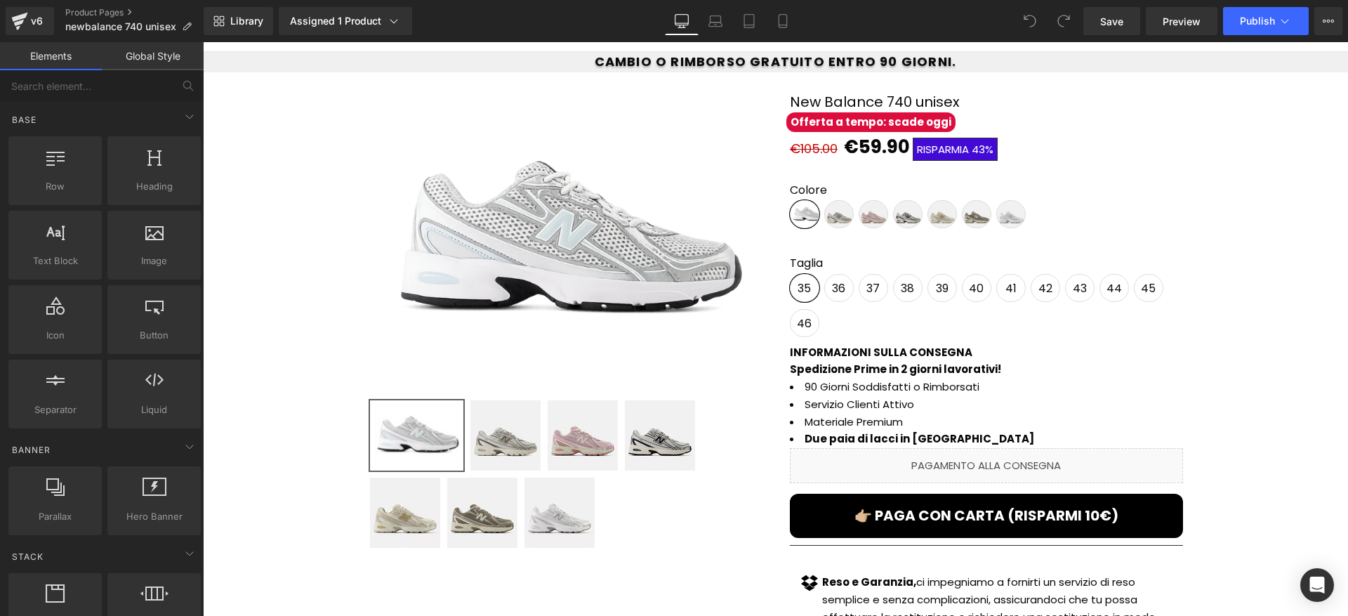
scroll to position [168, 0]
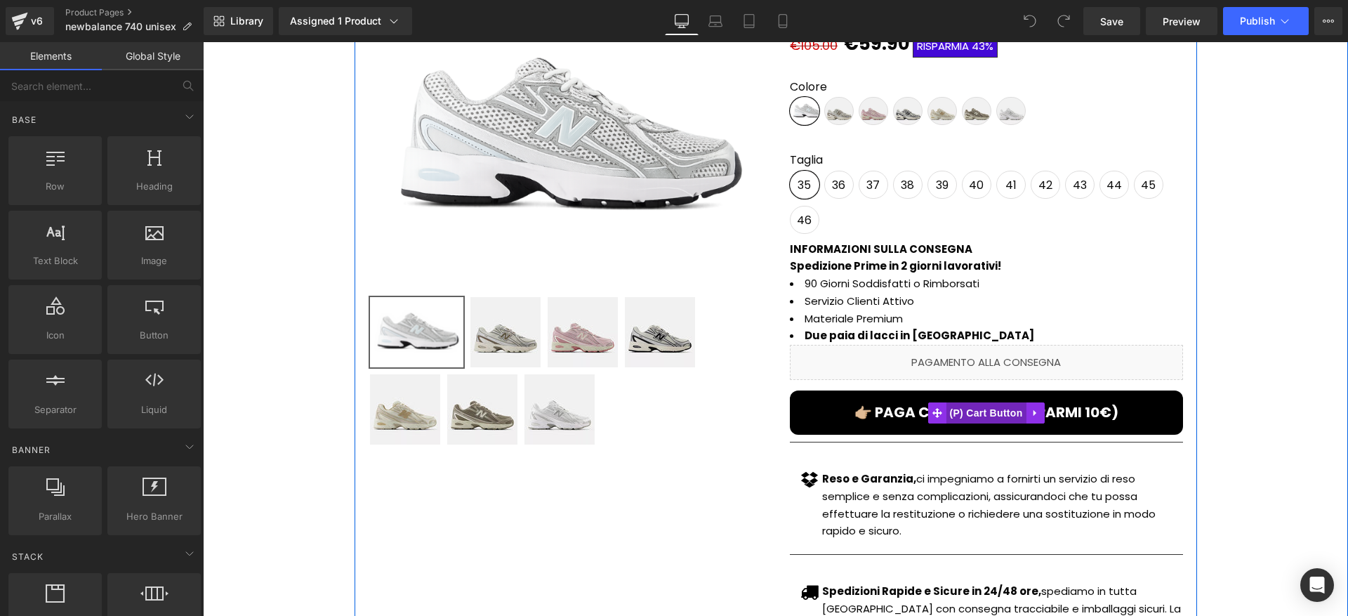
click at [998, 399] on button "👉🏼 PAGA CON CARTA (RISPARMI 10€)" at bounding box center [986, 412] width 393 height 44
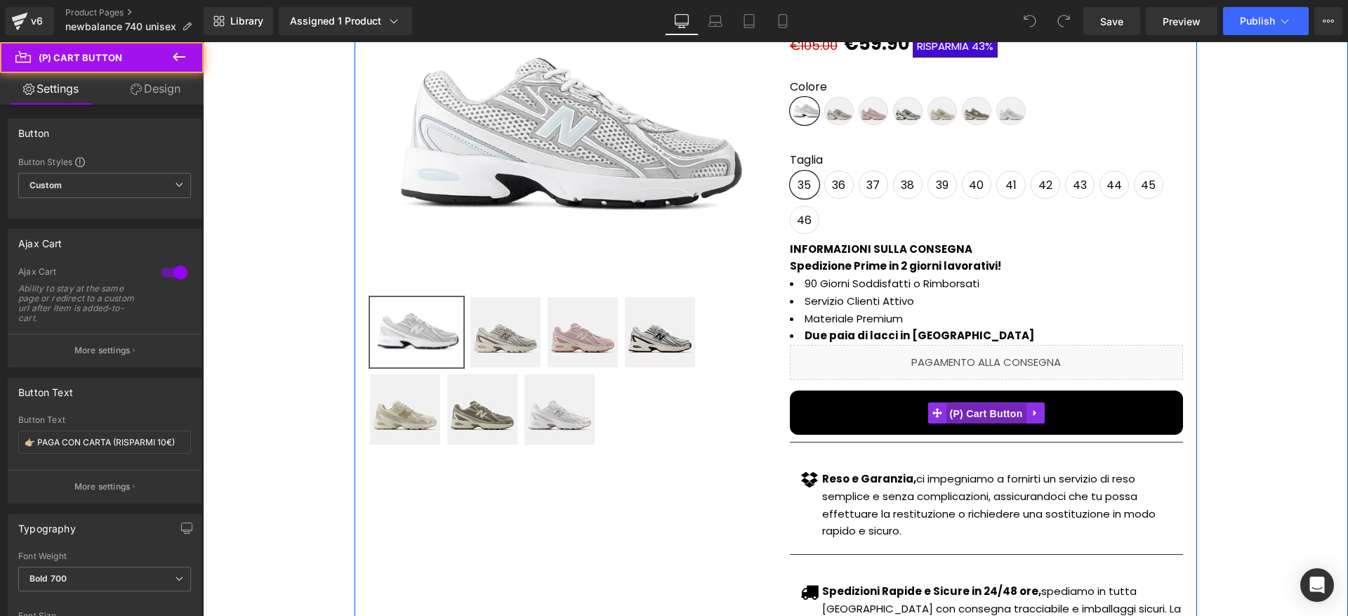
click at [997, 408] on span "(P) Cart Button" at bounding box center [985, 413] width 80 height 21
click at [956, 414] on span "(P) Cart Button" at bounding box center [985, 413] width 80 height 21
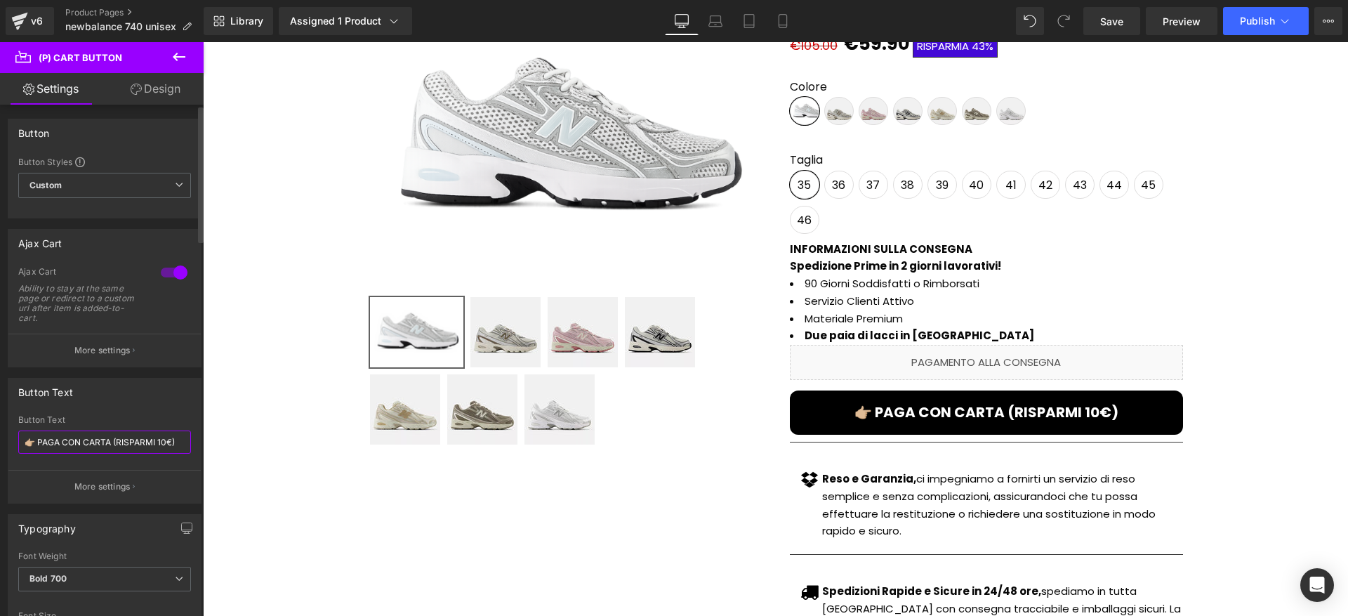
click at [162, 446] on input "👉🏼 PAGA CON CARTA (RISPARMI 10€)" at bounding box center [104, 441] width 173 height 23
type input "👉🏼 PAGA CON CARTA (RISPARMI 15€)"
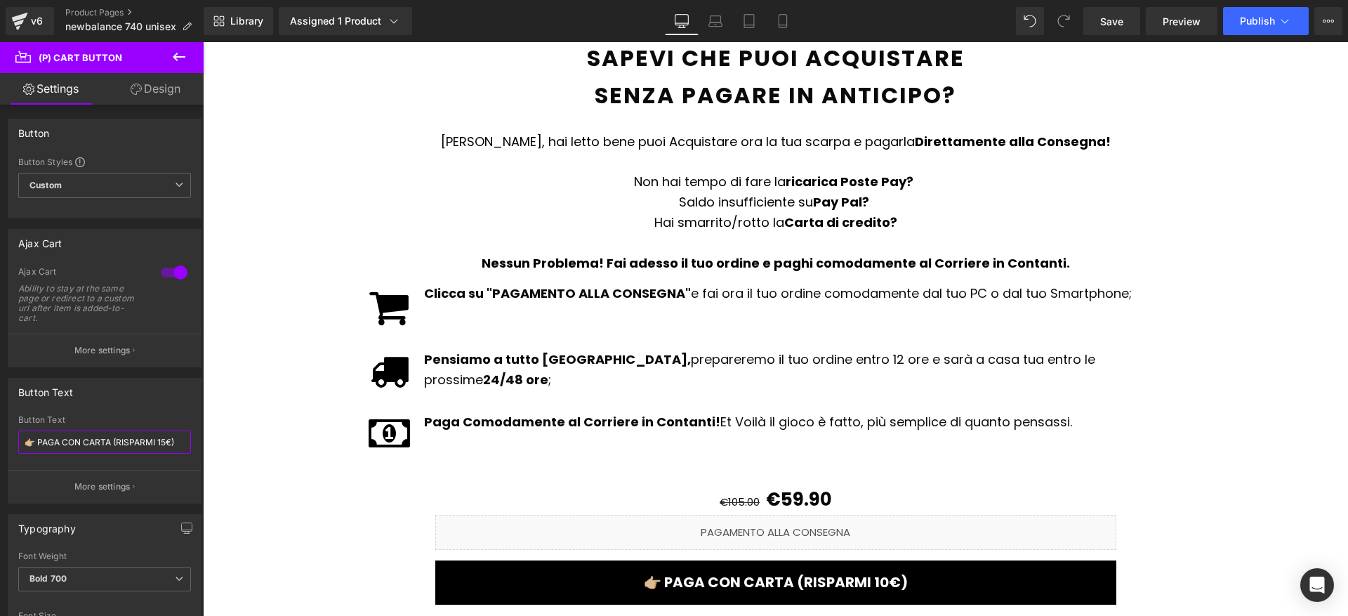
scroll to position [2255, 0]
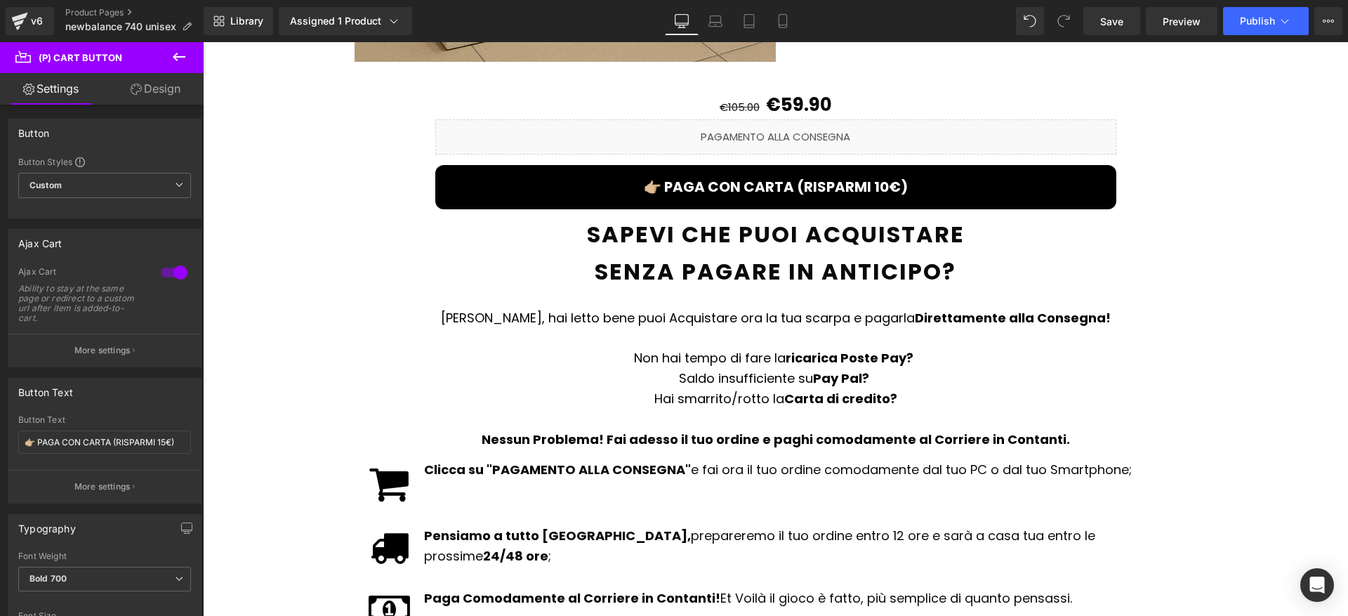
click at [754, 167] on div "👉🏼 PAGA CON CARTA (RISPARMI 10€) (P) Cart Button" at bounding box center [775, 187] width 681 height 44
click at [163, 441] on input "👉🏼 PAGA CON CARTA (RISPARMI 10€)" at bounding box center [104, 441] width 173 height 23
click at [163, 441] on input "👉🏼 PAGA CON CARTA (RISPARMI 1€)" at bounding box center [104, 441] width 173 height 23
type input "👉🏼 PAGA CON CARTA (RISPARMI 15€)"
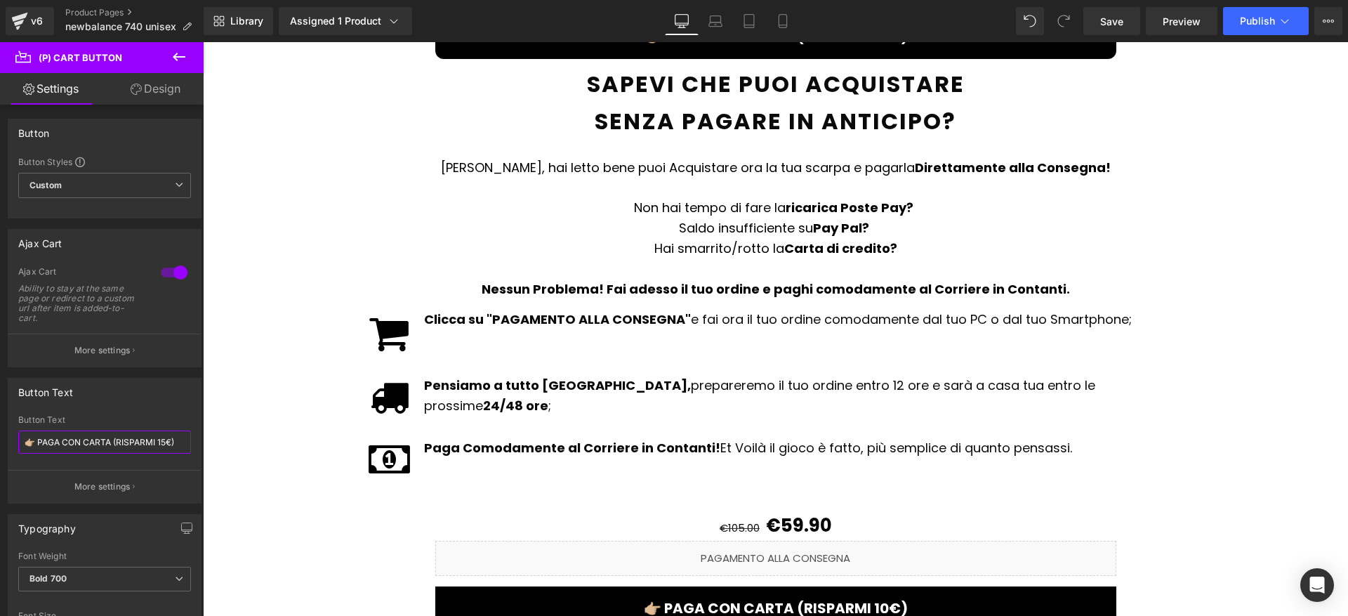
scroll to position [2450, 0]
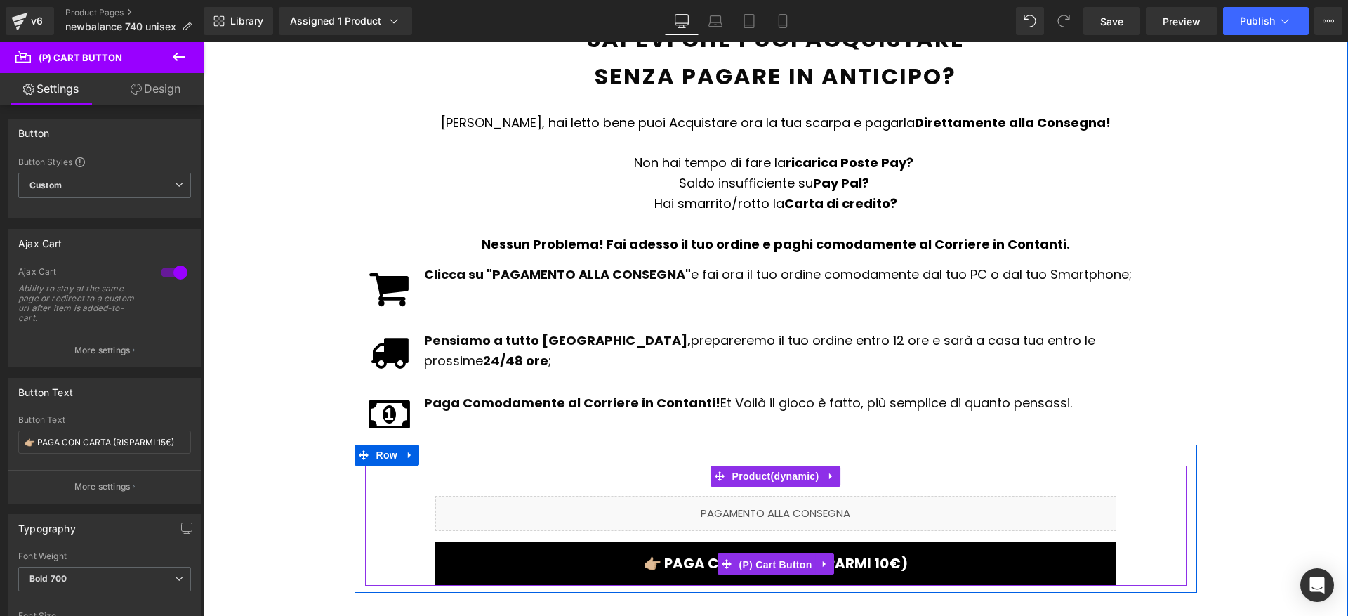
click at [772, 554] on span "(P) Cart Button" at bounding box center [775, 564] width 80 height 21
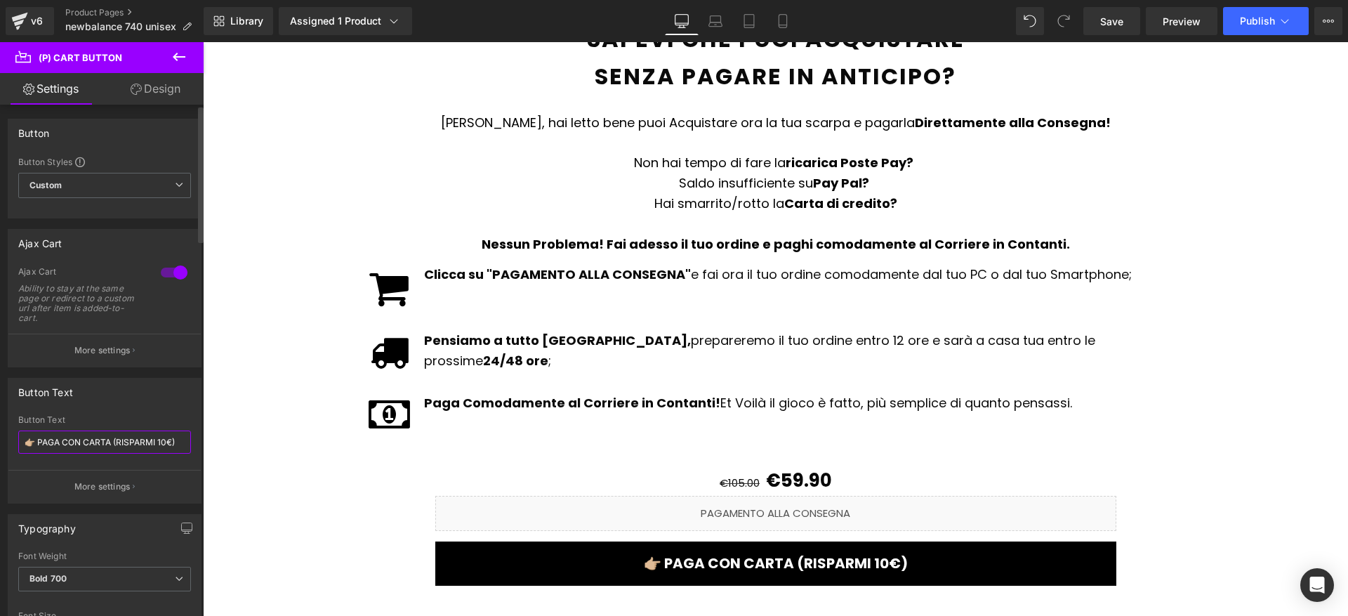
click at [159, 439] on input "👉🏼 PAGA CON CARTA (RISPARMI 10€)" at bounding box center [104, 441] width 173 height 23
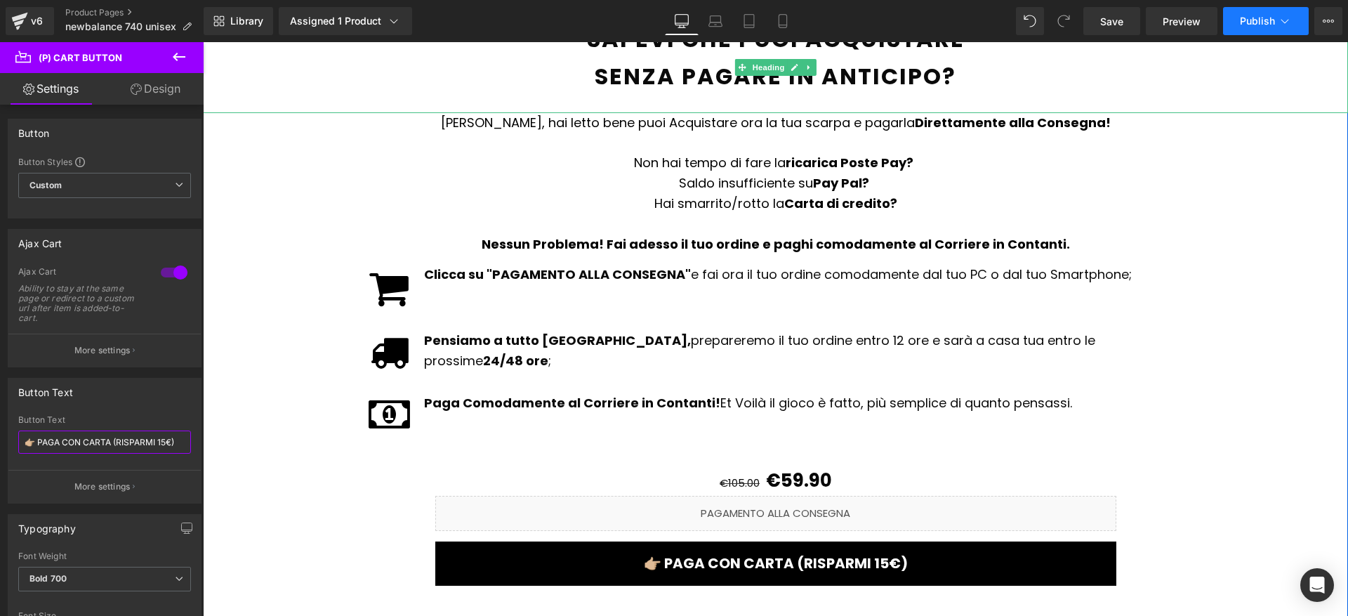
type input "👉🏼 PAGA CON CARTA (RISPARMI 15€)"
click at [1242, 34] on button "Publish" at bounding box center [1266, 21] width 86 height 28
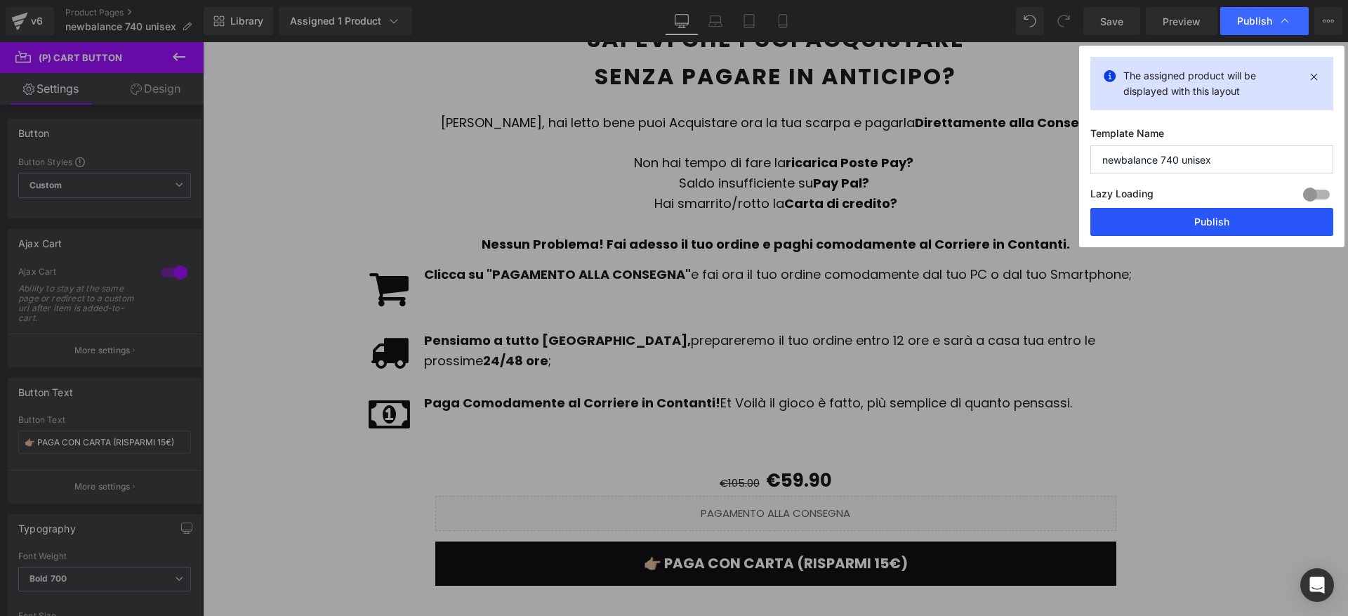
click at [1171, 225] on button "Publish" at bounding box center [1211, 222] width 243 height 28
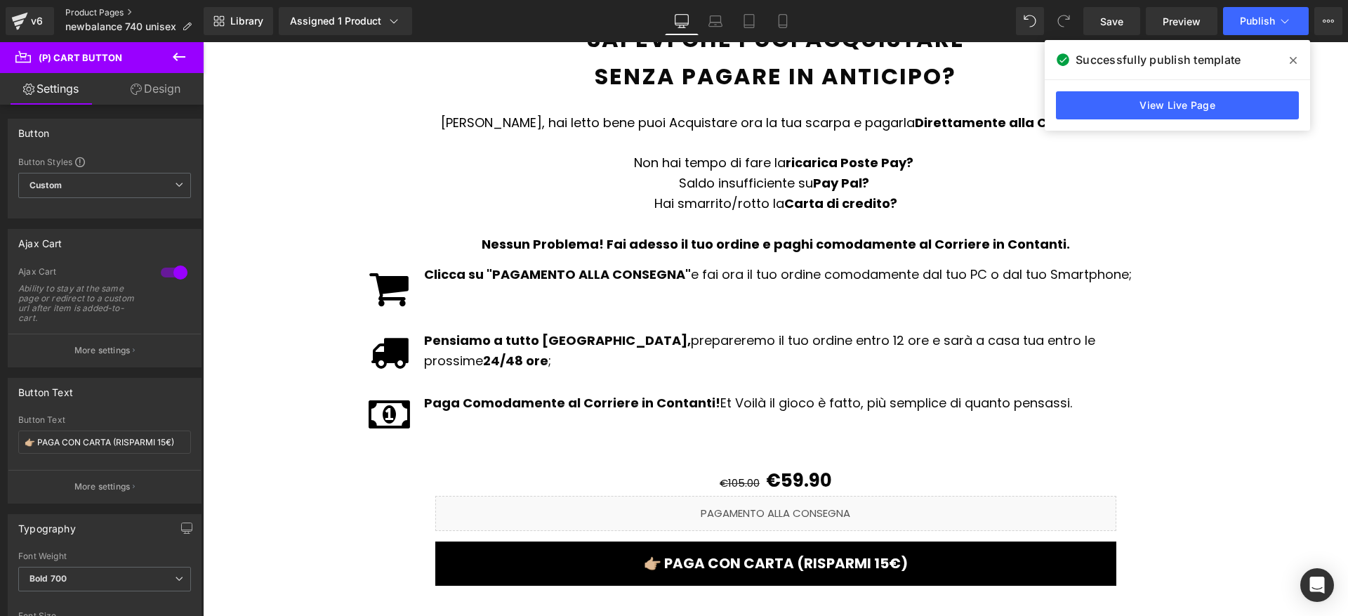
click at [92, 10] on link "Product Pages" at bounding box center [134, 12] width 138 height 11
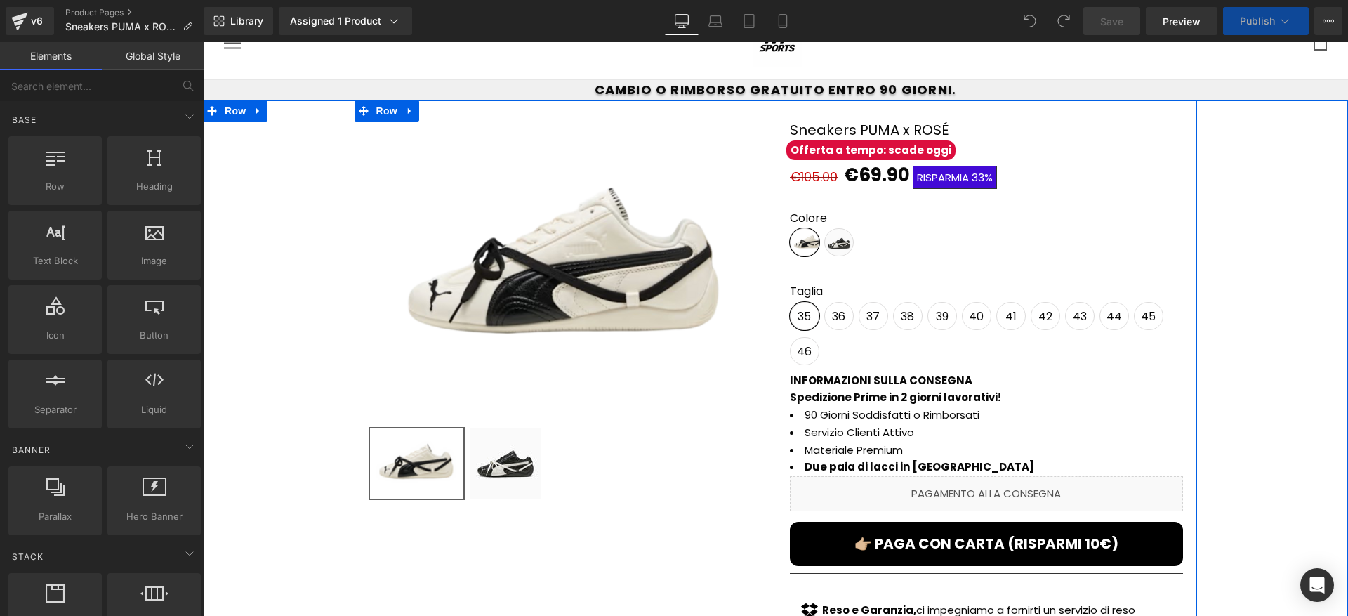
scroll to position [39, 0]
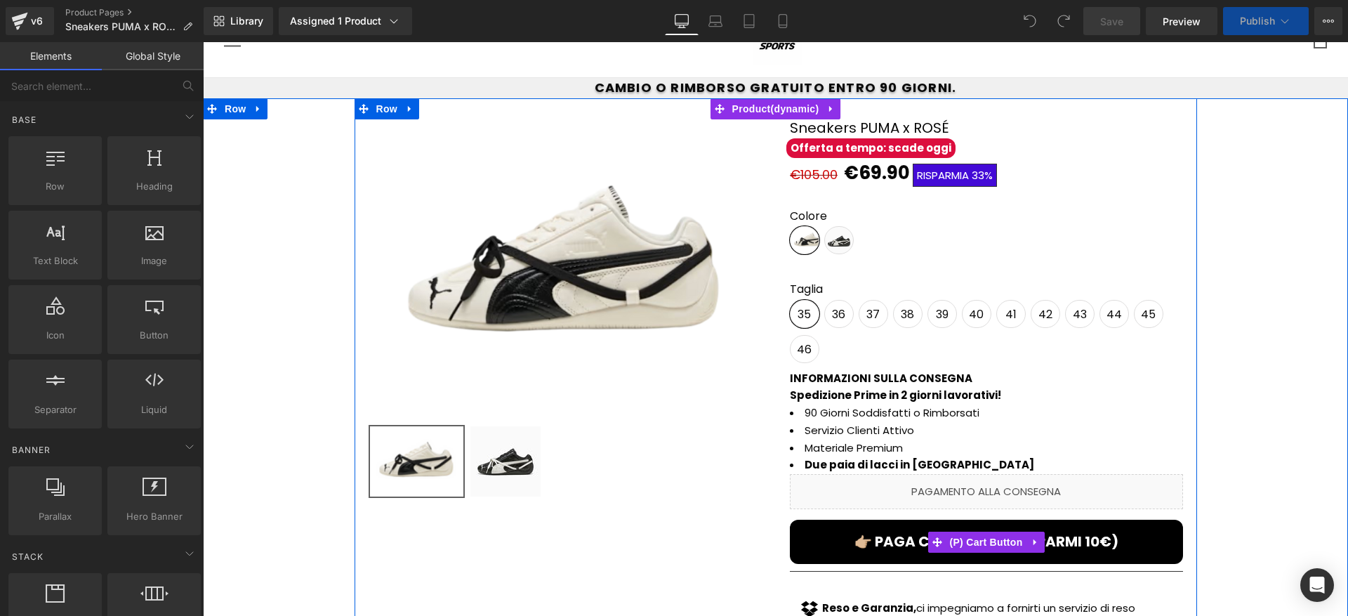
click at [972, 539] on span "(P) Cart Button" at bounding box center [985, 541] width 80 height 21
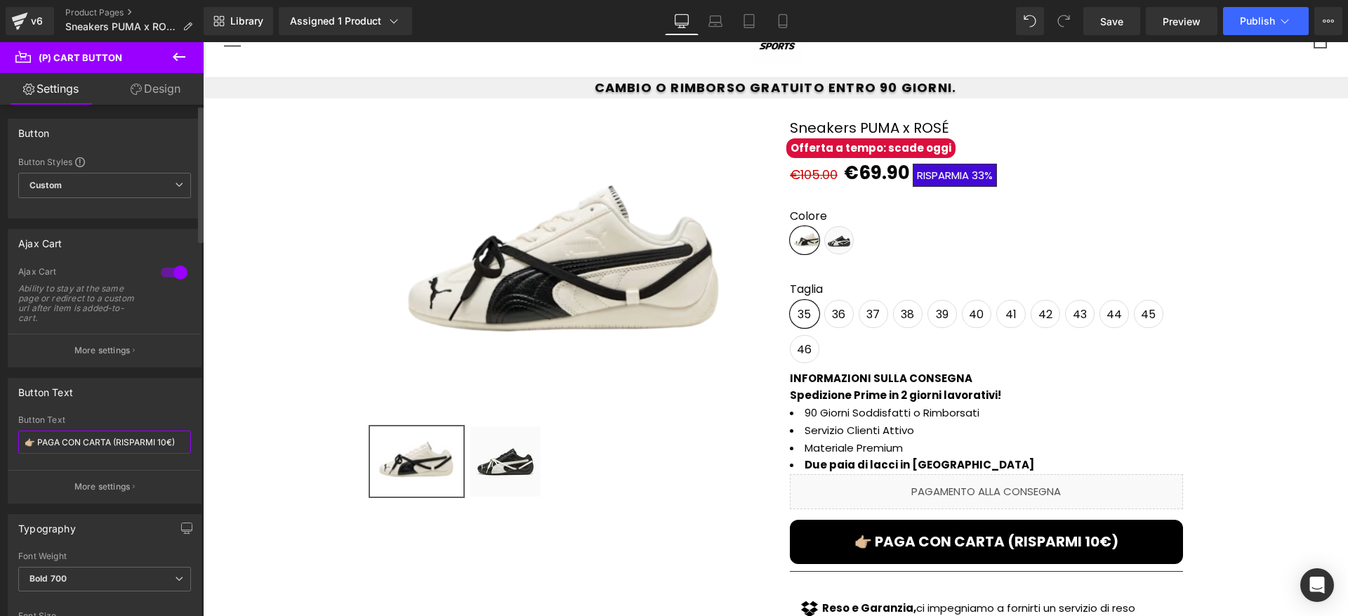
click at [164, 444] on input "👉🏼 PAGA CON CARTA (RISPARMI 10€)" at bounding box center [104, 441] width 173 height 23
type input "👉🏼 PAGA CON CARTA (RISPARMI 15€)"
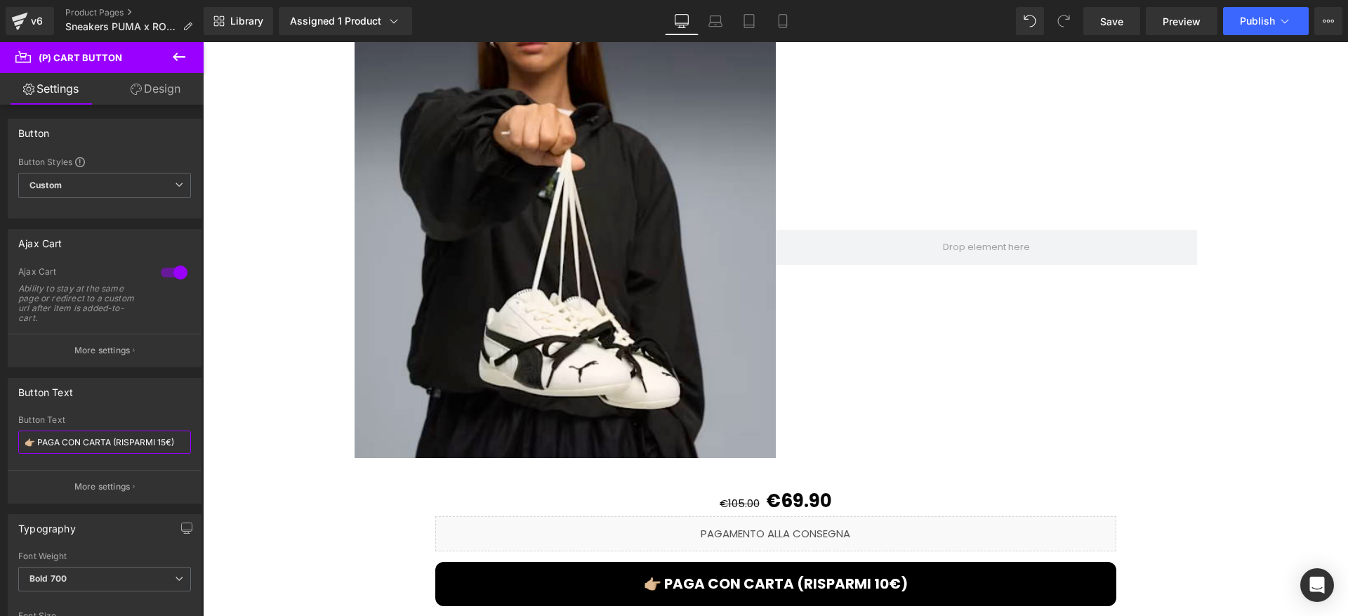
scroll to position [1522, 0]
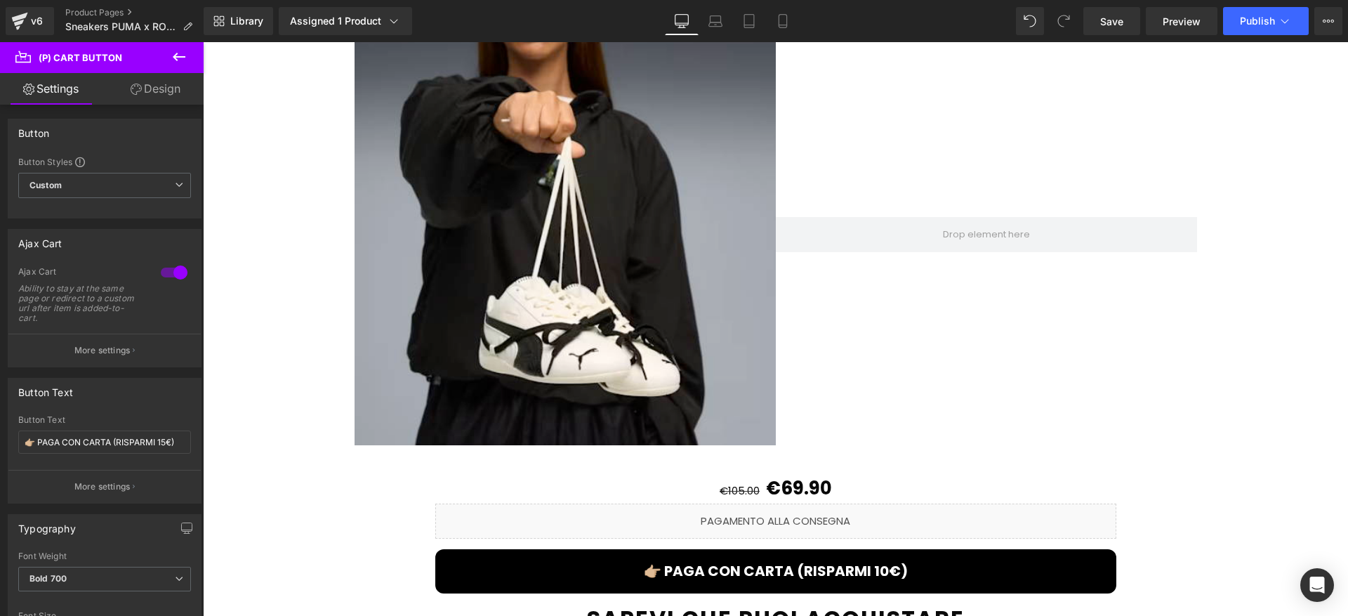
click at [755, 558] on div "👉🏼 PAGA CON CARTA (RISPARMI 10€) (P) Cart Button" at bounding box center [775, 571] width 681 height 44
click at [161, 447] on input "👉🏼 PAGA CON CARTA (RISPARMI 10€)" at bounding box center [104, 441] width 173 height 23
type input "👉🏼 PAGA CON CARTA (RISPARMI 15€)"
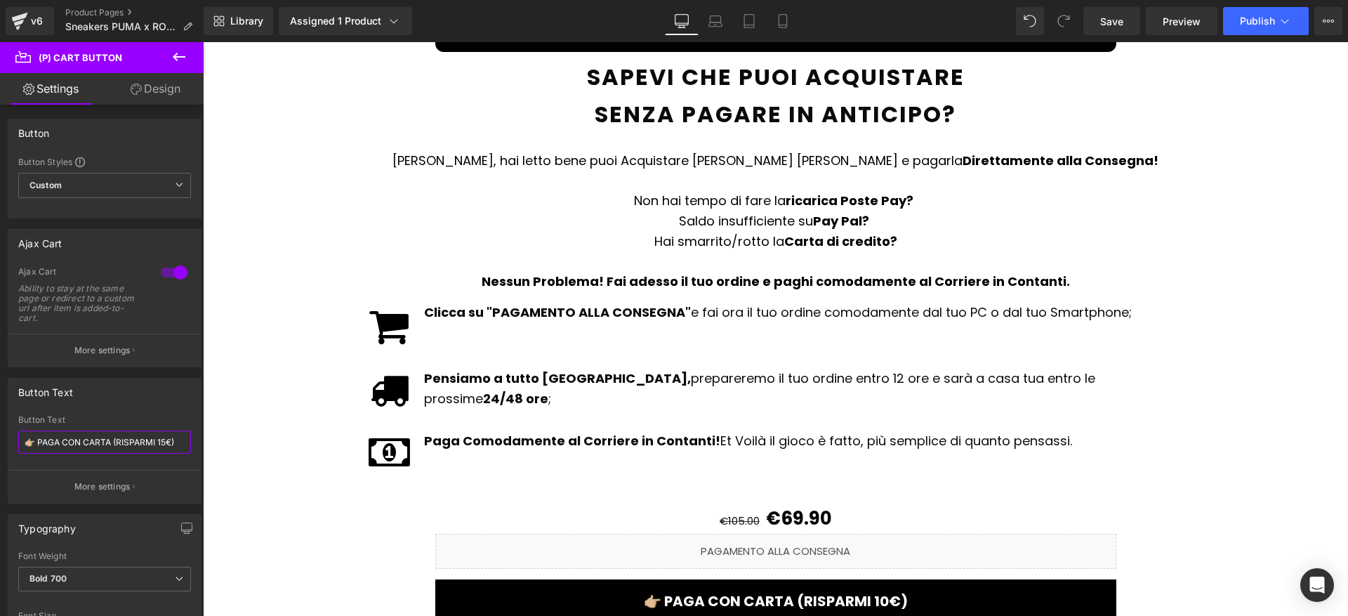
scroll to position [2170, 0]
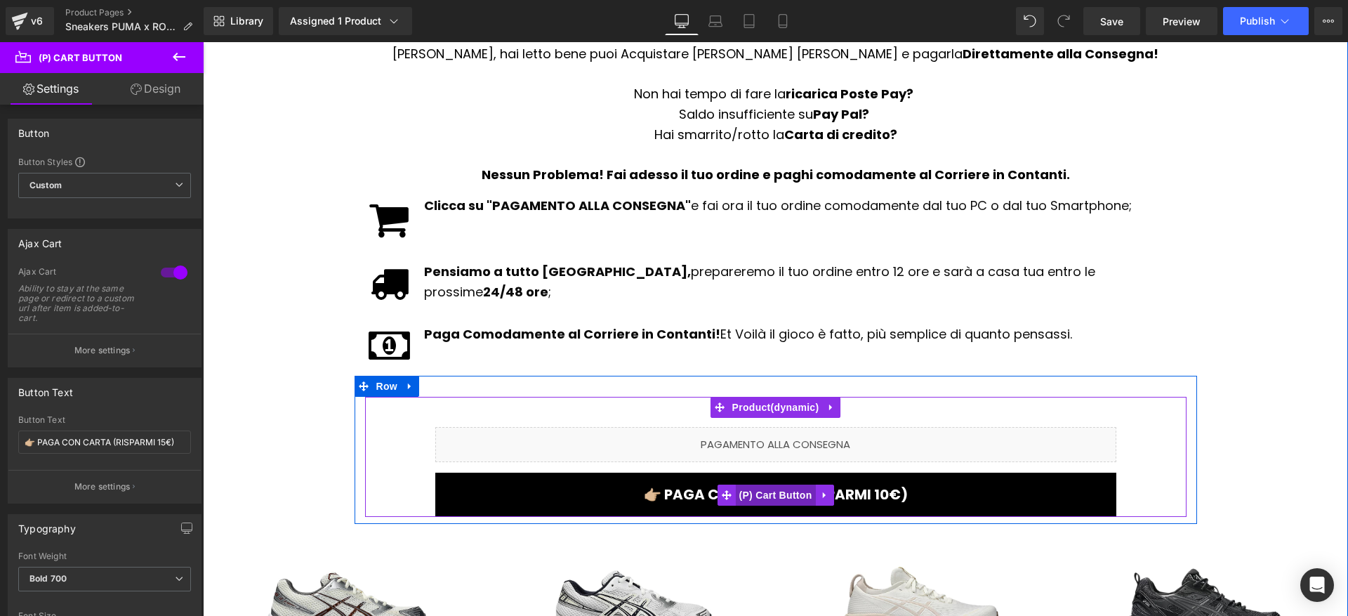
click at [783, 484] on span "(P) Cart Button" at bounding box center [775, 494] width 80 height 21
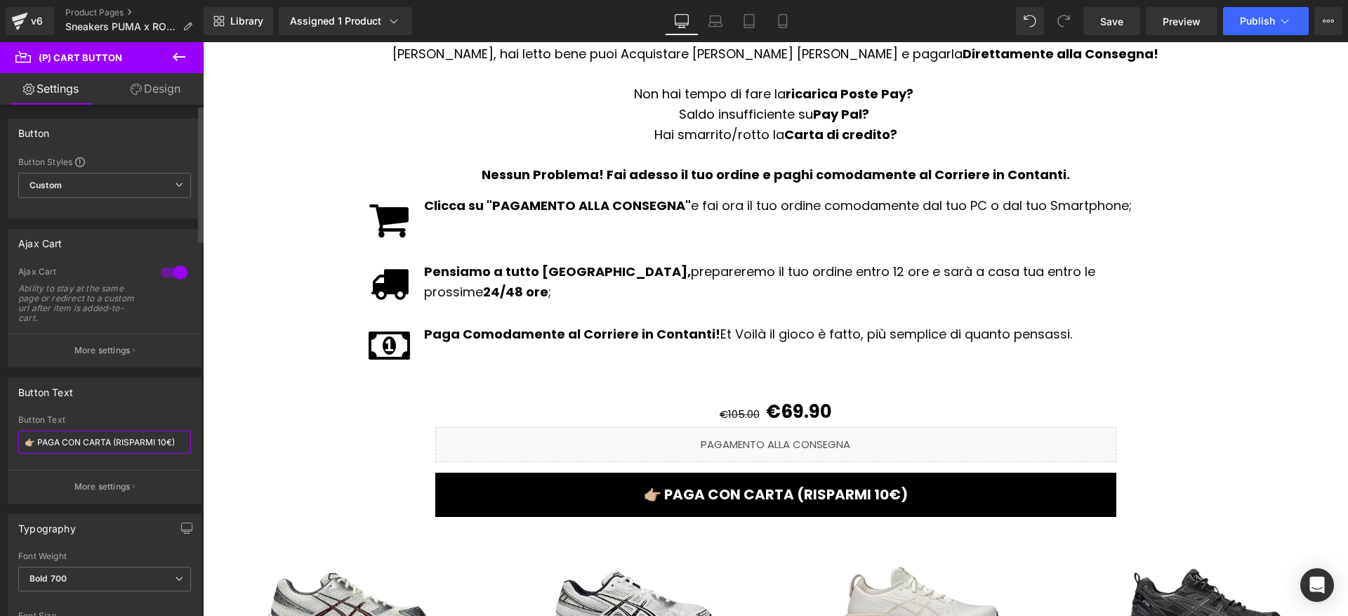
click at [160, 443] on input "👉🏼 PAGA CON CARTA (RISPARMI 10€)" at bounding box center [104, 441] width 173 height 23
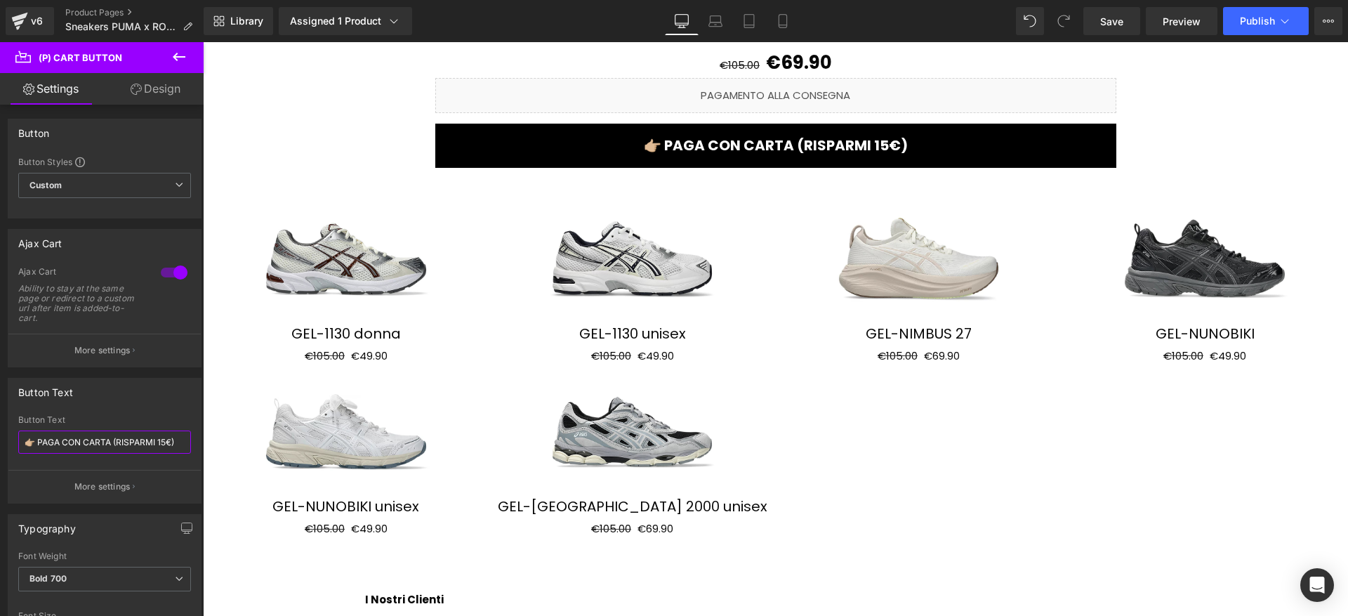
scroll to position [2821, 0]
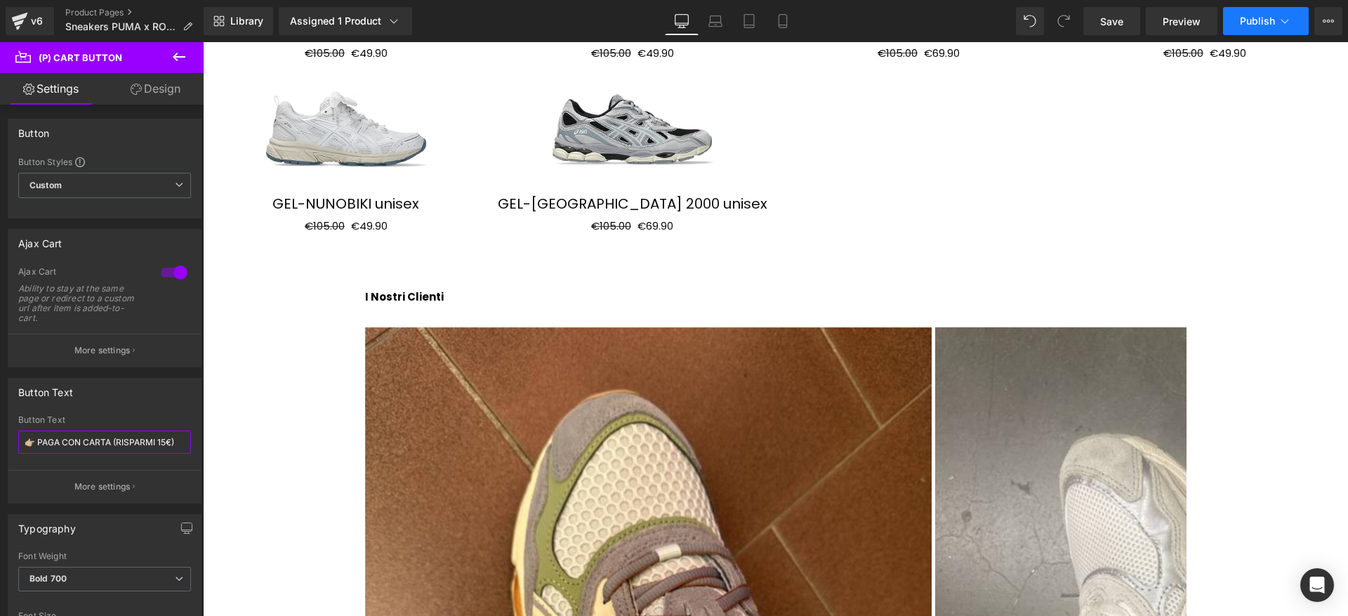
type input "👉🏼 PAGA CON CARTA (RISPARMI 15€)"
click at [1229, 14] on button "Publish" at bounding box center [1266, 21] width 86 height 28
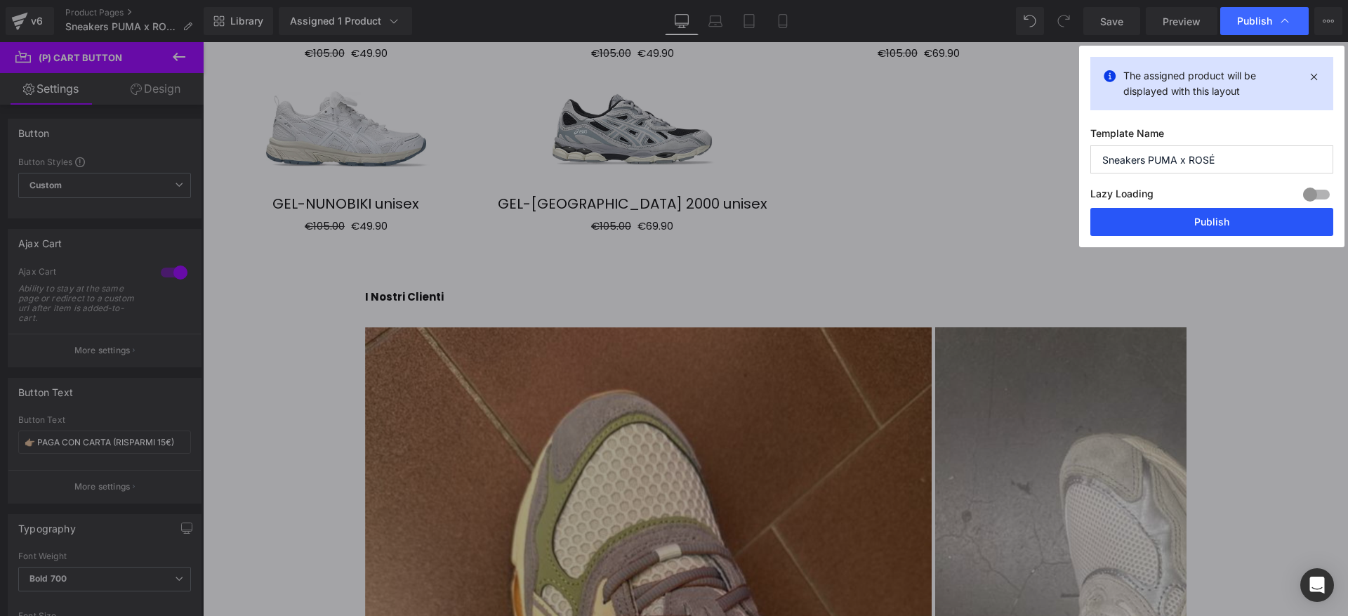
click at [1160, 227] on button "Publish" at bounding box center [1211, 222] width 243 height 28
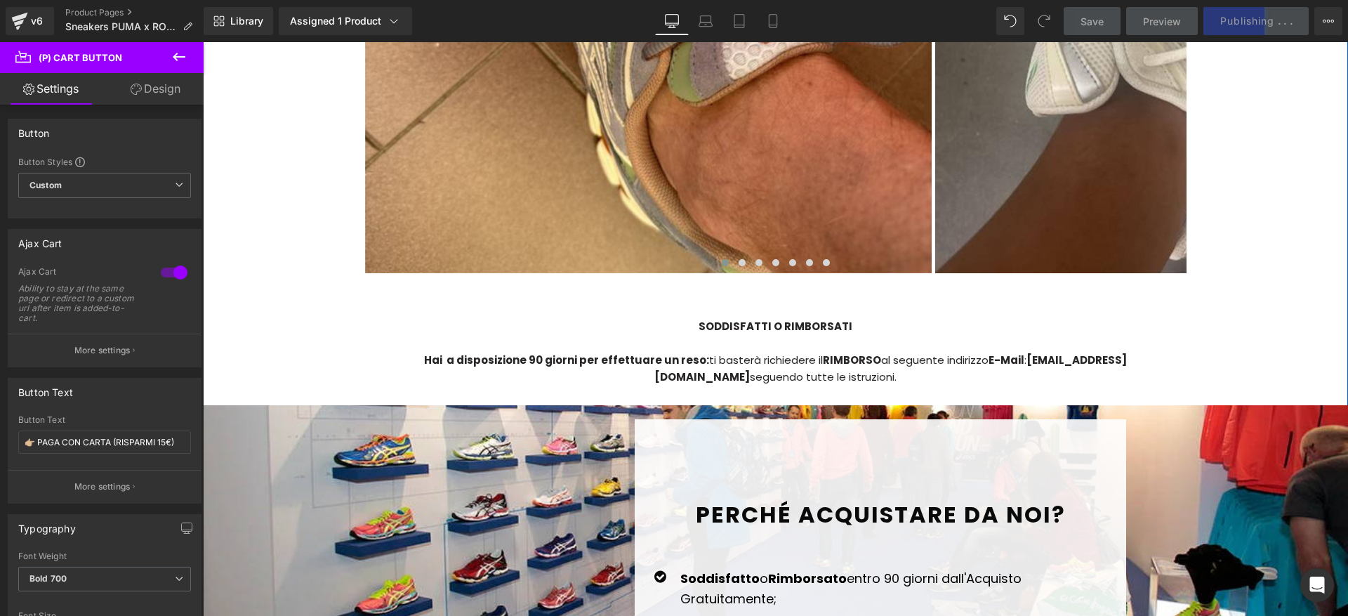
scroll to position [3546, 0]
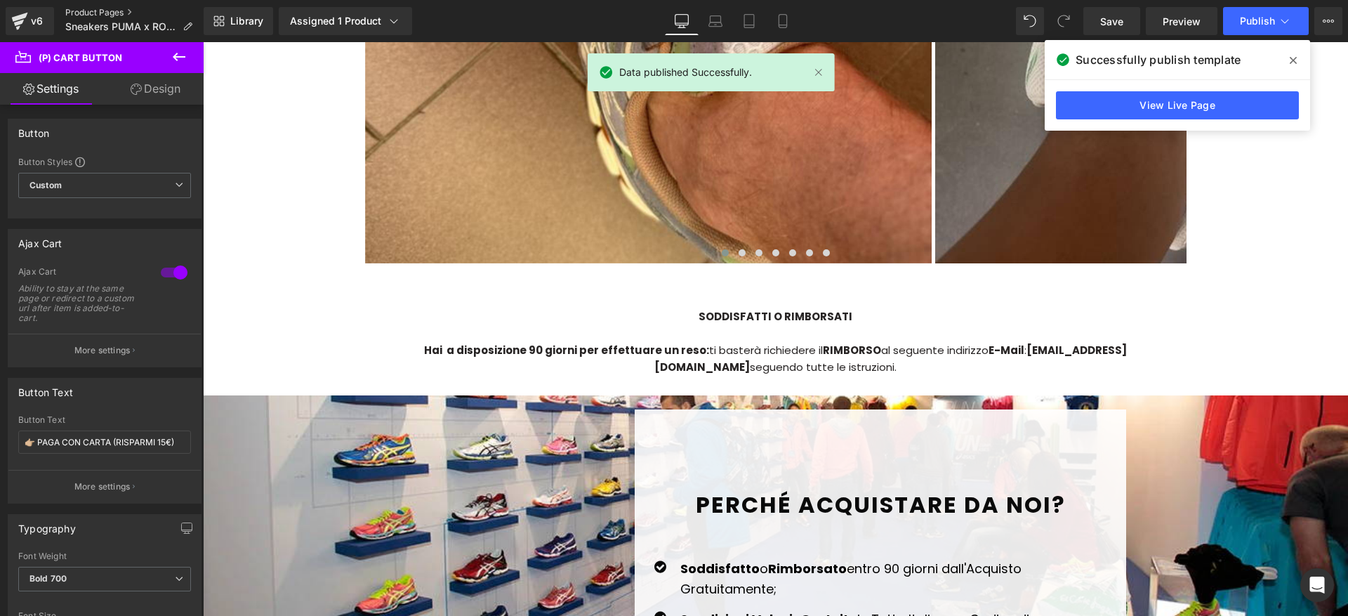
click at [94, 13] on link "Product Pages" at bounding box center [134, 12] width 138 height 11
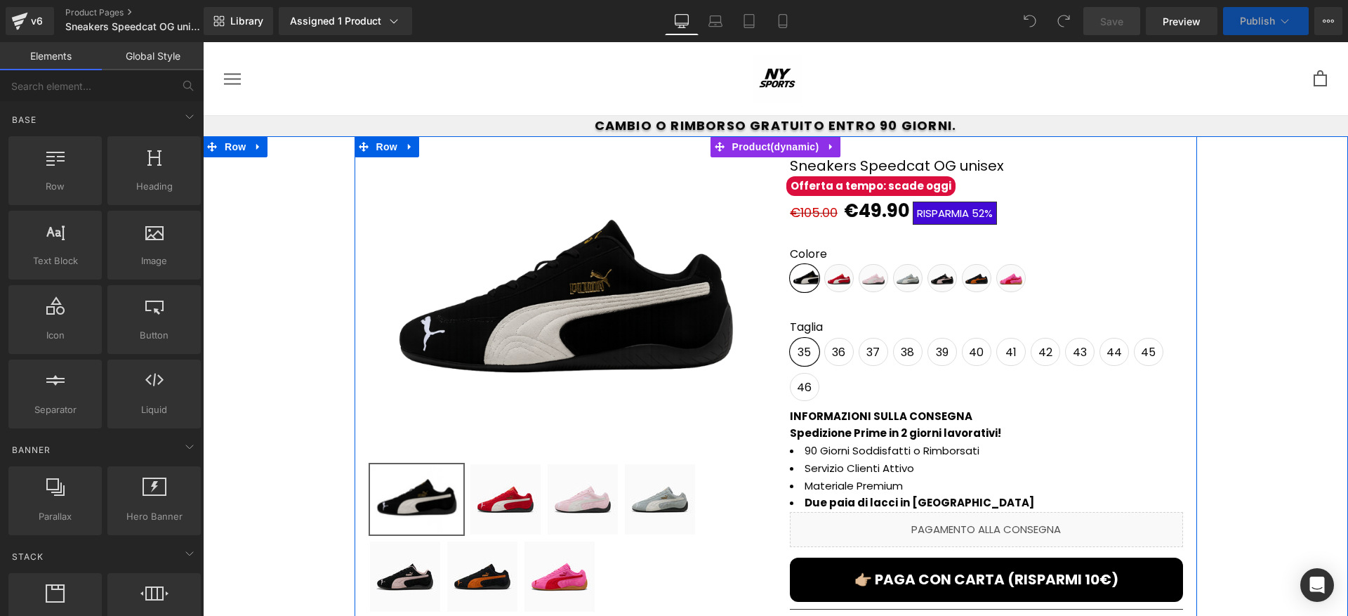
scroll to position [32, 0]
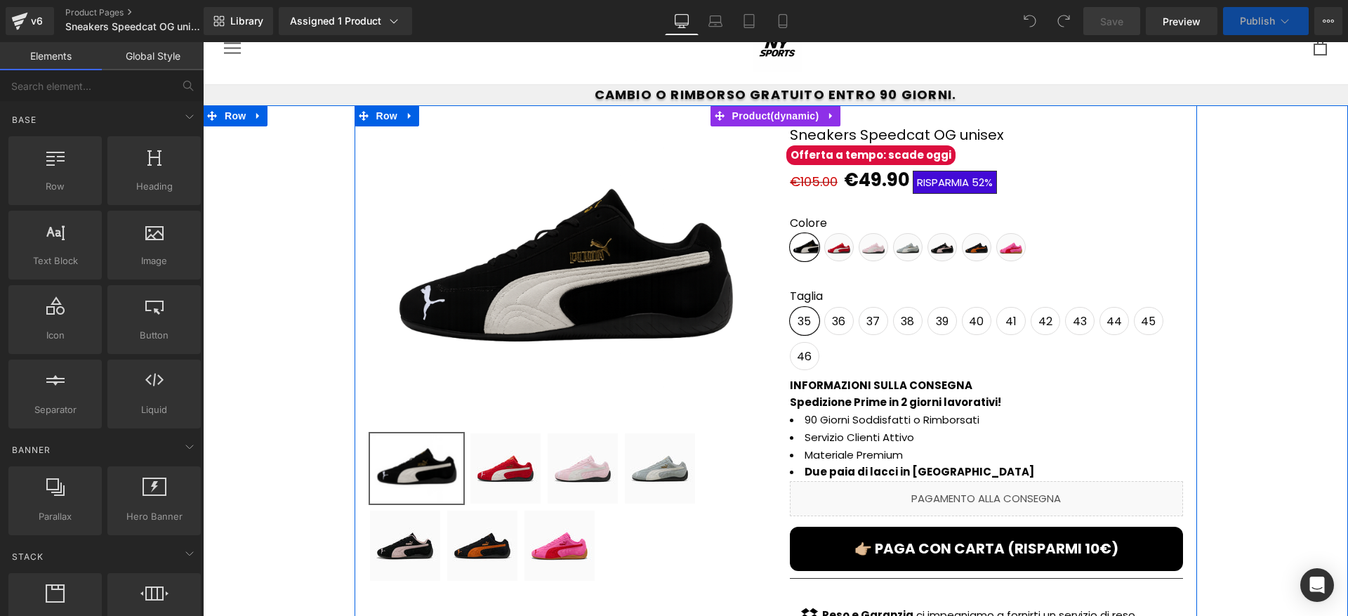
click at [983, 551] on span "(P) Cart Button" at bounding box center [986, 548] width 64 height 17
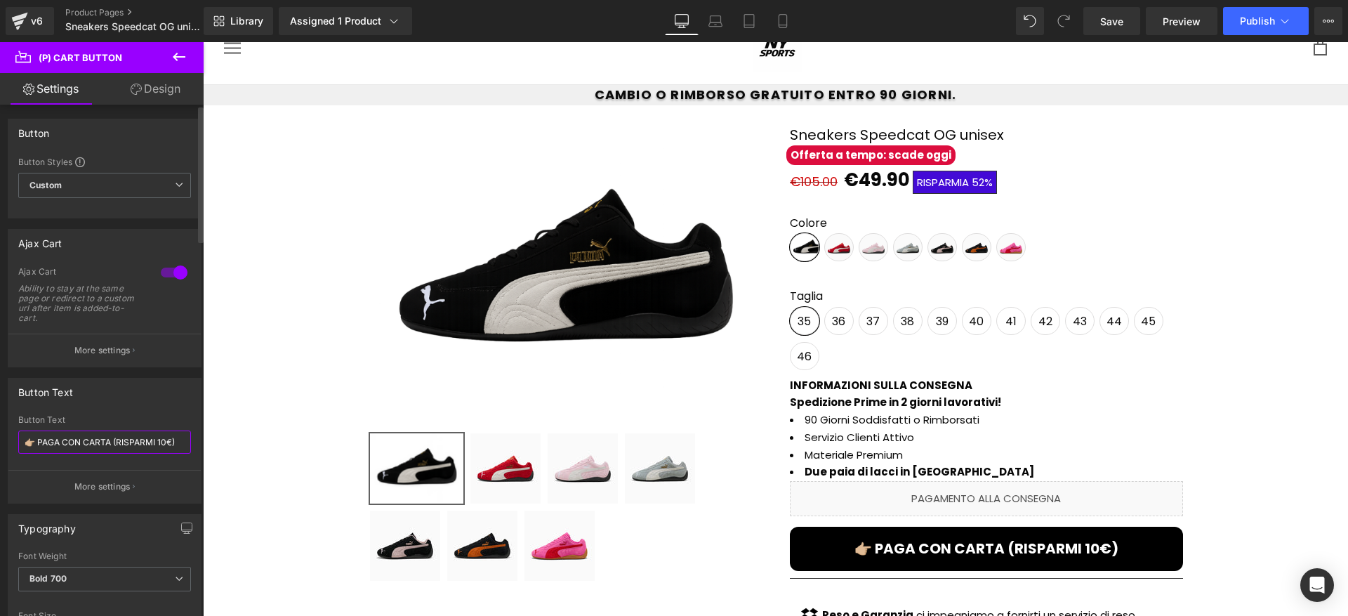
click at [162, 444] on input "👉🏼 PAGA CON CARTA (RISPARMI 10€)" at bounding box center [104, 441] width 173 height 23
type input "👉🏼 PAGA CON CARTA (RISPARMI 15€)"
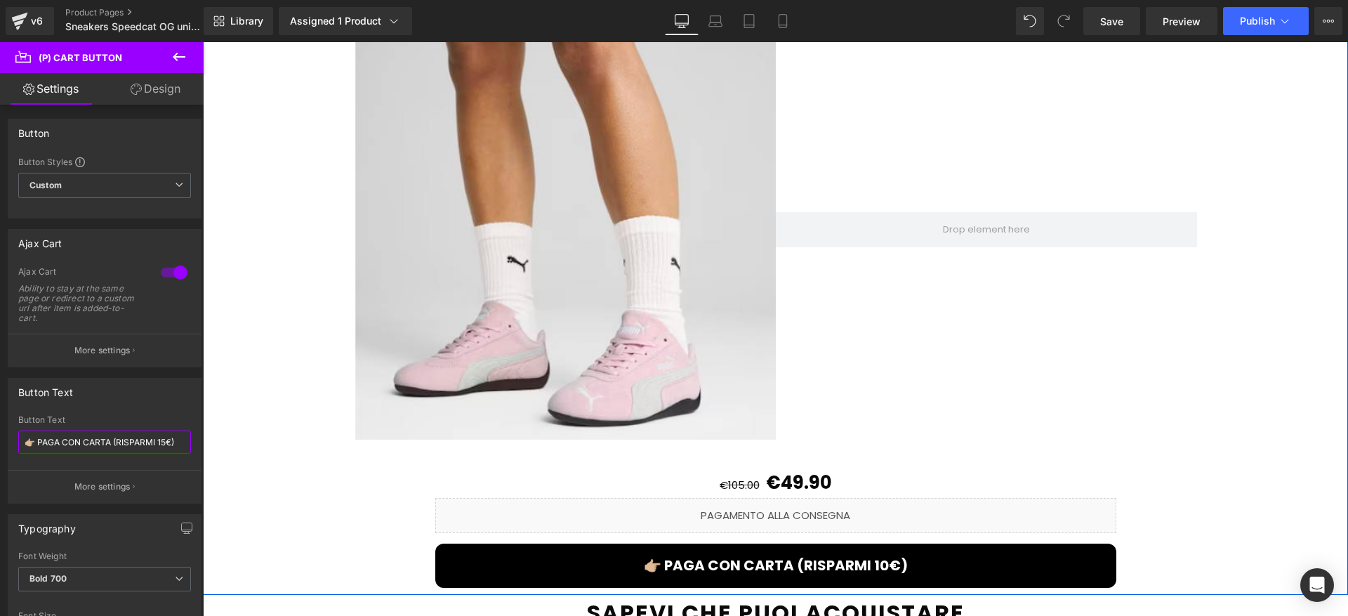
scroll to position [1715, 0]
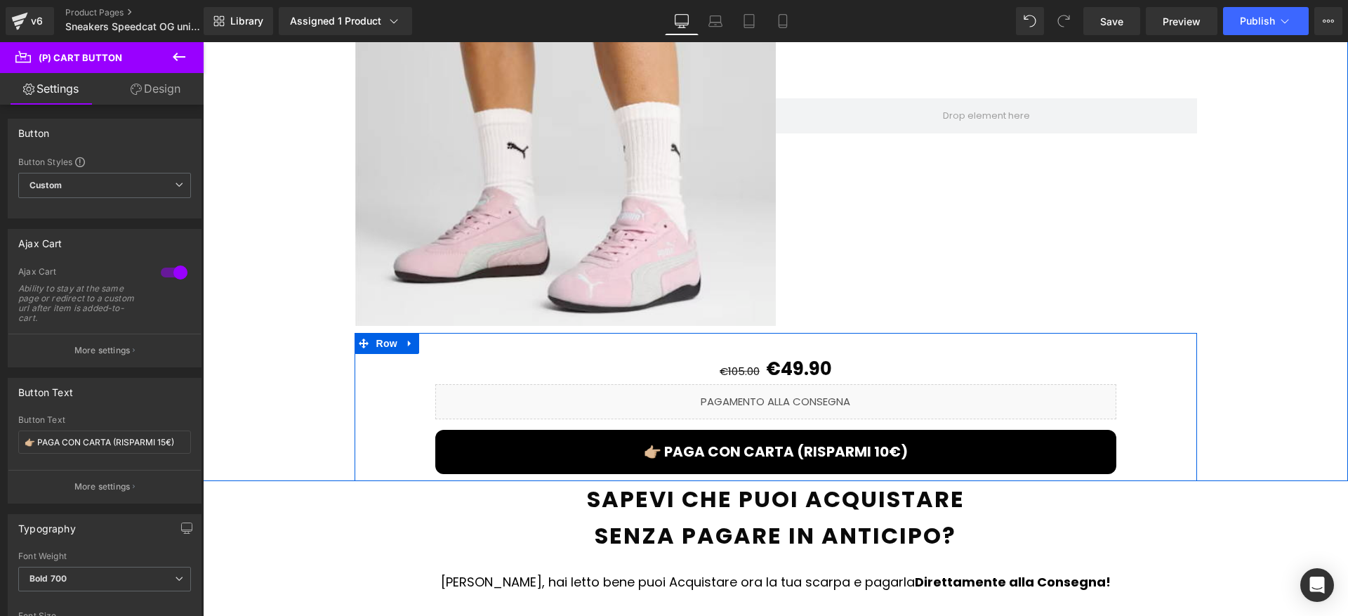
click at [776, 440] on div "👉🏼 PAGA CON CARTA (RISPARMI 10€) (P) Cart Button" at bounding box center [775, 452] width 681 height 44
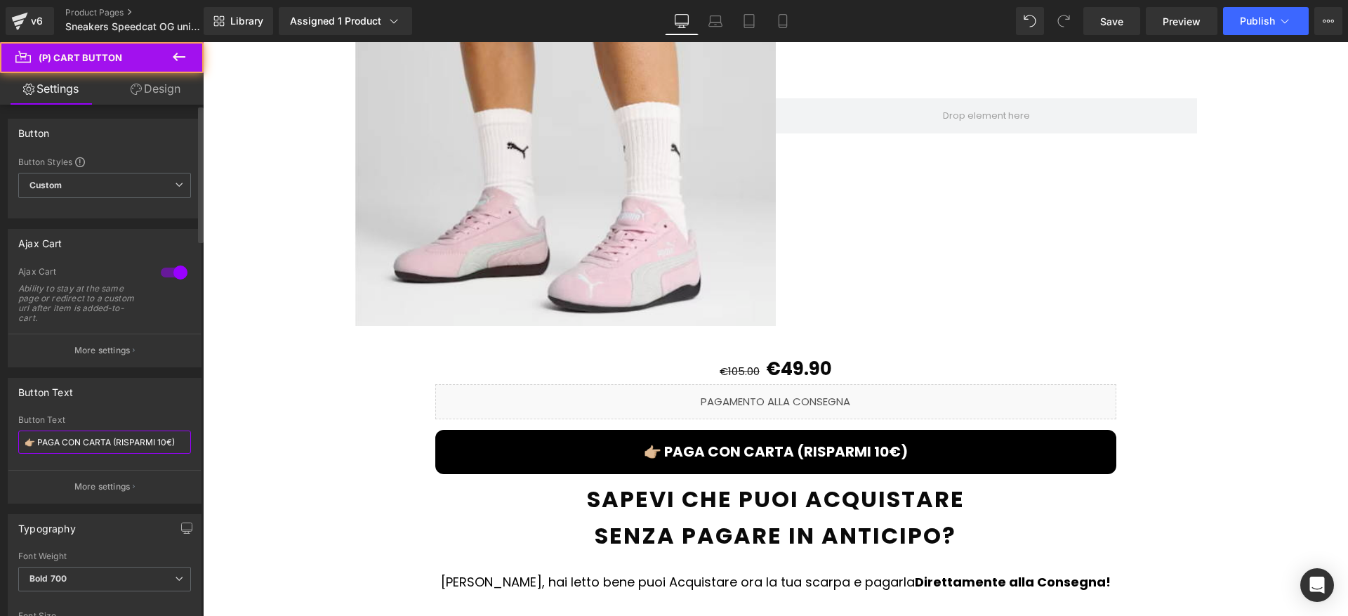
click at [164, 441] on input "👉🏼 PAGA CON CARTA (RISPARMI 10€)" at bounding box center [104, 441] width 173 height 23
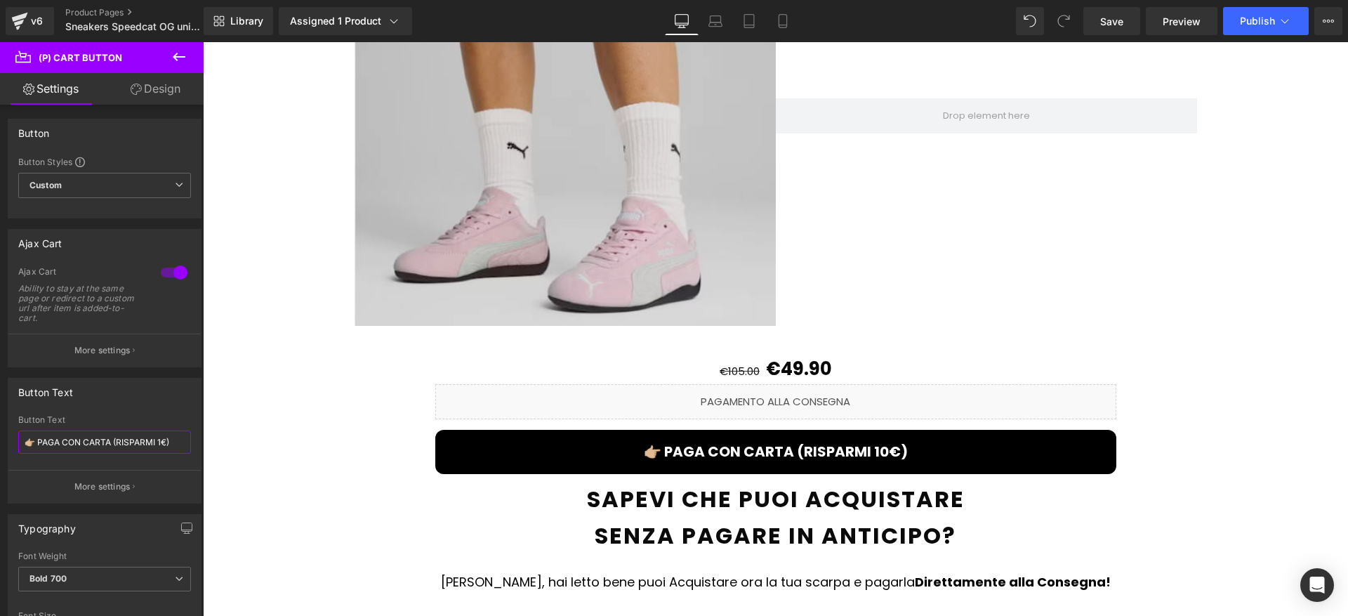
type input "👉🏼 PAGA CON CARTA (RISPARMI 15€)"
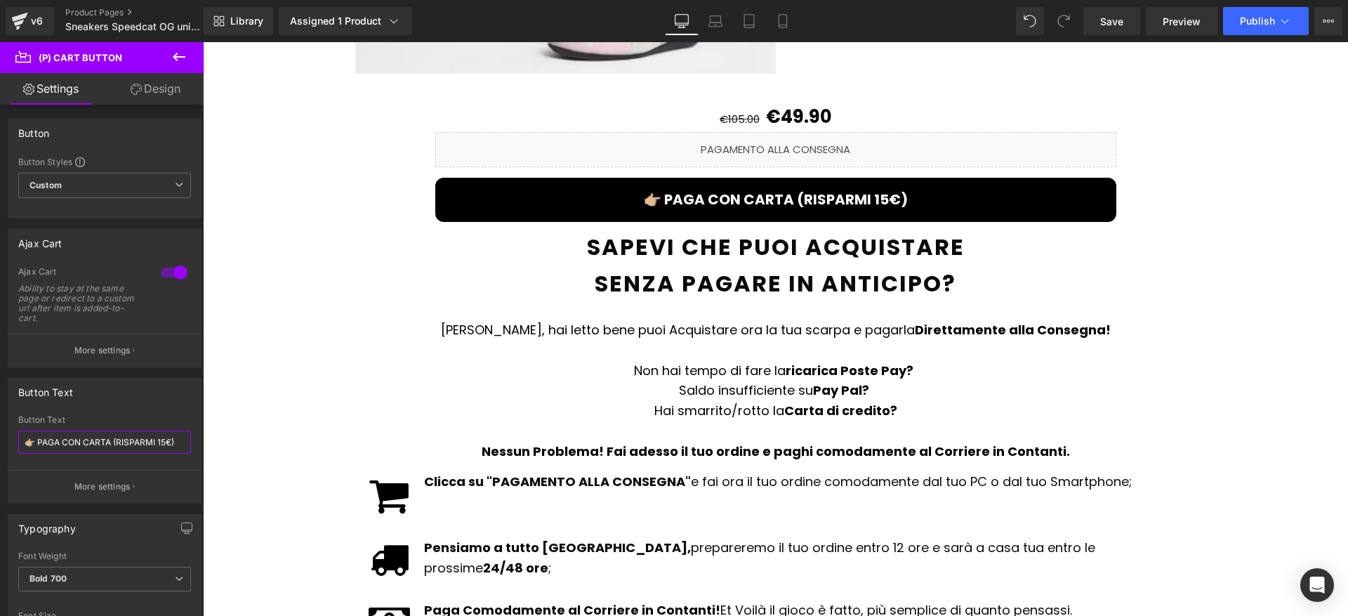
scroll to position [2383, 0]
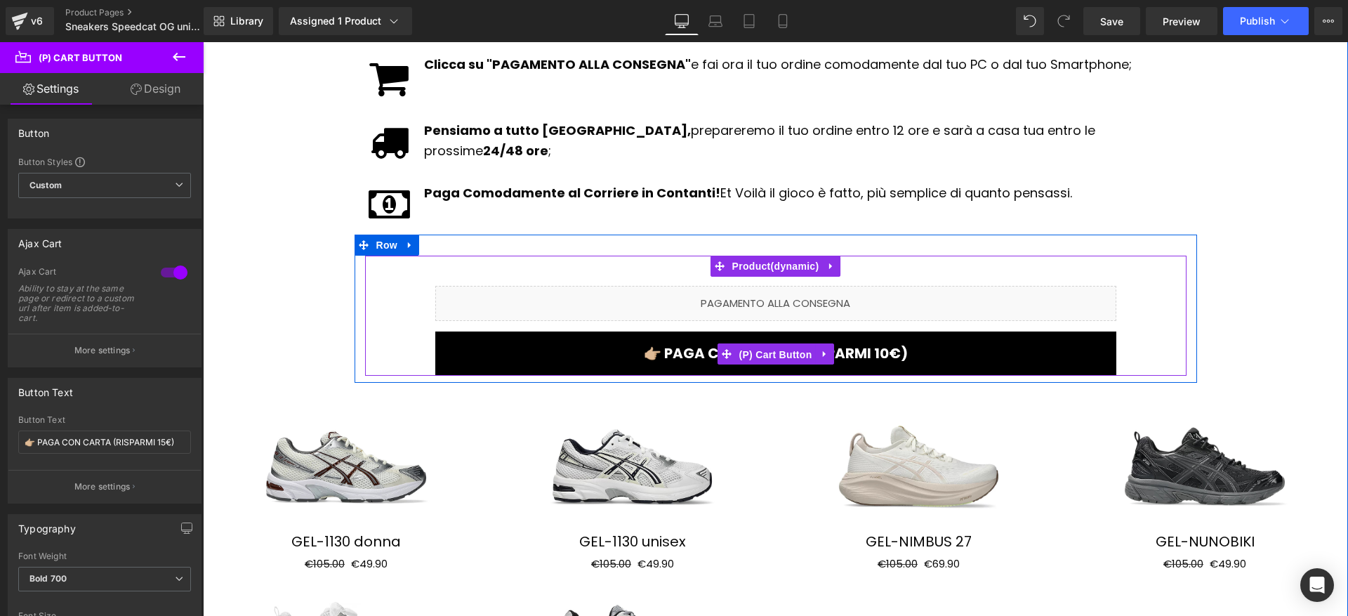
click at [776, 344] on span "(P) Cart Button" at bounding box center [775, 354] width 80 height 21
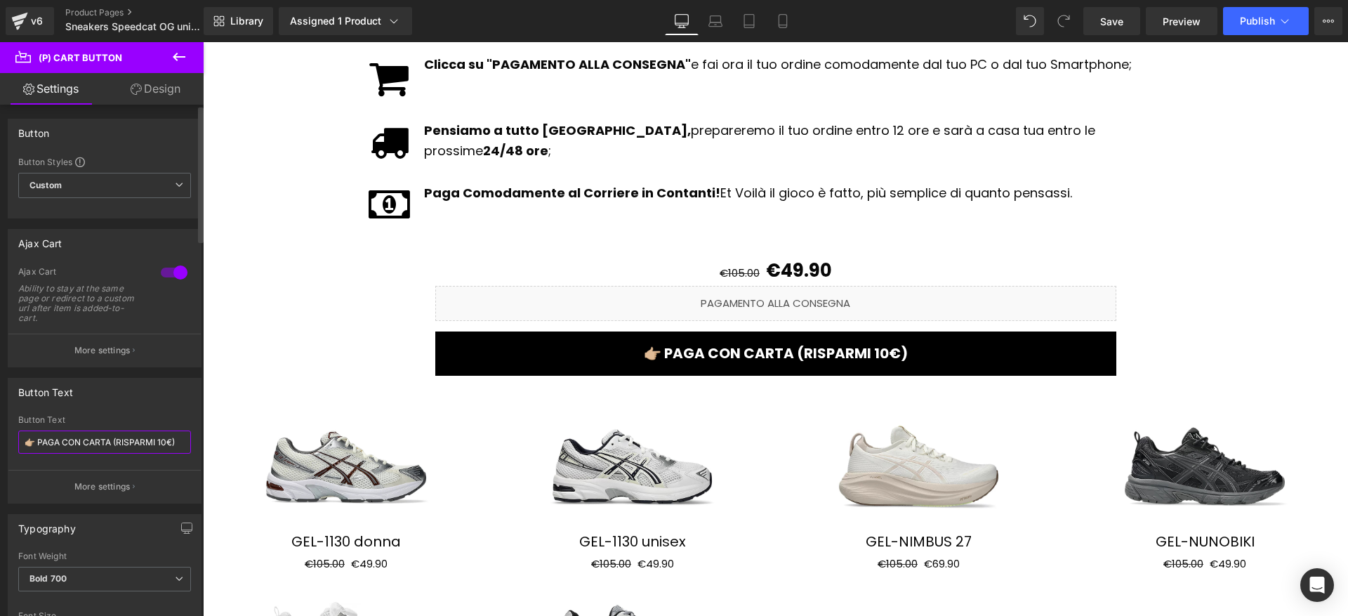
click at [165, 444] on input "👉🏼 PAGA CON CARTA (RISPARMI 10€)" at bounding box center [104, 441] width 173 height 23
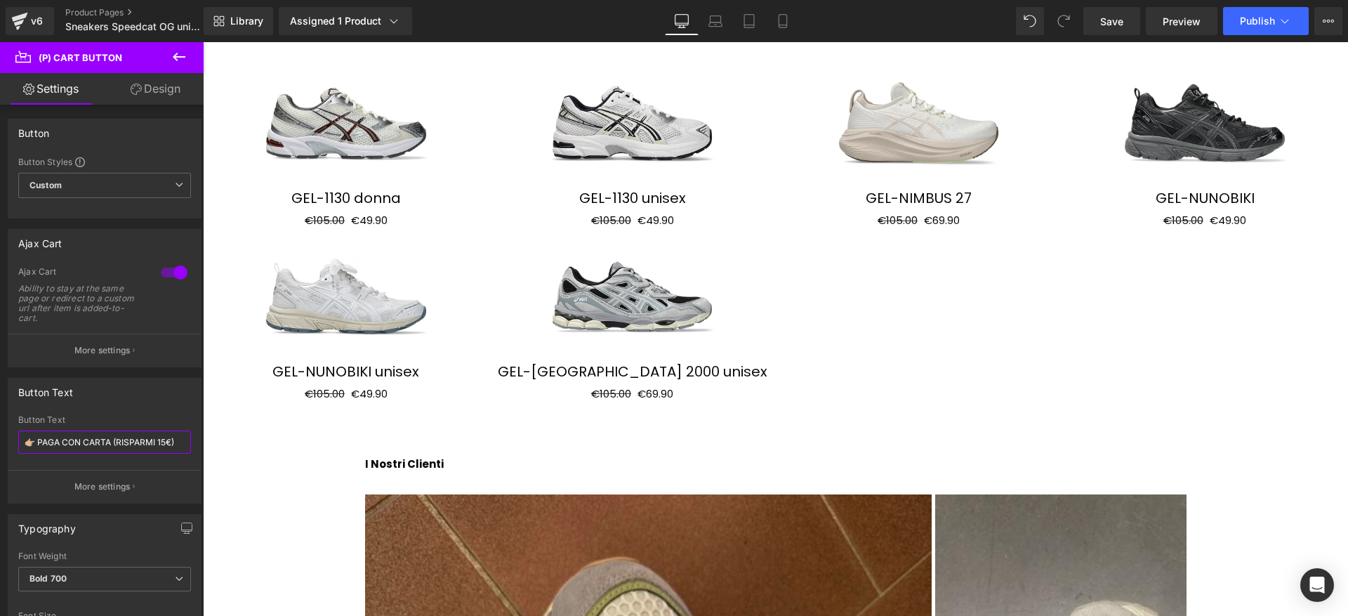
scroll to position [3001, 0]
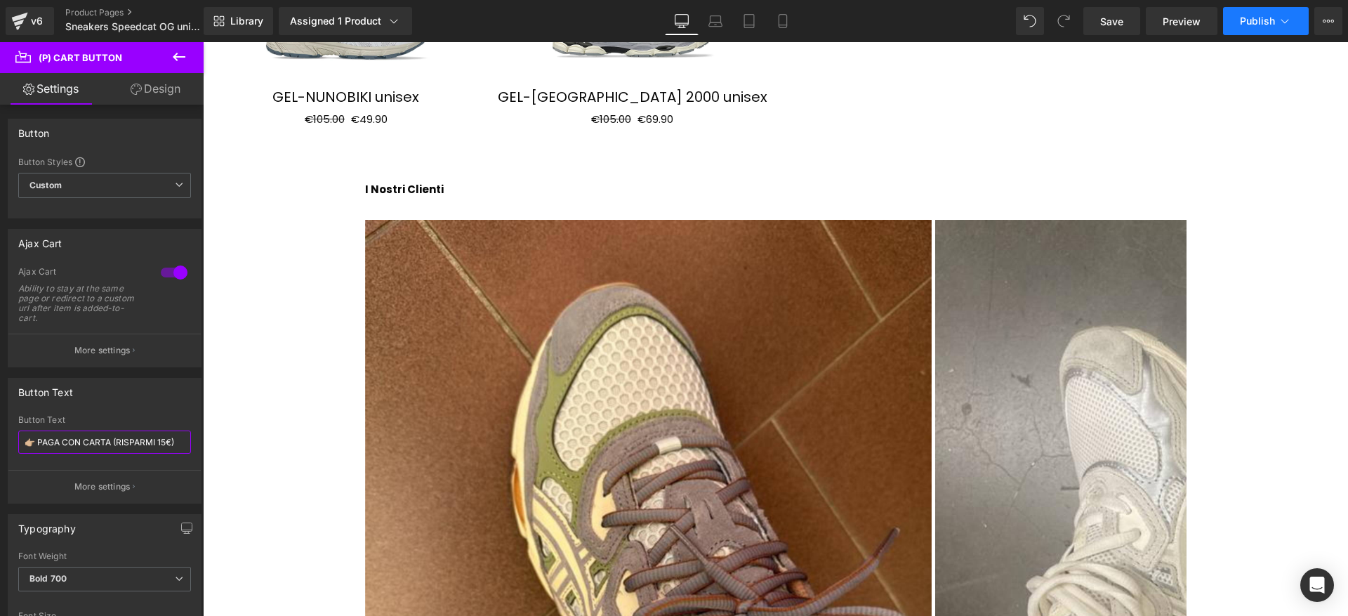
type input "👉🏼 PAGA CON CARTA (RISPARMI 15€)"
click at [1265, 18] on span "Publish" at bounding box center [1256, 20] width 35 height 11
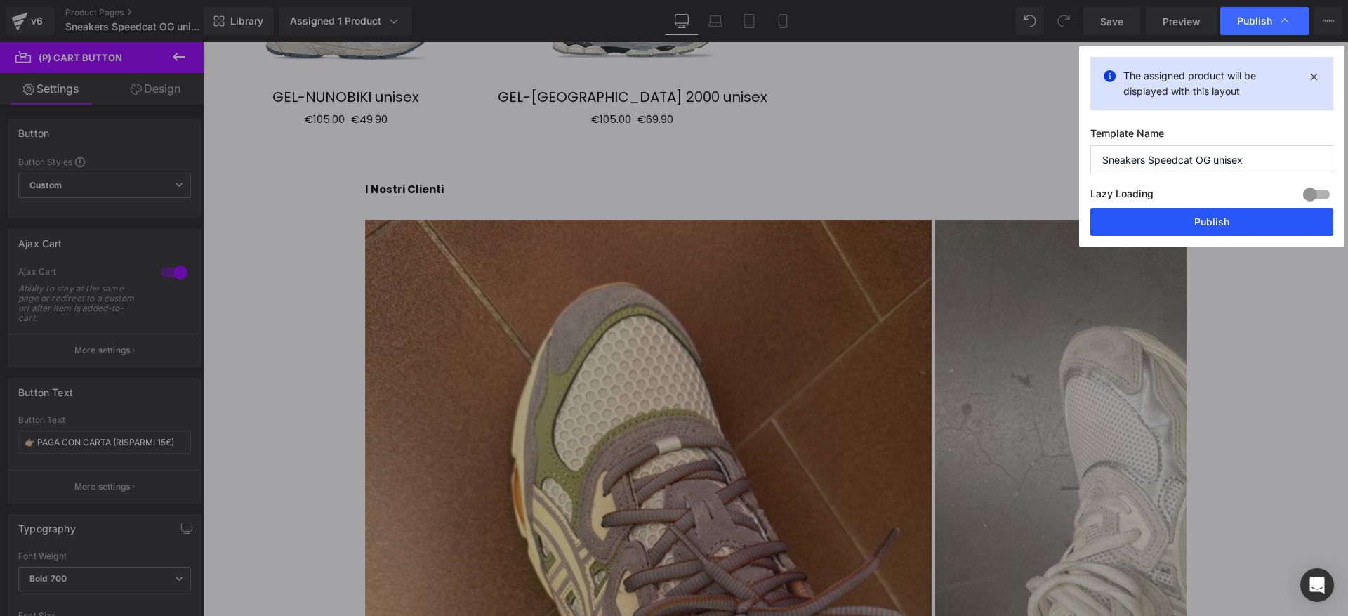
click at [1231, 211] on button "Publish" at bounding box center [1211, 222] width 243 height 28
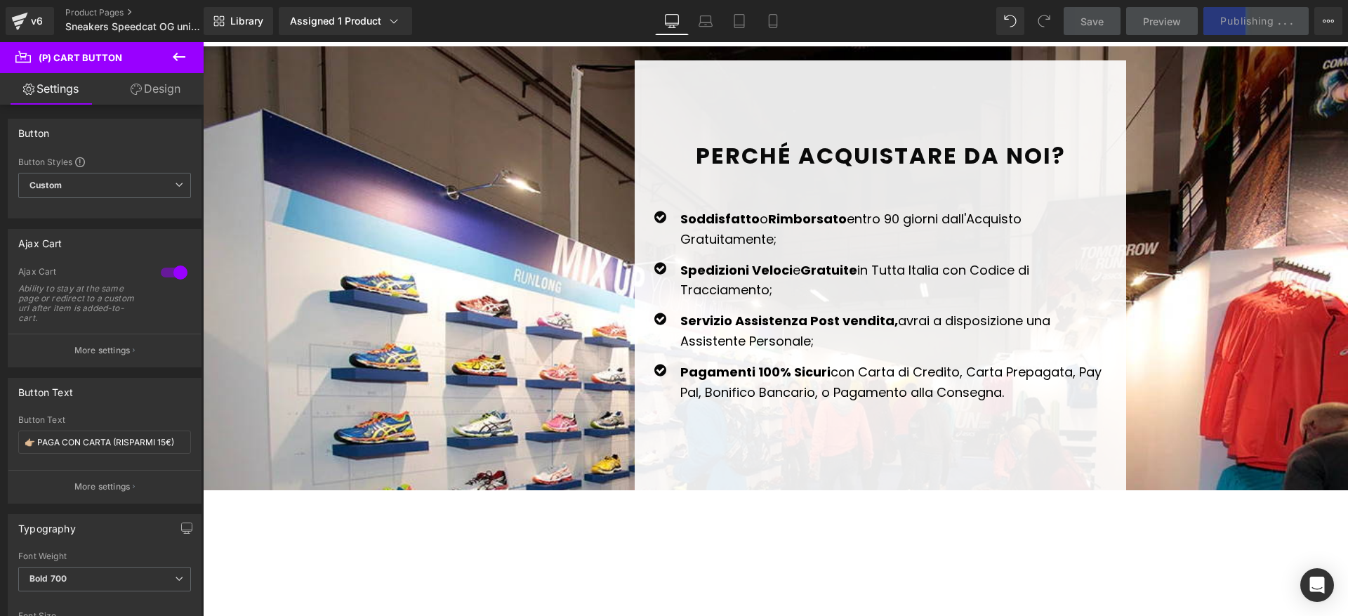
scroll to position [3803, 0]
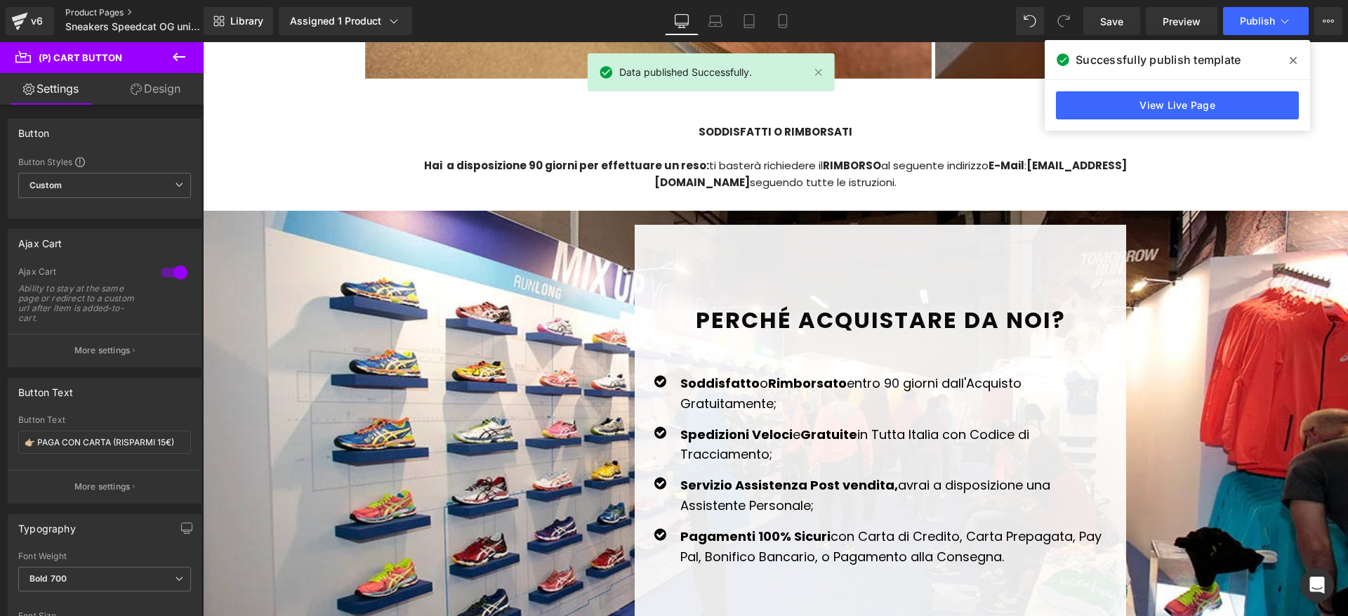
click at [80, 11] on link "Product Pages" at bounding box center [145, 12] width 161 height 11
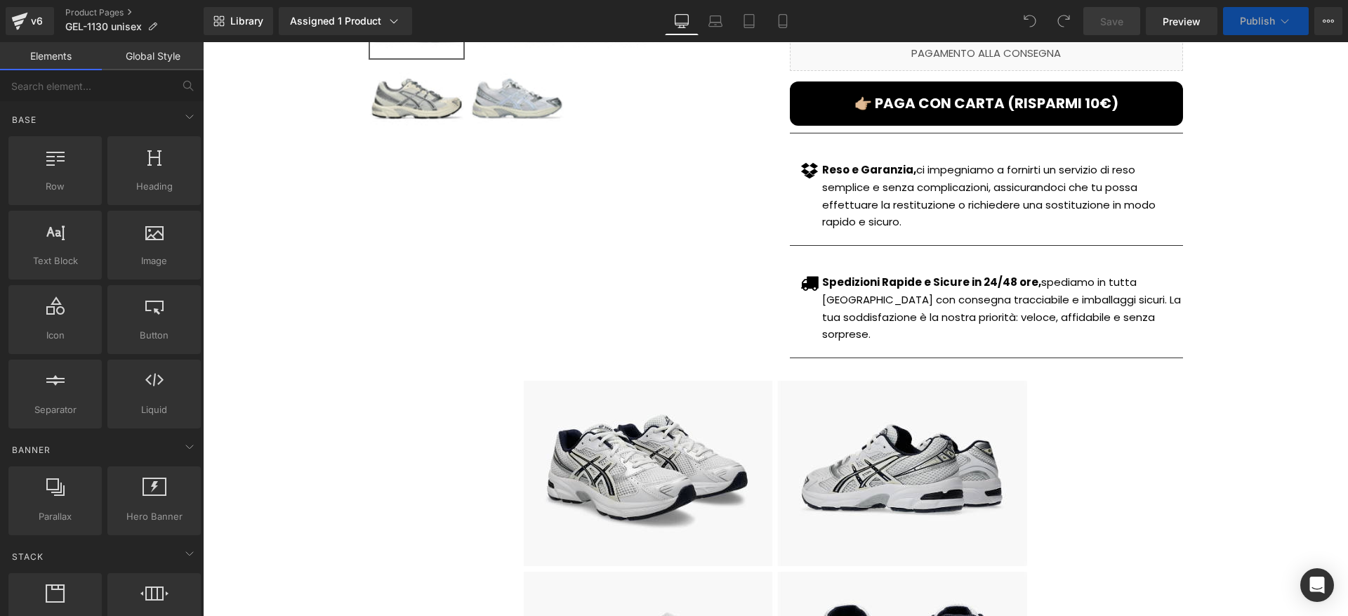
scroll to position [474, 0]
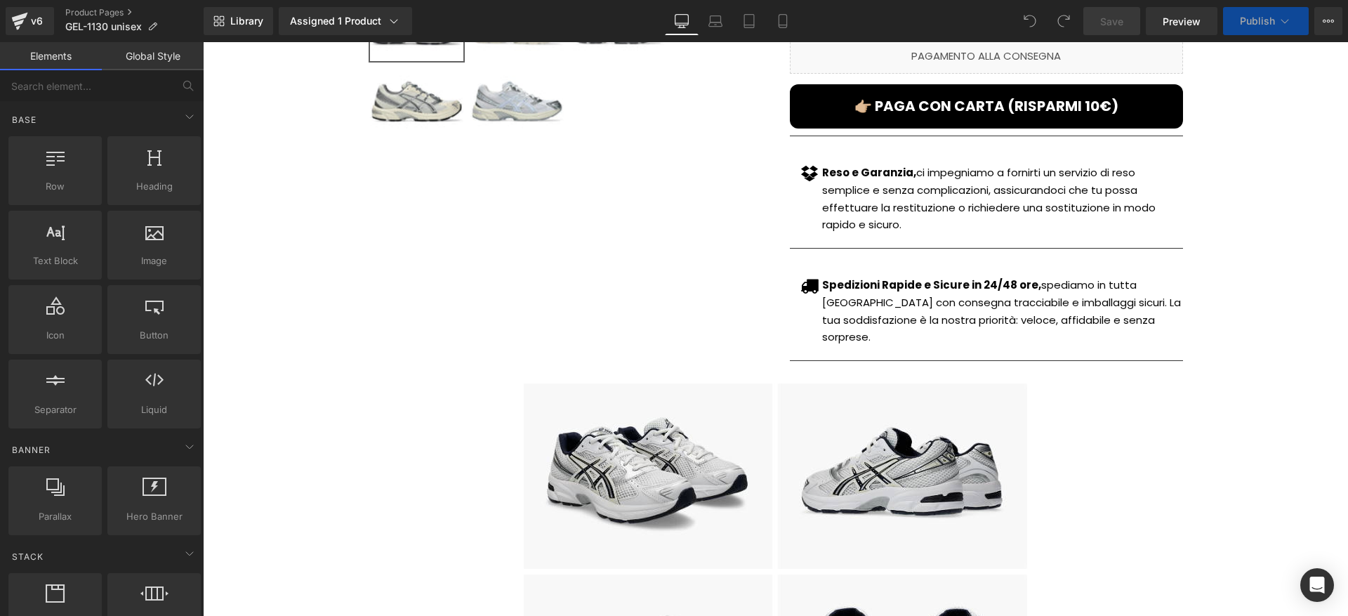
click at [985, 96] on div "👉🏼 PAGA CON CARTA (RISPARMI 10€) (P) Cart Button" at bounding box center [986, 106] width 393 height 44
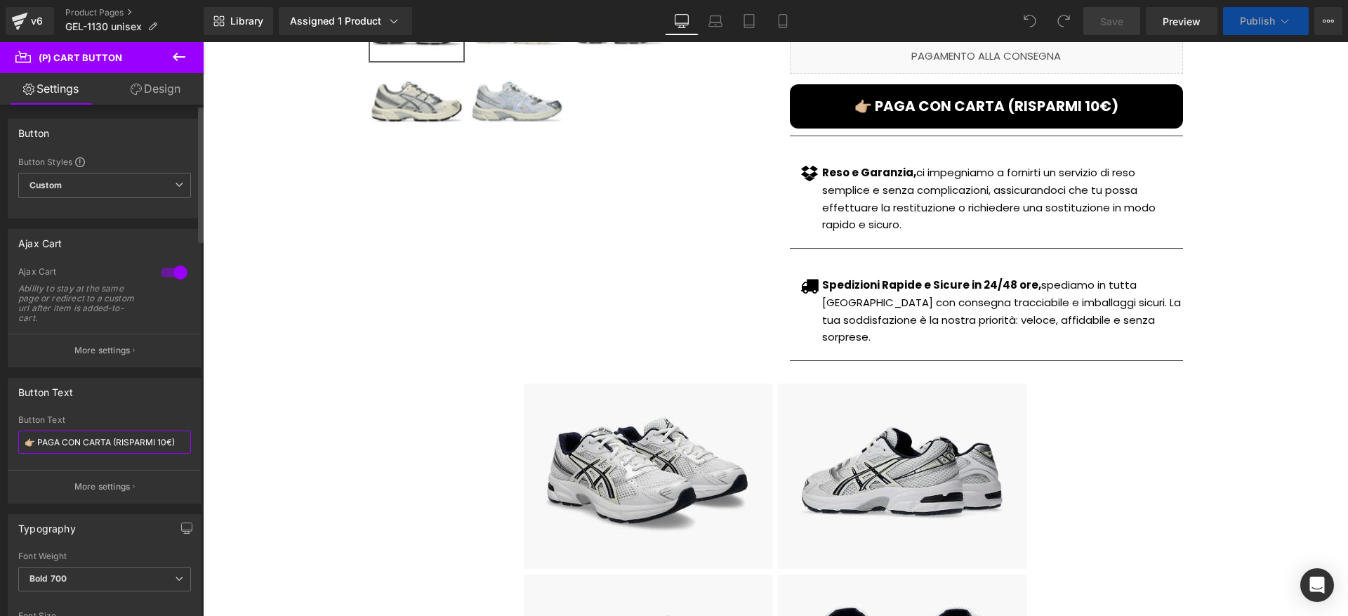
click at [161, 437] on input "👉🏼 PAGA CON CARTA (RISPARMI 10€)" at bounding box center [104, 441] width 173 height 23
click at [158, 441] on input "👉🏼 PAGA CON CARTA (RISPARMI \4€)" at bounding box center [104, 441] width 173 height 23
click at [167, 443] on input "👉🏼 PAGA CON CARTA (RISPARMI \4€)" at bounding box center [104, 441] width 173 height 23
drag, startPoint x: 167, startPoint y: 443, endPoint x: 159, endPoint y: 441, distance: 8.0
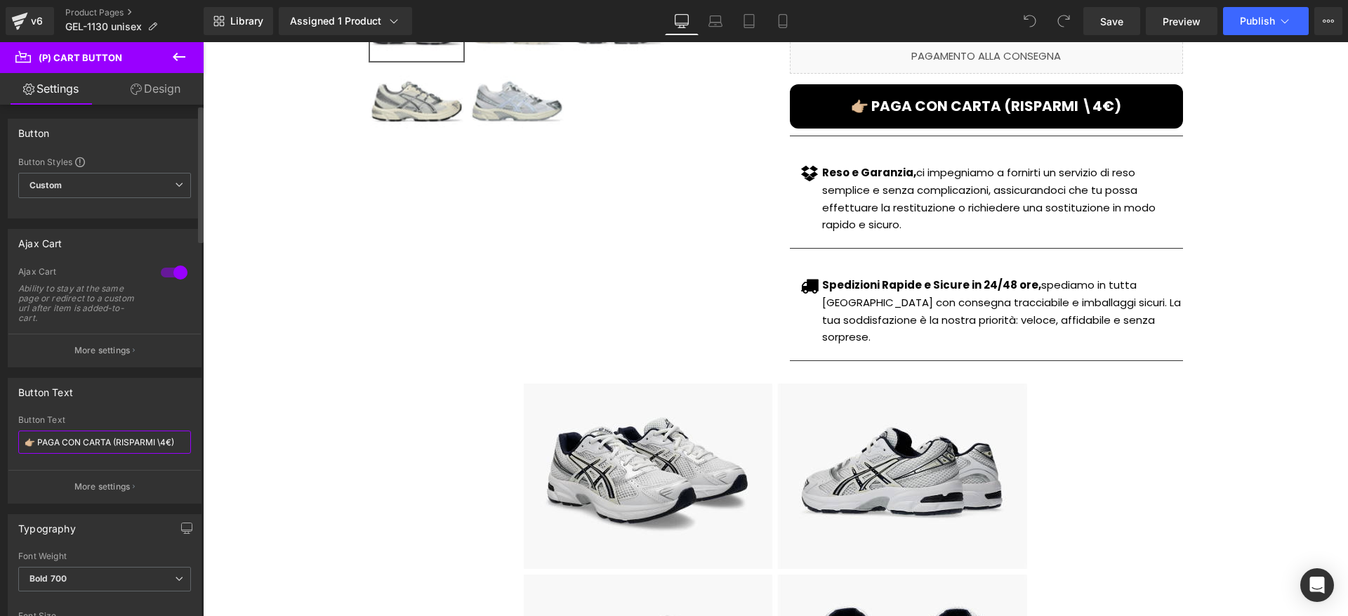
click at [159, 441] on input "👉🏼 PAGA CON CARTA (RISPARMI \4€)" at bounding box center [104, 441] width 173 height 23
type input "👉🏼 PAGA CON CARTA (RISPARMI 15€)"
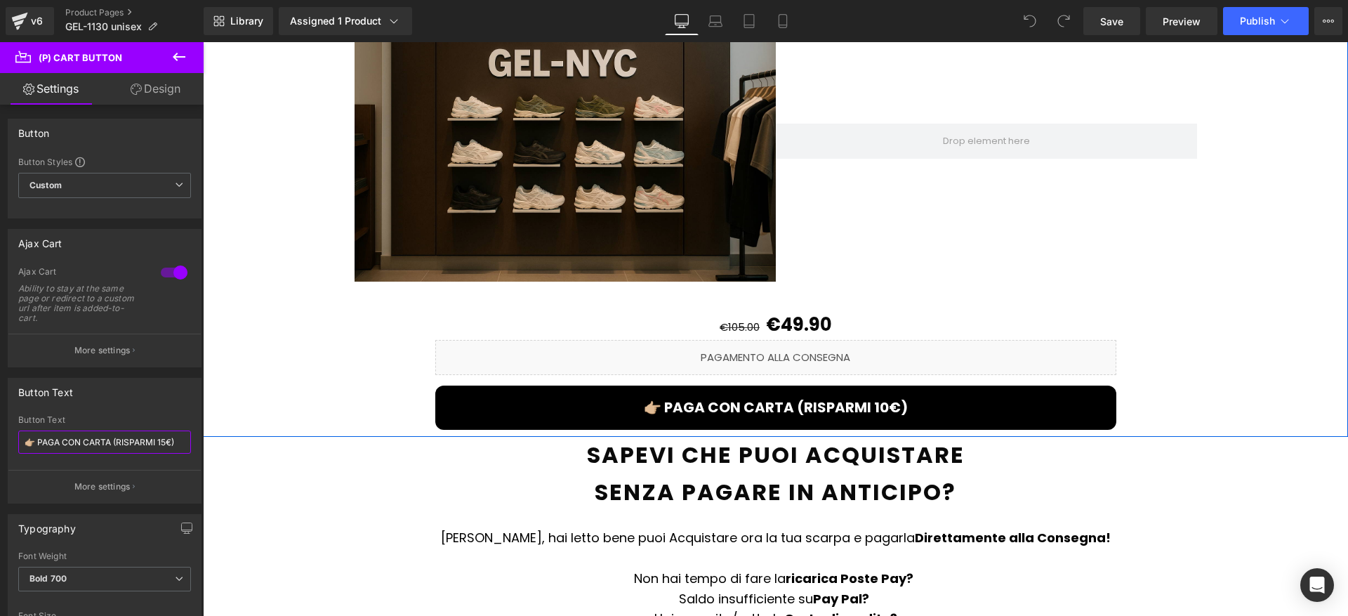
scroll to position [1540, 0]
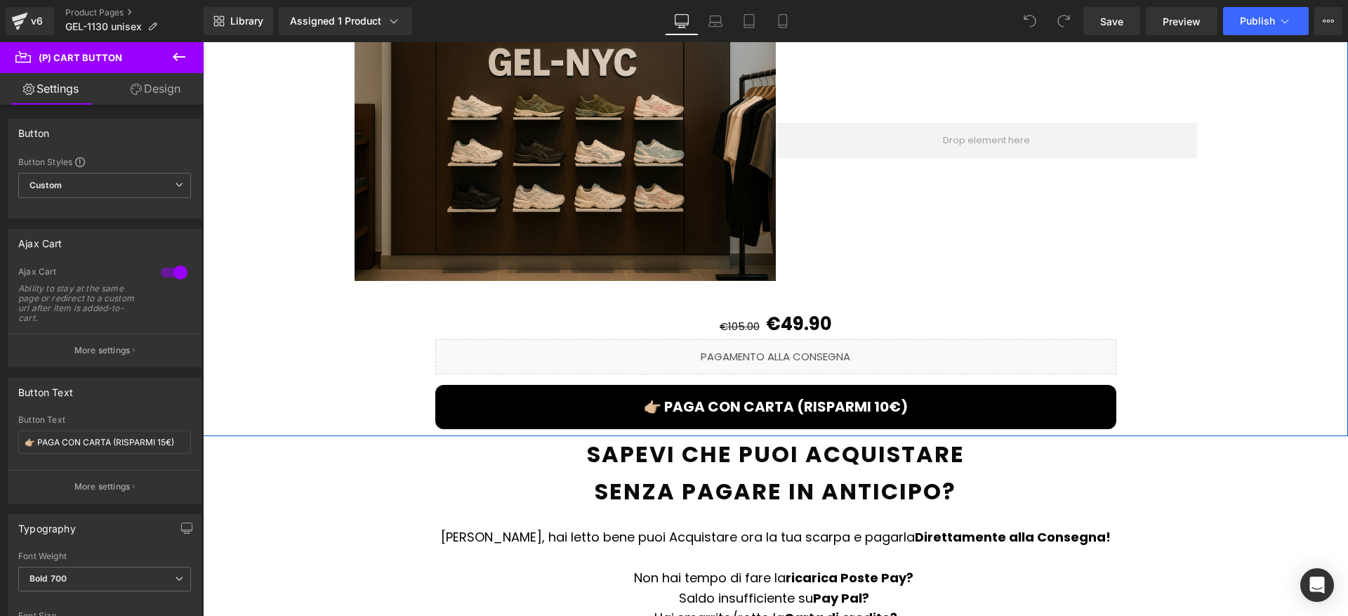
click at [756, 385] on button "👉🏼 PAGA CON CARTA (RISPARMI 10€)" at bounding box center [775, 407] width 681 height 44
click at [161, 441] on input "👉🏼 PAGA CON CARTA (RISPARMI 10€)" at bounding box center [104, 441] width 173 height 23
type input "👉🏼 PAGA CON CARTA (RISPARMI 15€)"
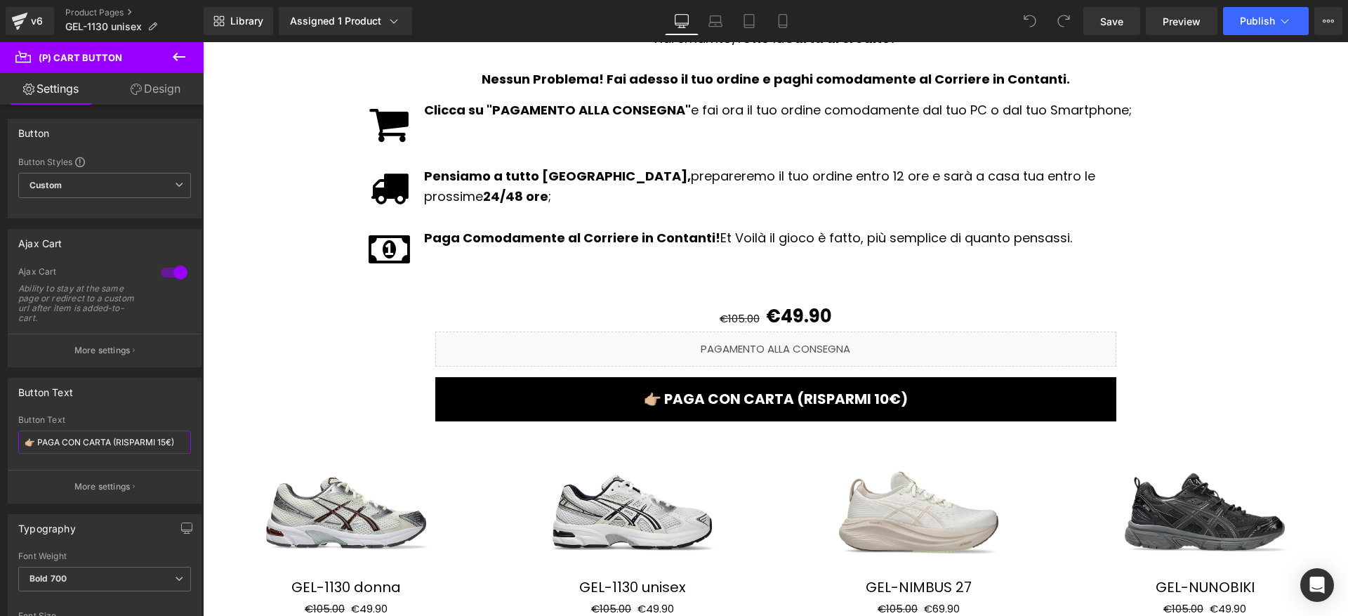
scroll to position [2234, 0]
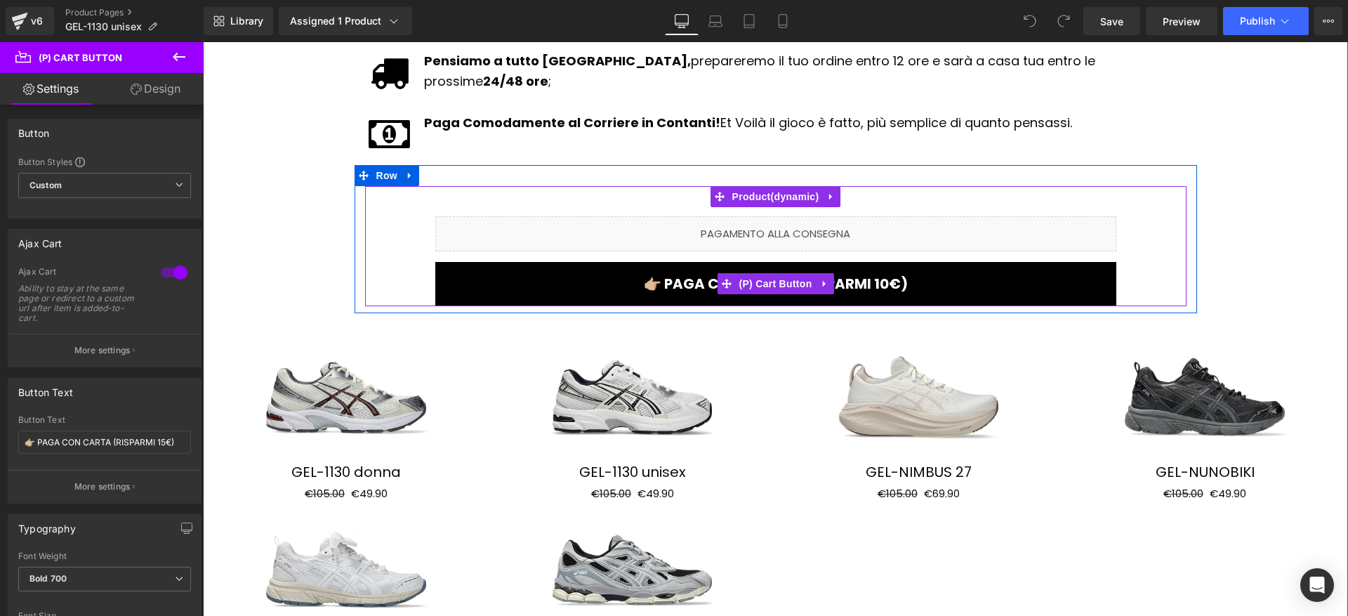
click at [780, 273] on span "(P) Cart Button" at bounding box center [775, 283] width 80 height 21
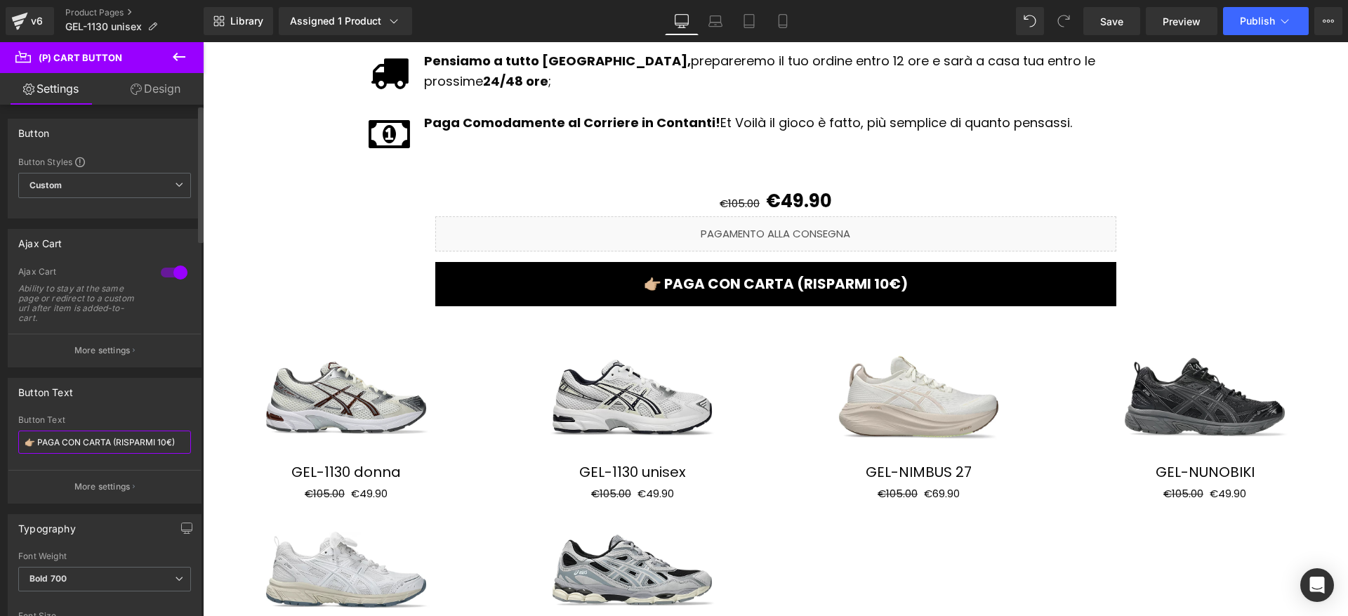
click at [163, 444] on input "👉🏼 PAGA CON CARTA (RISPARMI 10€)" at bounding box center [104, 441] width 173 height 23
type input "👉🏼 PAGA CON CARTA (RISPARMI 15€)"
click at [1286, 29] on button "Publish" at bounding box center [1266, 21] width 86 height 28
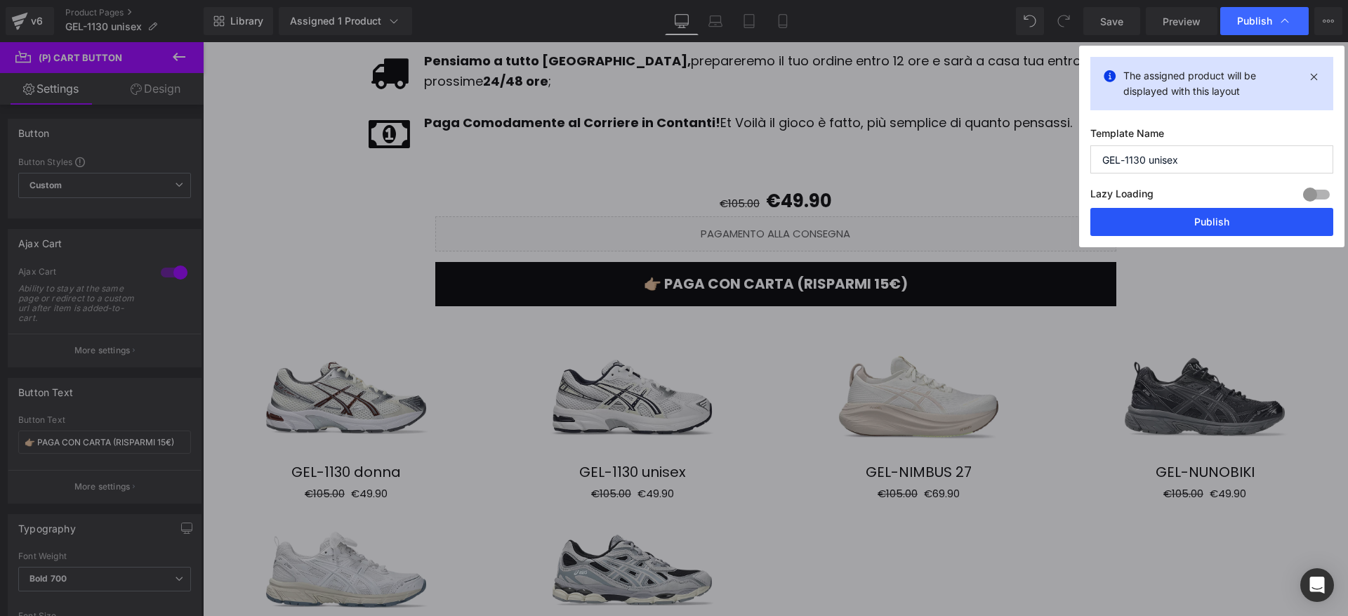
click at [1217, 214] on button "Publish" at bounding box center [1211, 222] width 243 height 28
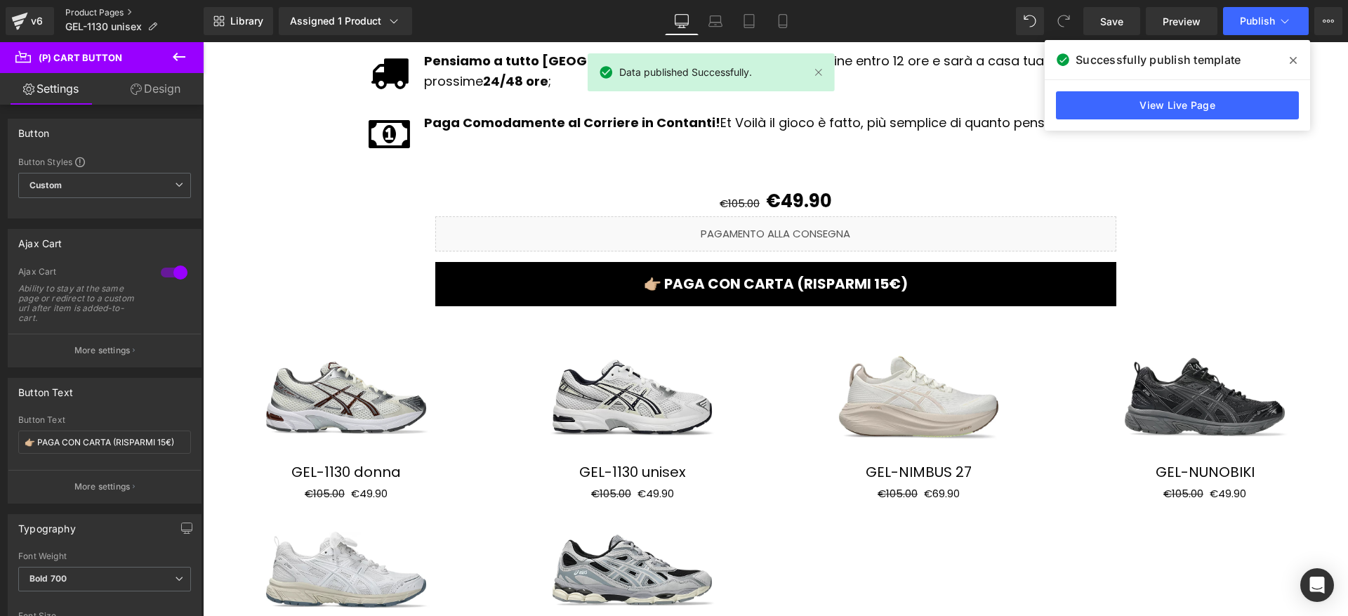
click at [120, 15] on link "Product Pages" at bounding box center [134, 12] width 138 height 11
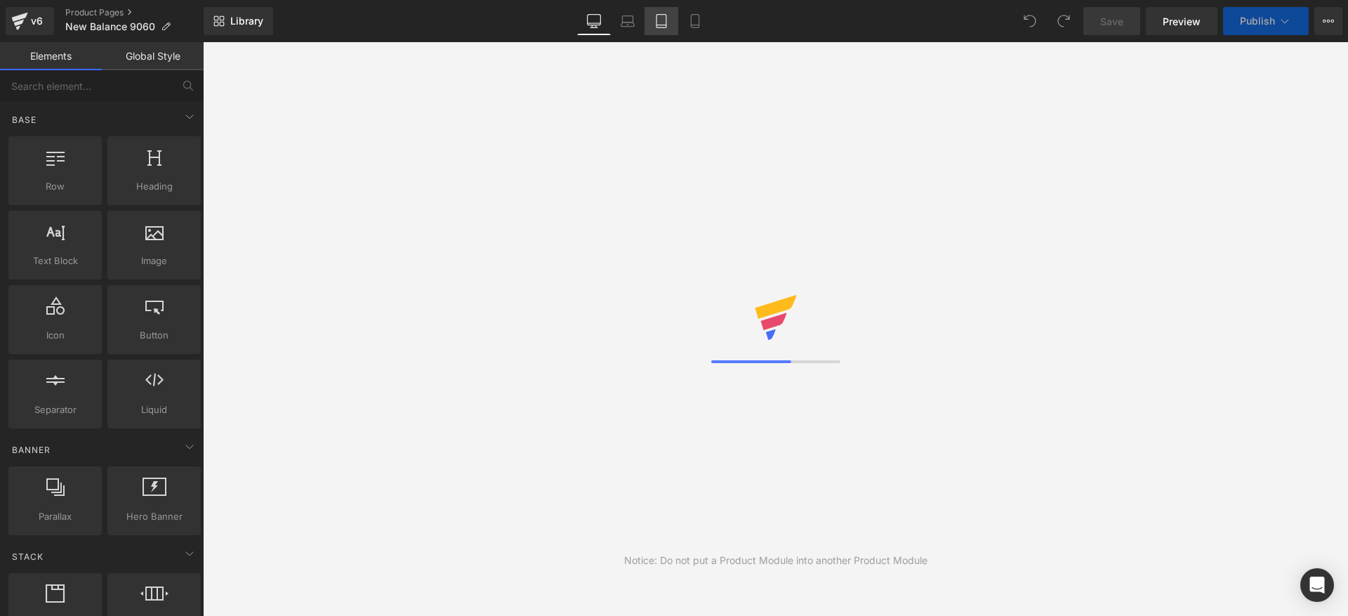
drag, startPoint x: 0, startPoint y: 0, endPoint x: 663, endPoint y: 7, distance: 662.6
click at [663, 0] on div "You are previewing how the will restyle your page. You can not edit Elements in…" at bounding box center [674, 0] width 1348 height 0
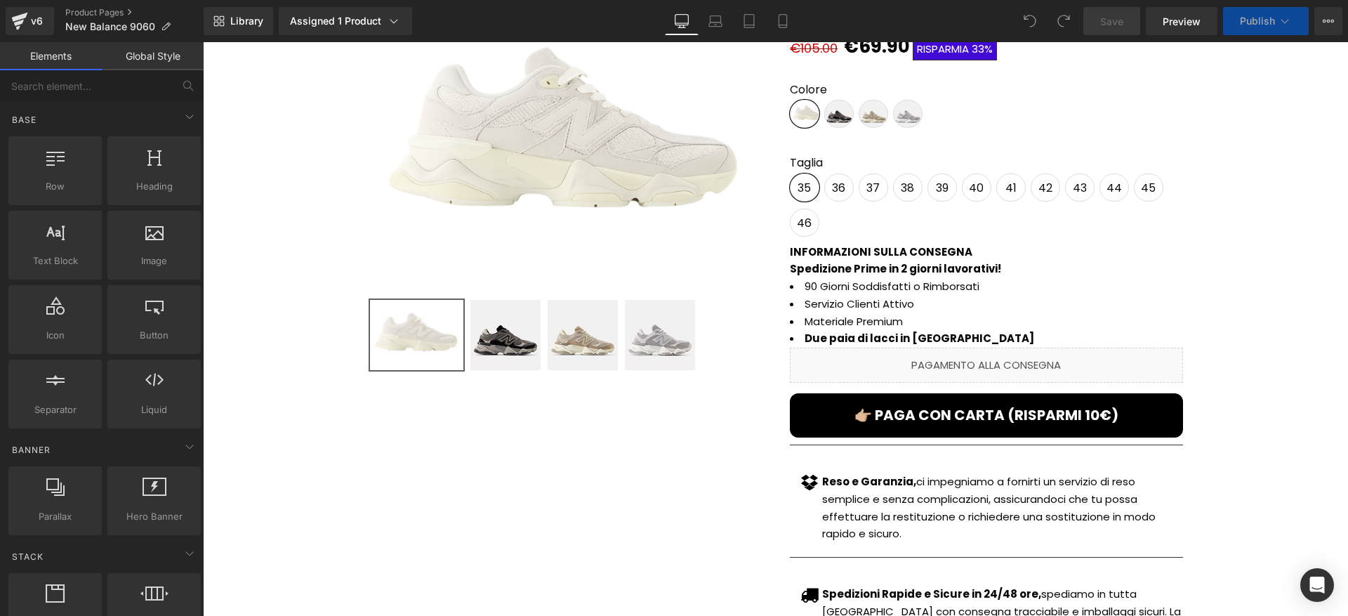
scroll to position [165, 0]
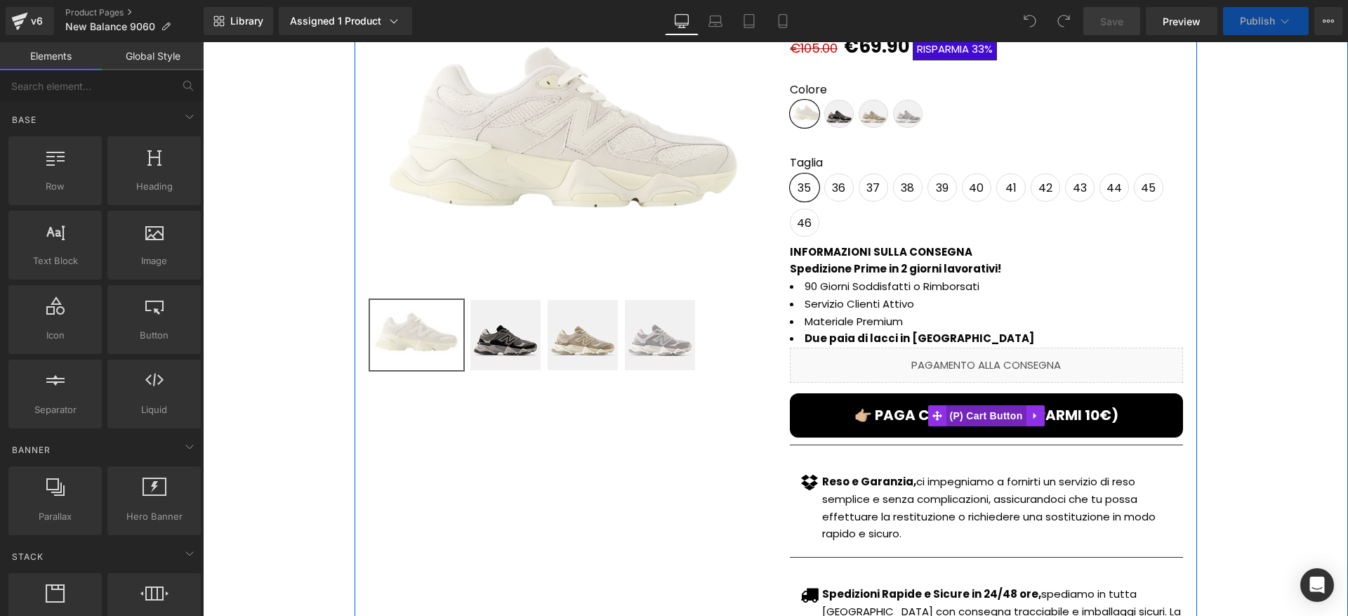
click at [985, 402] on button "👉🏼 PAGA CON CARTA (RISPARMI 10€)" at bounding box center [986, 415] width 393 height 44
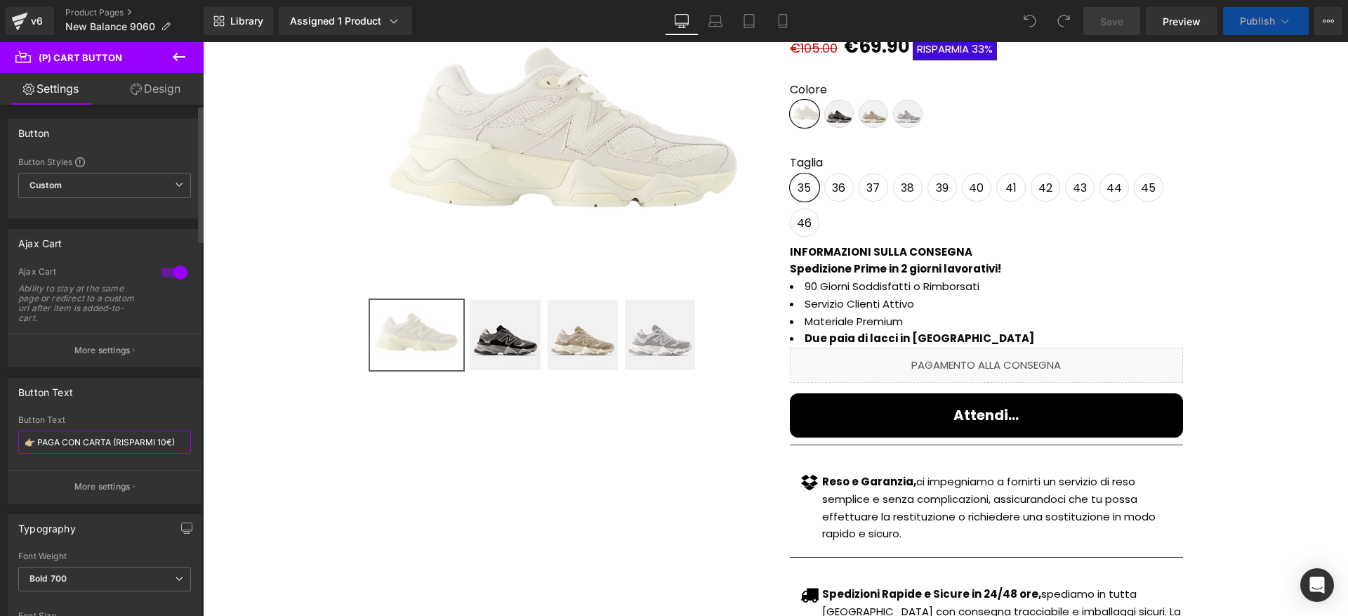
click at [165, 441] on input "👉🏼 PAGA CON CARTA (RISPARMI 10€)" at bounding box center [104, 441] width 173 height 23
click at [164, 441] on input "👉🏼 PAGA CON CARTA (RISPARMI 10€)" at bounding box center [104, 441] width 173 height 23
click at [162, 442] on input "👉🏼 PAGA CON CARTA (RISPARMI 10€)" at bounding box center [104, 441] width 173 height 23
type input "👉🏼 PAGA CON CARTA (RISPARMI 15€)"
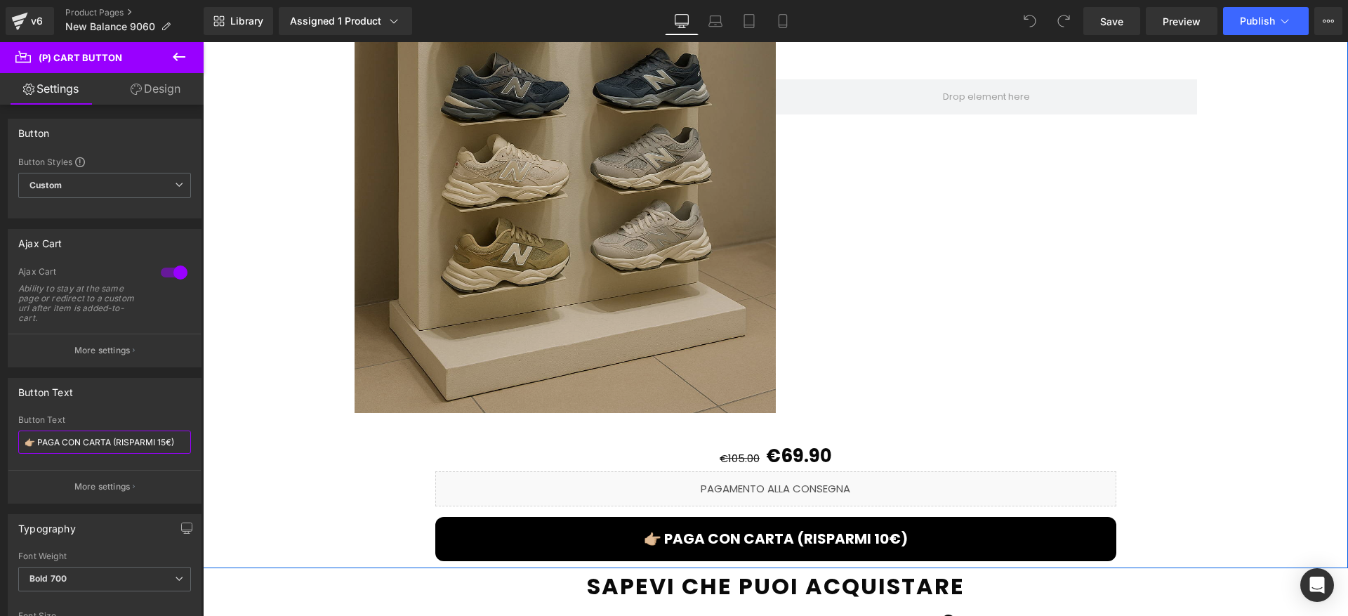
scroll to position [1948, 0]
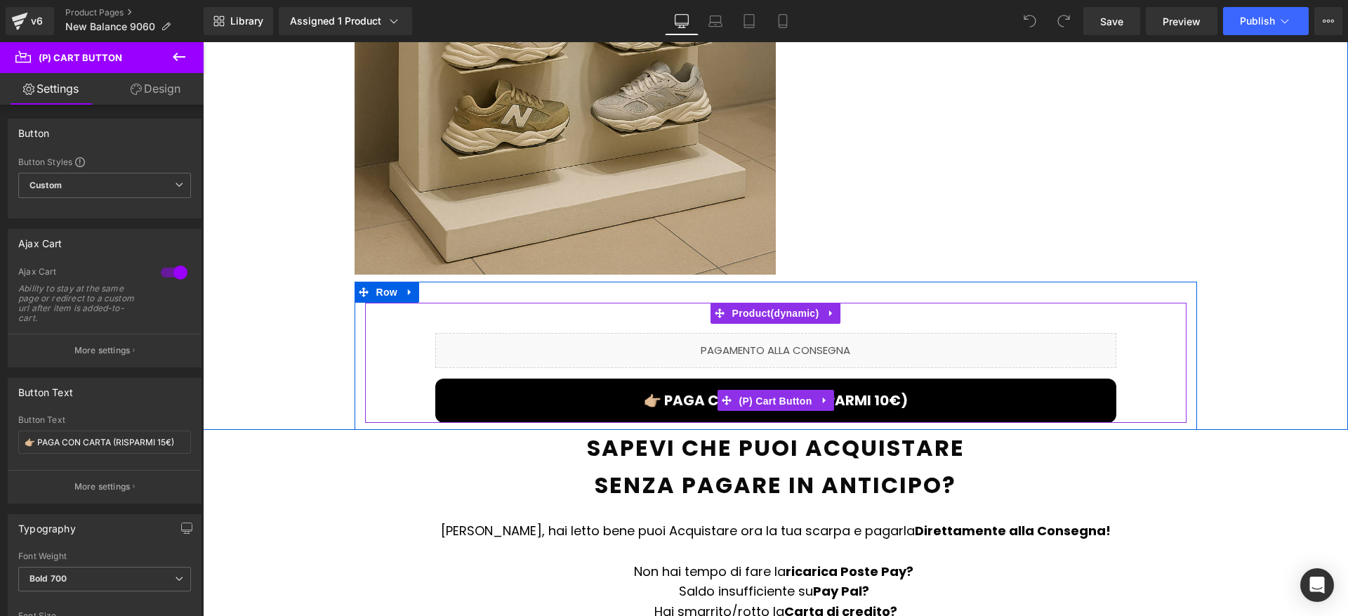
click at [765, 390] on span "(P) Cart Button" at bounding box center [775, 400] width 80 height 21
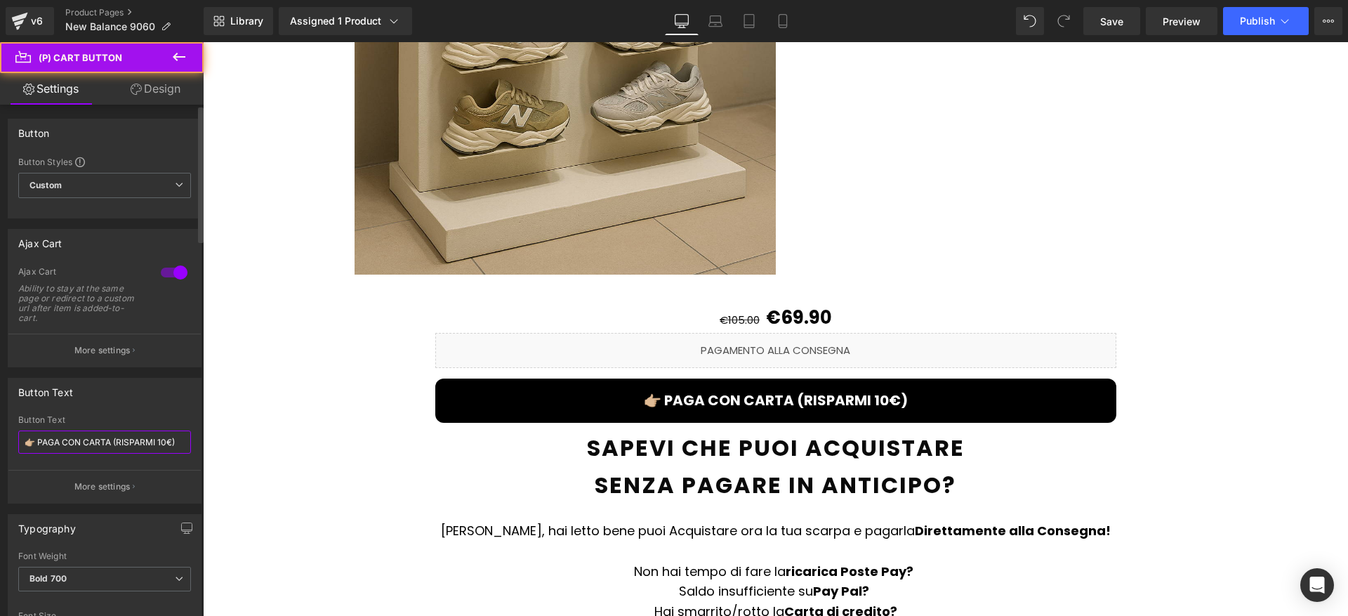
click at [157, 442] on input "👉🏼 PAGA CON CARTA (RISPARMI 10€)" at bounding box center [104, 441] width 173 height 23
click at [160, 443] on input "👉🏼 PAGA CON CARTA (RISPARMI 10€)" at bounding box center [104, 441] width 173 height 23
type input "👉🏼 PAGA CON CARTA (RISPARMI 15€)"
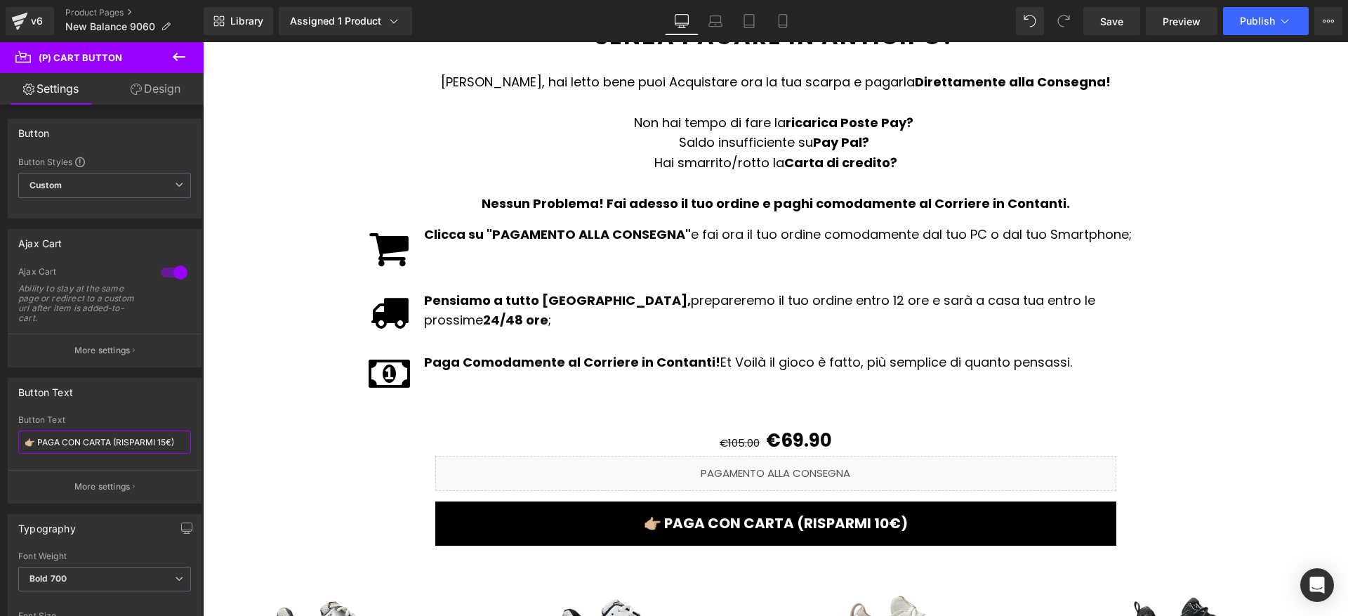
scroll to position [2632, 0]
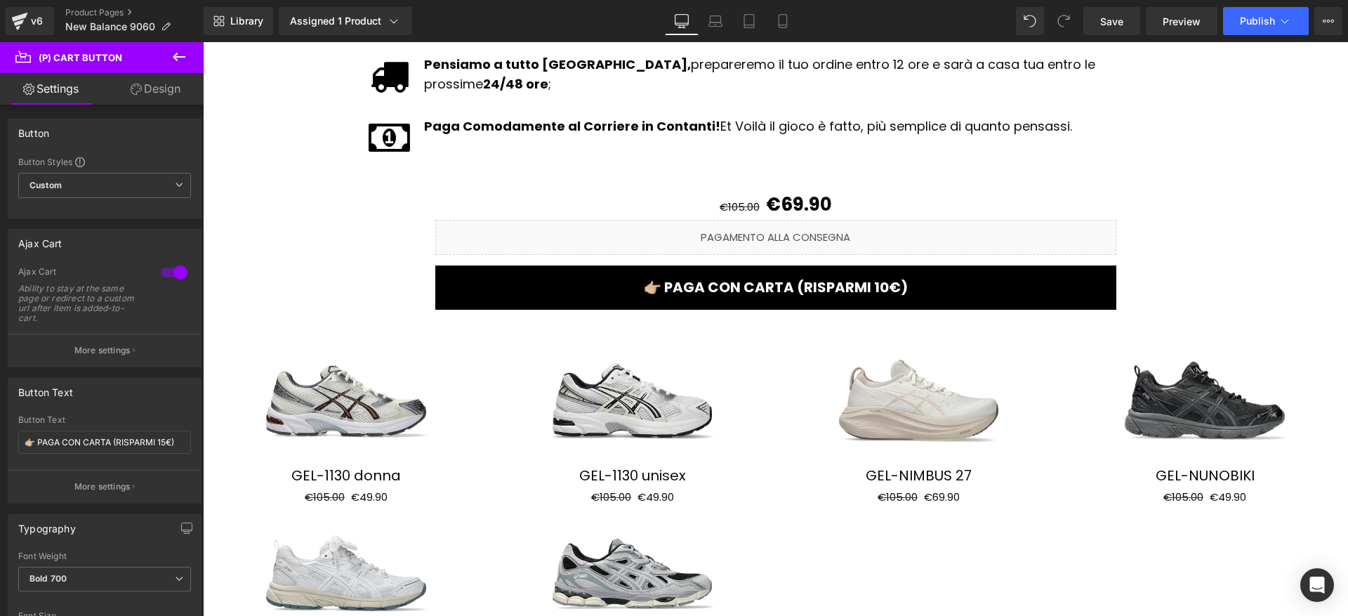
click at [759, 283] on button "👉🏼 PAGA CON CARTA (RISPARMI 10€)" at bounding box center [775, 287] width 681 height 44
click at [161, 441] on input "👉🏼 PAGA CON CARTA (RISPARMI 10€)" at bounding box center [104, 441] width 173 height 23
type input "👉🏼 PAGA CON CARTA (RISPARMI 15€)"
click at [1267, 19] on span "Publish" at bounding box center [1256, 20] width 35 height 11
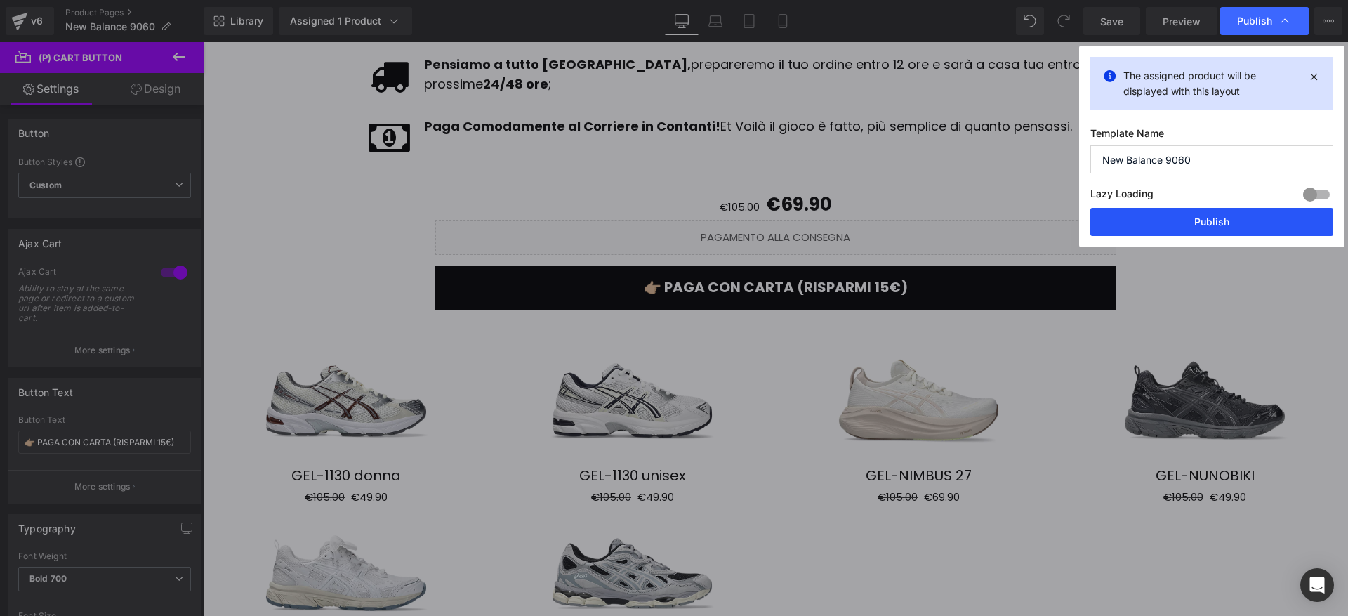
click at [1165, 215] on button "Publish" at bounding box center [1211, 222] width 243 height 28
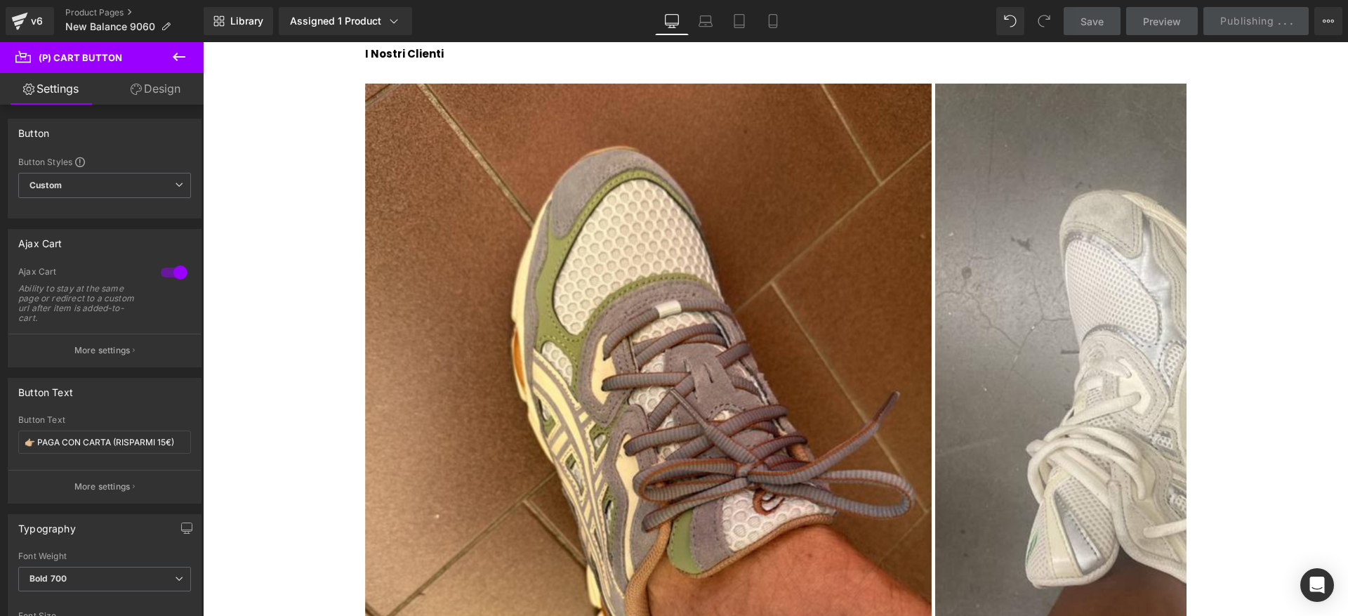
scroll to position [3459, 0]
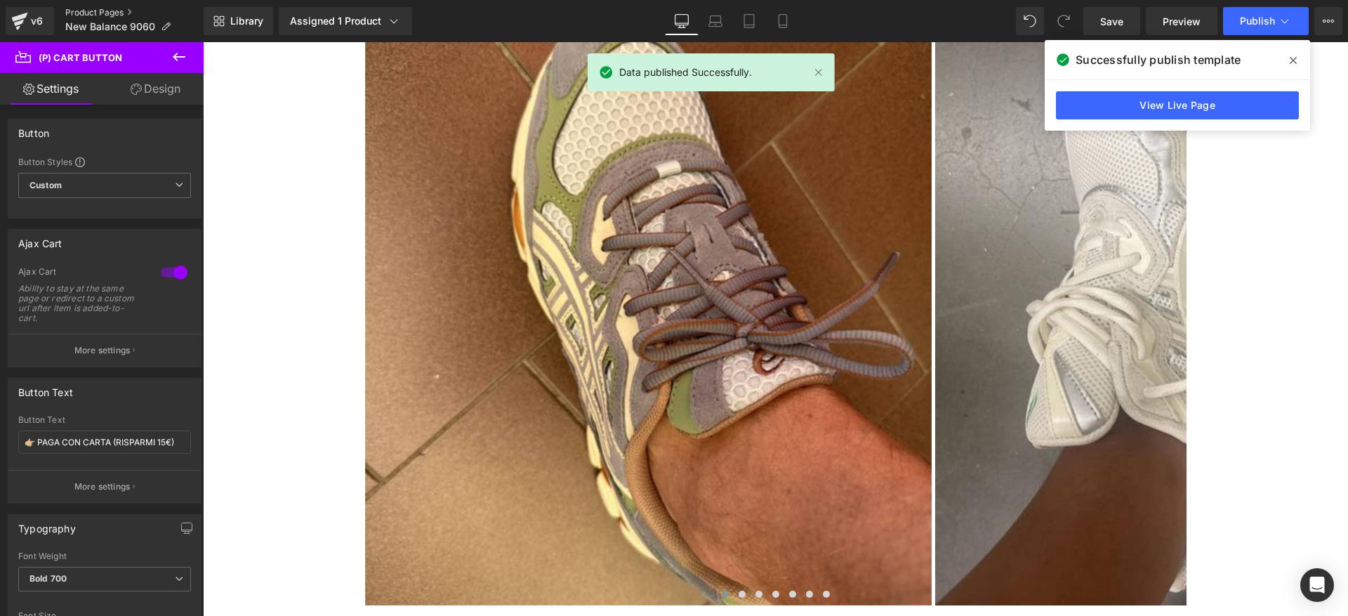
click at [131, 12] on link "Product Pages" at bounding box center [134, 12] width 138 height 11
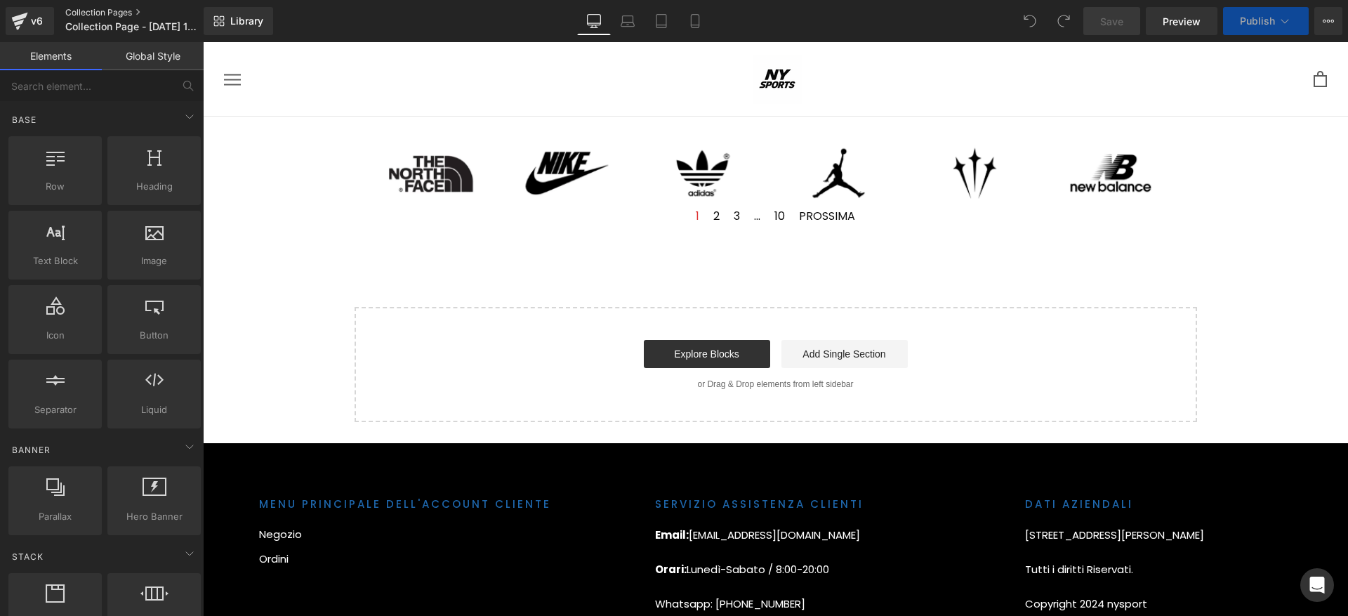
click at [114, 17] on link "Collection Pages" at bounding box center [145, 12] width 161 height 11
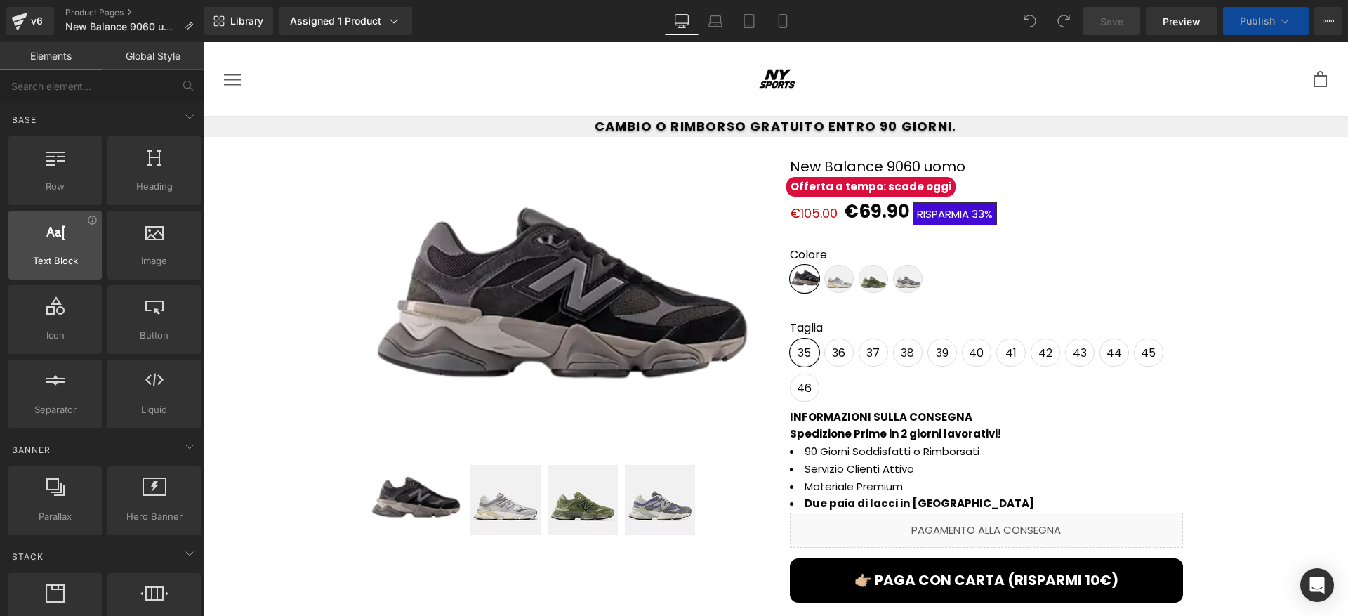
scroll to position [411, 0]
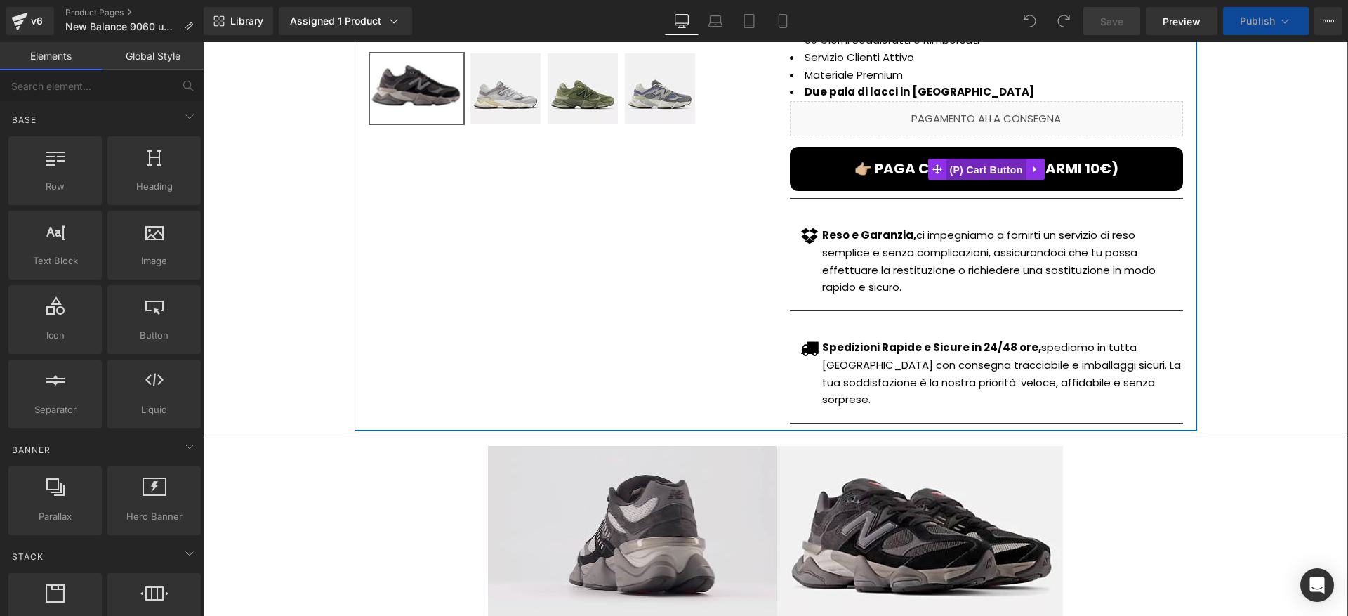
click span "(P) Cart Button"
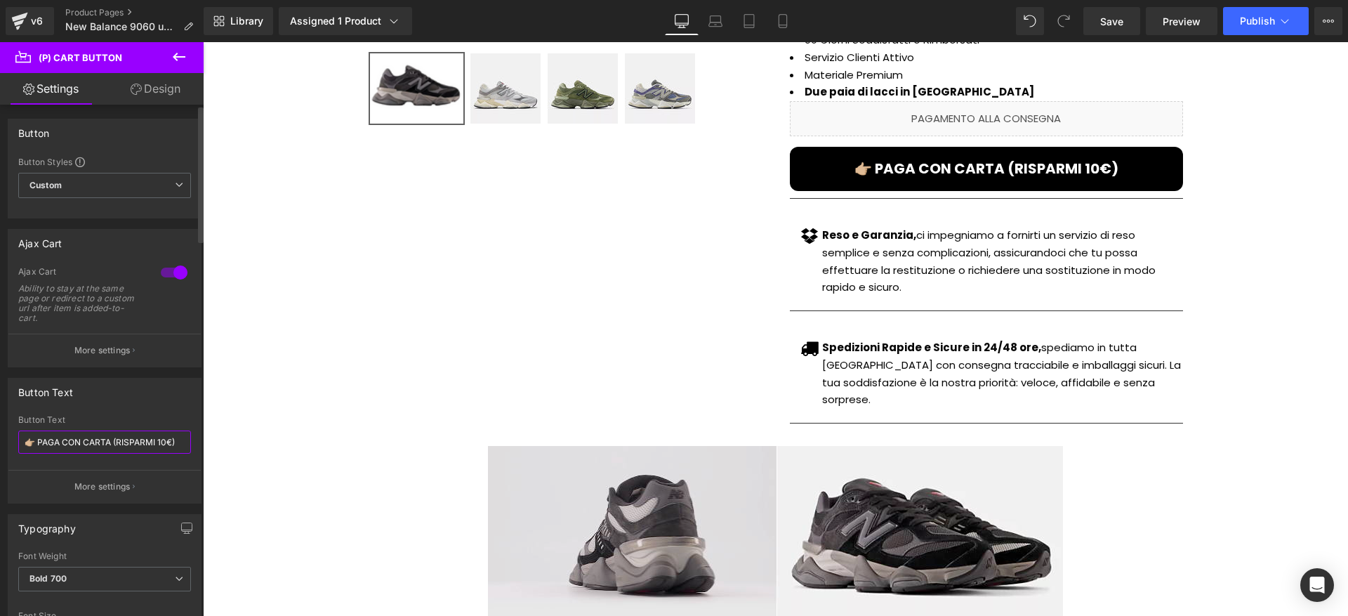
click input "👉🏼 PAGA CON CARTA (RISPARMI 10€)"
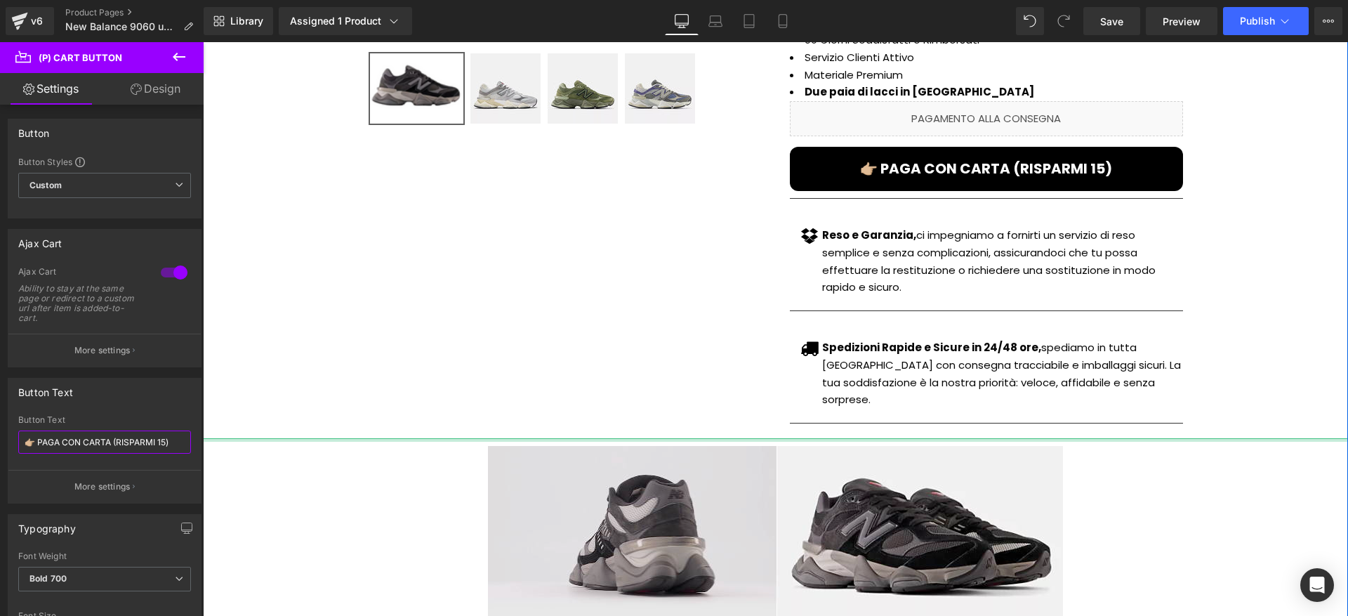
type input "👉🏼 PAGA CON CARTA (RISPARMI 15€)"
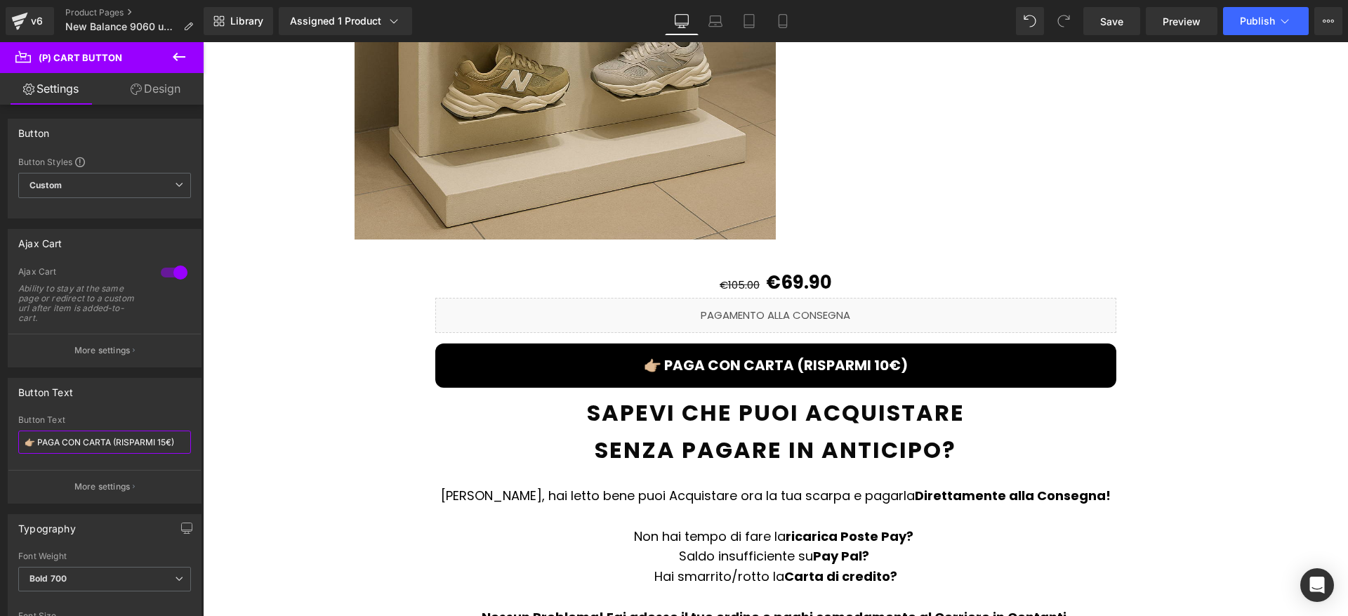
scroll to position [2344, 0]
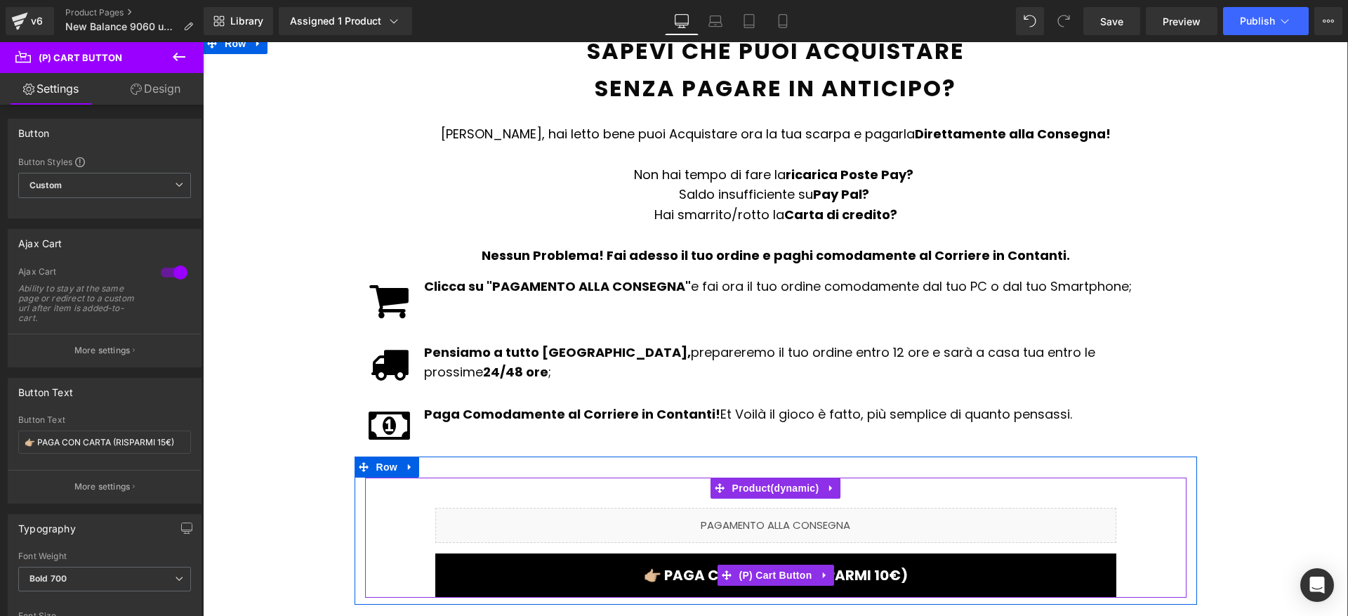
click span "(P) Cart Button"
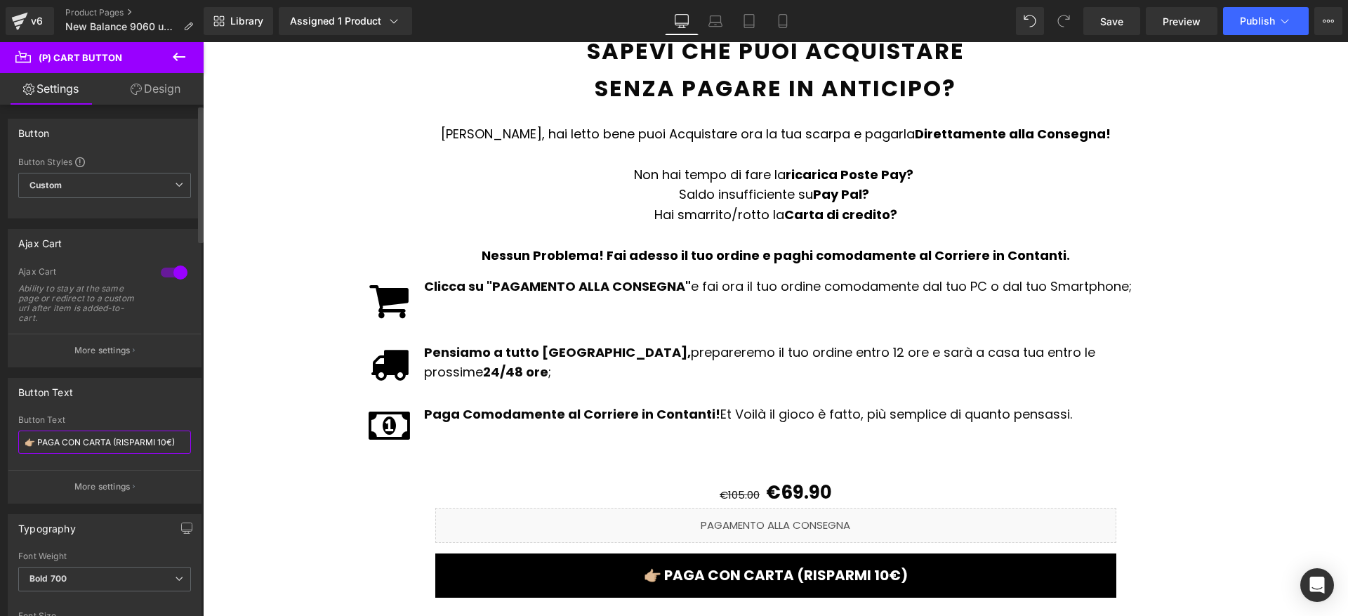
click input "👉🏼 PAGA CON CARTA (RISPARMI 10€)"
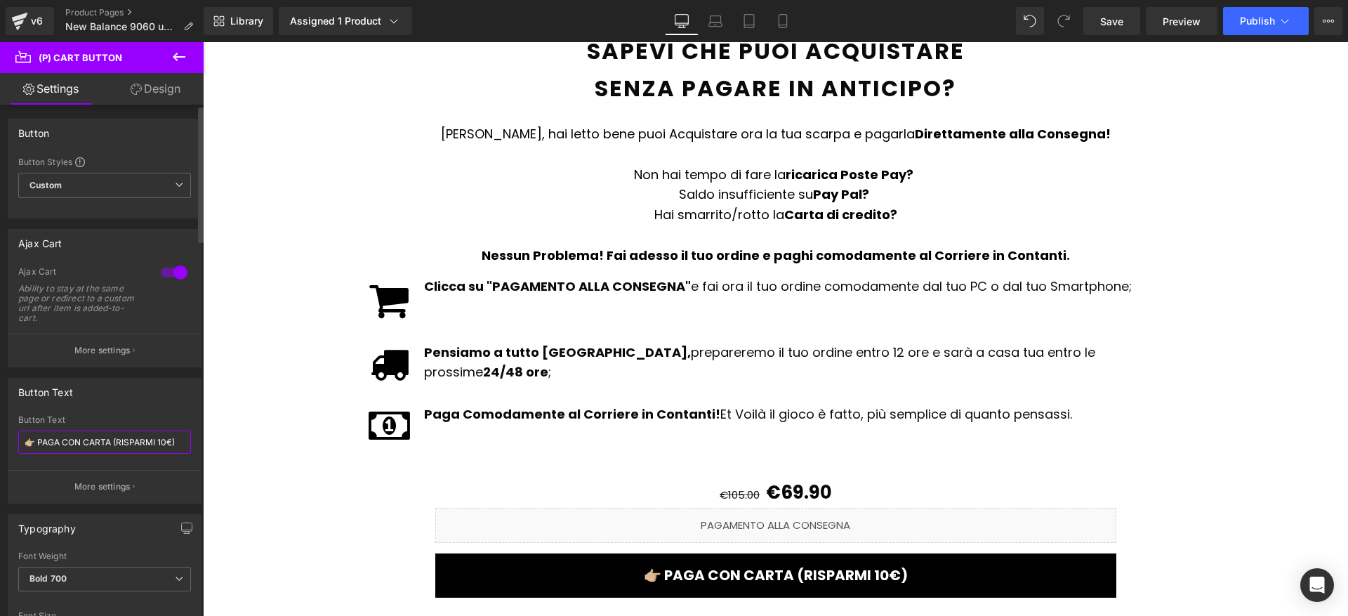
click input "👉🏼 PAGA CON CARTA (RISPARMI 10€)"
type input "👉🏼 PAGA CON CARTA (RISPARMI 15€)"
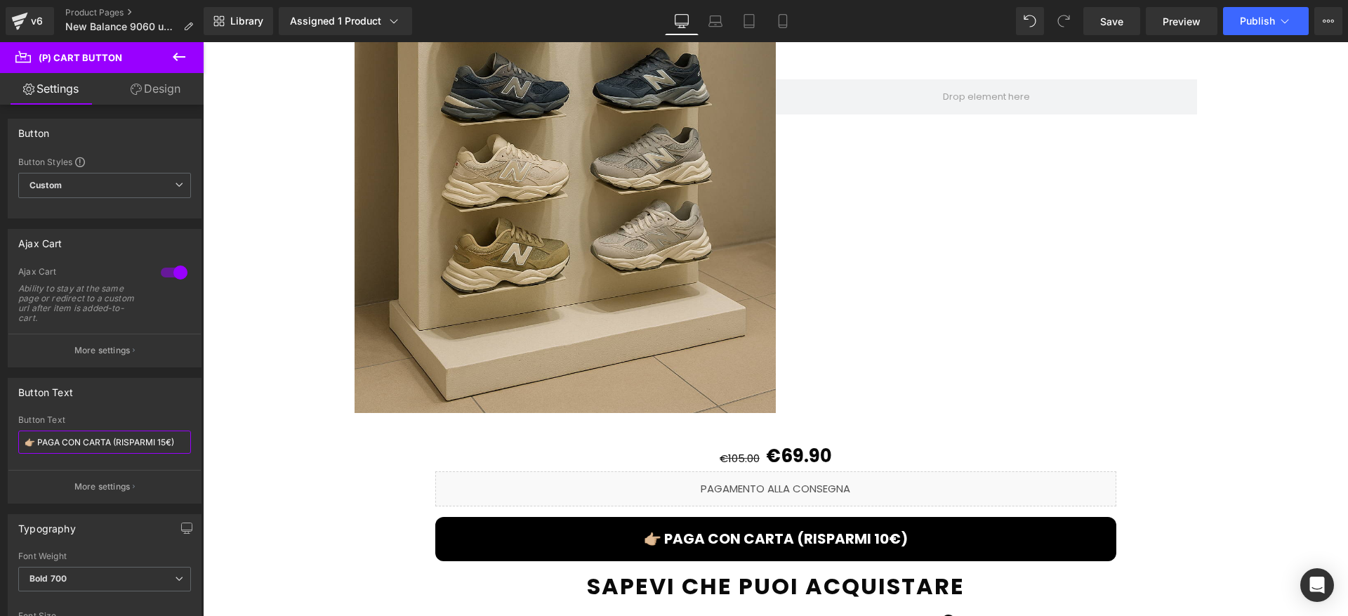
scroll to position [1854, 0]
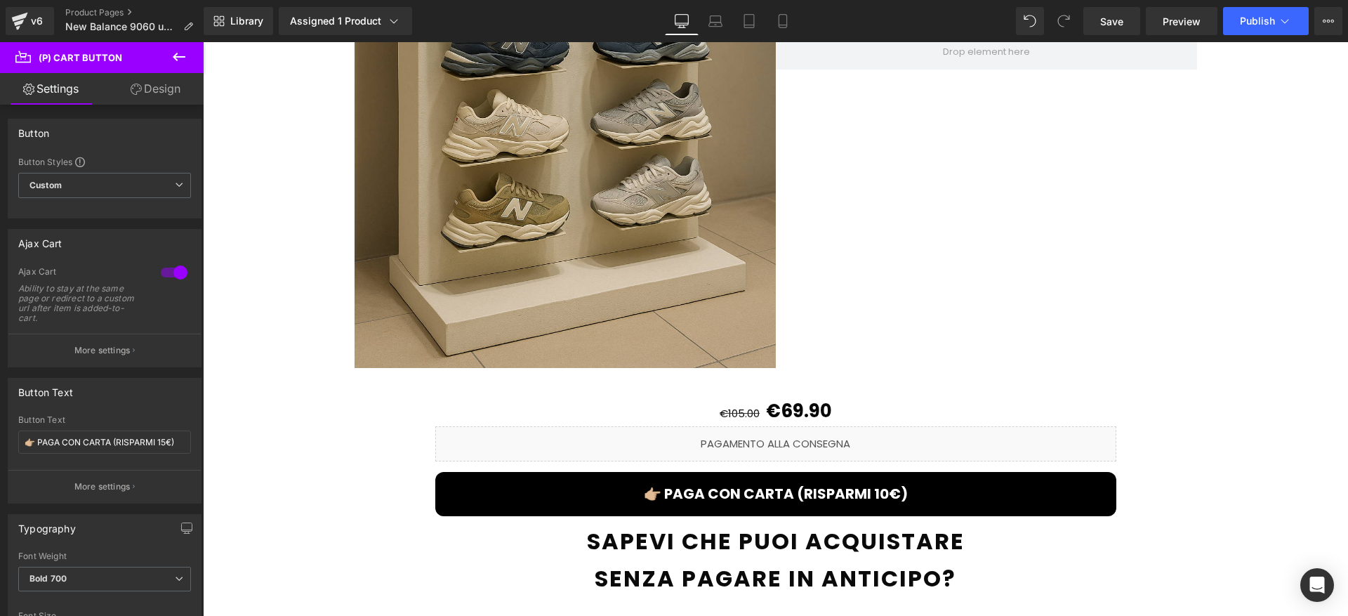
drag, startPoint x: 536, startPoint y: 447, endPoint x: 544, endPoint y: 434, distance: 14.8
click button "👉🏼 PAGA CON CARTA (RISPARMI 10€)"
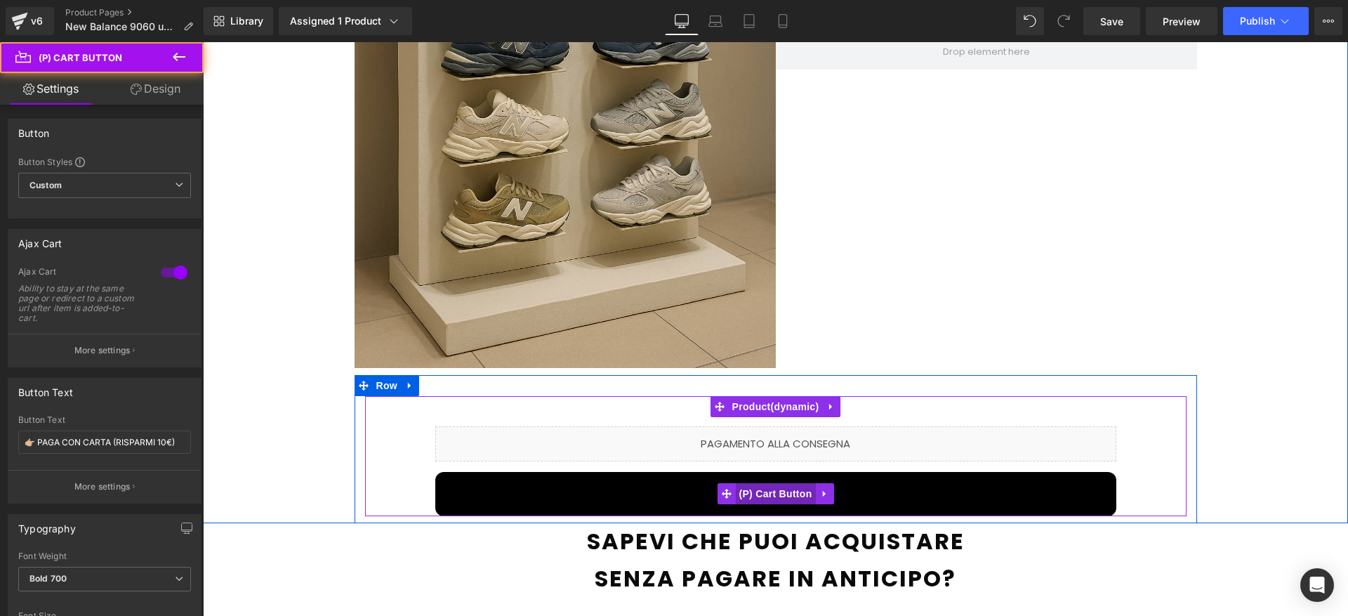
click span "(P) Cart Button"
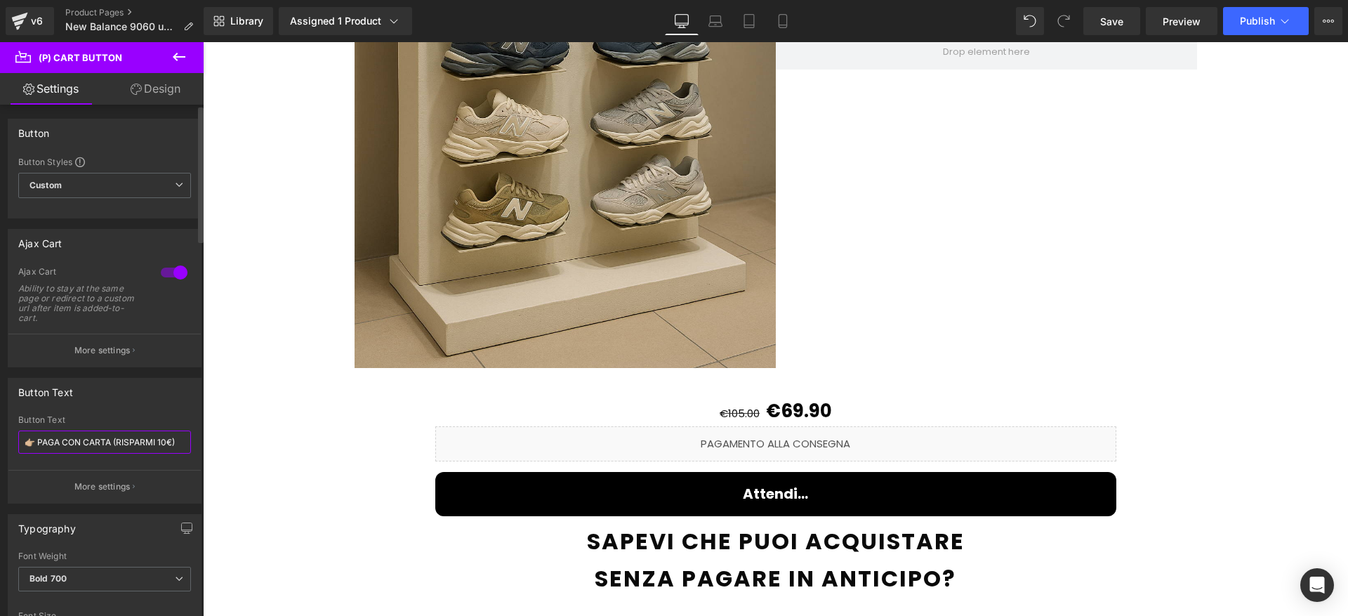
click input "👉🏼 PAGA CON CARTA (RISPARMI 10€)"
type input "👉🏼 PAGA CON CARTA (RISPARMI 15€)"
click span "Publish"
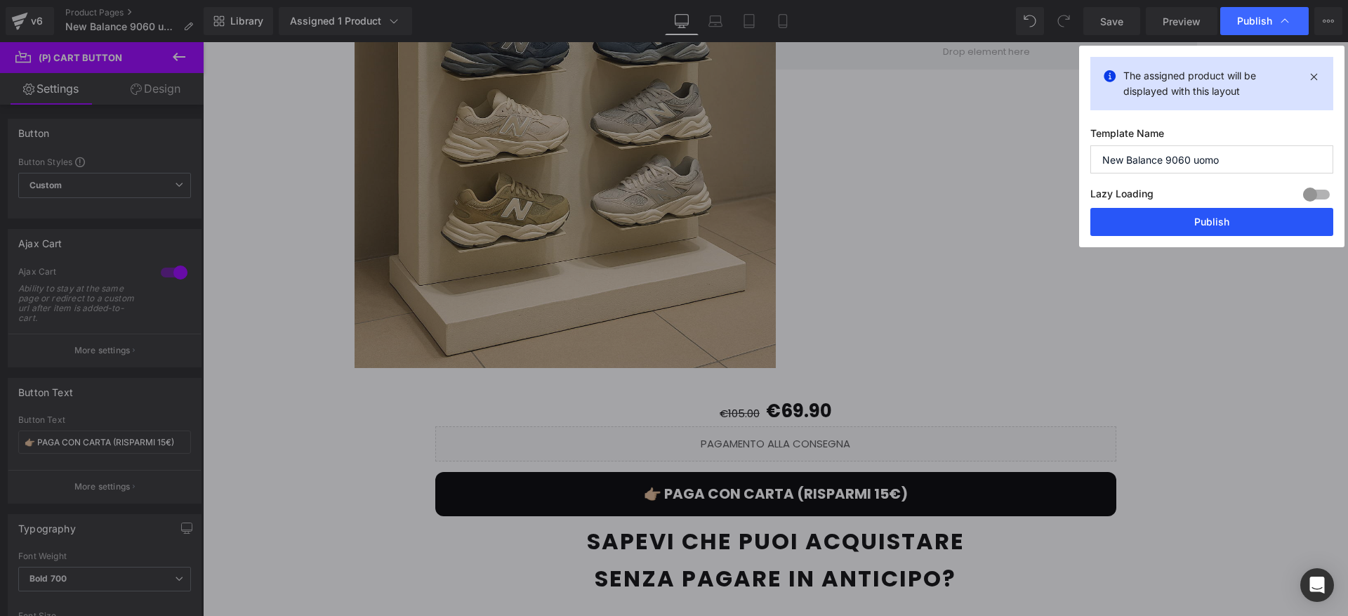
drag, startPoint x: 1204, startPoint y: 229, endPoint x: 519, endPoint y: 262, distance: 685.0
click button "Publish"
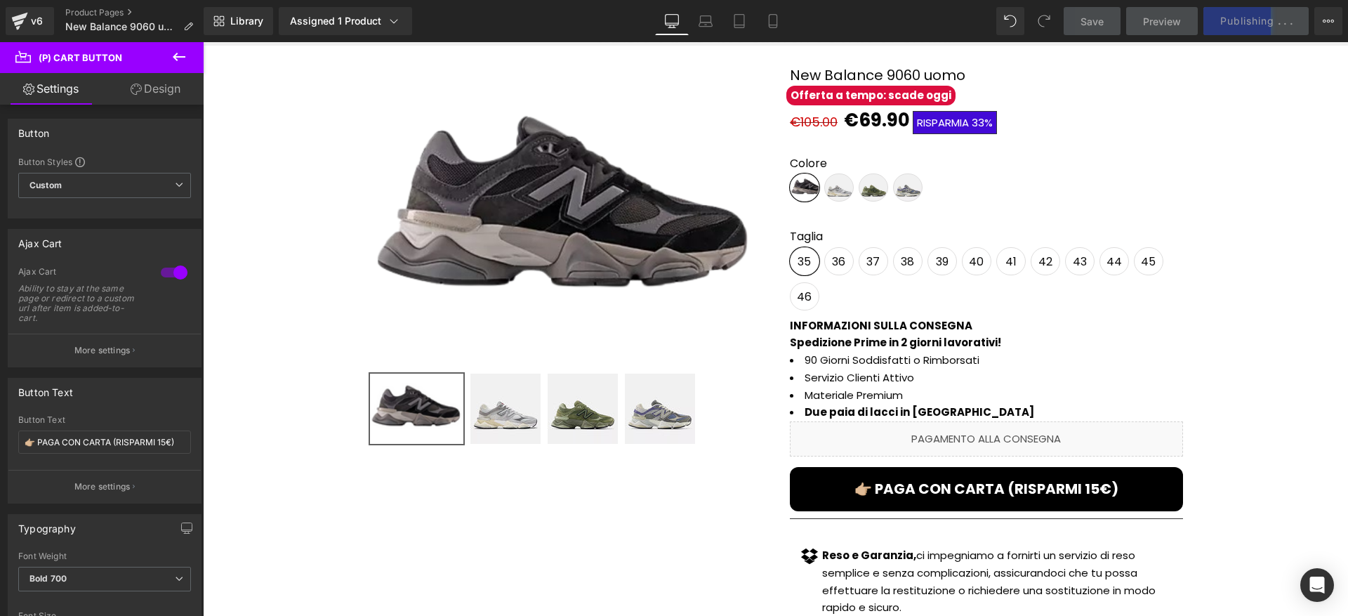
scroll to position [58, 0]
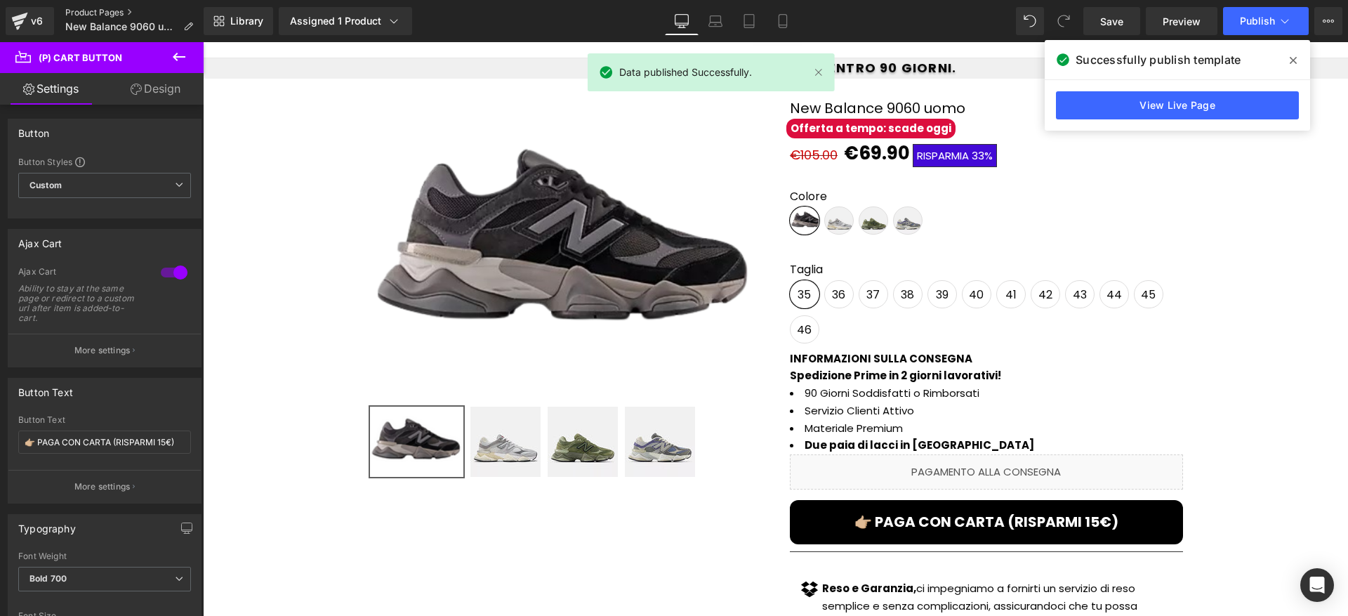
click link "Product Pages"
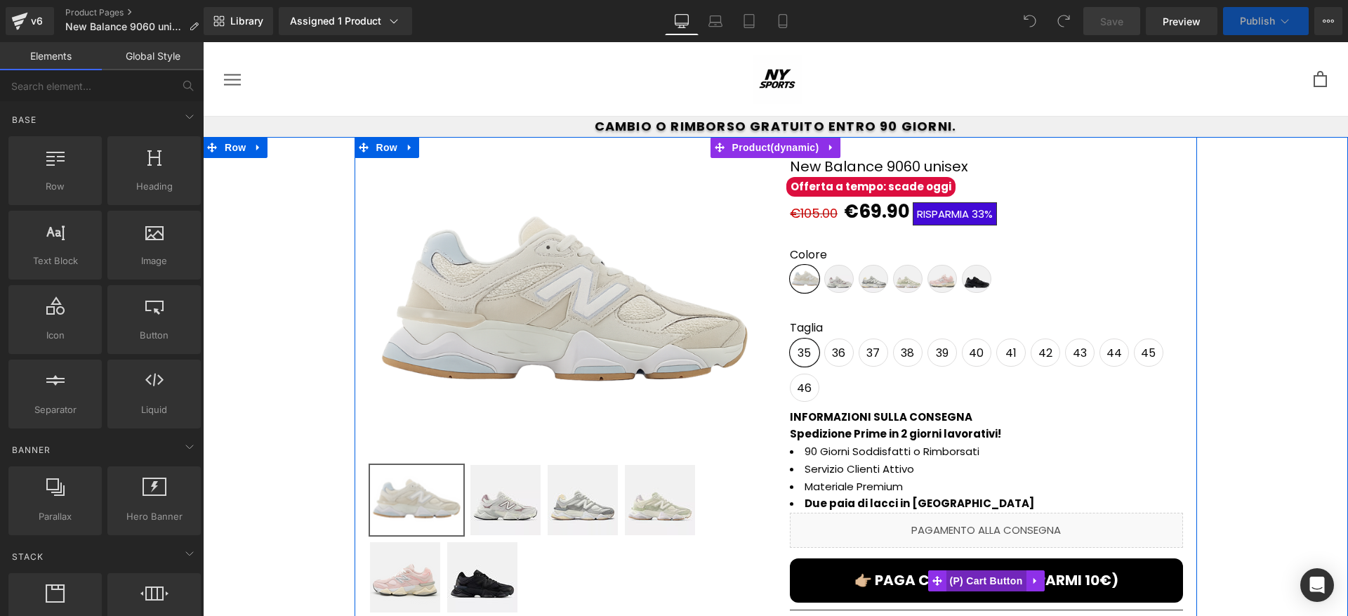
click at [978, 575] on span "(P) Cart Button" at bounding box center [985, 580] width 80 height 21
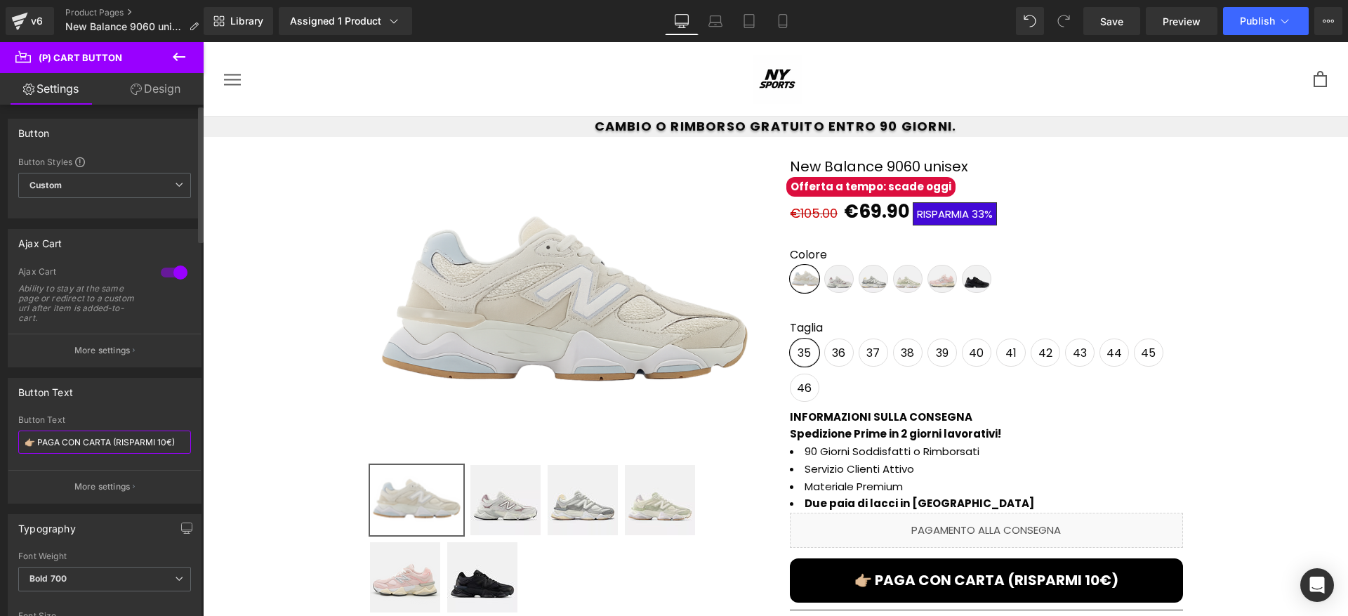
click at [164, 442] on input "👉🏼 PAGA CON CARTA (RISPARMI 10€)" at bounding box center [104, 441] width 173 height 23
type input "👉🏼 PAGA CON CARTA (RISPARMI 15€)"
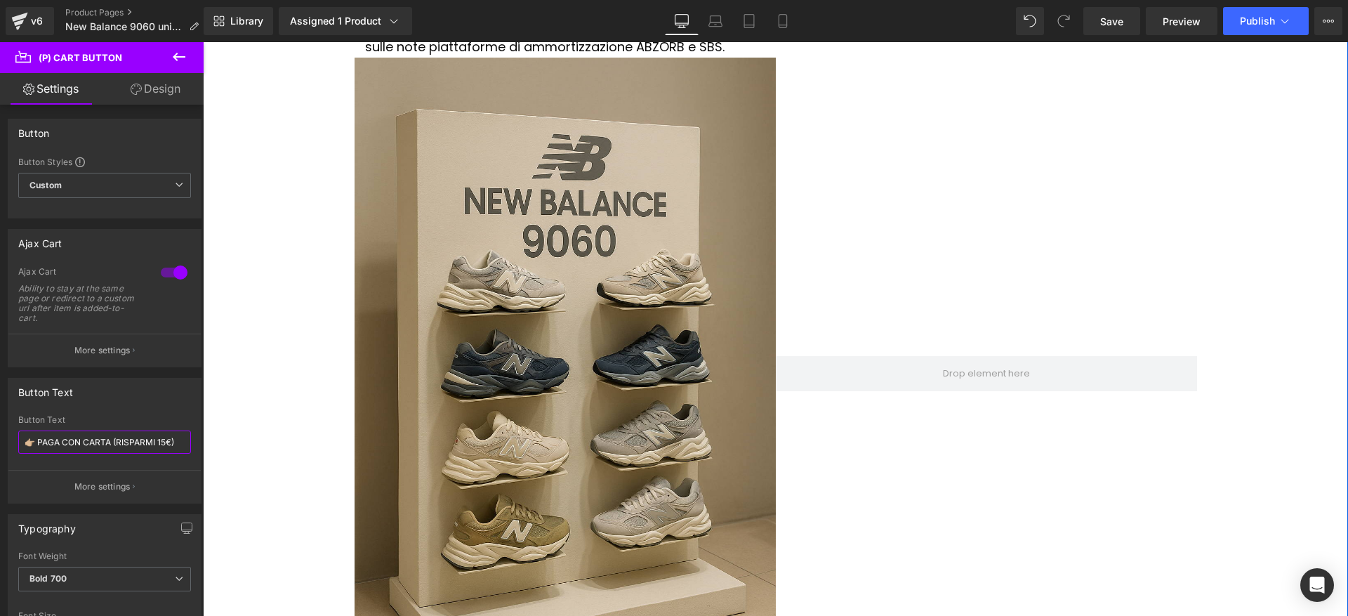
scroll to position [1943, 0]
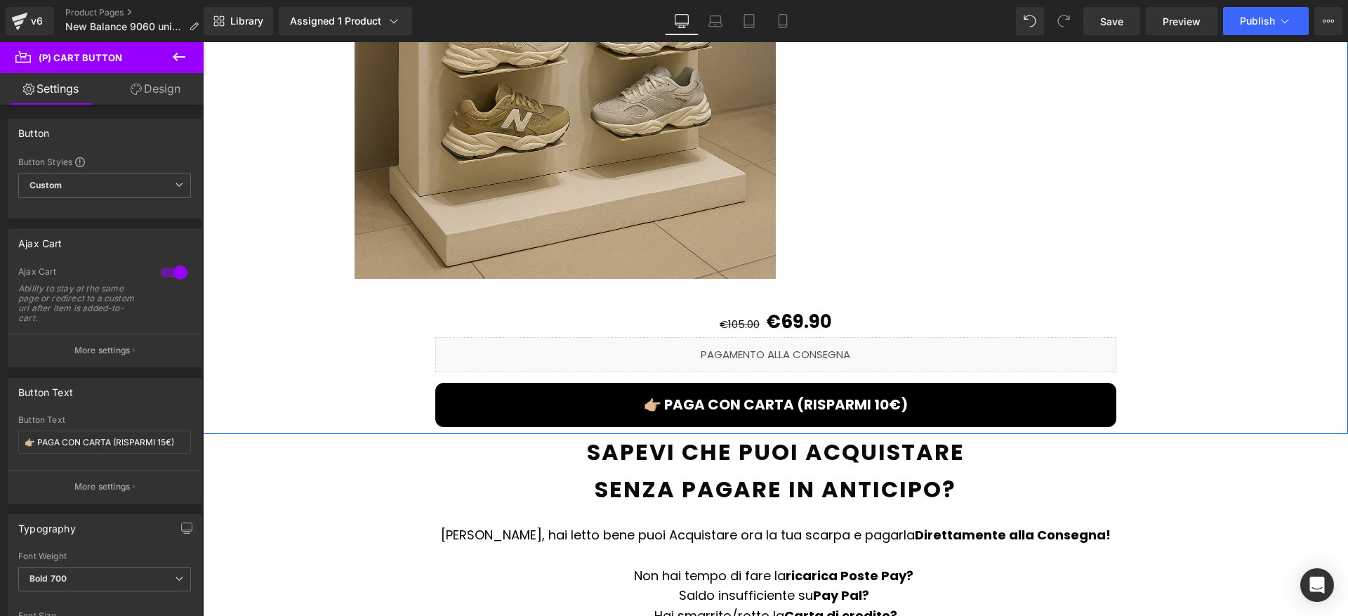
click at [788, 396] on span "(P) Cart Button" at bounding box center [775, 404] width 64 height 17
click at [161, 439] on input "👉🏼 PAGA CON CARTA (RISPARMI 10€)" at bounding box center [104, 441] width 173 height 23
type input "👉🏼 PAGA CON CARTA (RISPARMI 15€)"
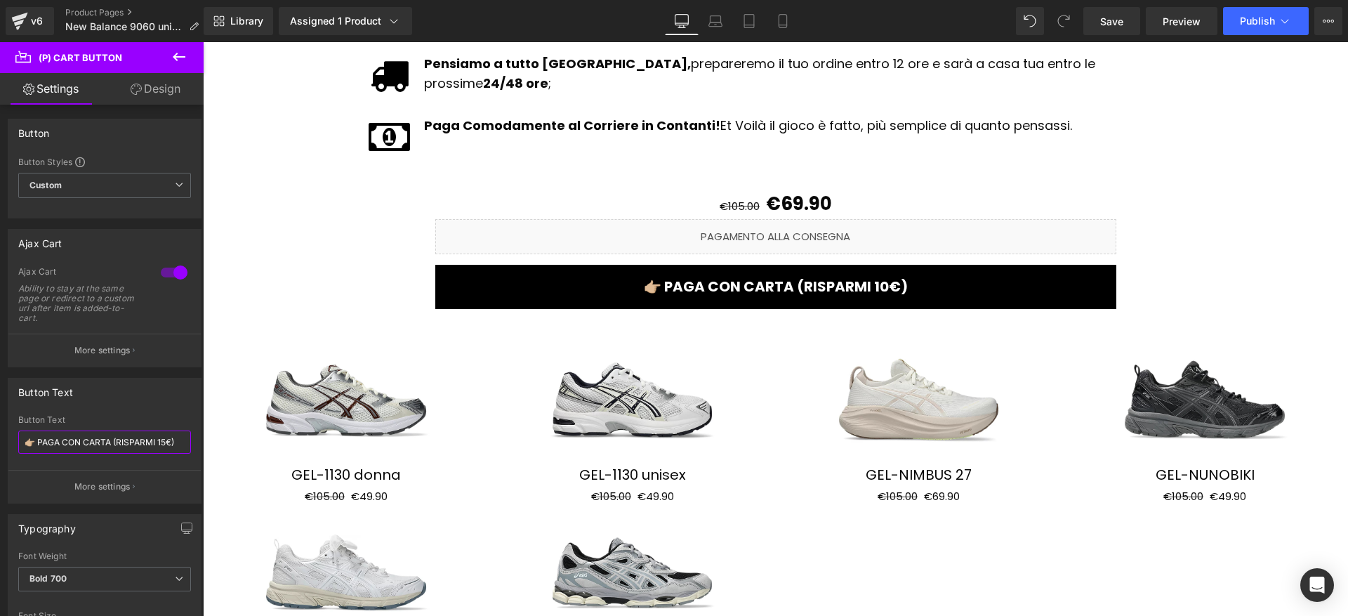
scroll to position [2707, 0]
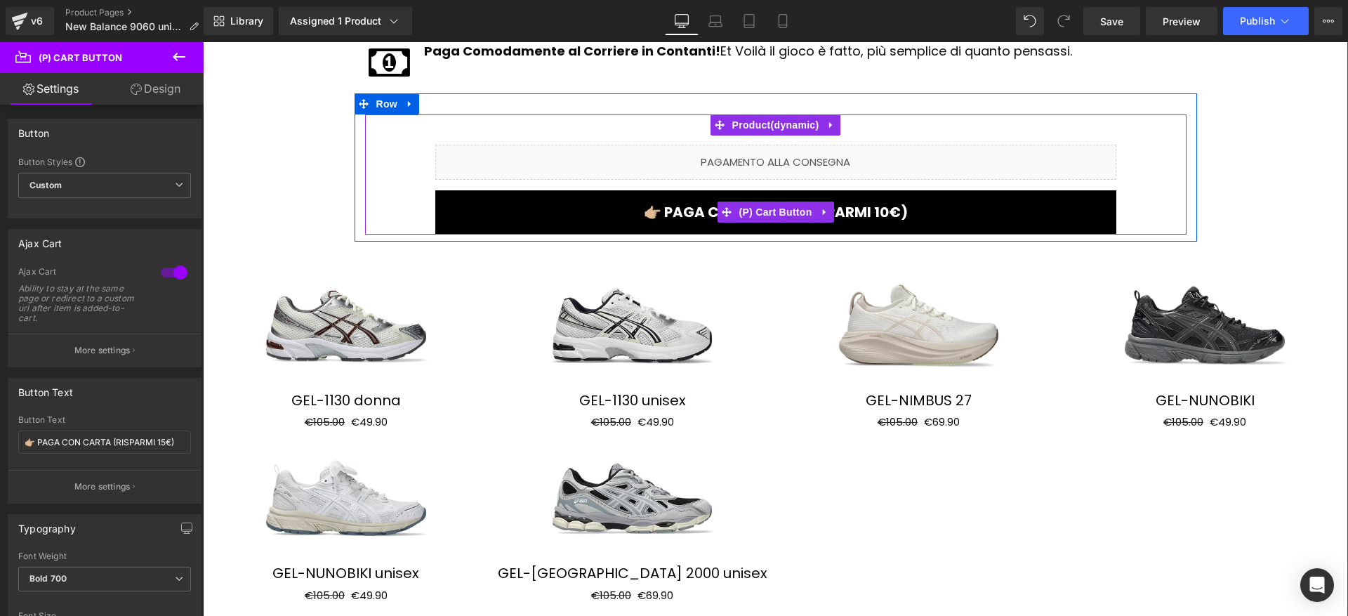
click at [772, 201] on span "(P) Cart Button" at bounding box center [775, 211] width 80 height 21
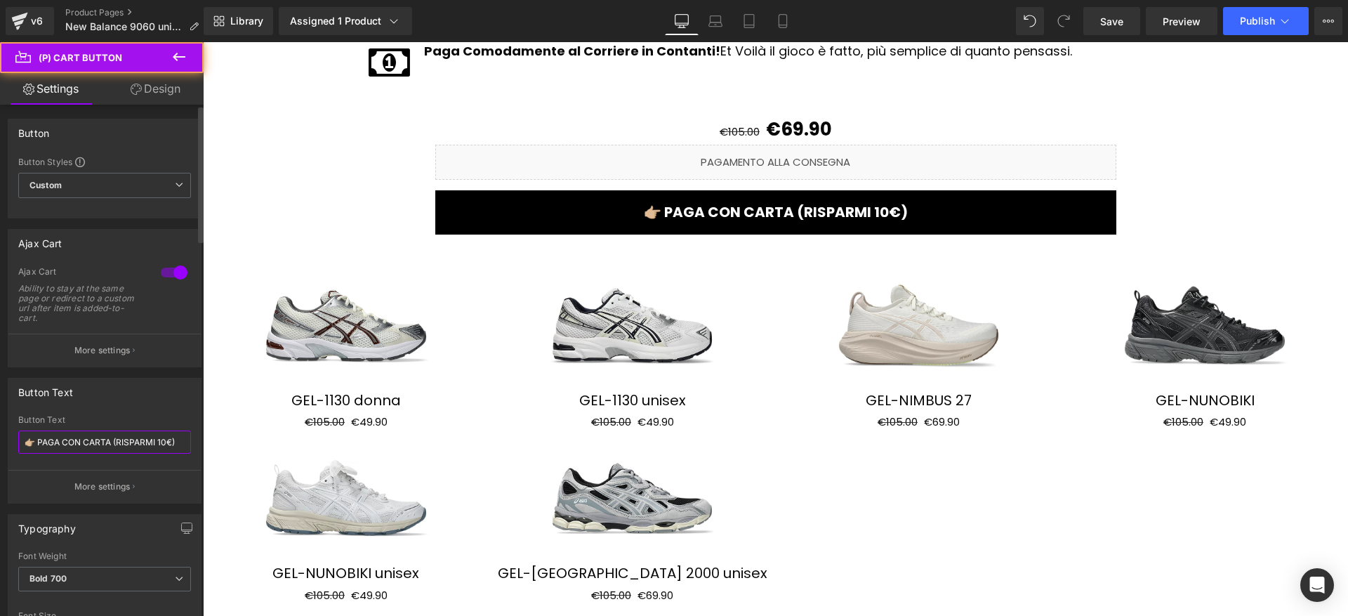
click at [164, 446] on input "👉🏼 PAGA CON CARTA (RISPARMI 10€)" at bounding box center [104, 441] width 173 height 23
click at [162, 441] on input "👉🏼 PAGA CON CARTA (RISPARMI 101)" at bounding box center [104, 441] width 173 height 23
click at [140, 438] on input "👉🏼 PAGA CON CARTA (RISPARMI 15€)" at bounding box center [104, 441] width 173 height 23
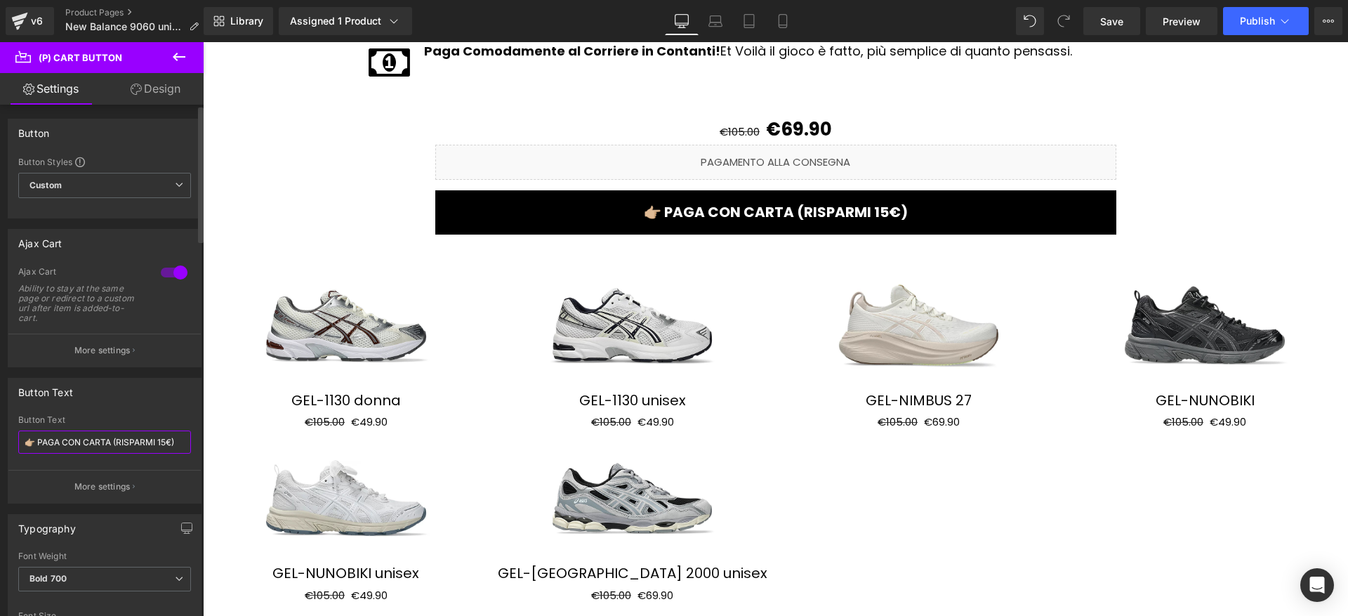
click at [140, 438] on input "👉🏼 PAGA CON CARTA (RISPARMI 15€)" at bounding box center [104, 441] width 173 height 23
type input "👉🏼 PAGA CON CARTA (SCONTO 15€)"
click at [123, 439] on input "👉🏼 PAGA CON CARTA (SCONTO 15€)" at bounding box center [104, 441] width 173 height 23
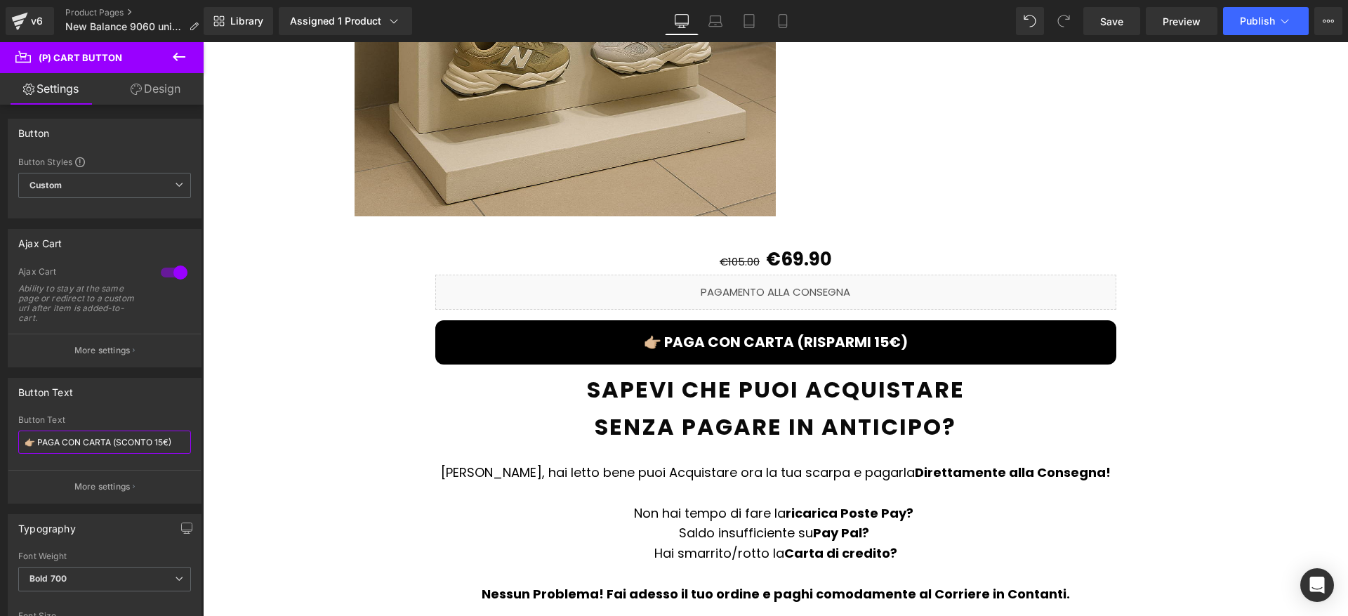
scroll to position [1997, 0]
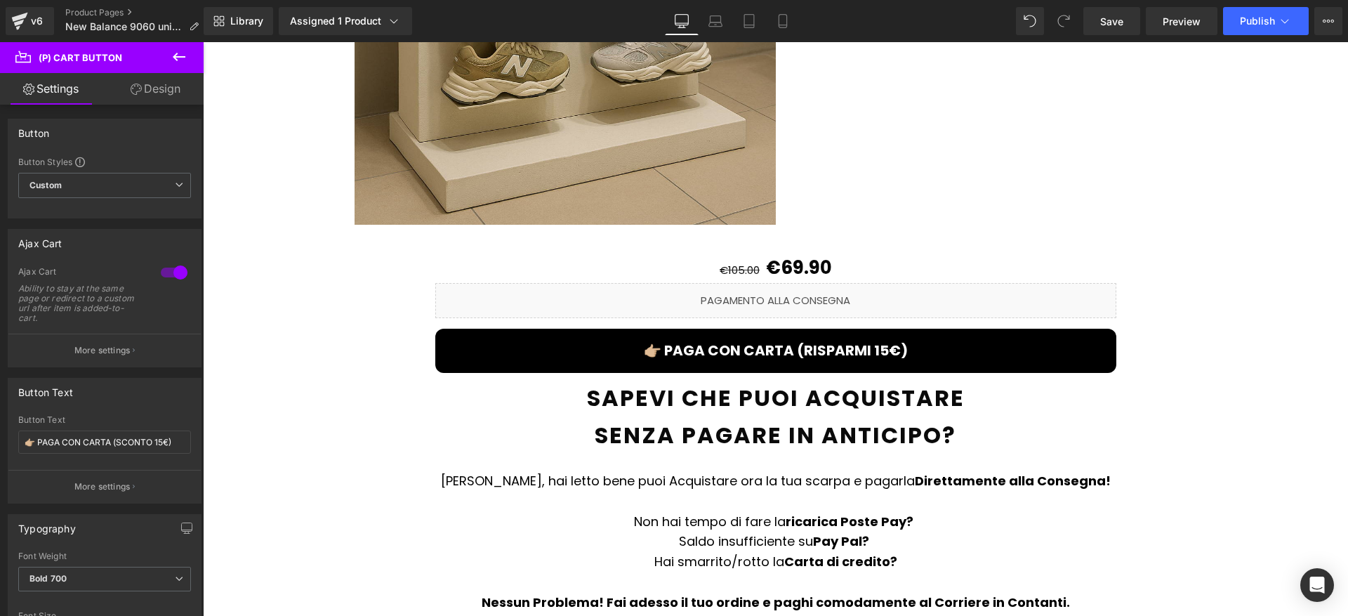
click at [762, 348] on button "👉🏼 PAGA CON CARTA (RISPARMI 15€)" at bounding box center [775, 350] width 681 height 44
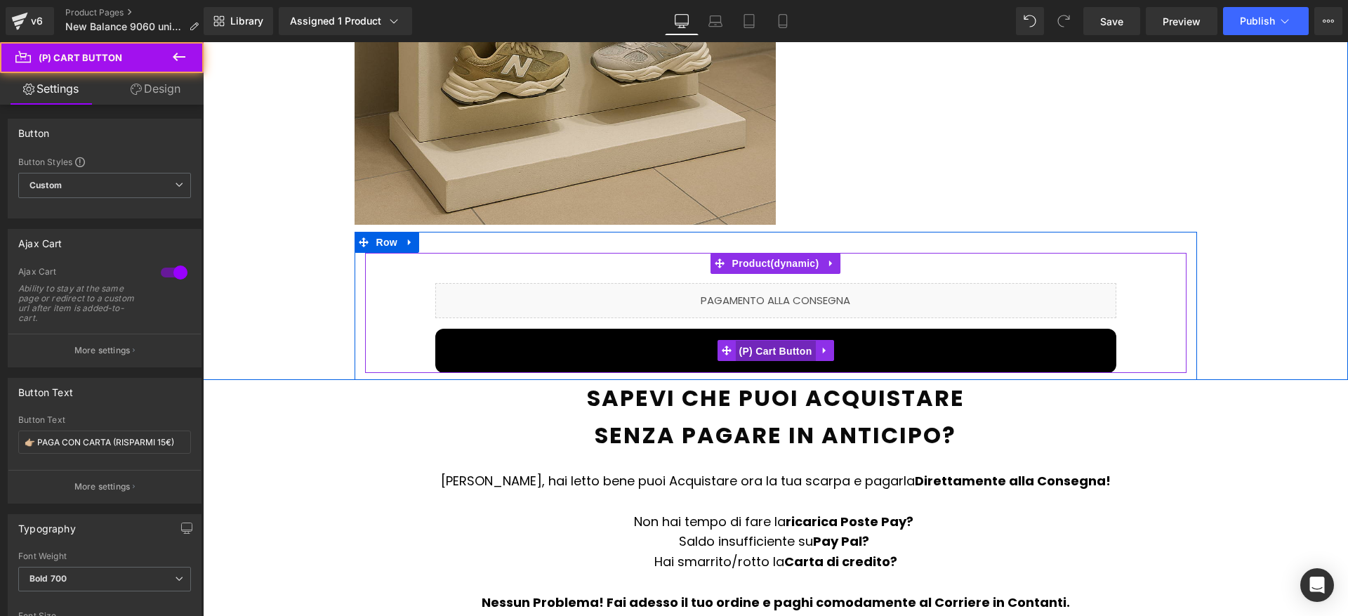
click at [763, 340] on span "(P) Cart Button" at bounding box center [775, 350] width 80 height 21
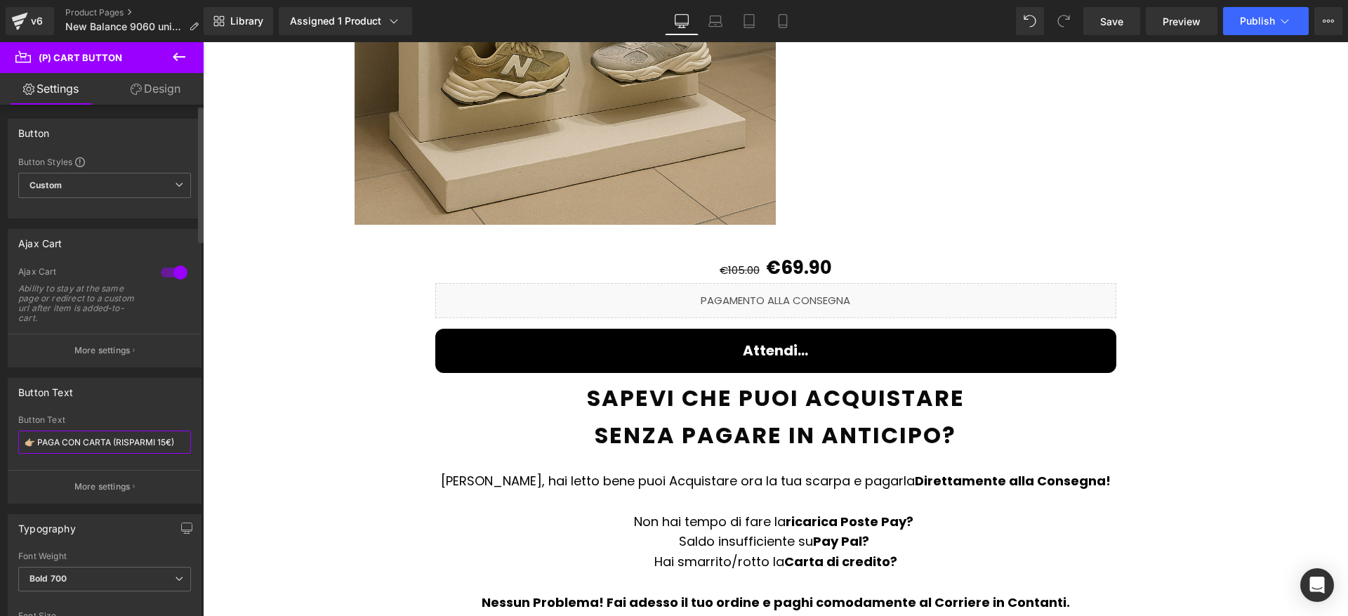
click at [143, 439] on input "👉🏼 PAGA CON CARTA (RISPARMI 15€)" at bounding box center [104, 441] width 173 height 23
type input "👉🏼 PAGA CON CARTA (SCONTO 15€)"
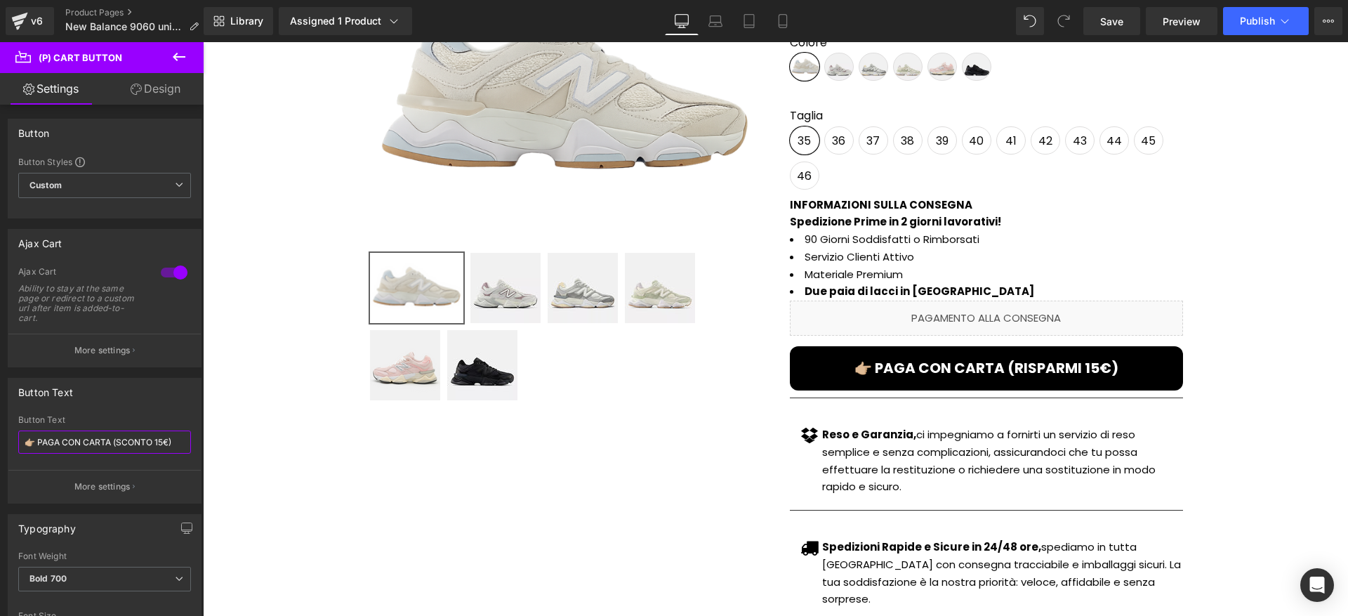
scroll to position [69, 0]
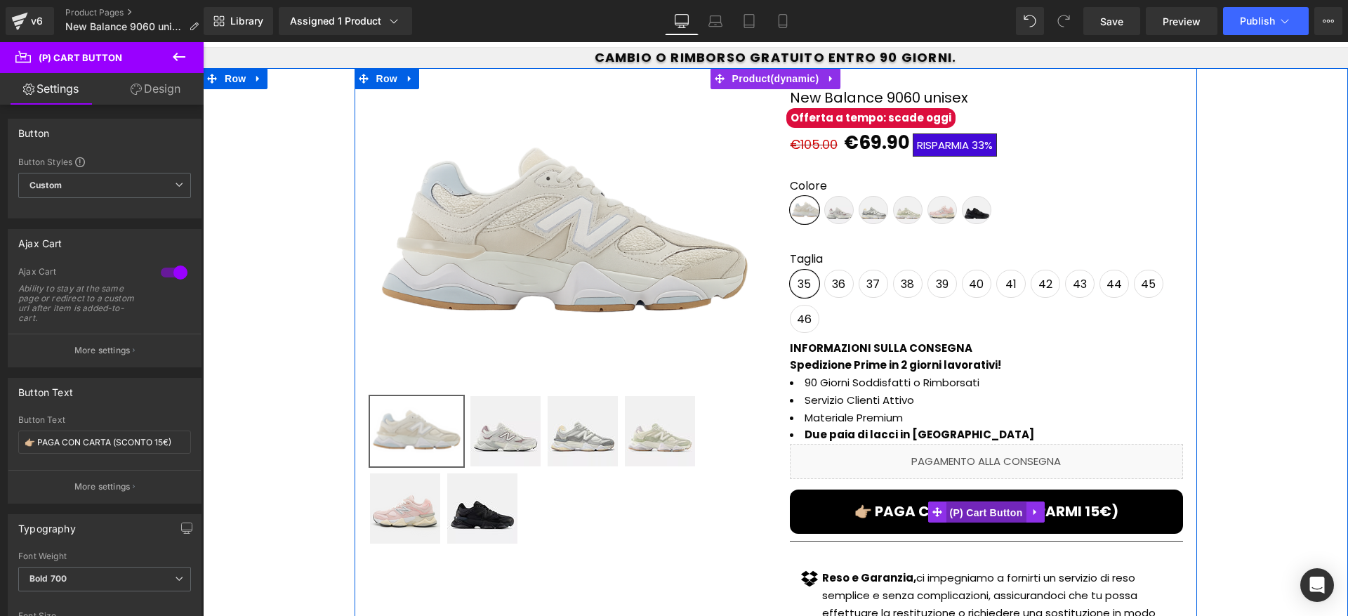
click at [969, 505] on span "(P) Cart Button" at bounding box center [985, 512] width 80 height 21
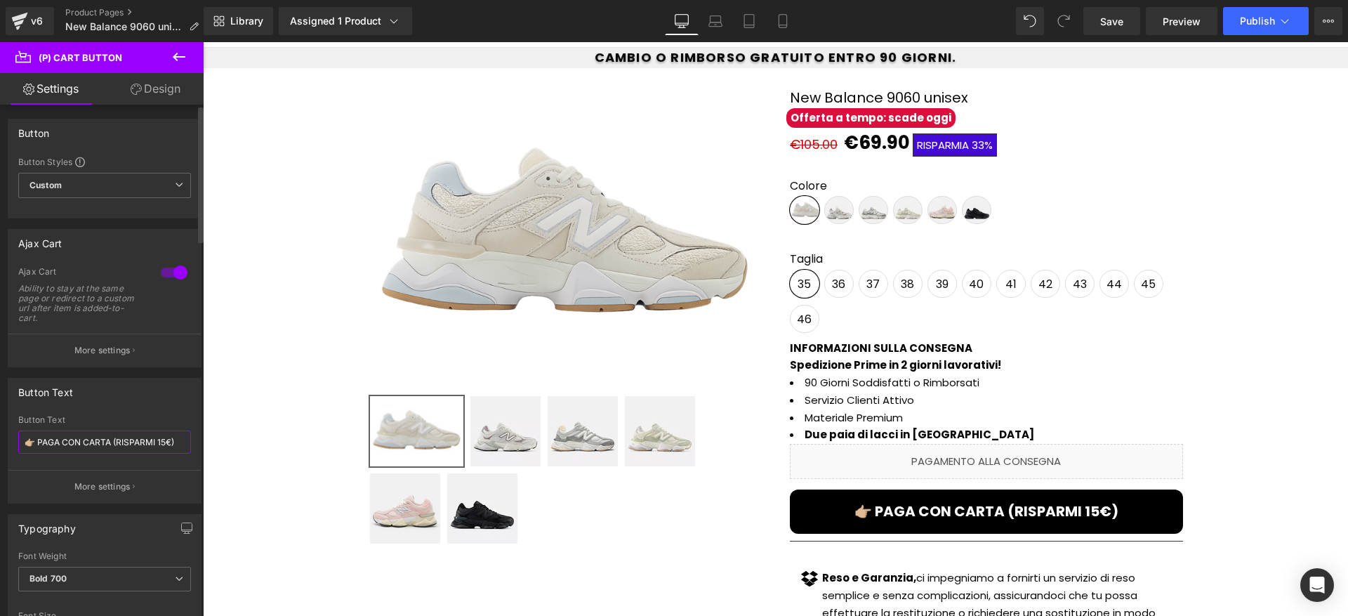
click at [138, 437] on input "👉🏼 PAGA CON CARTA (RISPARMI 15€)" at bounding box center [104, 441] width 173 height 23
paste input "SCONTO"
type input "👉🏼 PAGA CON CARTA (SCONTO 15€)"
click at [1300, 24] on button "Publish" at bounding box center [1266, 21] width 86 height 28
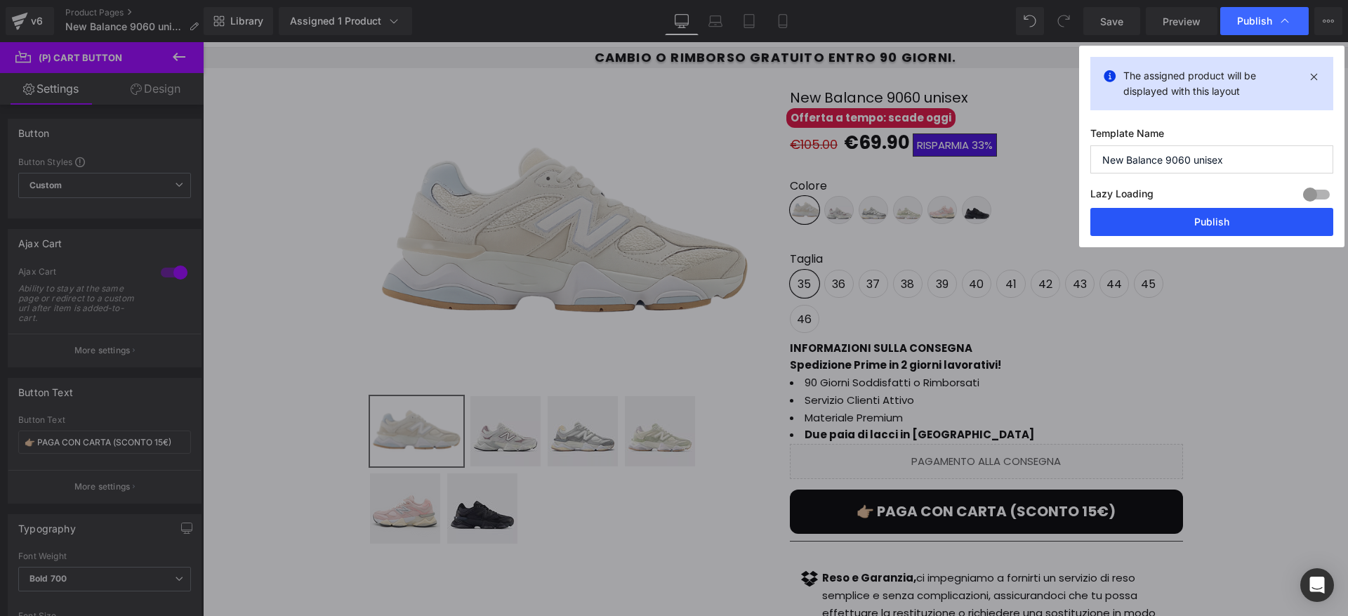
click at [1209, 210] on button "Publish" at bounding box center [1211, 222] width 243 height 28
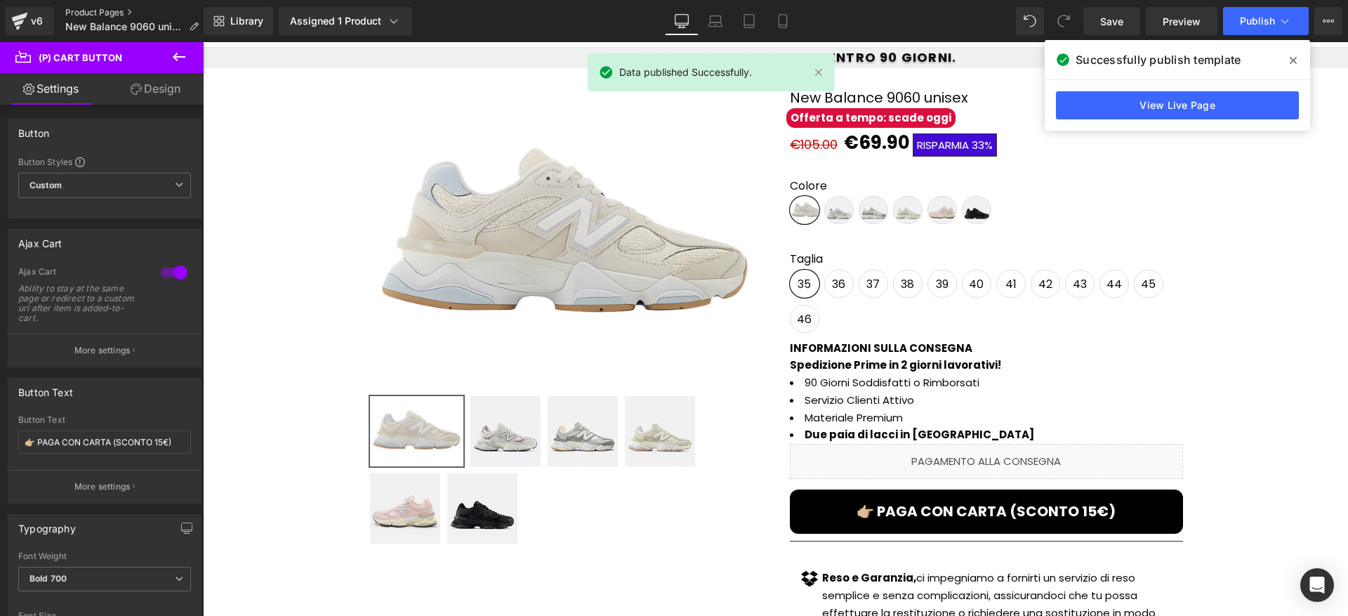
click at [122, 14] on link "Product Pages" at bounding box center [137, 12] width 145 height 11
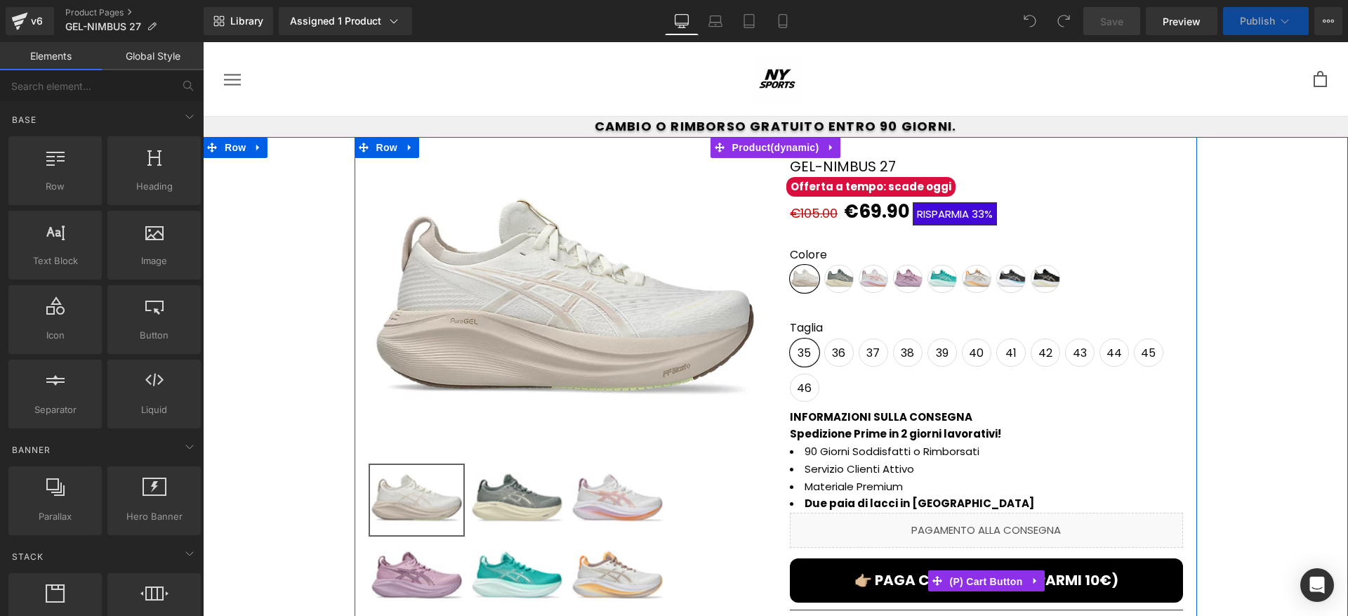
click at [980, 576] on span "(P) Cart Button" at bounding box center [985, 581] width 80 height 21
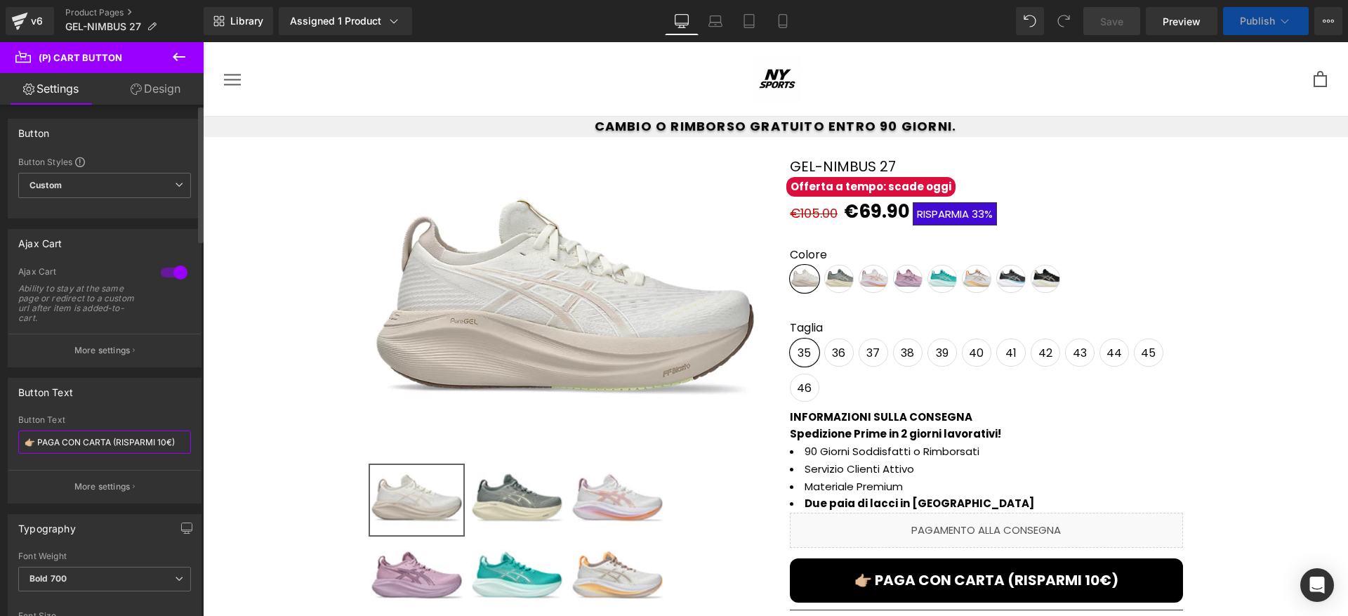
click at [142, 439] on input "👉🏼 PAGA CON CARTA (RISPARMI 10€)" at bounding box center [104, 441] width 173 height 23
paste input "SCONTO"
click at [161, 441] on input "👉🏼 PAGA CON CARTA (SCONTO 10€)" at bounding box center [104, 441] width 173 height 23
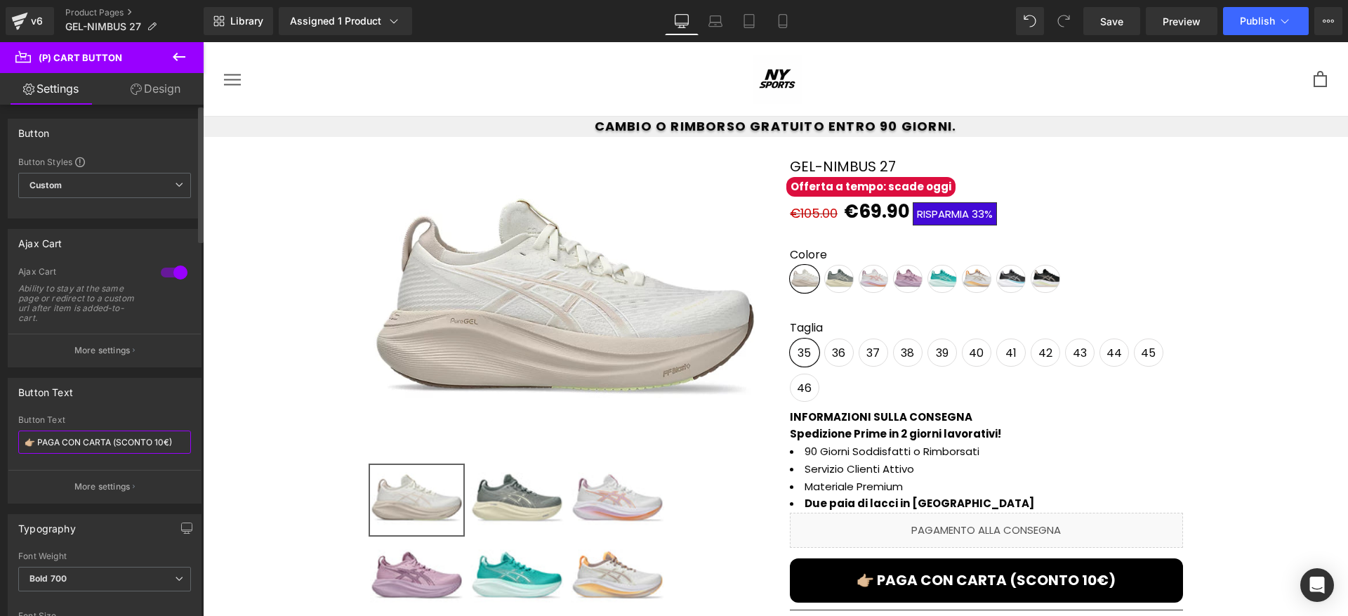
click at [157, 441] on input "👉🏼 PAGA CON CARTA (SCONTO 10€)" at bounding box center [104, 441] width 173 height 23
click at [160, 444] on input "👉🏼 PAGA CON CARTA (SCONTO 51€)" at bounding box center [104, 441] width 173 height 23
type input "👉🏼 PAGA CON CARTA (SCONTO 15€)"
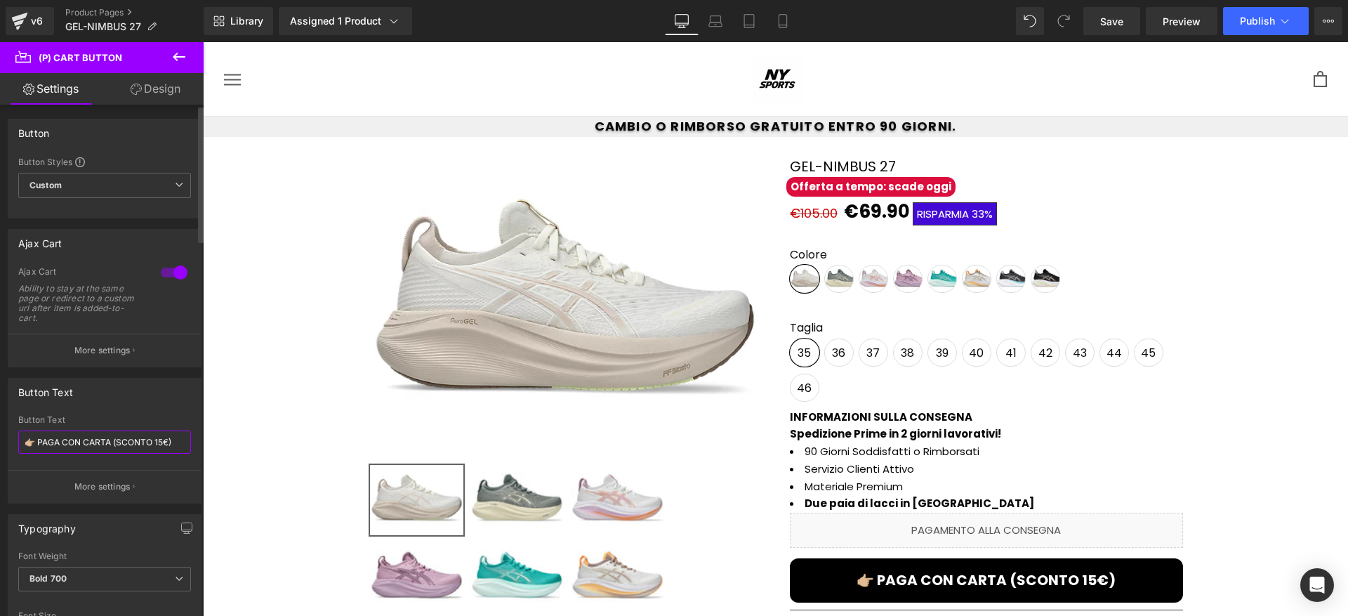
drag, startPoint x: 167, startPoint y: 444, endPoint x: 119, endPoint y: 440, distance: 48.6
click at [119, 440] on input "👉🏼 PAGA CON CARTA (SCONTO 15€)" at bounding box center [104, 441] width 173 height 23
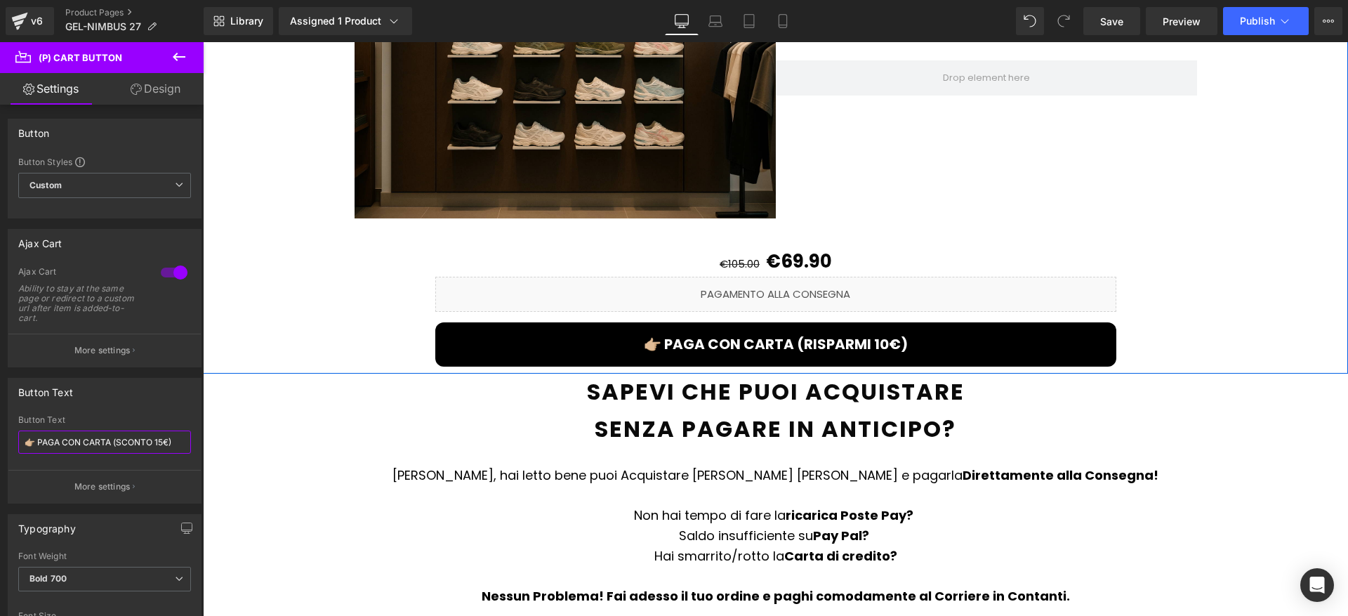
scroll to position [1659, 0]
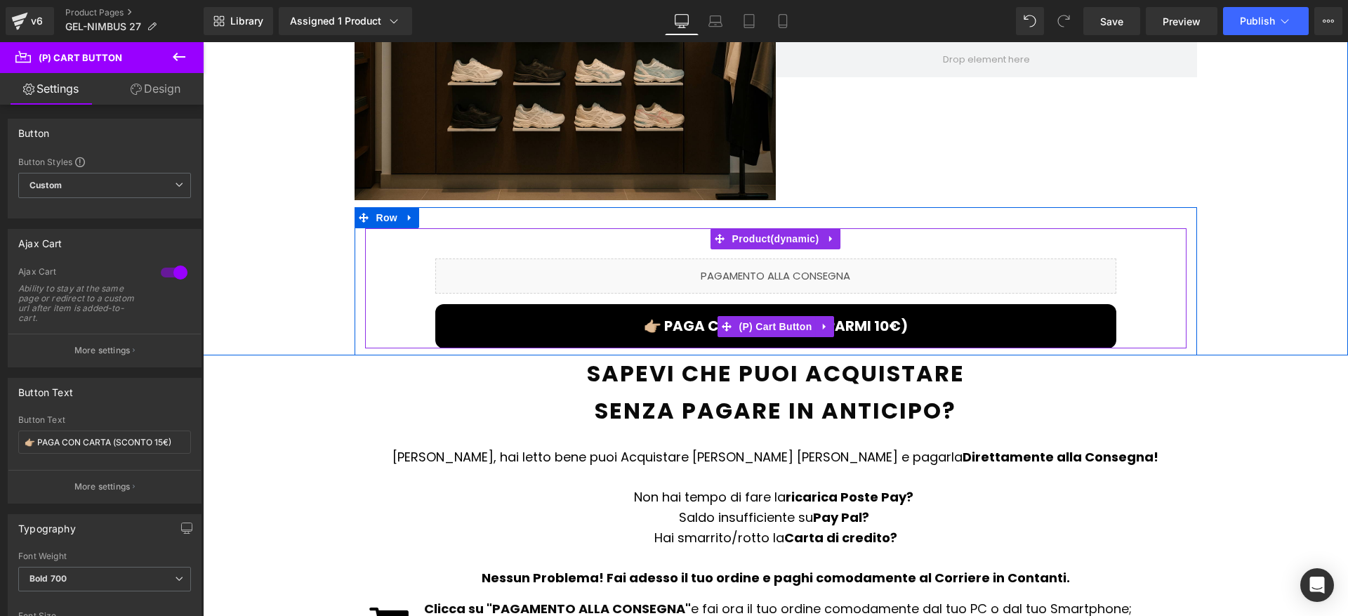
click at [769, 316] on span "(P) Cart Button" at bounding box center [775, 326] width 80 height 21
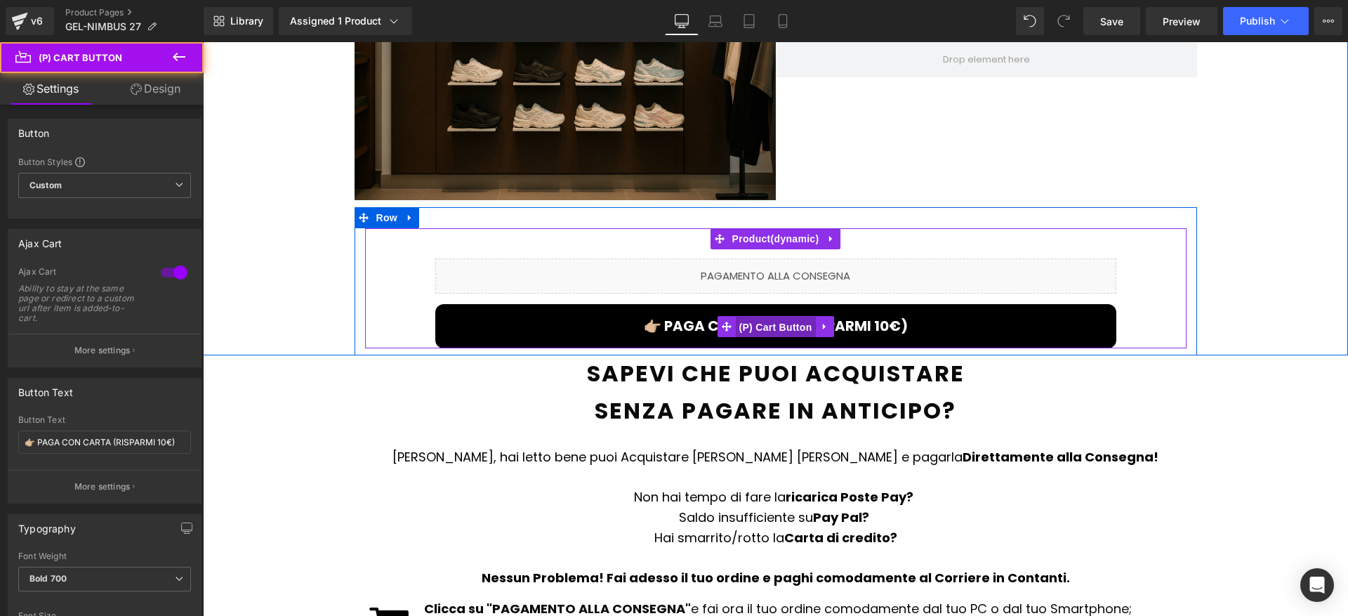
click at [768, 319] on span "(P) Cart Button" at bounding box center [775, 327] width 80 height 21
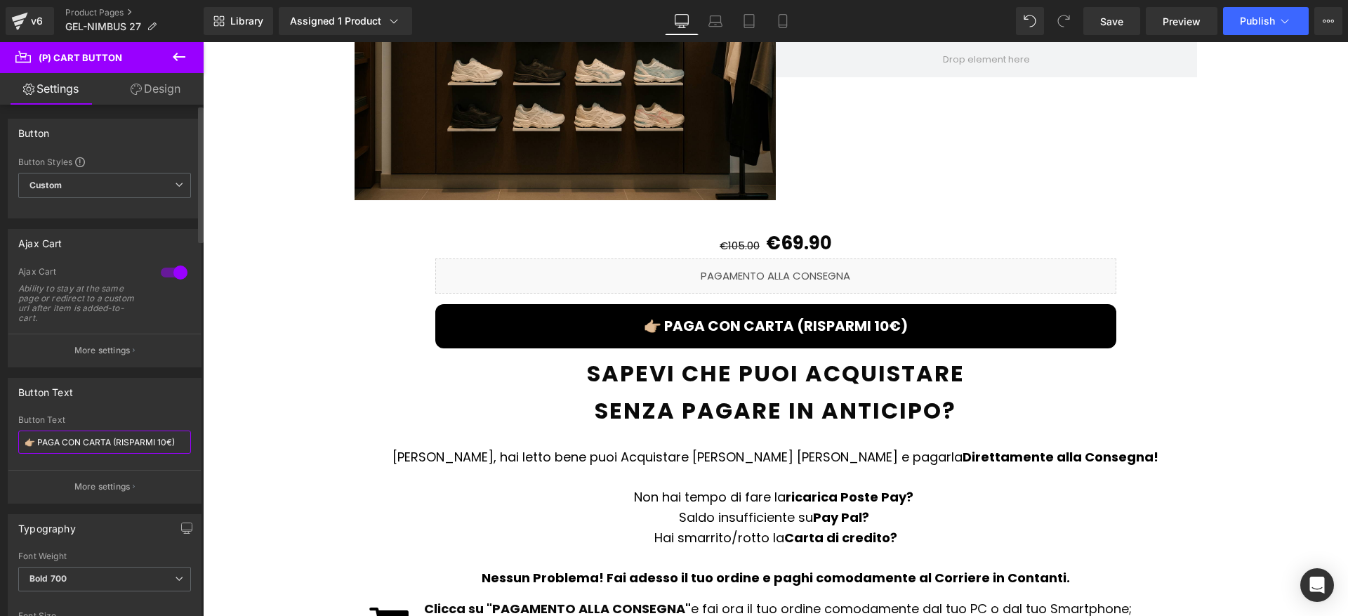
drag, startPoint x: 122, startPoint y: 441, endPoint x: 171, endPoint y: 445, distance: 48.6
click at [171, 445] on input "👉🏼 PAGA CON CARTA (RISPARMI 10€)" at bounding box center [104, 441] width 173 height 23
paste input "SCONTO 15"
type input "👉🏼 PAGA CON CARTA (SCONTO 15€)"
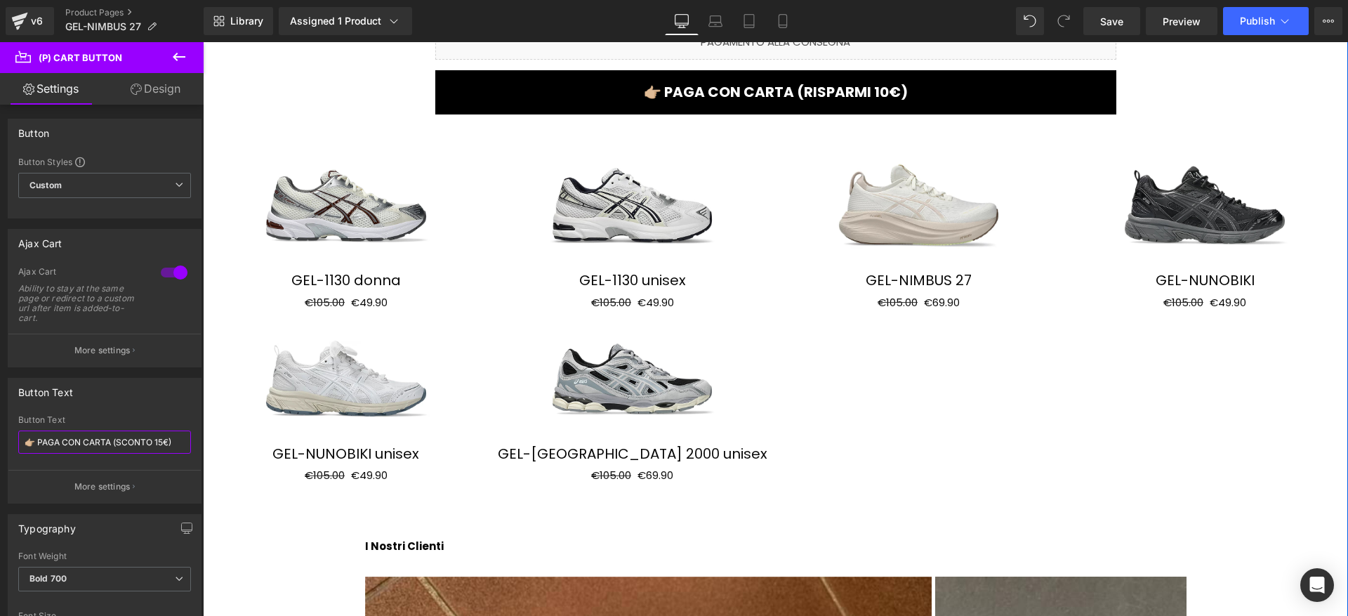
scroll to position [2254, 0]
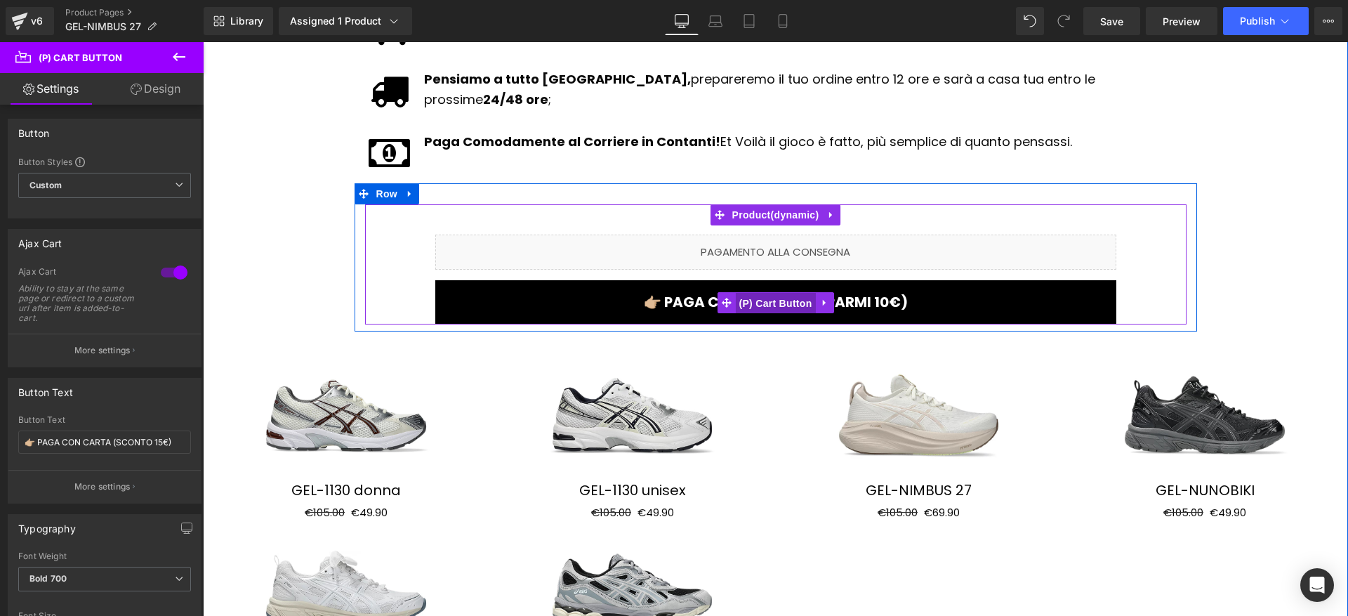
click at [763, 293] on span "(P) Cart Button" at bounding box center [775, 303] width 80 height 21
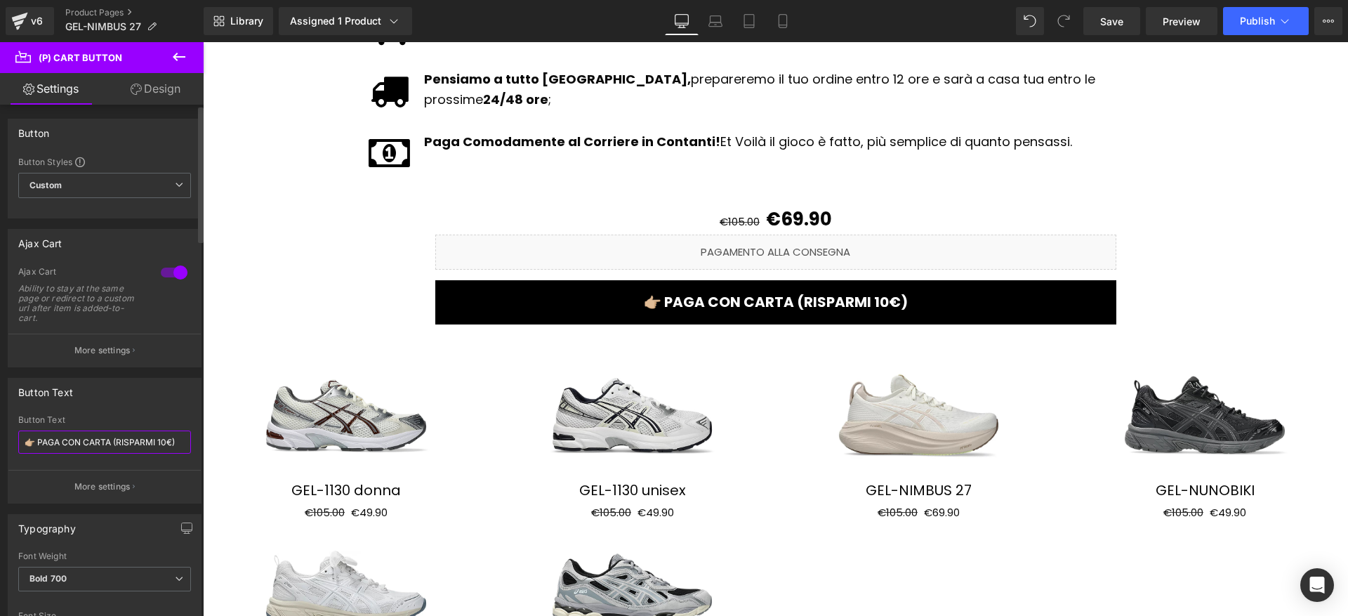
drag, startPoint x: 117, startPoint y: 442, endPoint x: 171, endPoint y: 446, distance: 54.2
click at [171, 446] on input "👉🏼 PAGA CON CARTA (RISPARMI 10€)" at bounding box center [104, 441] width 173 height 23
paste input "SCONTO 15"
type input "👉🏼 PAGA CON CARTA (SCONTO 15€)"
click at [1268, 16] on span "Publish" at bounding box center [1256, 20] width 35 height 11
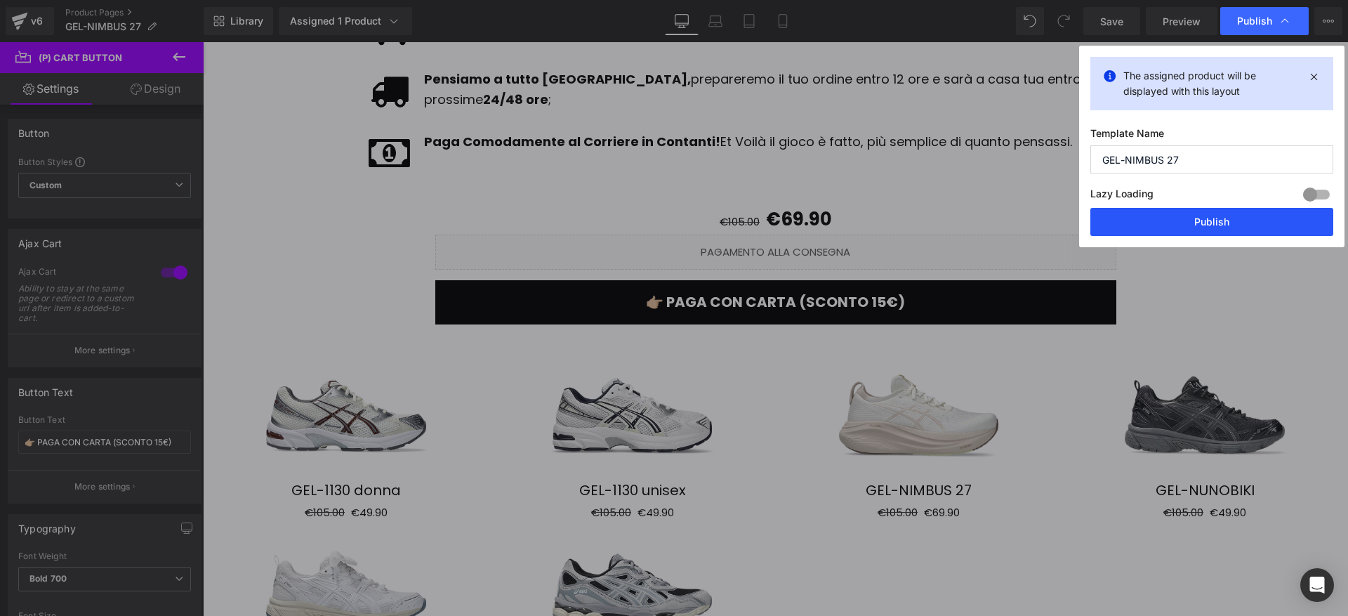
click at [1237, 220] on button "Publish" at bounding box center [1211, 222] width 243 height 28
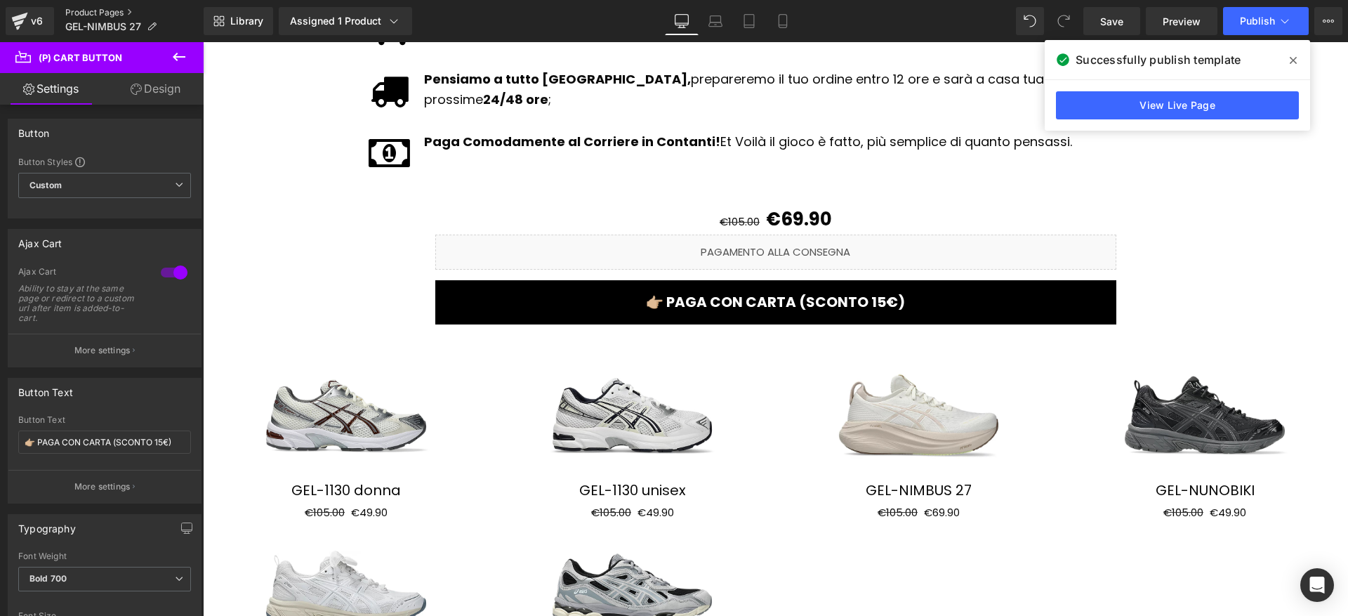
click at [102, 13] on link "Product Pages" at bounding box center [134, 12] width 138 height 11
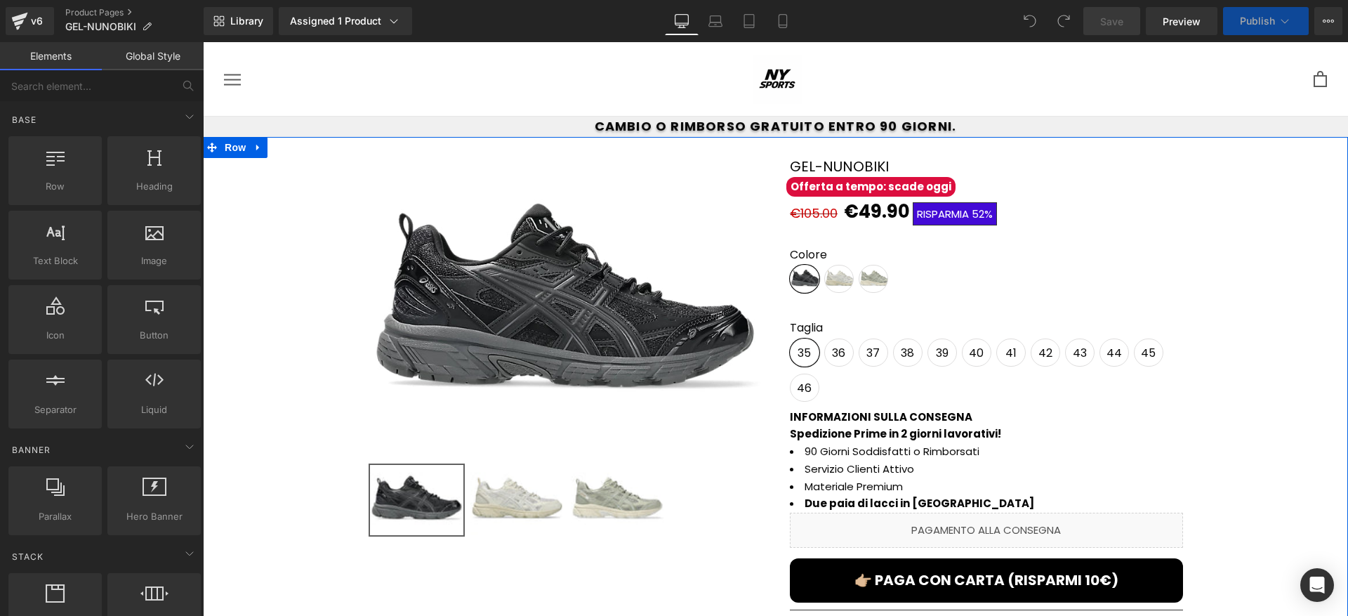
scroll to position [27, 0]
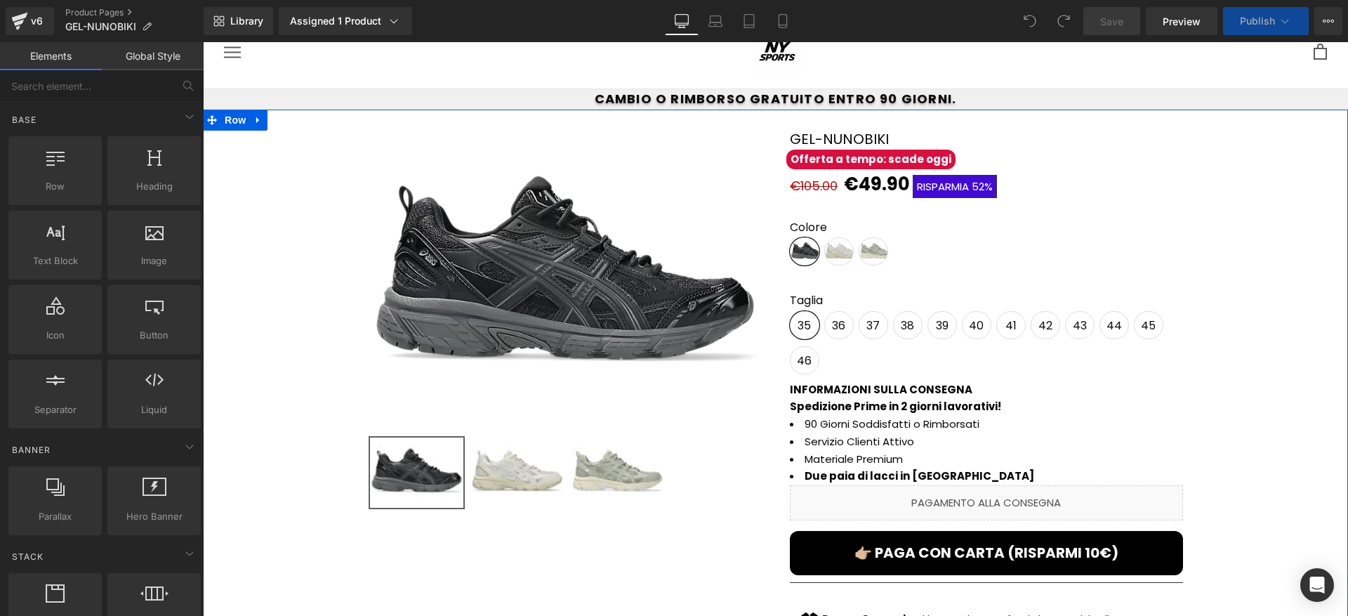
click at [999, 533] on button "👉🏼 PAGA CON CARTA (RISPARMI 10€)" at bounding box center [986, 553] width 393 height 44
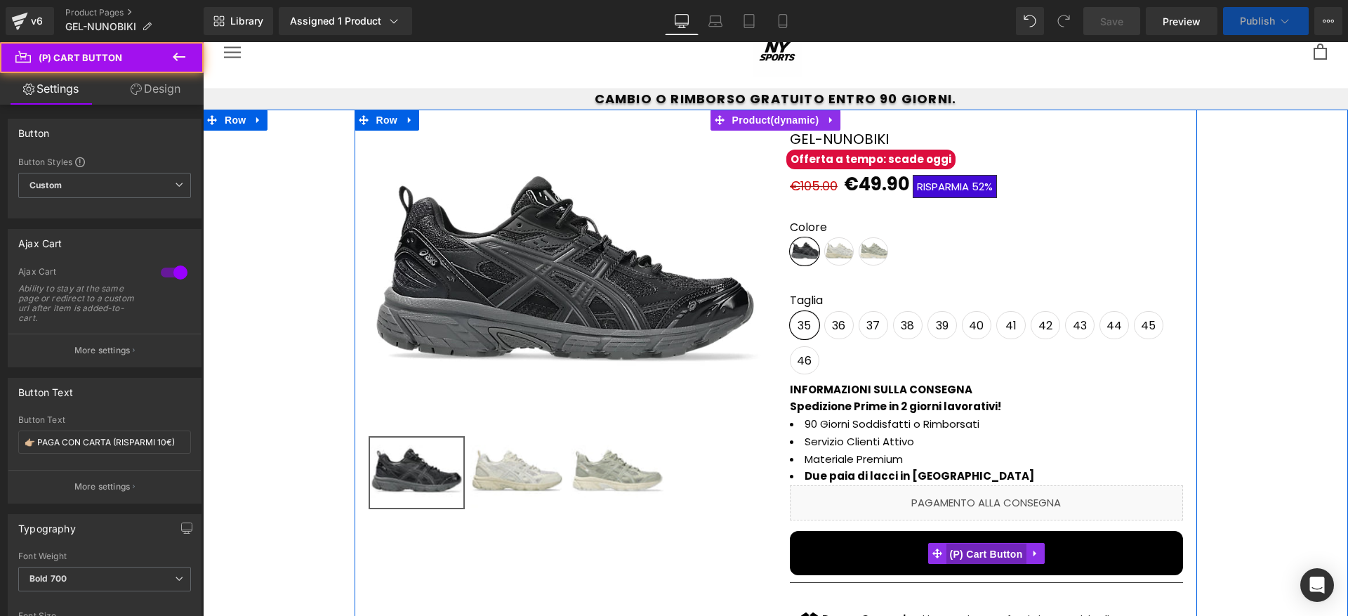
click at [988, 545] on span "(P) Cart Button" at bounding box center [985, 553] width 80 height 21
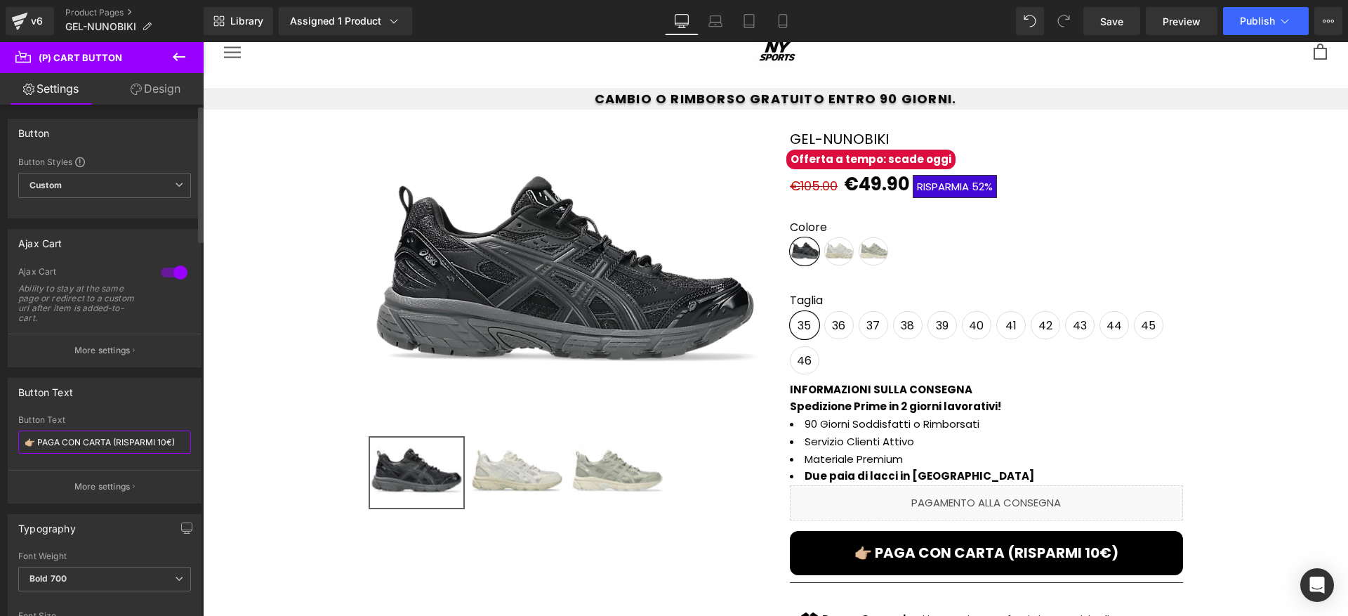
drag, startPoint x: 119, startPoint y: 441, endPoint x: 171, endPoint y: 446, distance: 52.2
click at [171, 446] on input "👉🏼 PAGA CON CARTA (RISPARMI 10€)" at bounding box center [104, 441] width 173 height 23
type input "👉🏼 PAGA CON CARTA (SCONTO 15€)"
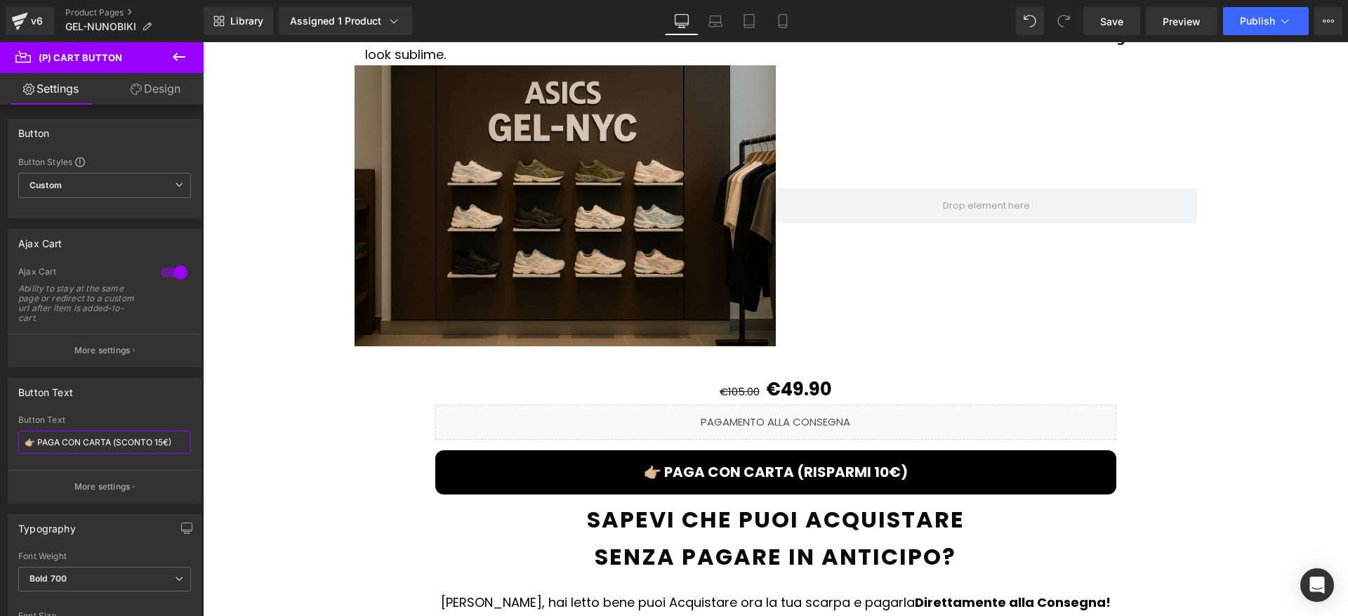
scroll to position [1566, 0]
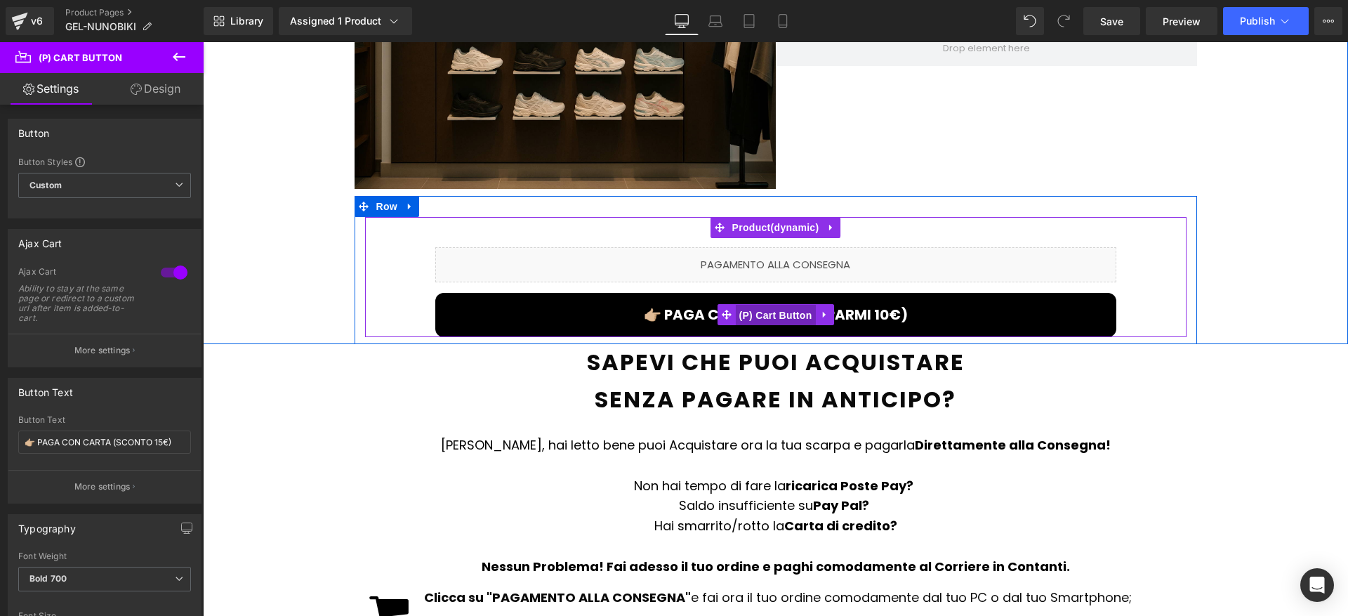
click at [764, 305] on span "(P) Cart Button" at bounding box center [775, 315] width 80 height 21
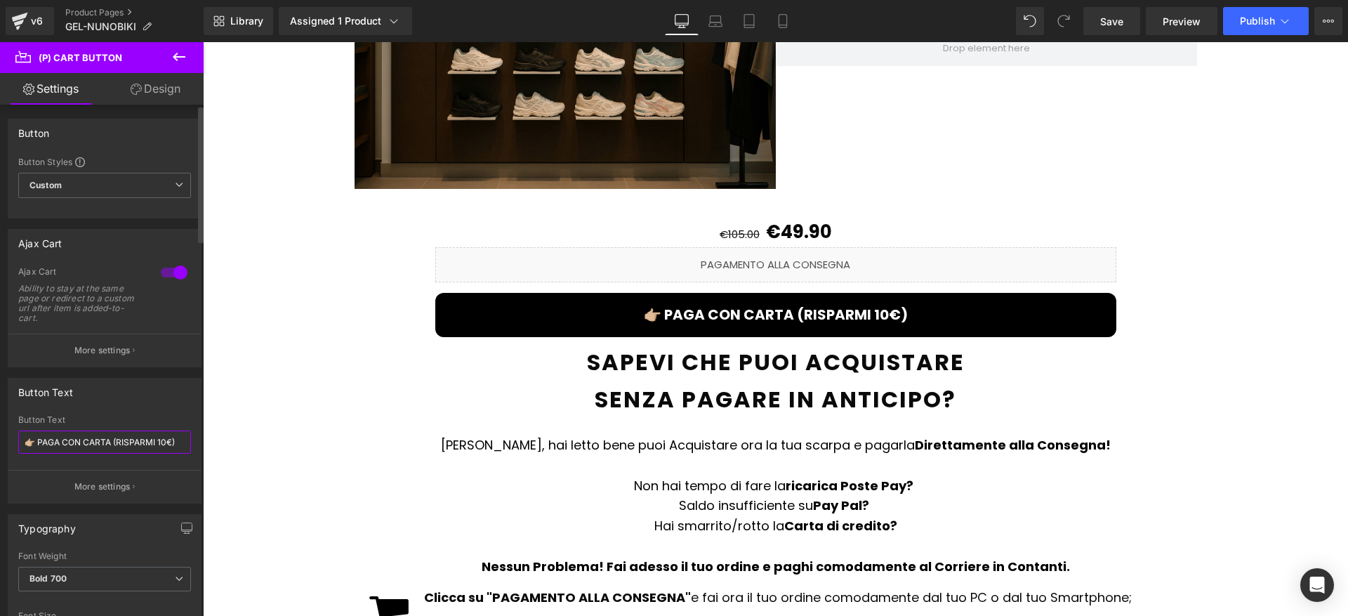
drag, startPoint x: 119, startPoint y: 440, endPoint x: 163, endPoint y: 446, distance: 44.6
click at [163, 446] on input "👉🏼 PAGA CON CARTA (RISPARMI 10€)" at bounding box center [104, 441] width 173 height 23
drag, startPoint x: 170, startPoint y: 442, endPoint x: 116, endPoint y: 447, distance: 54.3
click at [116, 447] on input "👉🏼 PAGA CON CARTA (RISPARMI 10€)" at bounding box center [104, 441] width 173 height 23
paste input "SCONTO 15"
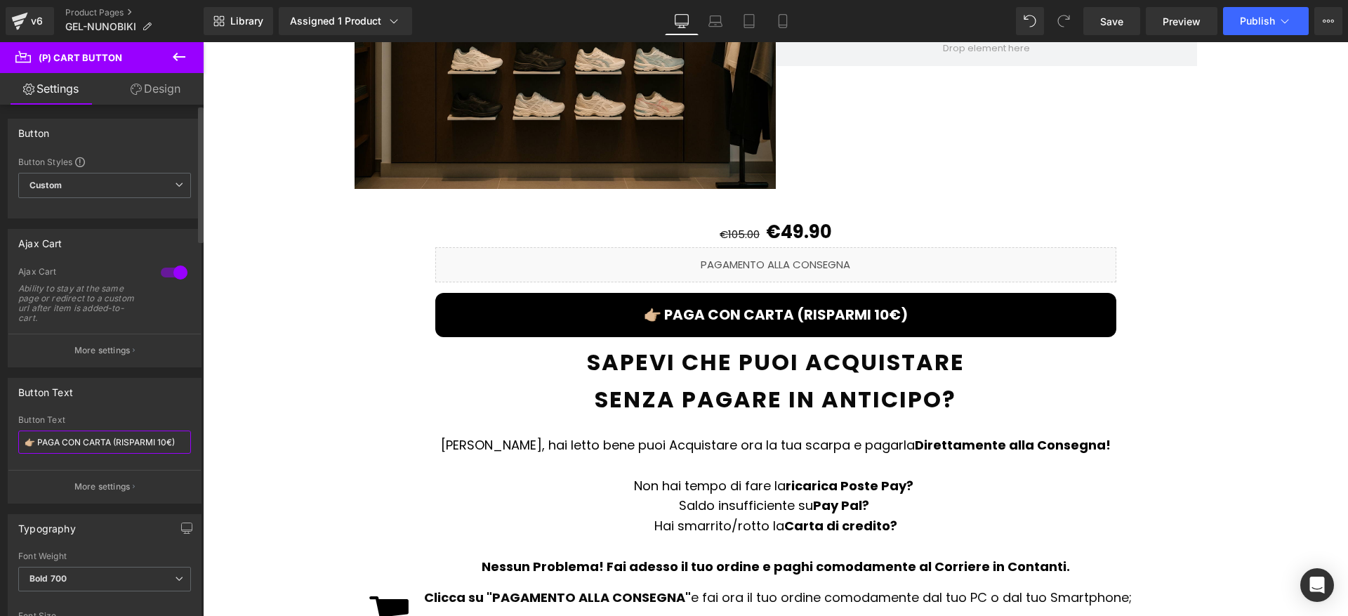
type input "👉🏼 PAGA CON CARTA (SCONTO 15€)"
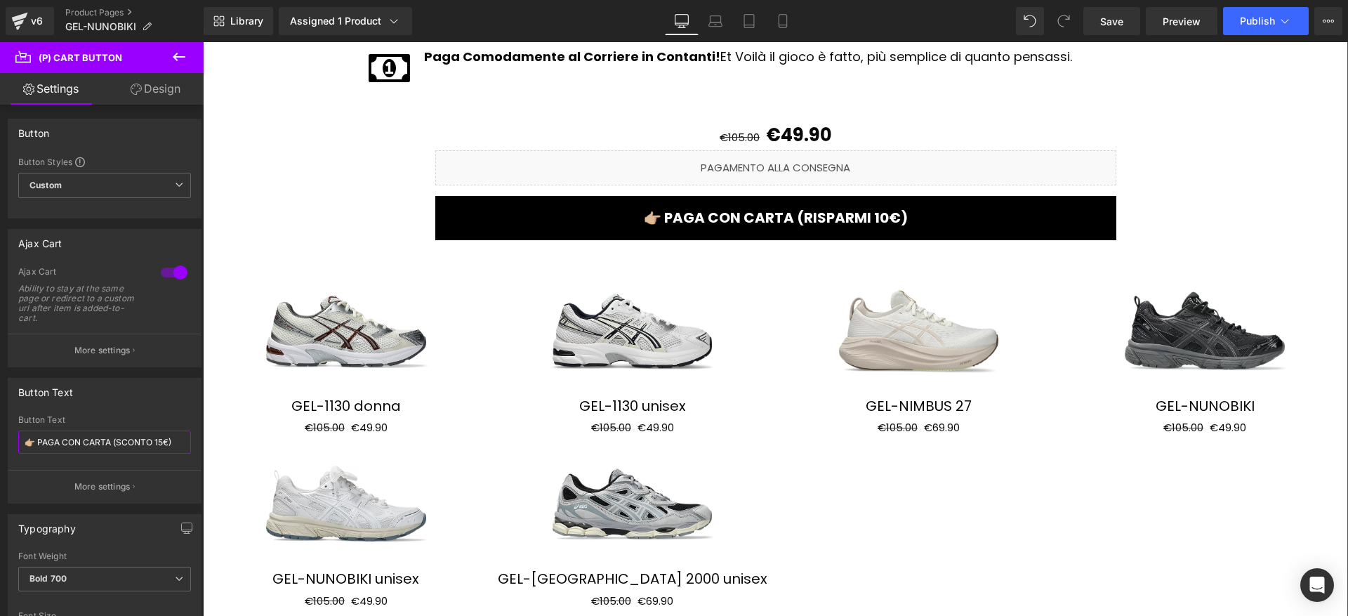
scroll to position [2235, 0]
click at [774, 208] on span "(P) Cart Button" at bounding box center [775, 216] width 64 height 17
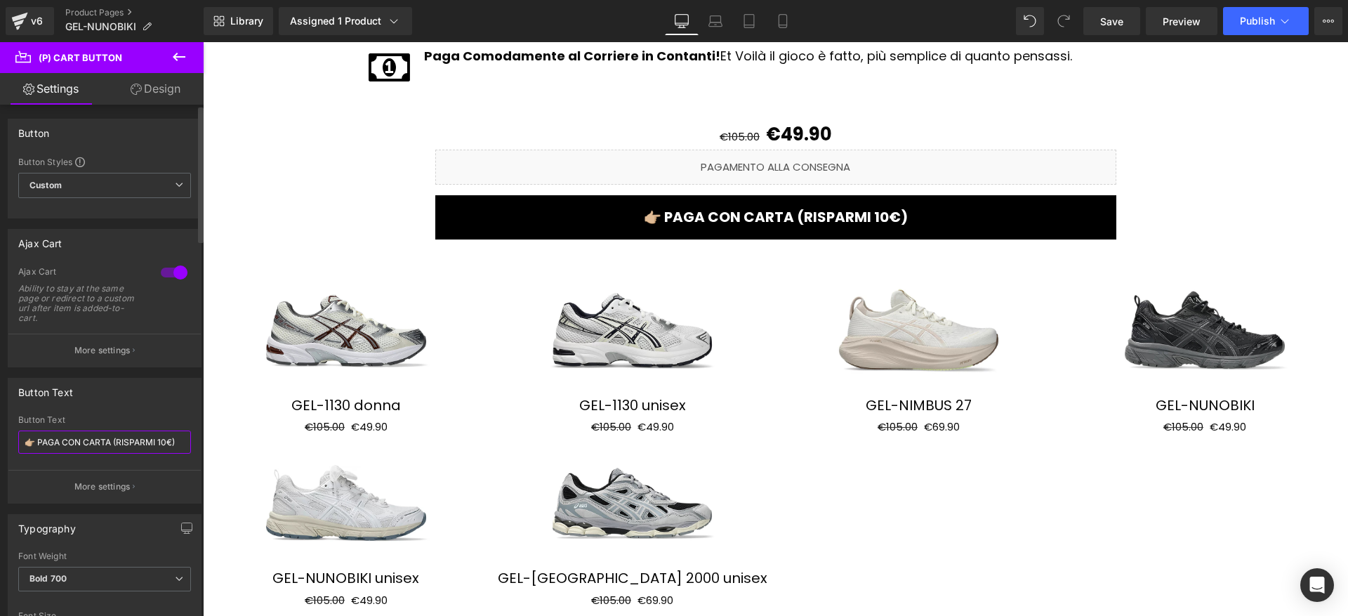
drag, startPoint x: 117, startPoint y: 443, endPoint x: 171, endPoint y: 450, distance: 54.5
click at [171, 450] on input "👉🏼 PAGA CON CARTA (RISPARMI 10€)" at bounding box center [104, 441] width 173 height 23
click at [170, 442] on input "👉🏼 PAGA CON CARTA (RISPARMI 10€)" at bounding box center [104, 441] width 173 height 23
drag, startPoint x: 171, startPoint y: 441, endPoint x: 119, endPoint y: 441, distance: 51.9
click at [119, 441] on input "👉🏼 PAGA CON CARTA (RISPARMI 10€)" at bounding box center [104, 441] width 173 height 23
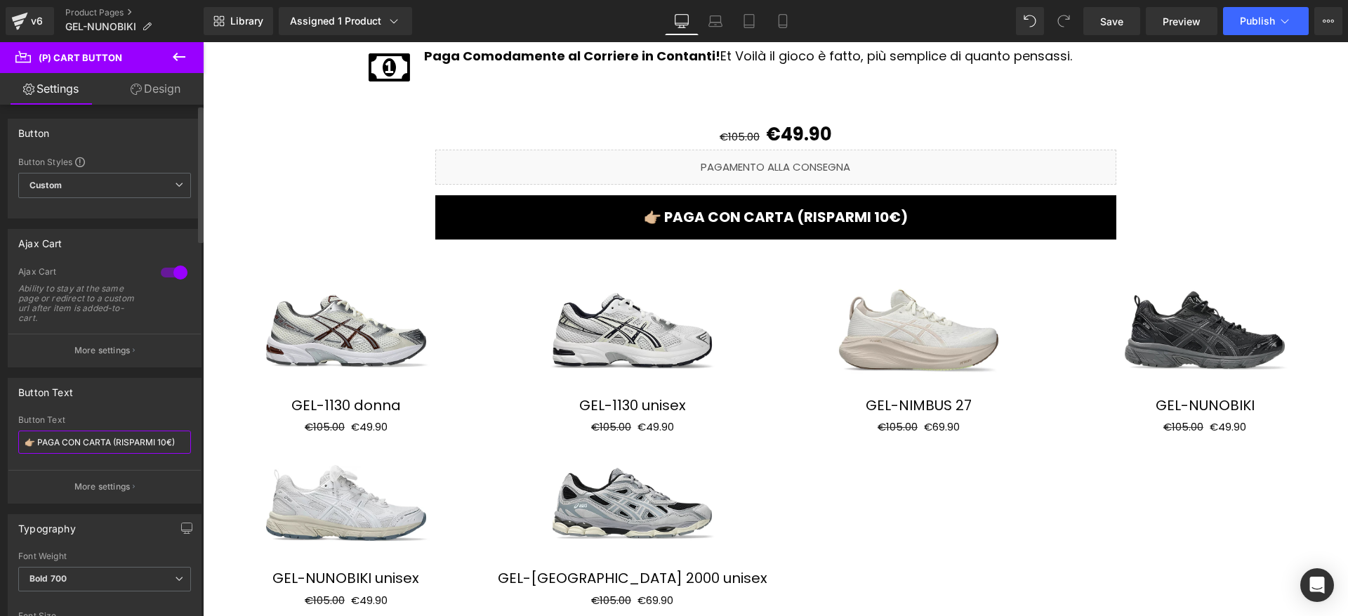
paste input "SCONTO 15"
type input "👉🏼 PAGA CON CARTA (SCONTO 15€)"
click at [1264, 27] on button "Publish" at bounding box center [1266, 21] width 86 height 28
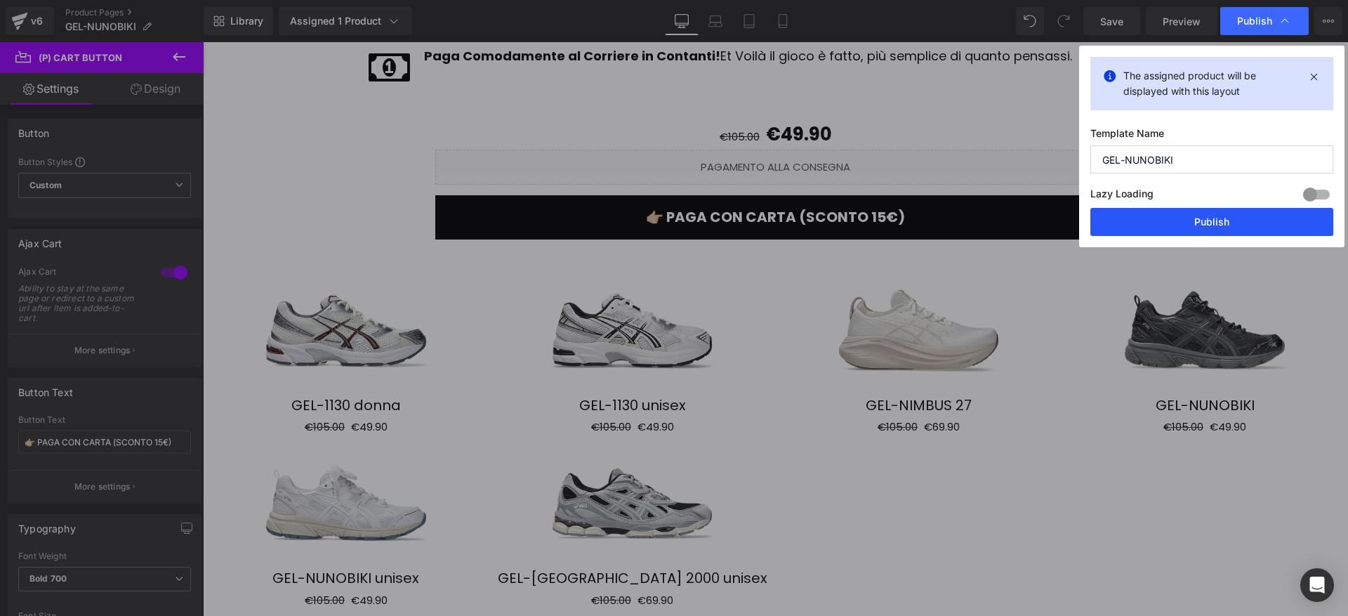
click at [1170, 222] on button "Publish" at bounding box center [1211, 222] width 243 height 28
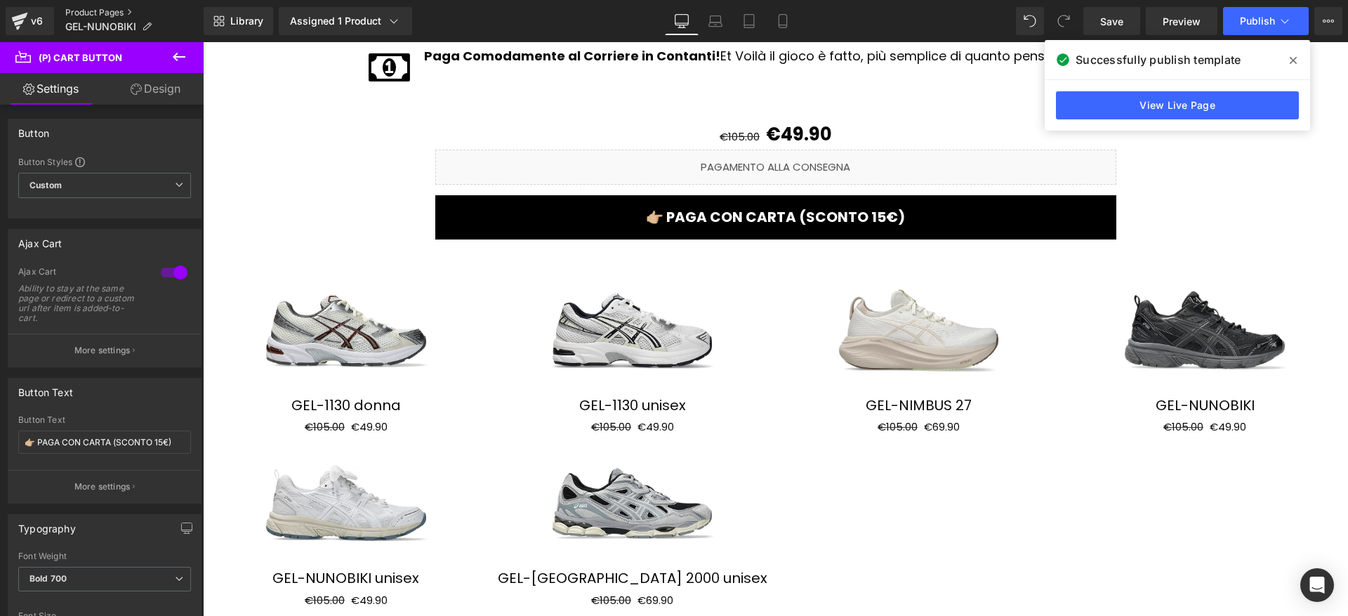
click at [98, 17] on link "Product Pages" at bounding box center [134, 12] width 138 height 11
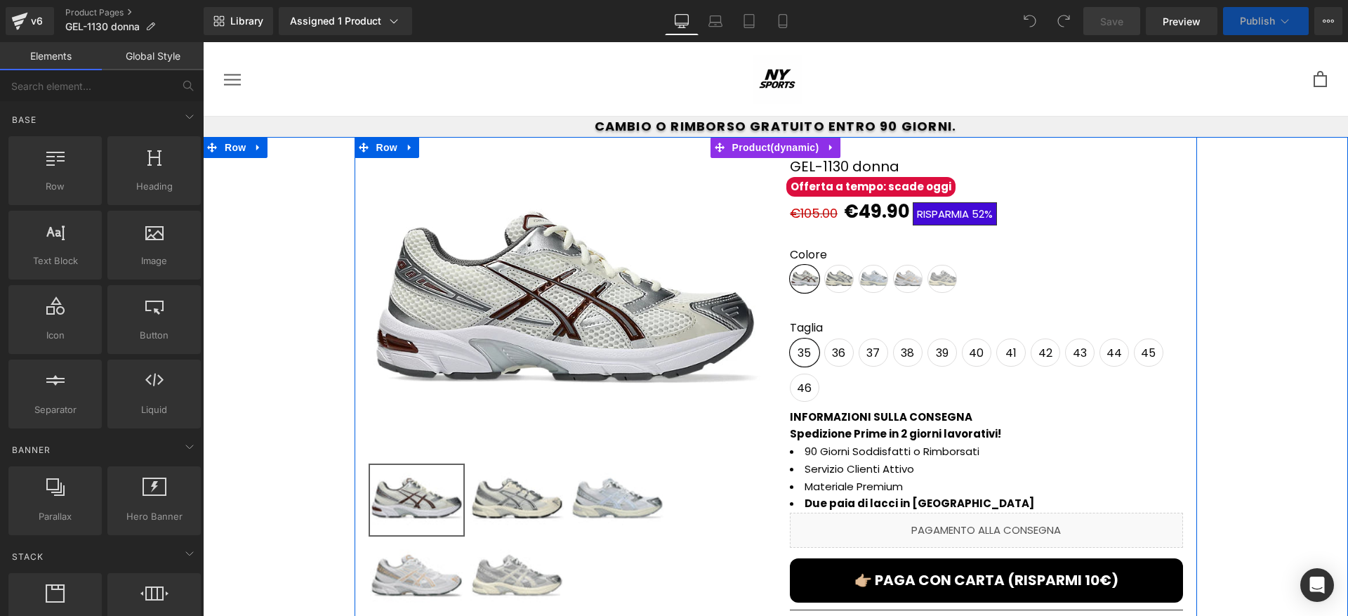
click at [992, 575] on span "(P) Cart Button" at bounding box center [986, 580] width 64 height 17
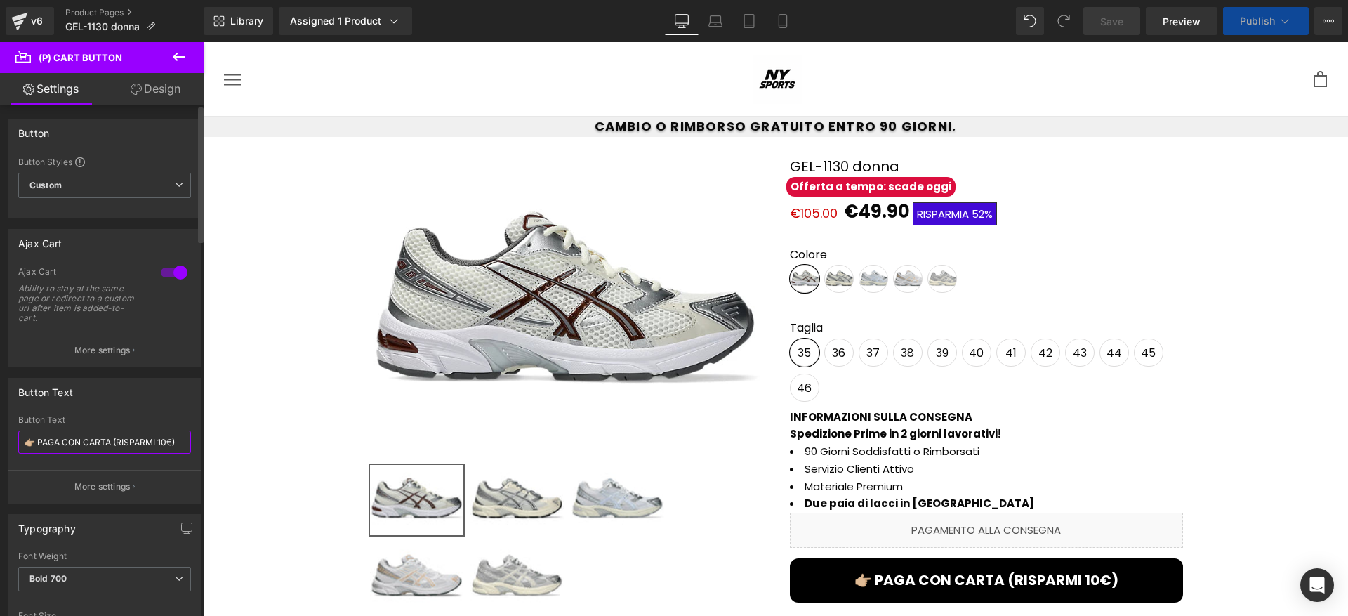
drag, startPoint x: 122, startPoint y: 441, endPoint x: 171, endPoint y: 450, distance: 49.2
click at [171, 450] on input "👉🏼 PAGA CON CARTA (RISPARMI 10€)" at bounding box center [104, 441] width 173 height 23
click at [171, 448] on input "👉🏼 PAGA CON CARTA (RISPARMI 10€)" at bounding box center [104, 441] width 173 height 23
drag, startPoint x: 171, startPoint y: 443, endPoint x: 115, endPoint y: 444, distance: 56.2
click at [115, 444] on input "👉🏼 PAGA CON CARTA (RISPARMI 10€)" at bounding box center [104, 441] width 173 height 23
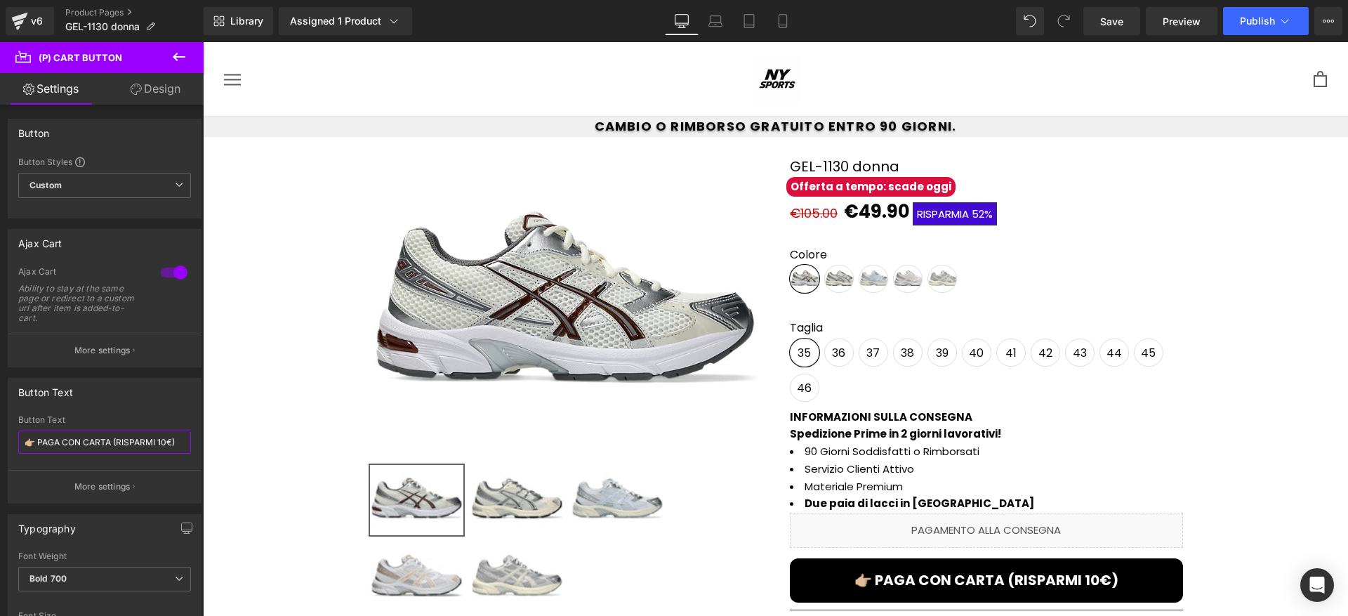
paste input "SCONTO 15"
type input "👉🏼 PAGA CON CARTA (SCONTO 15€)"
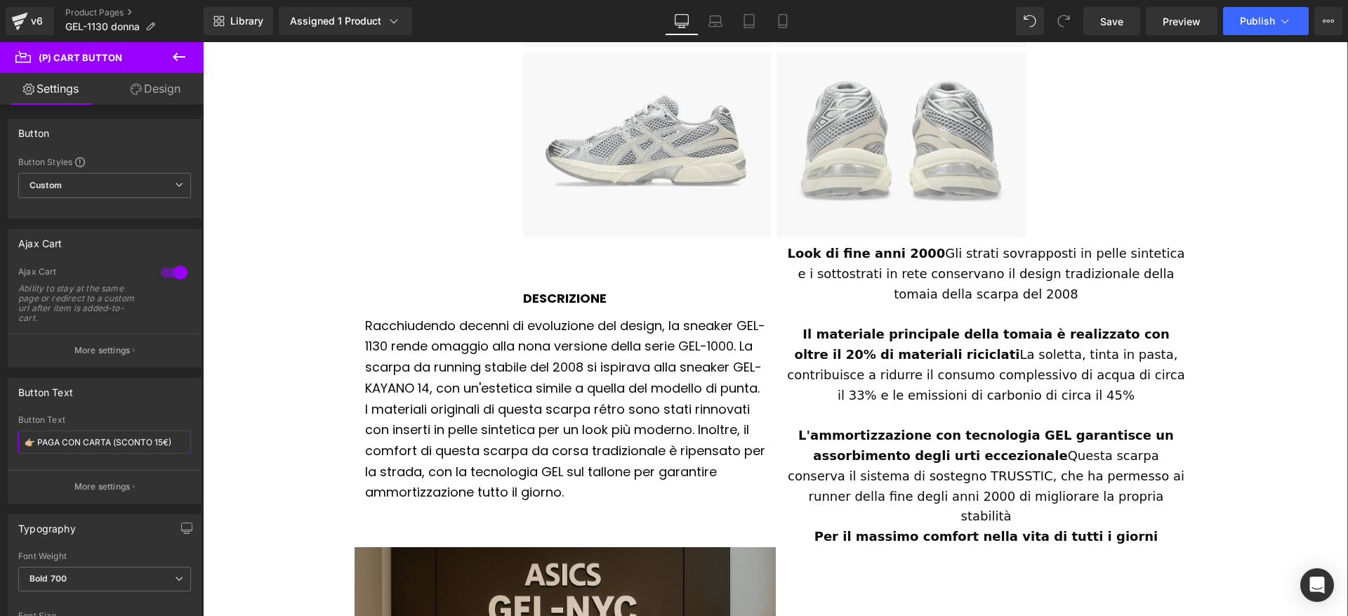
scroll to position [1428, 0]
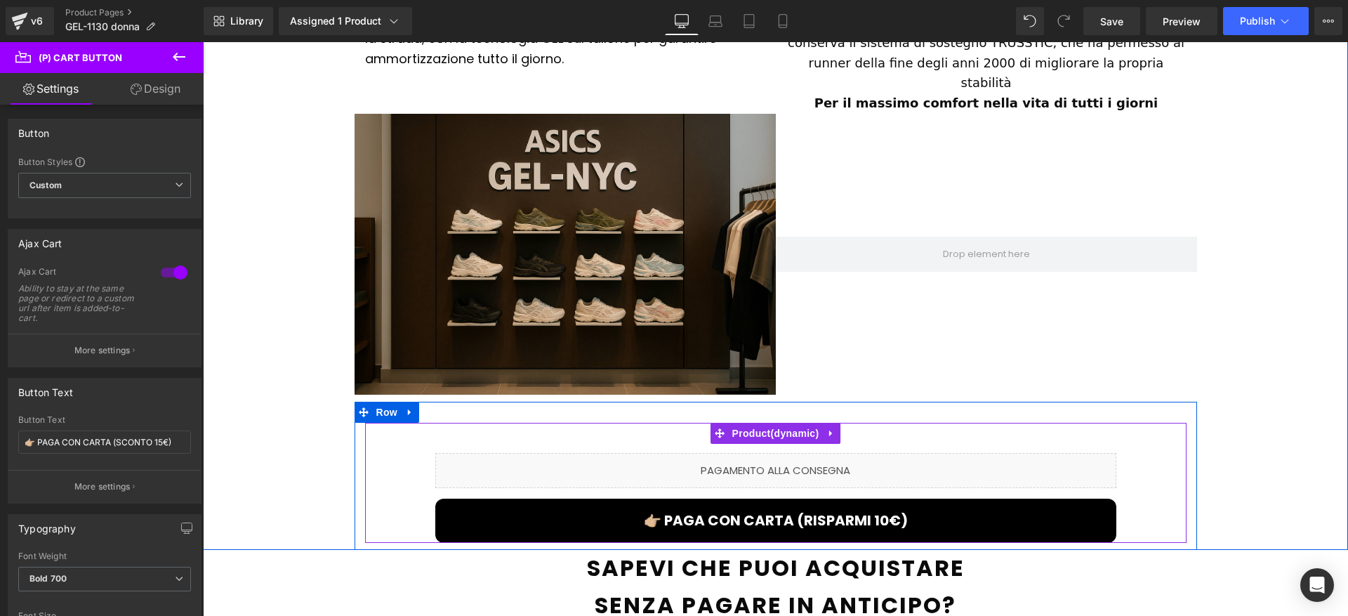
click at [755, 498] on div "👉🏼 PAGA CON CARTA (RISPARMI 10€) (P) Cart Button" at bounding box center [775, 520] width 681 height 44
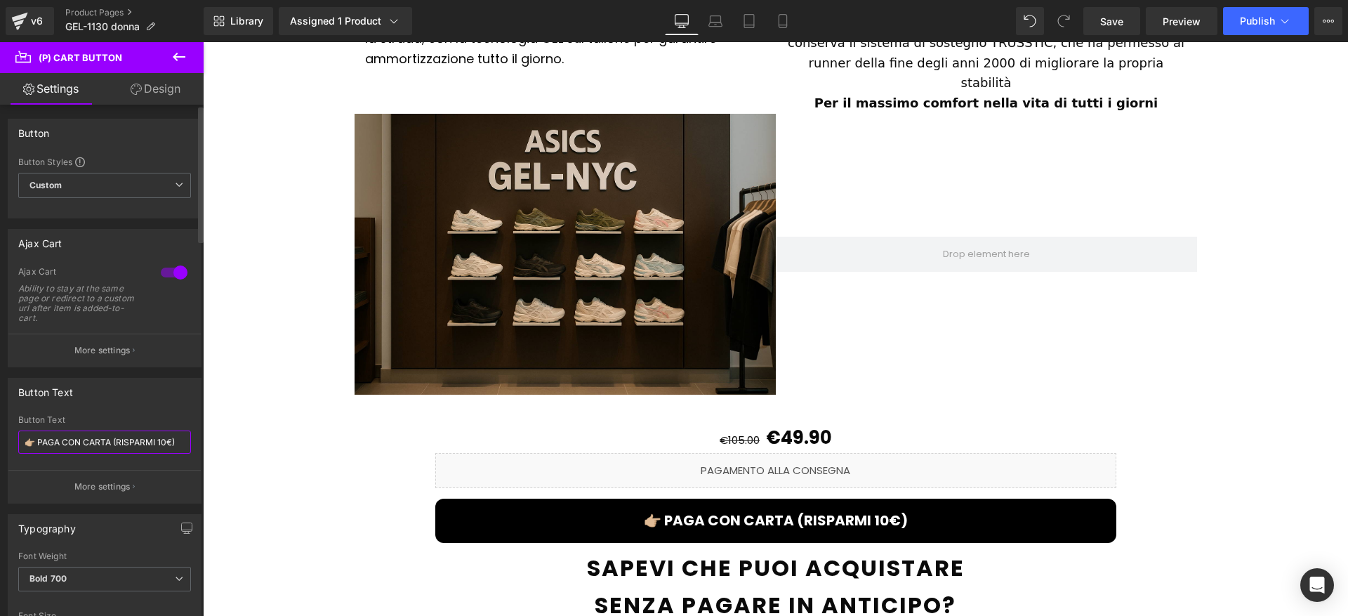
drag, startPoint x: 119, startPoint y: 440, endPoint x: 171, endPoint y: 442, distance: 52.0
click at [171, 442] on input "👉🏼 PAGA CON CARTA (RISPARMI 10€)" at bounding box center [104, 441] width 173 height 23
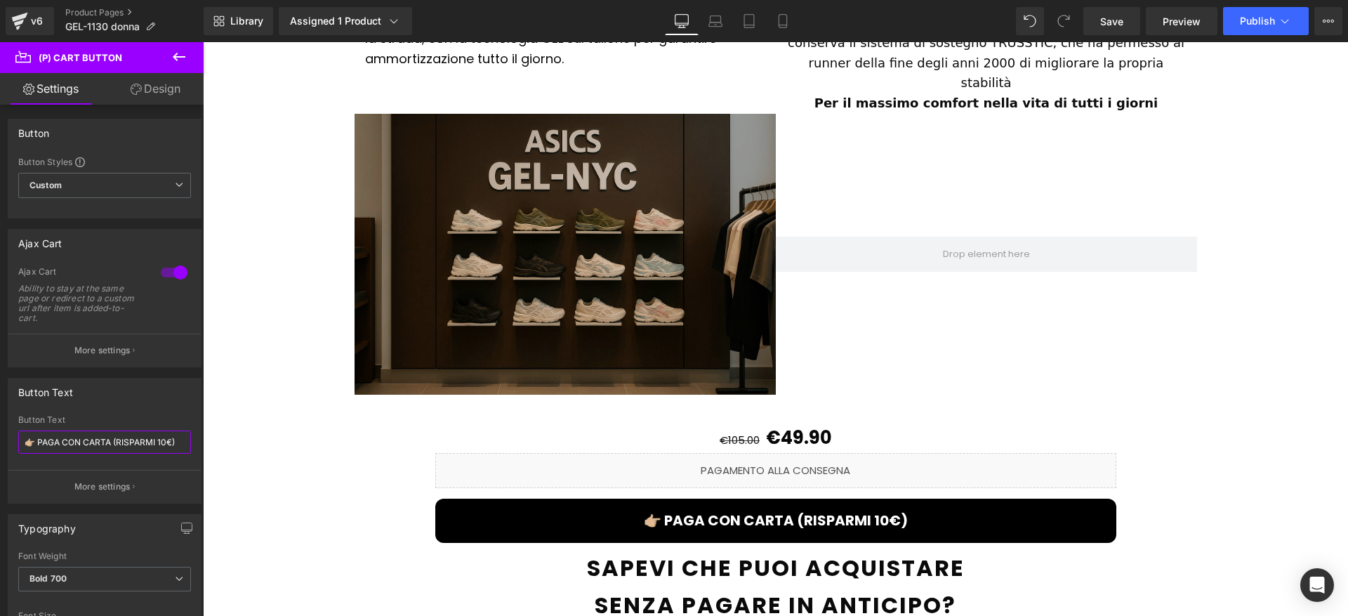
type input "👉🏼 PAGA CON CARTA (SCONTO 15€)"
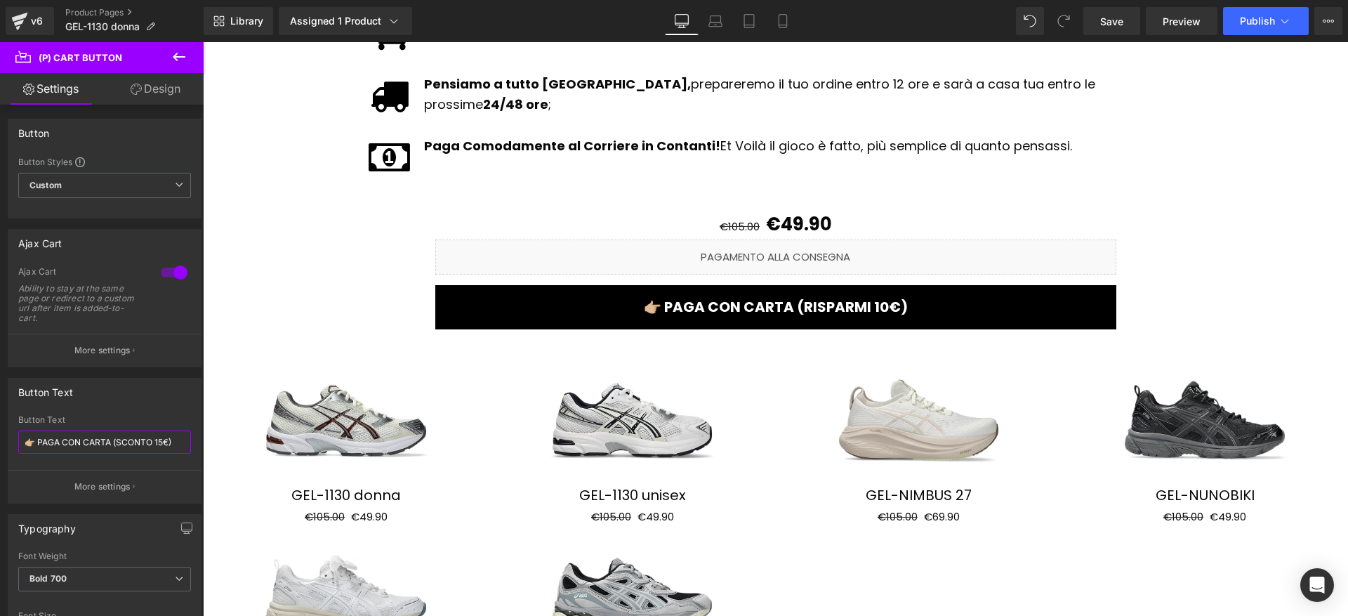
scroll to position [2355, 0]
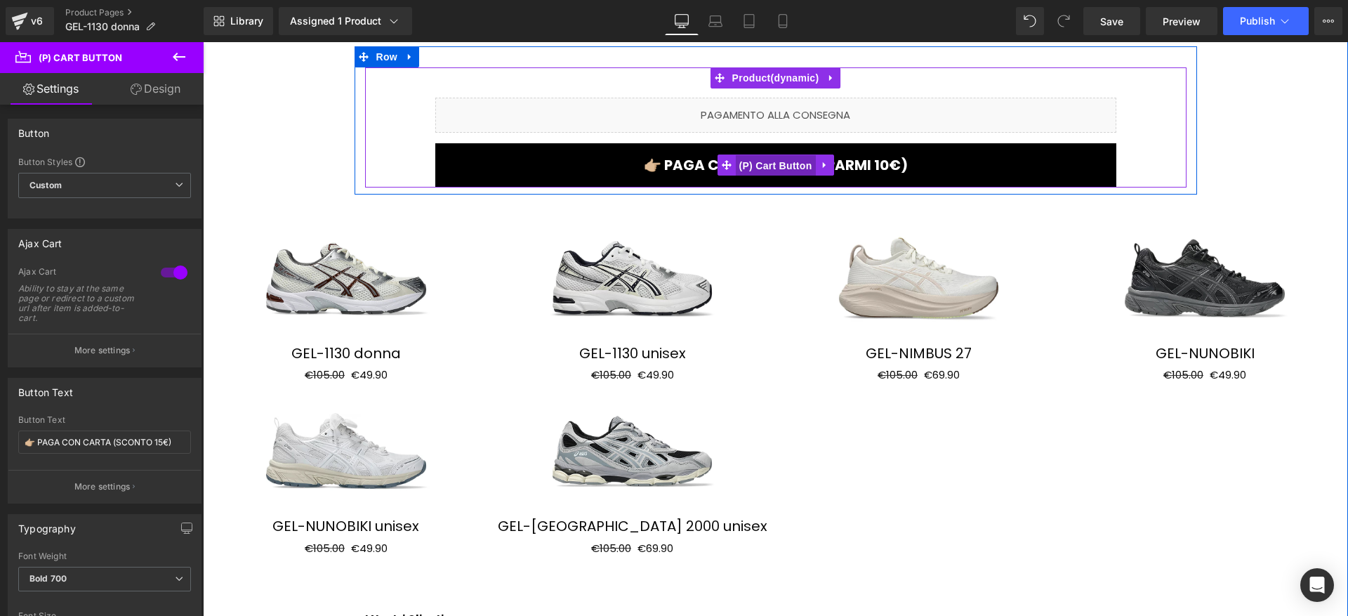
click at [760, 155] on span "(P) Cart Button" at bounding box center [775, 165] width 80 height 21
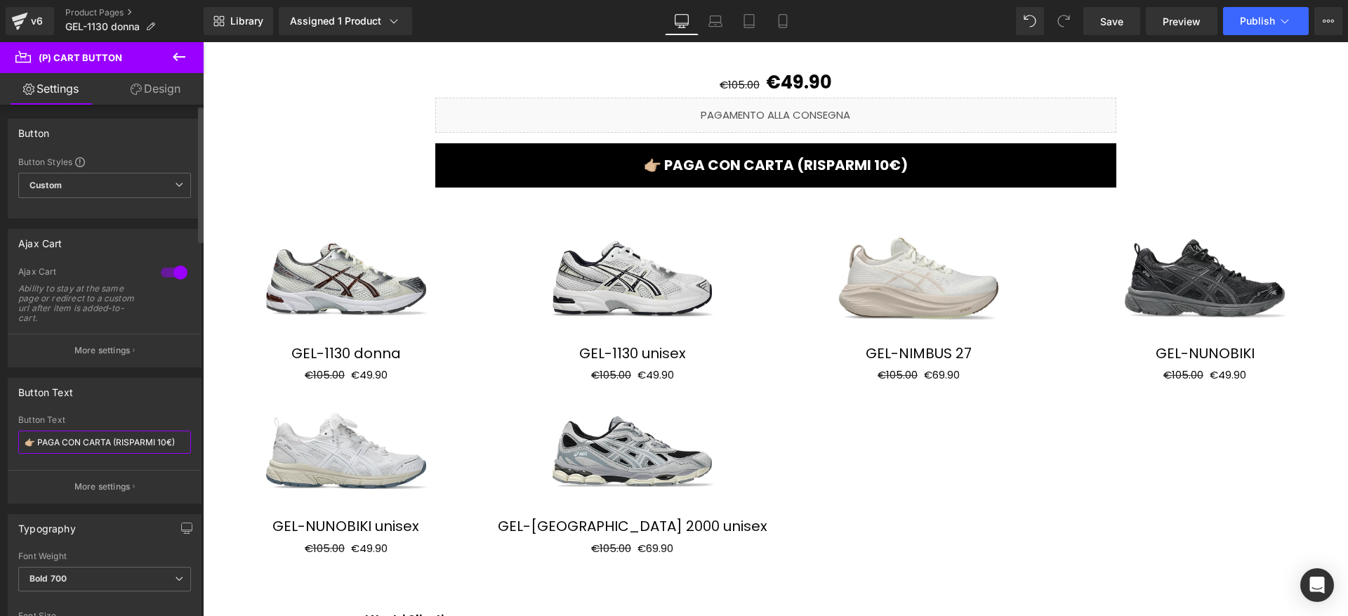
drag, startPoint x: 140, startPoint y: 446, endPoint x: 171, endPoint y: 448, distance: 30.2
click at [171, 448] on input "👉🏼 PAGA CON CARTA (RISPARMI 10€)" at bounding box center [104, 441] width 173 height 23
paste input "SCONTO 15"
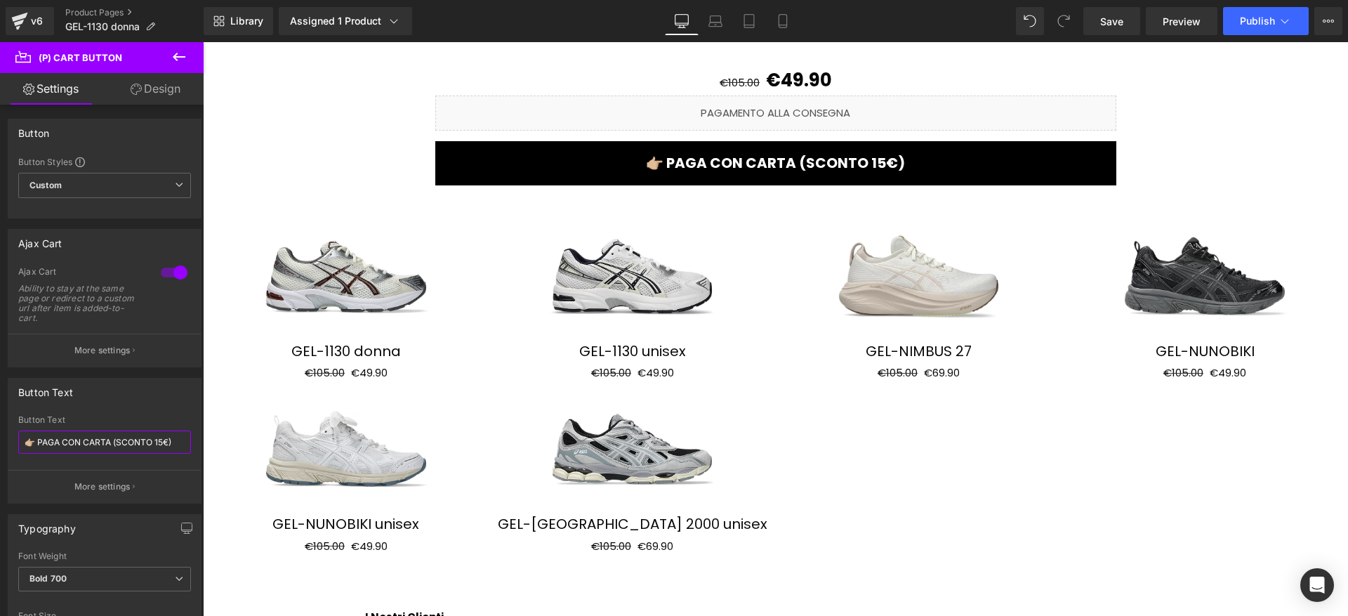
scroll to position [2357, 0]
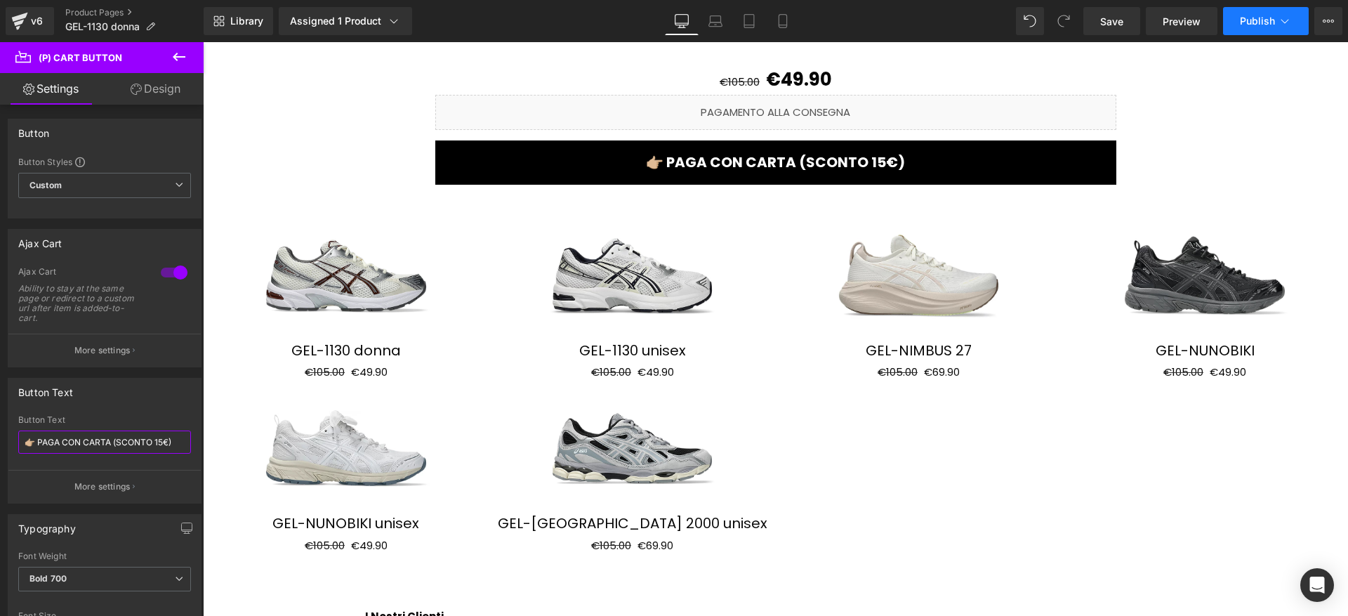
type input "👉🏼 PAGA CON CARTA (SCONTO 15€)"
click at [1281, 18] on icon at bounding box center [1284, 21] width 14 height 14
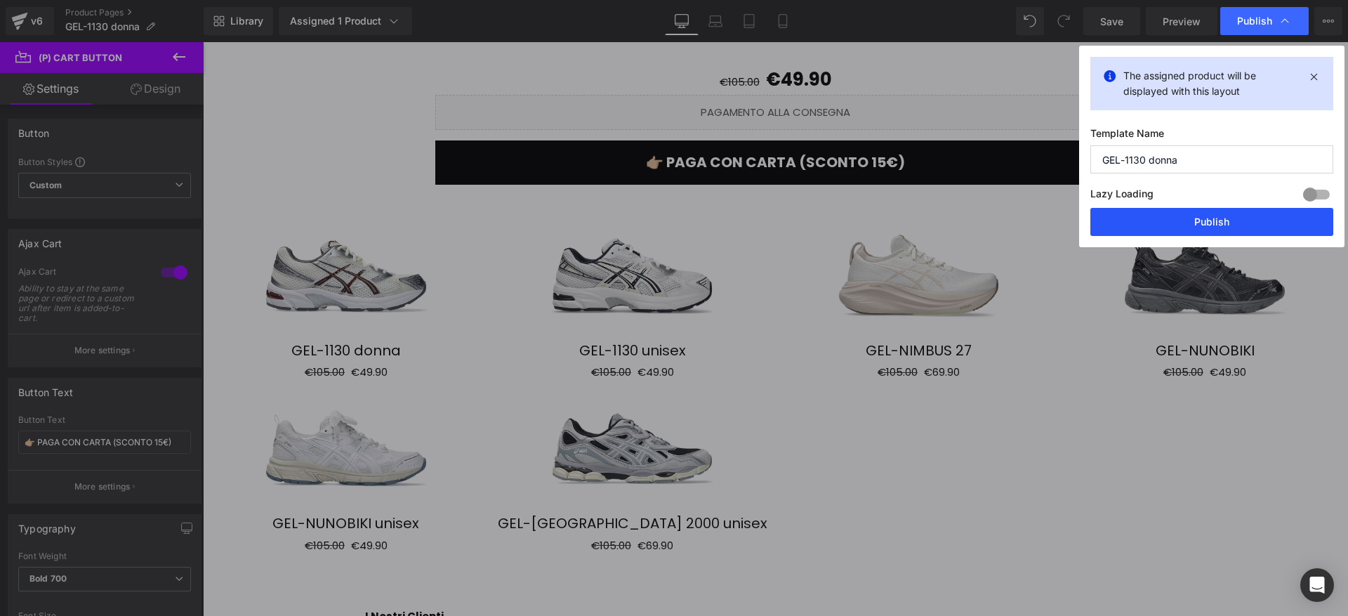
click at [1173, 213] on button "Publish" at bounding box center [1211, 222] width 243 height 28
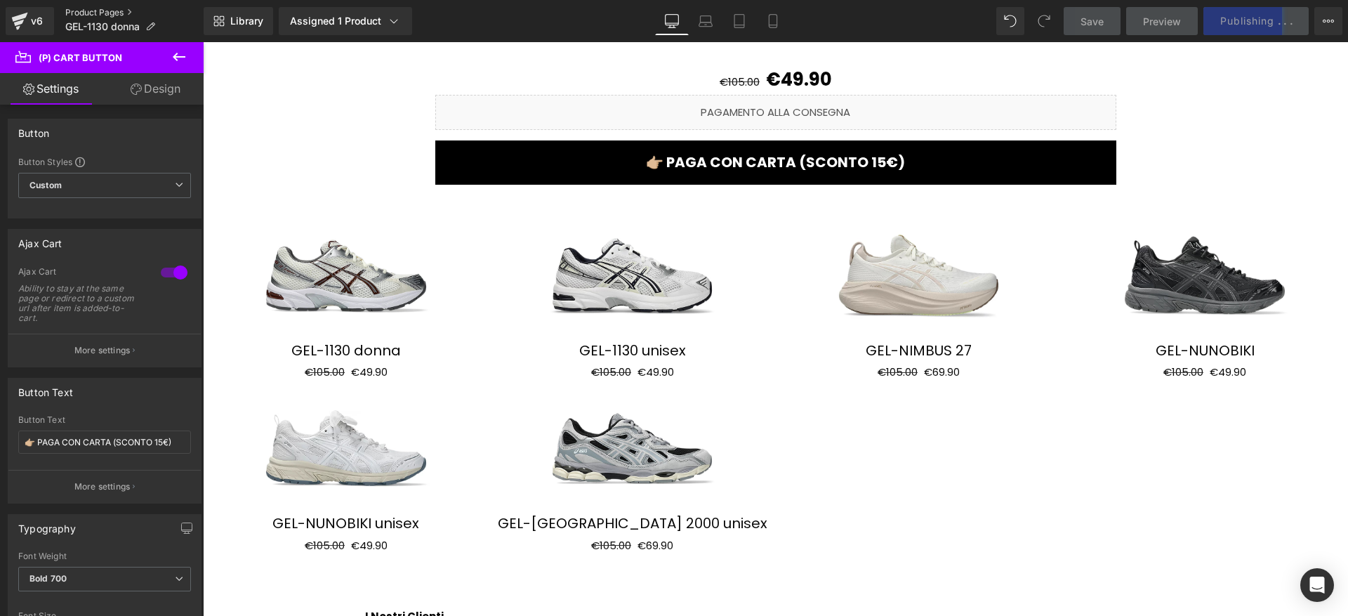
click at [106, 13] on link "Product Pages" at bounding box center [134, 12] width 138 height 11
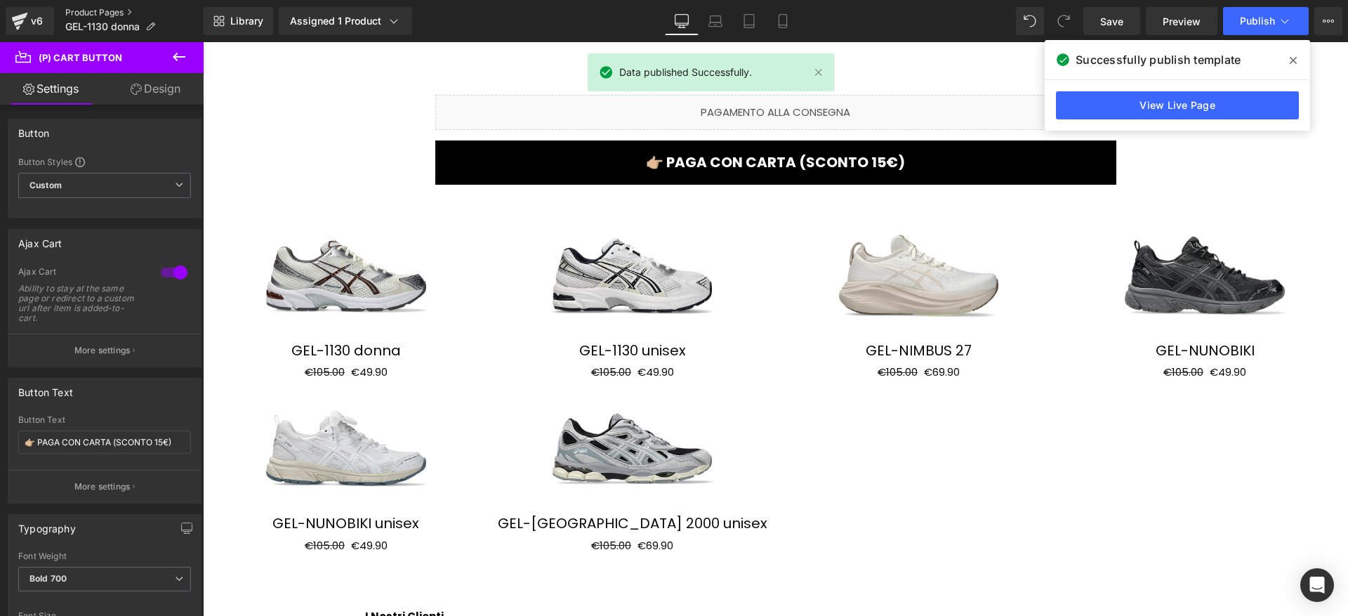
click at [119, 15] on link "Product Pages" at bounding box center [134, 12] width 138 height 11
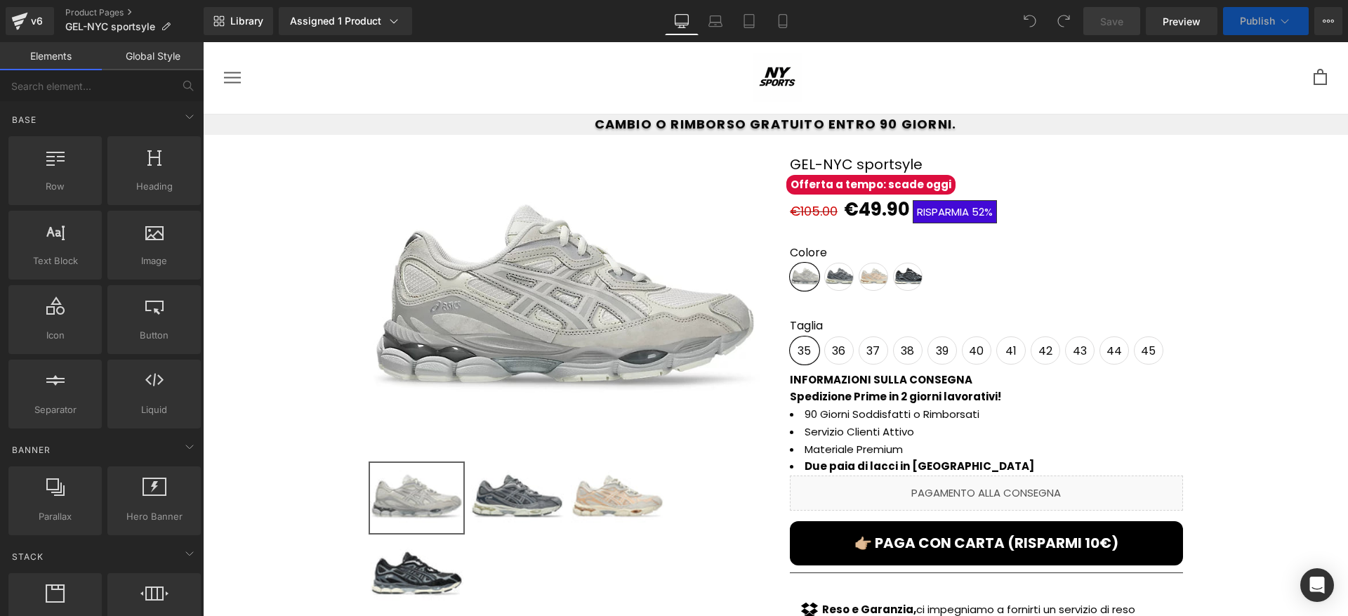
scroll to position [25, 0]
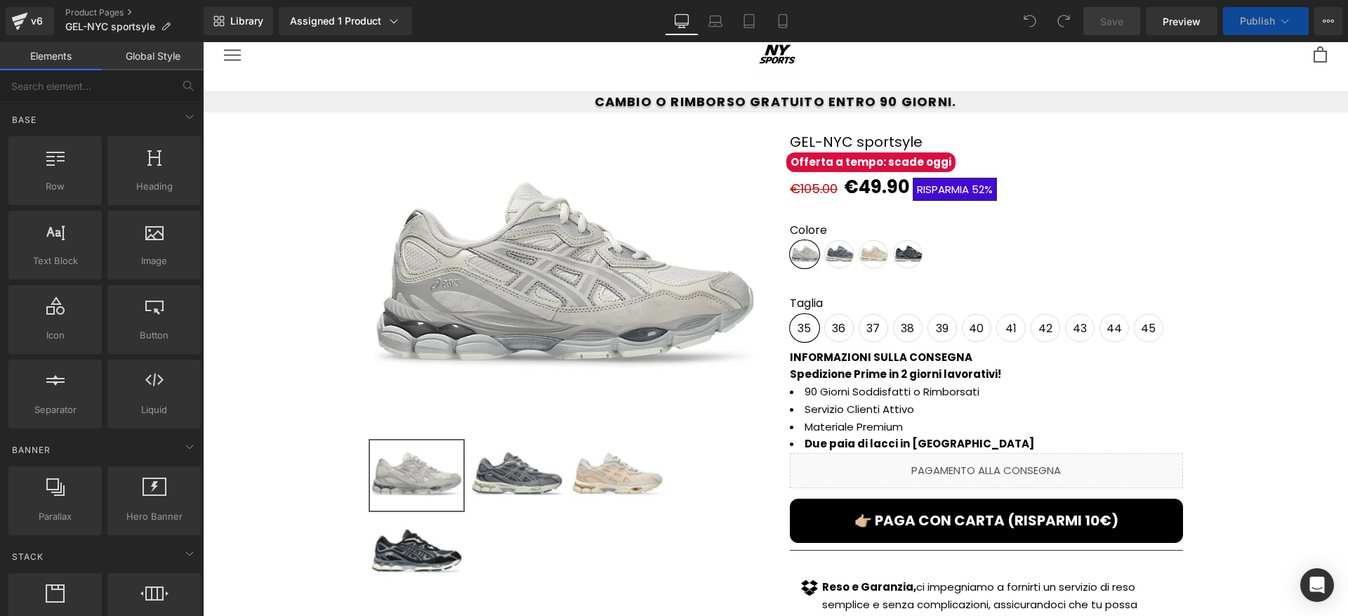
click at [976, 521] on div "👉🏼 PAGA CON CARTA (RISPARMI 10€) (P) Cart Button" at bounding box center [986, 520] width 393 height 44
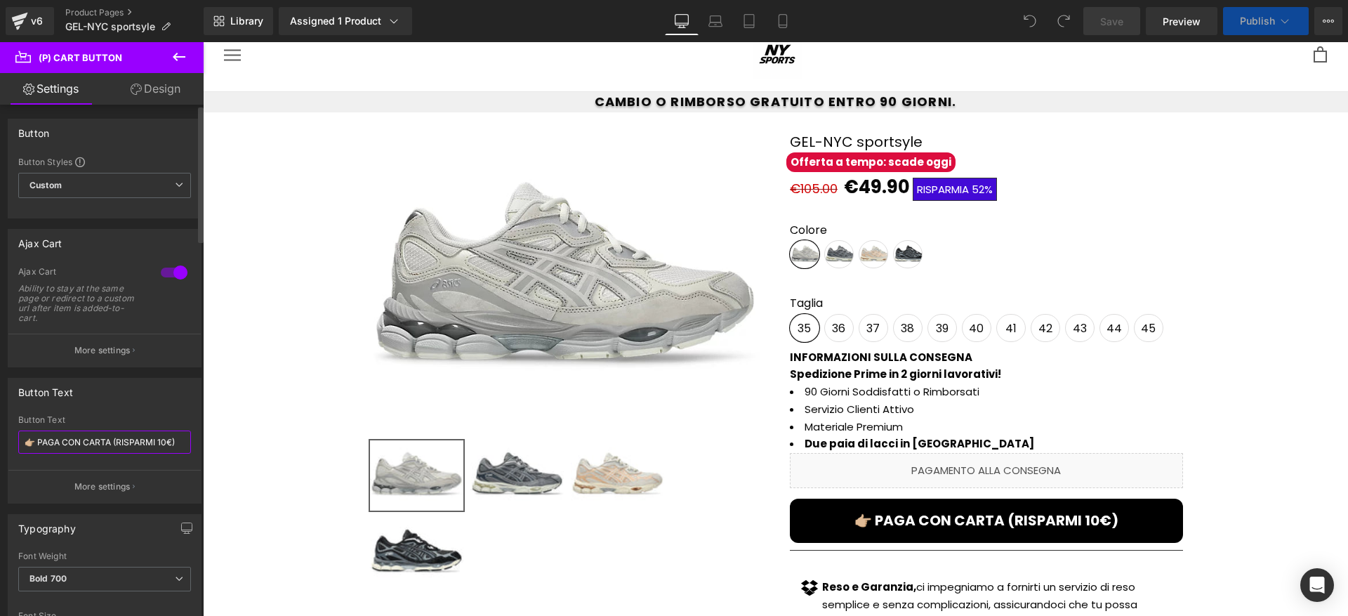
drag, startPoint x: 117, startPoint y: 443, endPoint x: 170, endPoint y: 446, distance: 52.7
click at [170, 446] on input "👉🏼 PAGA CON CARTA (RISPARMI 10€)" at bounding box center [104, 441] width 173 height 23
paste input "SCONTO 15"
type input "👉🏼 PAGA CON CARTA (SCONTO 15€)"
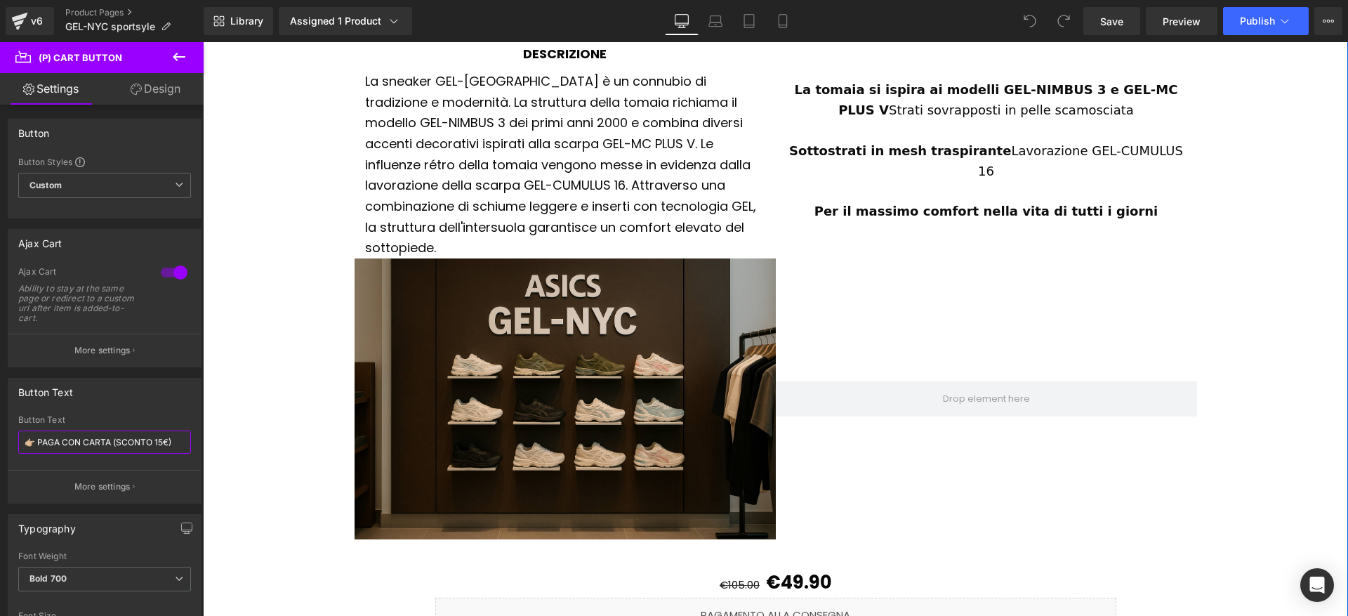
scroll to position [1232, 0]
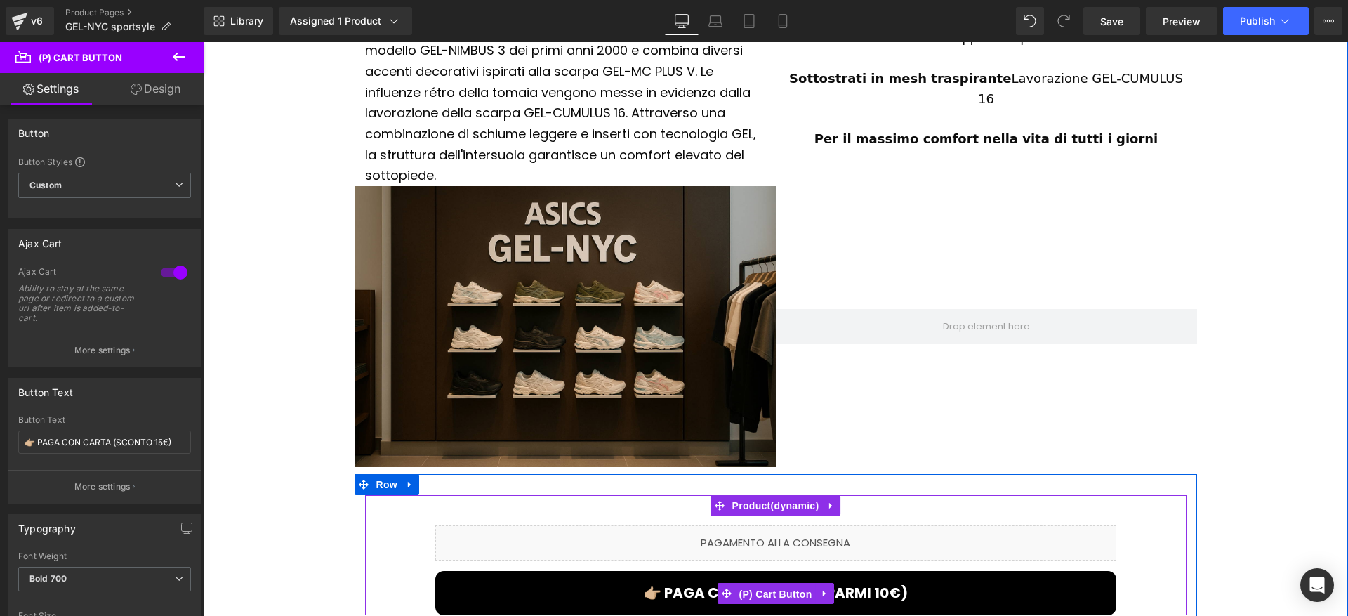
click at [778, 583] on span "(P) Cart Button" at bounding box center [775, 593] width 80 height 21
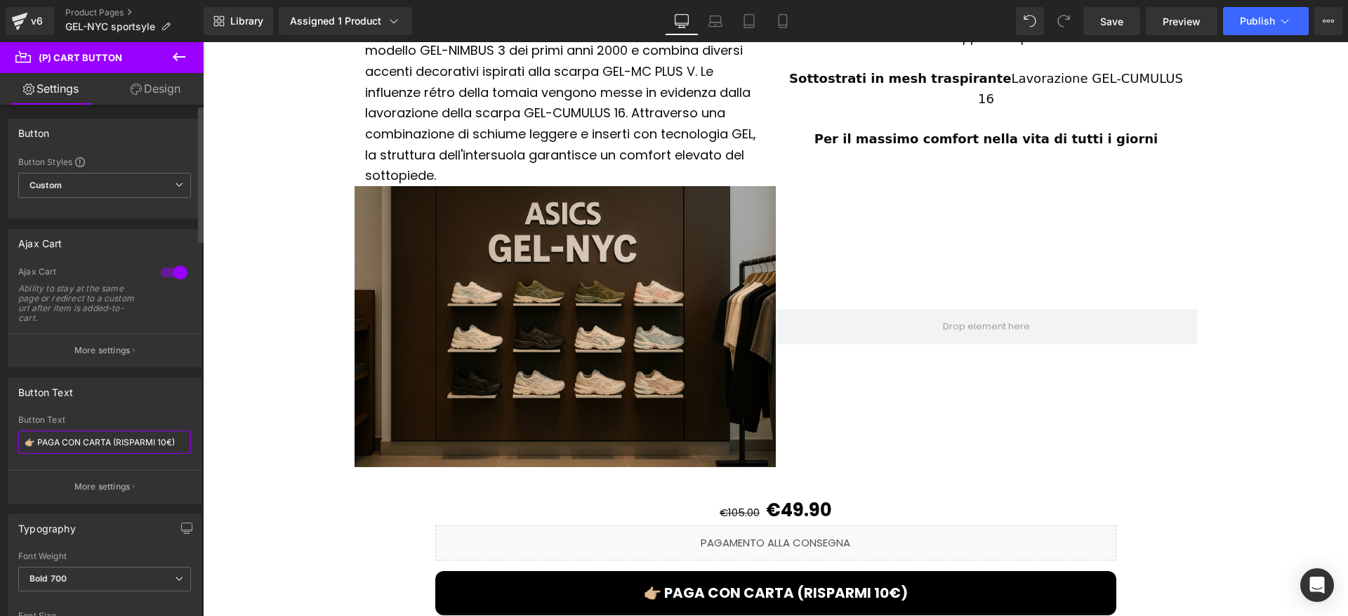
drag, startPoint x: 117, startPoint y: 441, endPoint x: 170, endPoint y: 448, distance: 53.8
click at [170, 448] on input "👉🏼 PAGA CON CARTA (RISPARMI 10€)" at bounding box center [104, 441] width 173 height 23
paste input "SCONTO 15"
type input "👉🏼 PAGA CON CARTA (SCONTO 15€)"
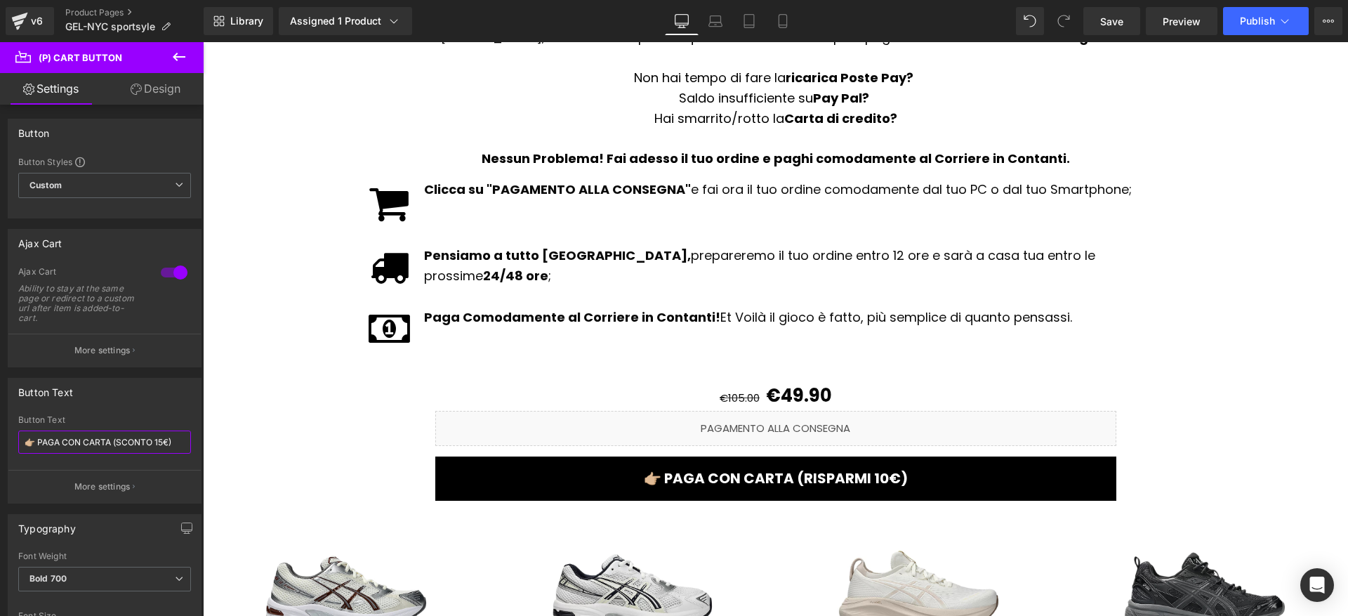
scroll to position [2205, 0]
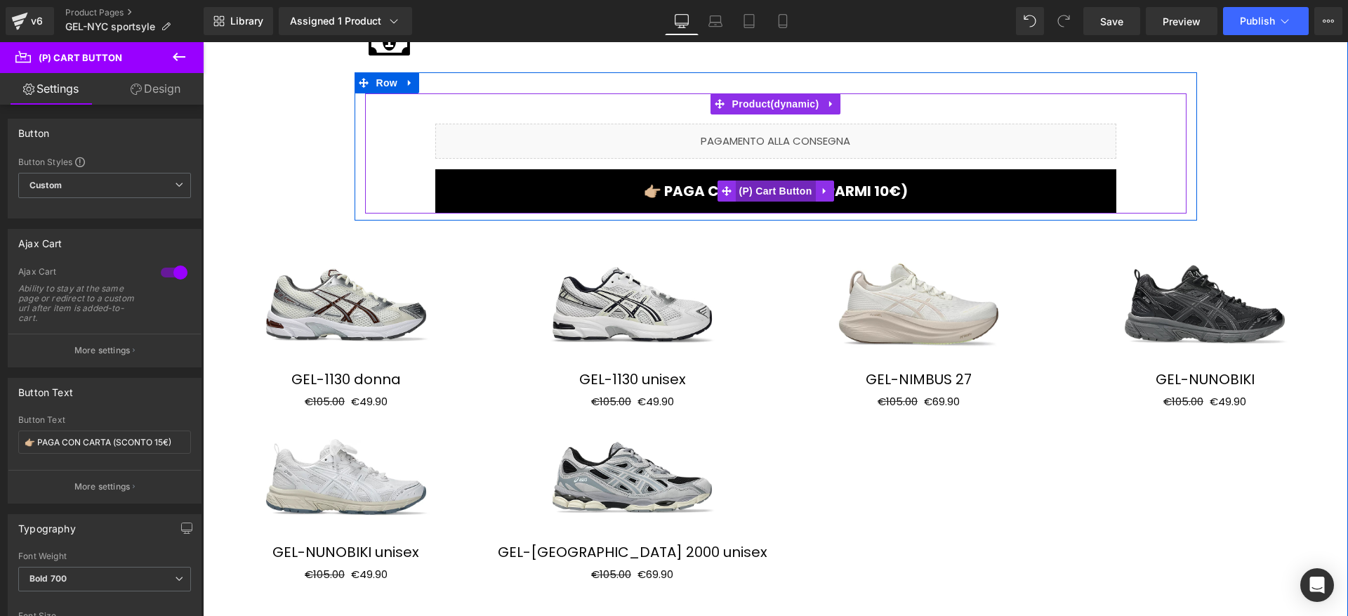
click at [757, 180] on span "(P) Cart Button" at bounding box center [775, 190] width 80 height 21
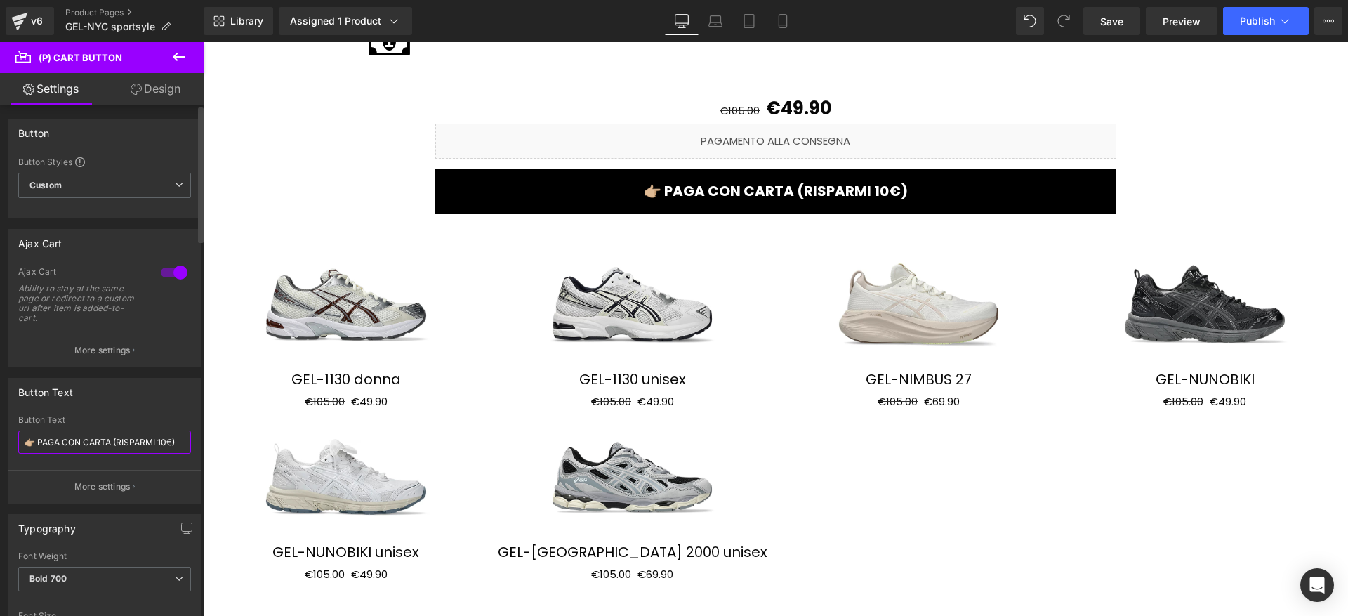
drag, startPoint x: 118, startPoint y: 439, endPoint x: 166, endPoint y: 447, distance: 48.5
click at [166, 448] on input "👉🏼 PAGA CON CARTA (RISPARMI 10€)" at bounding box center [104, 441] width 173 height 23
drag, startPoint x: 164, startPoint y: 441, endPoint x: 164, endPoint y: 422, distance: 19.0
click at [117, 446] on input "👉🏼 PAGA CON CARTA (RISPARMI 10€)" at bounding box center [104, 441] width 173 height 23
paste input "SCONTO 15"
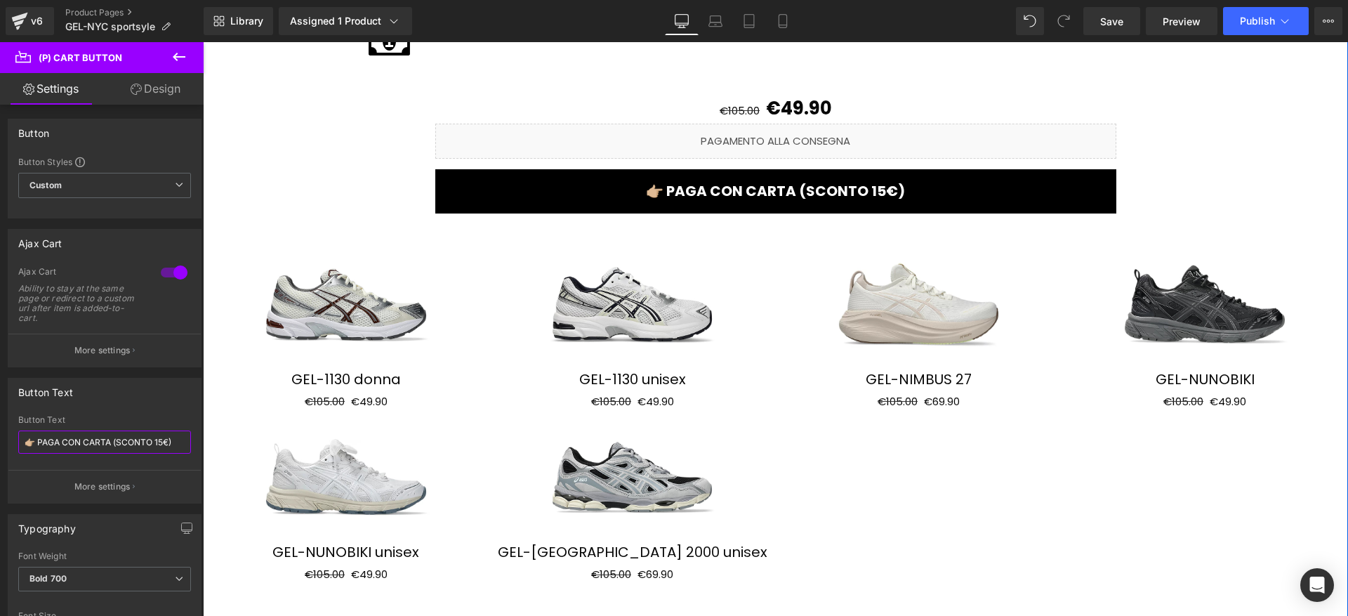
type input "👉🏼 PAGA CON CARTA (SCONTO 15€)"
click at [1222, 41] on div "Library Assigned 1 Product Product Preview GEL-NYC sportsyle Manage assigned pr…" at bounding box center [776, 21] width 1144 height 42
click at [1242, 20] on span "Publish" at bounding box center [1256, 20] width 35 height 11
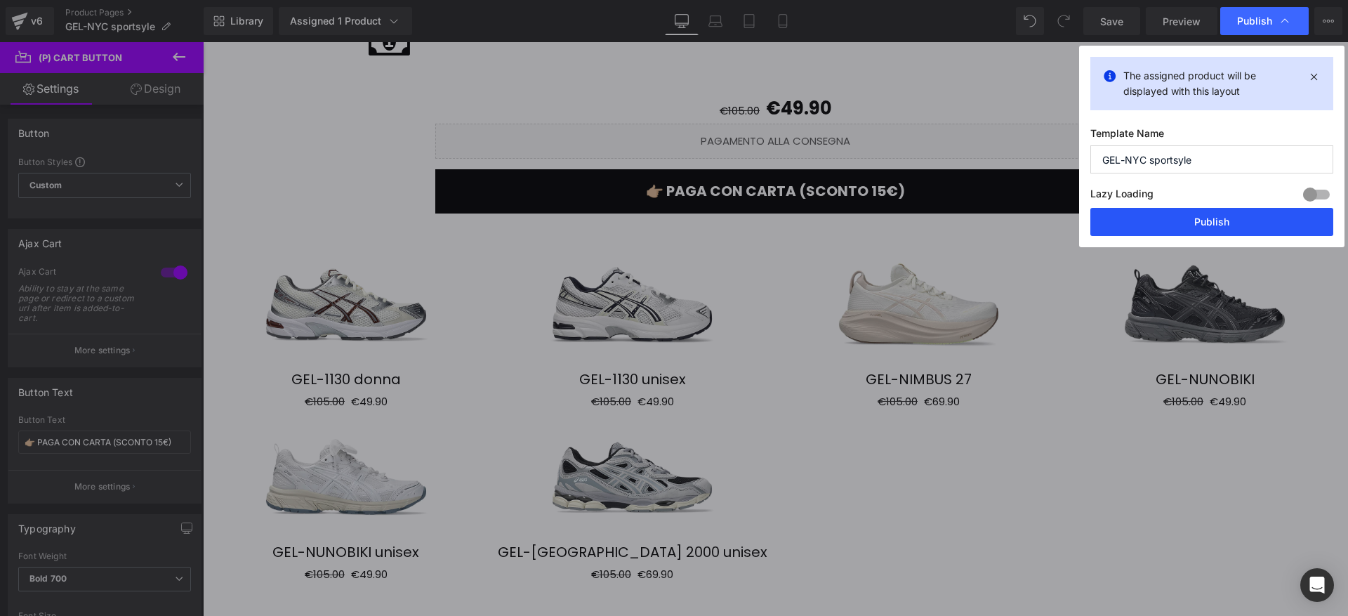
click at [1115, 218] on button "Publish" at bounding box center [1211, 222] width 243 height 28
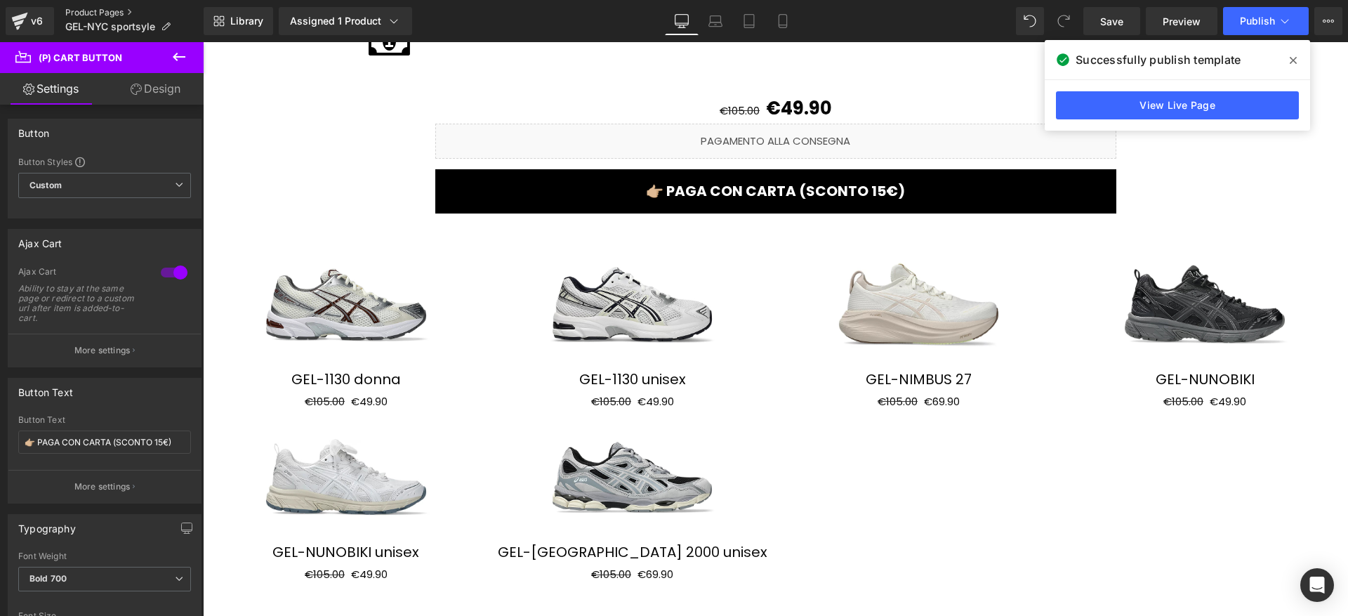
click at [117, 9] on link "Product Pages" at bounding box center [134, 12] width 138 height 11
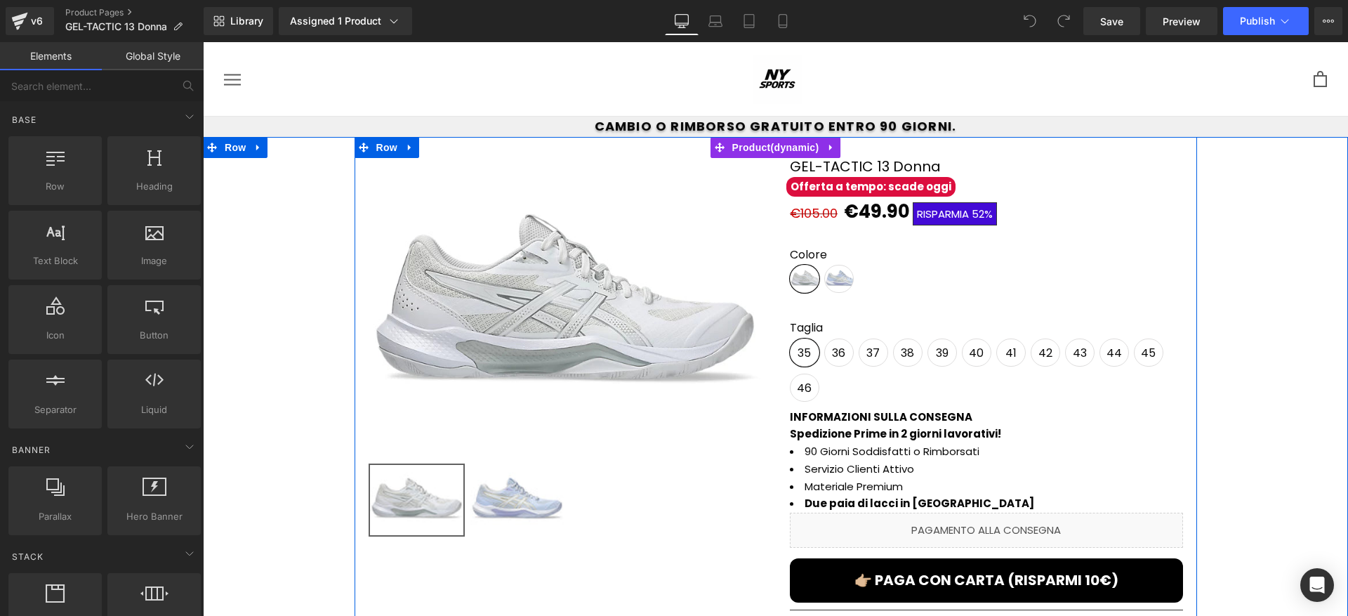
click at [964, 578] on span "(P) Cart Button" at bounding box center [986, 580] width 64 height 17
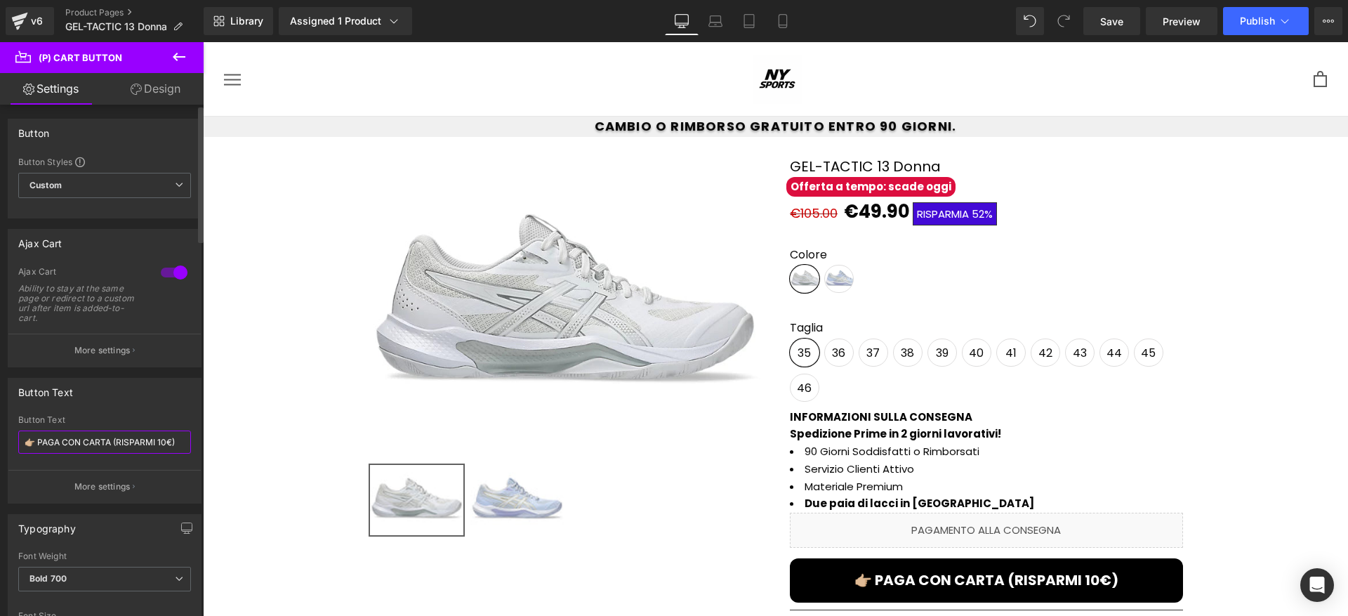
drag, startPoint x: 117, startPoint y: 442, endPoint x: 173, endPoint y: 446, distance: 56.3
click at [173, 446] on input "👉🏼 PAGA CON CARTA (RISPARMI 10€)" at bounding box center [104, 441] width 173 height 23
paste input "SCONTO 15"
type input "👉🏼 PAGA CON CARTA (SCONTO 15€)"
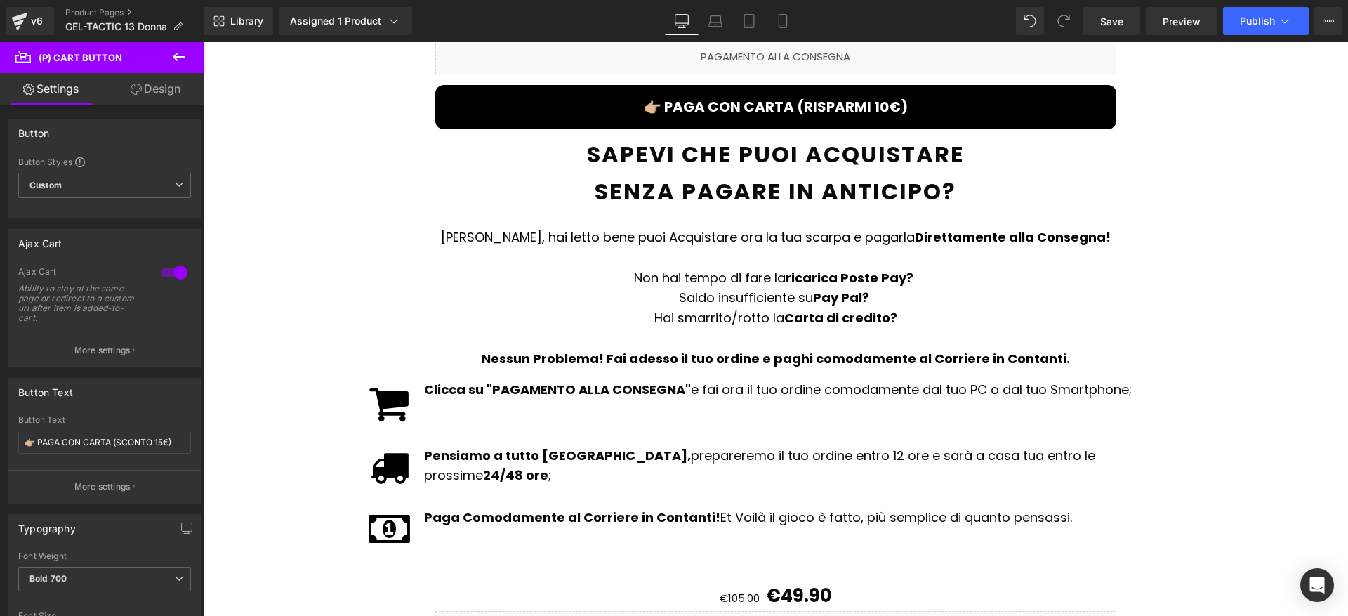
scroll to position [1686, 0]
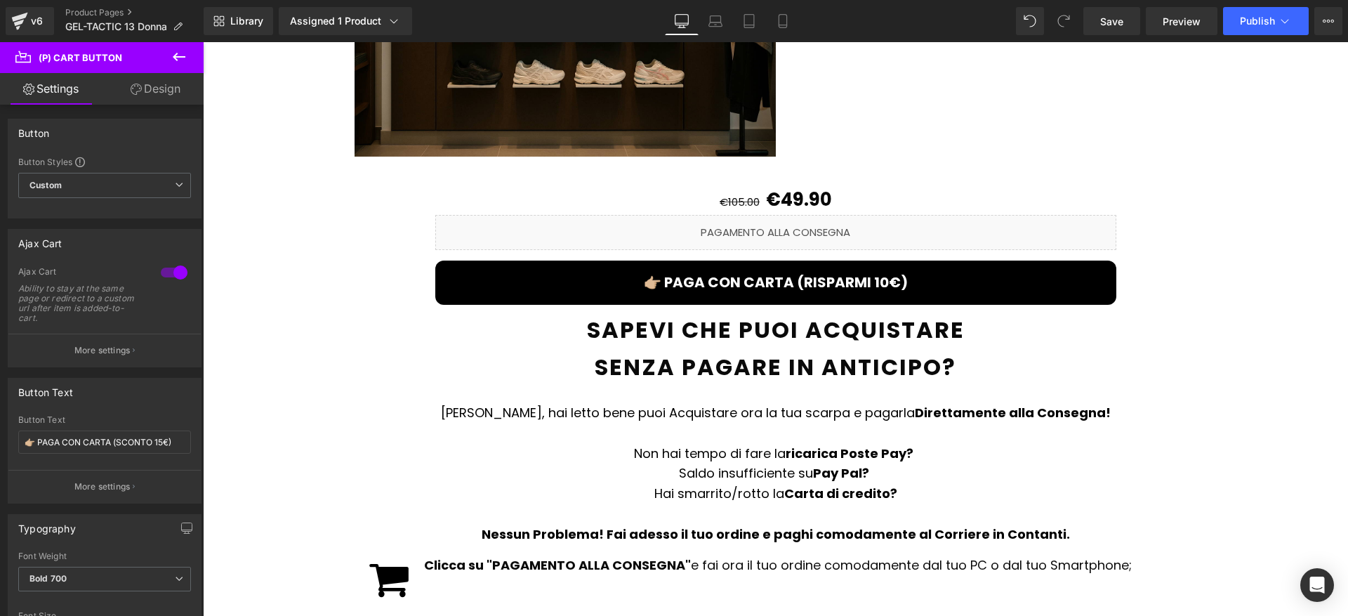
click at [761, 260] on div "👉🏼 PAGA CON CARTA (RISPARMI 10€) (P) Cart Button" at bounding box center [775, 282] width 681 height 44
click at [761, 274] on span "(P) Cart Button" at bounding box center [775, 282] width 64 height 17
drag, startPoint x: 120, startPoint y: 441, endPoint x: 170, endPoint y: 439, distance: 49.8
click at [170, 439] on input "👉🏼 PAGA CON CARTA (RISPARMI 10€)" at bounding box center [104, 441] width 173 height 23
type input "👉🏼 PAGA CON CARTA (SCONTO 15€)"
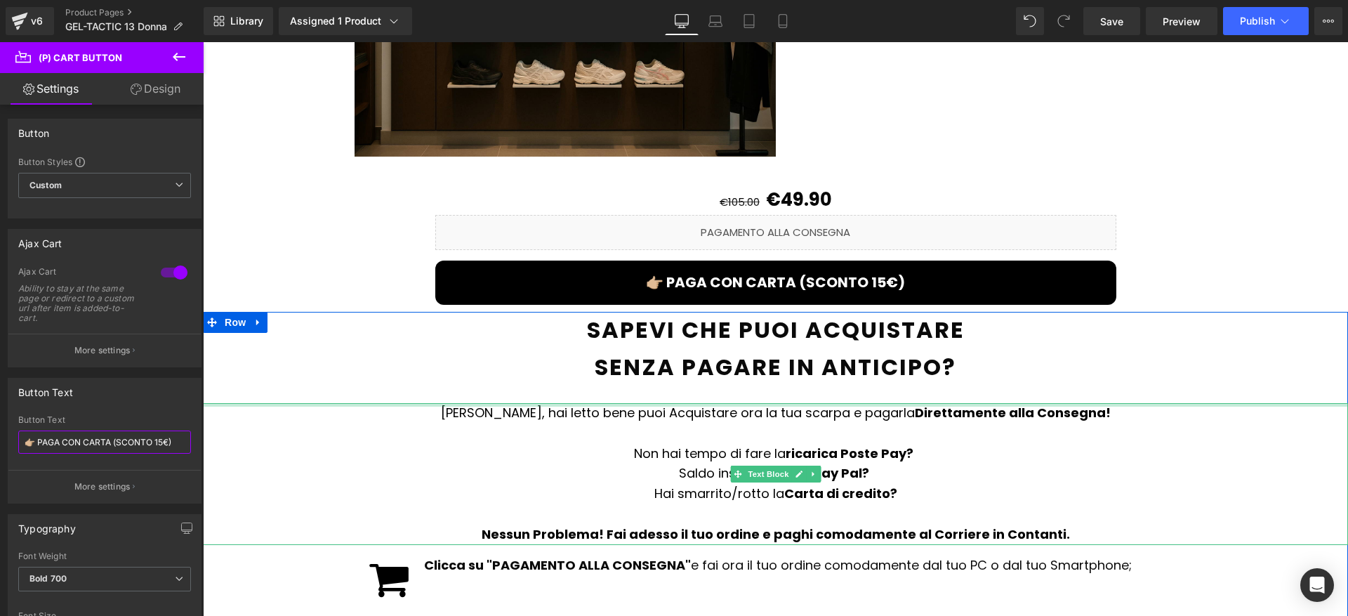
scroll to position [2235, 0]
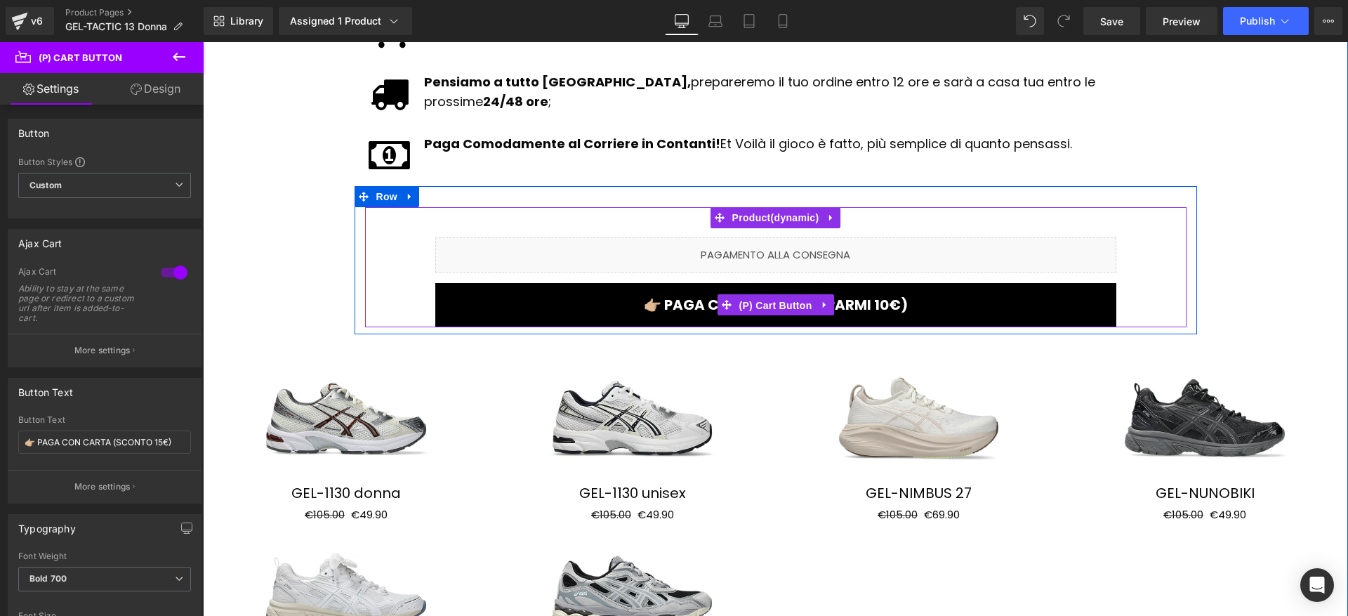
click at [766, 295] on span "(P) Cart Button" at bounding box center [775, 305] width 80 height 21
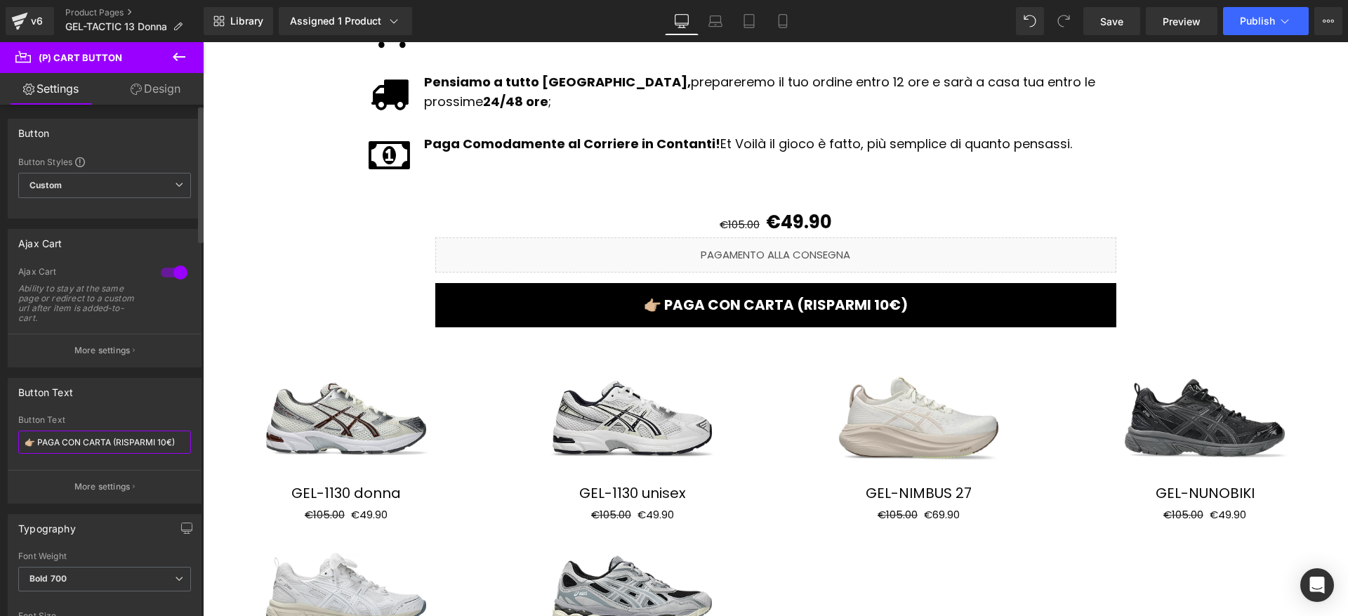
drag, startPoint x: 115, startPoint y: 441, endPoint x: 172, endPoint y: 440, distance: 56.9
click at [172, 440] on input "👉🏼 PAGA CON CARTA (RISPARMI 10€)" at bounding box center [104, 441] width 173 height 23
paste input "SCONTO 15"
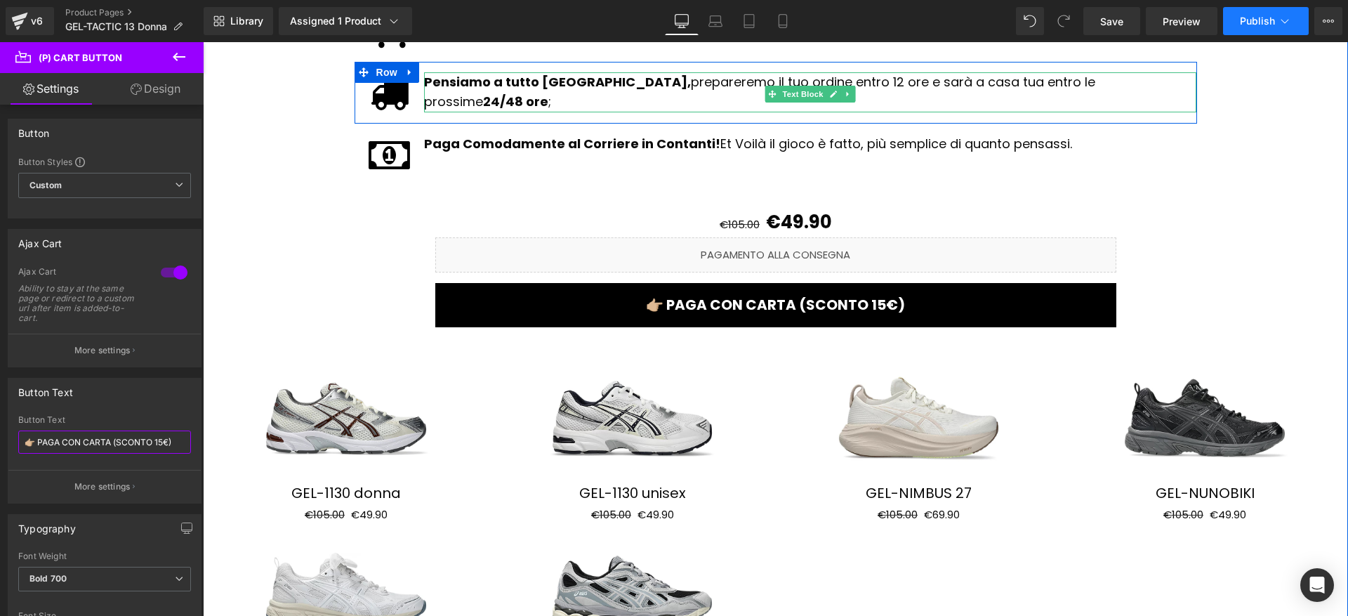
type input "👉🏼 PAGA CON CARTA (SCONTO 15€)"
click at [1248, 22] on span "Publish" at bounding box center [1256, 20] width 35 height 11
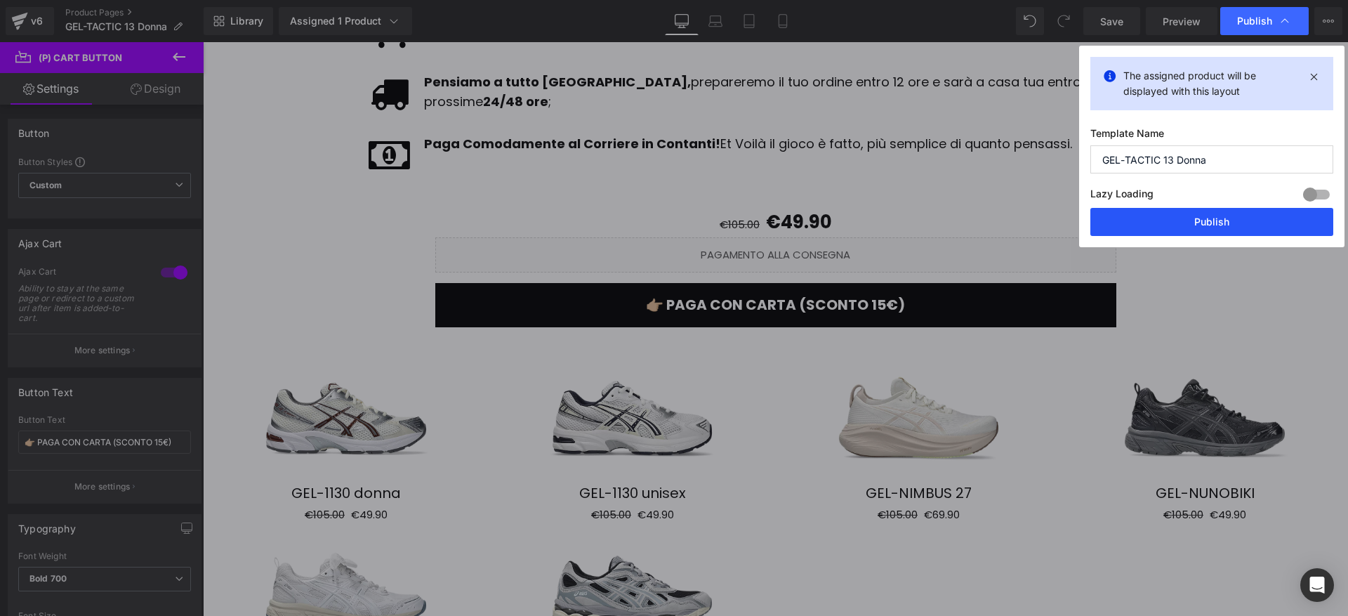
click at [1191, 218] on button "Publish" at bounding box center [1211, 222] width 243 height 28
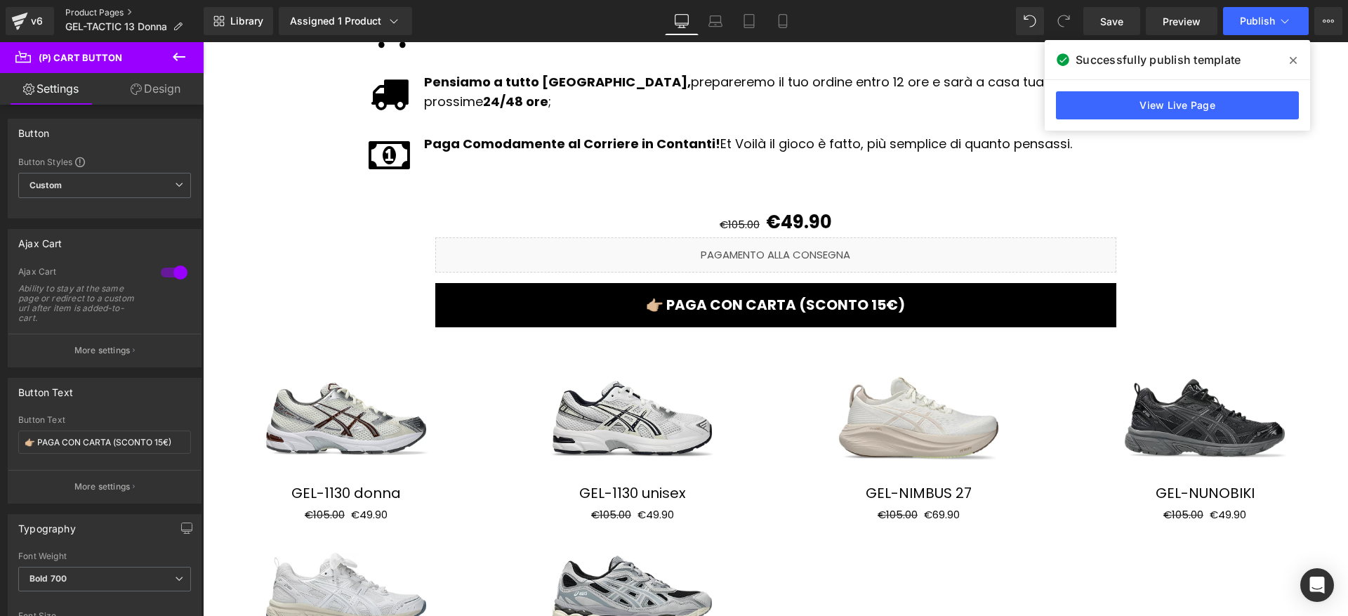
click at [117, 13] on link "Product Pages" at bounding box center [134, 12] width 138 height 11
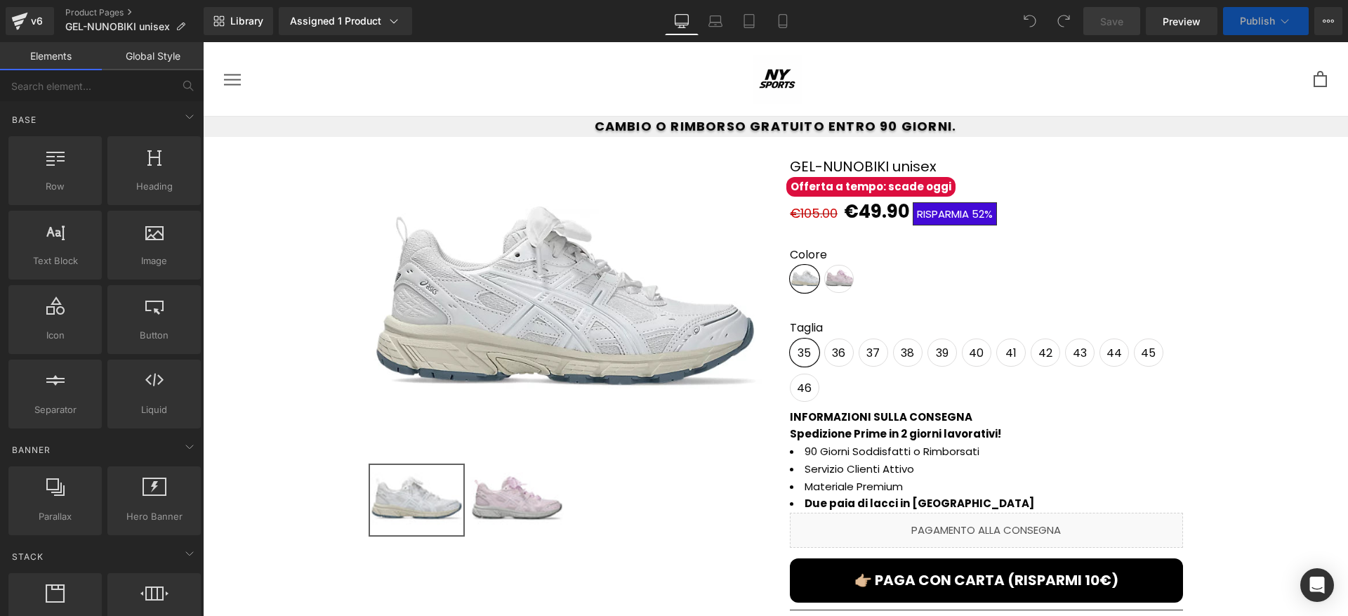
click at [992, 588] on div "👉🏼 PAGA CON CARTA (RISPARMI 10€) (P) Cart Button" at bounding box center [986, 580] width 393 height 44
click at [992, 588] on span "(P) Cart Button" at bounding box center [986, 580] width 64 height 17
click at [990, 581] on span "(P) Cart Button" at bounding box center [986, 580] width 64 height 17
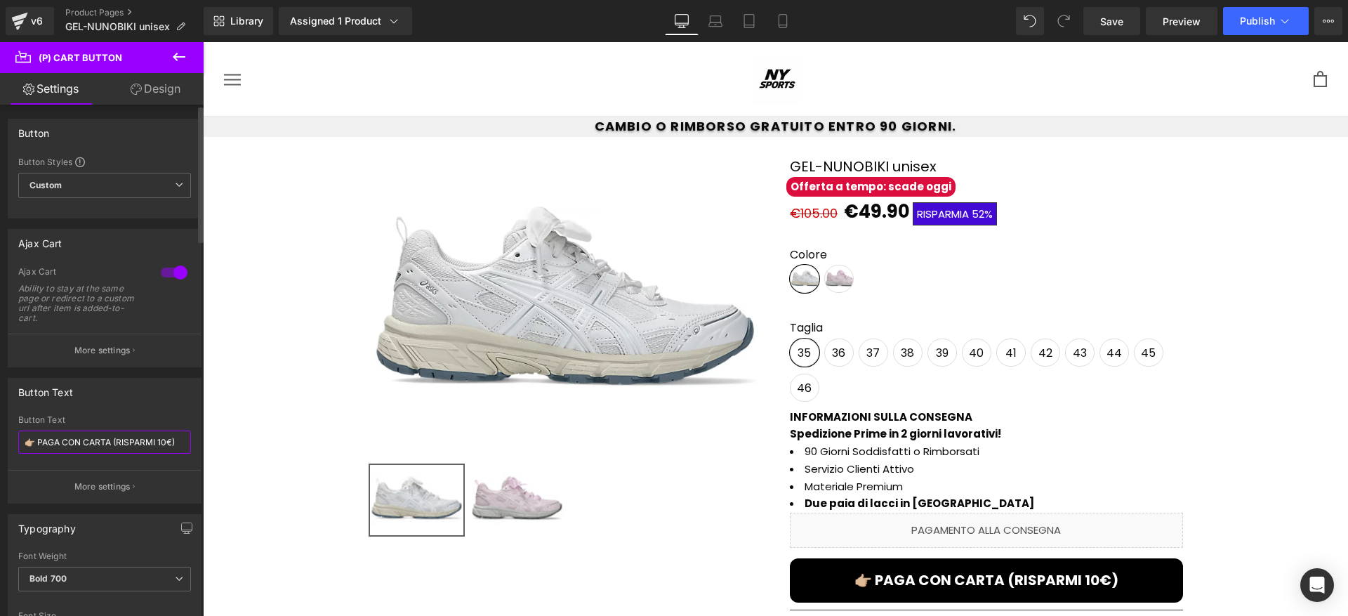
drag, startPoint x: 118, startPoint y: 442, endPoint x: 169, endPoint y: 443, distance: 51.2
click at [169, 443] on input "👉🏼 PAGA CON CARTA (RISPARMI 10€)" at bounding box center [104, 441] width 173 height 23
drag, startPoint x: 166, startPoint y: 442, endPoint x: 118, endPoint y: 441, distance: 48.4
click at [118, 441] on input "👉🏼 PAGA CON CARTA (RISPARMI 10€)" at bounding box center [104, 441] width 173 height 23
paste input "SCONTO 15"
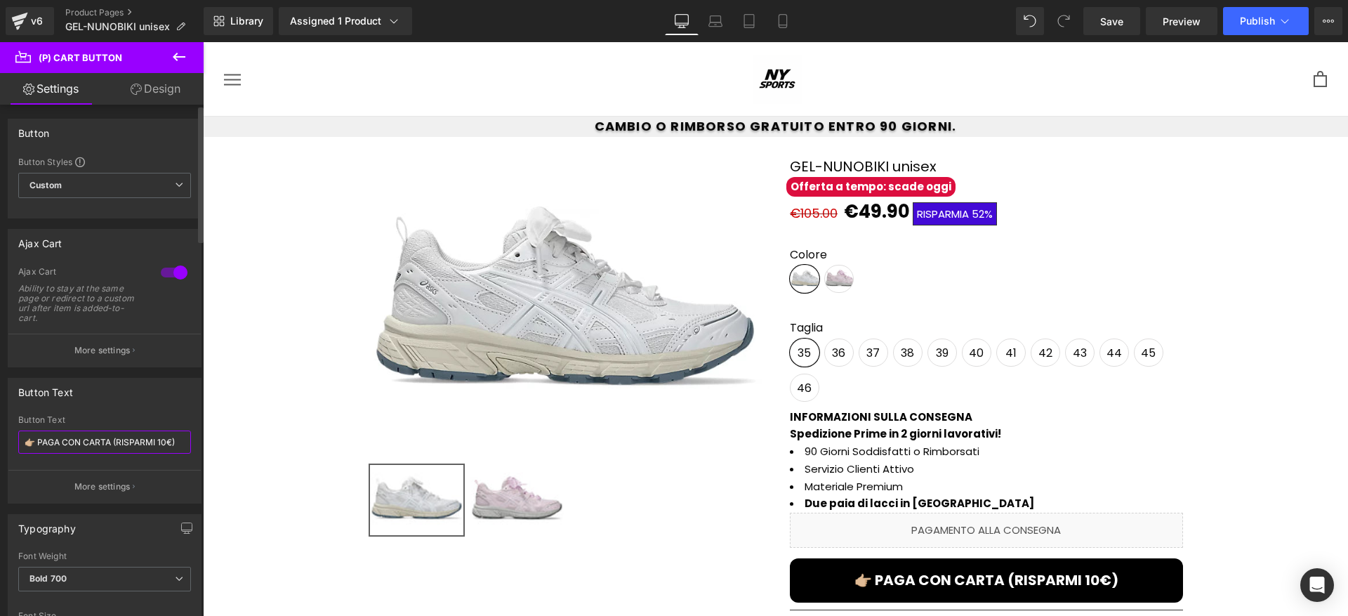
type input "👉🏼 PAGA CON CARTA (SCONTO 15€)"
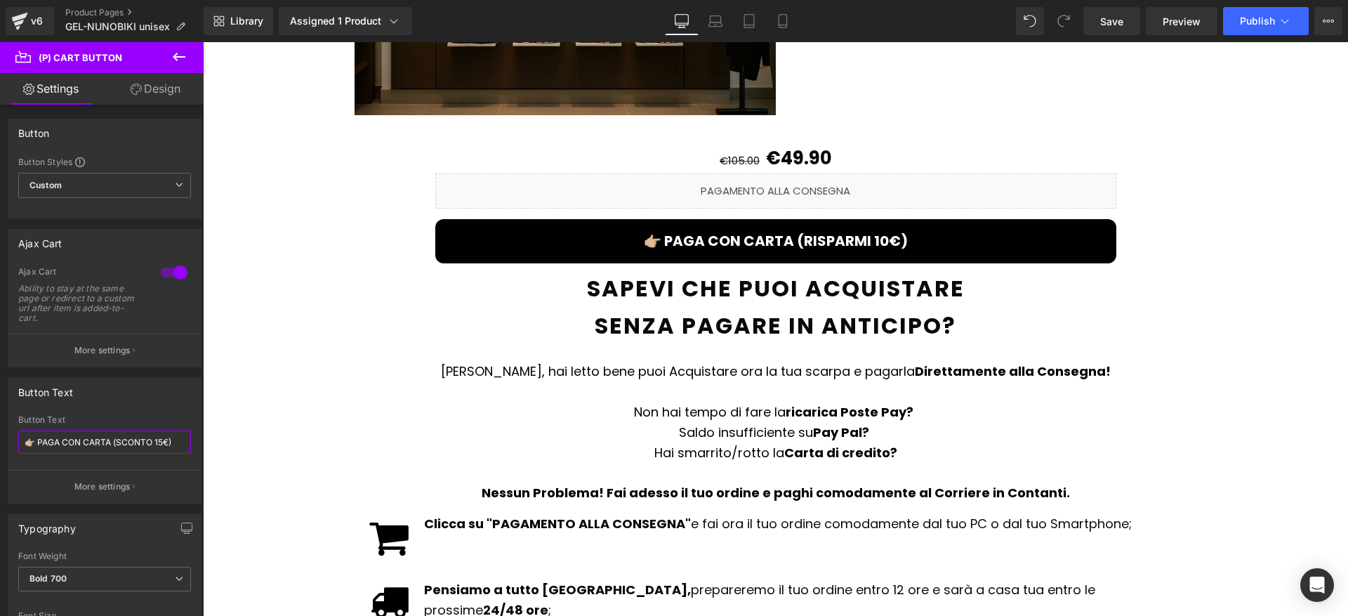
scroll to position [1696, 0]
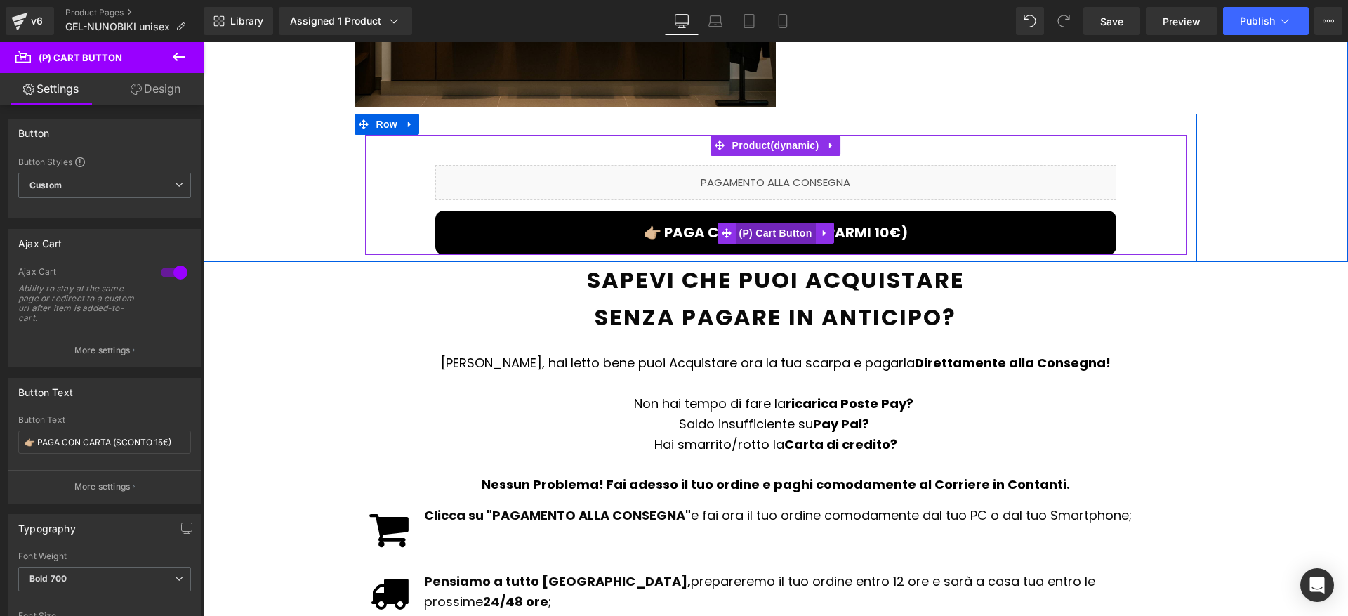
click at [748, 222] on span "(P) Cart Button" at bounding box center [775, 232] width 80 height 21
click at [778, 222] on span "(P) Cart Button" at bounding box center [775, 232] width 80 height 21
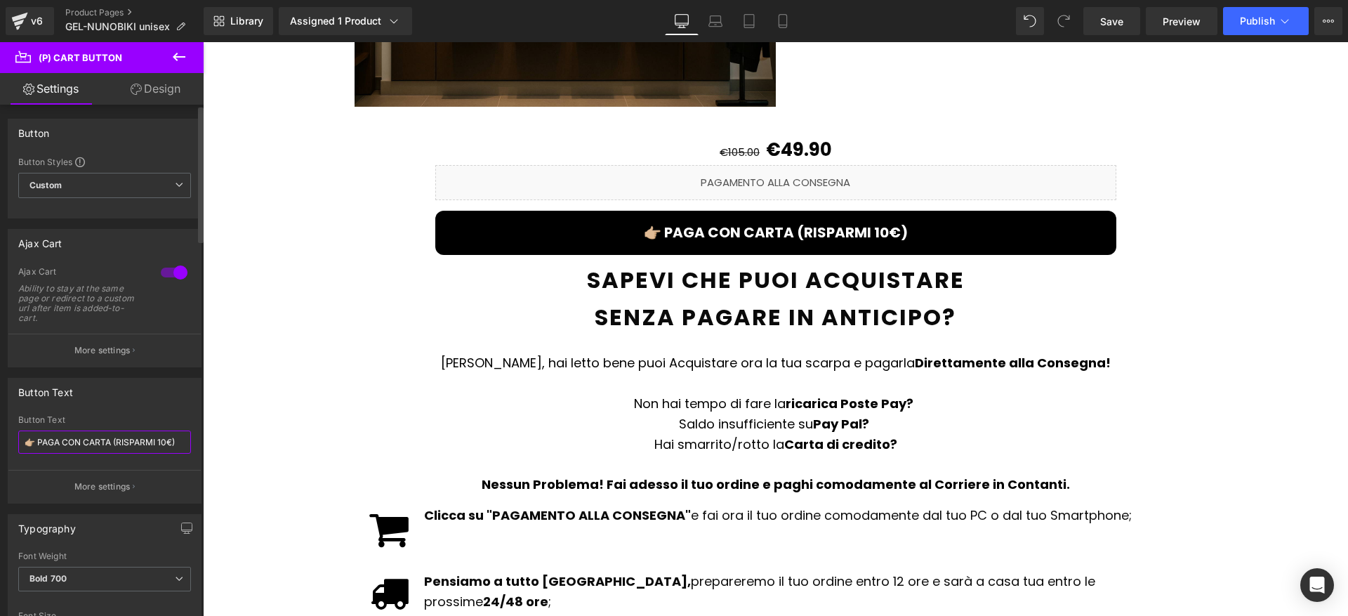
drag, startPoint x: 119, startPoint y: 441, endPoint x: 170, endPoint y: 364, distance: 92.3
click at [171, 445] on input "👉🏼 PAGA CON CARTA (RISPARMI 10€)" at bounding box center [104, 441] width 173 height 23
paste input "SCONTO 15"
paste input "SCONTO 15€"
type input "👉🏼 PAGA CON CARTA (SCONTO 15€SCONTO 15€)"
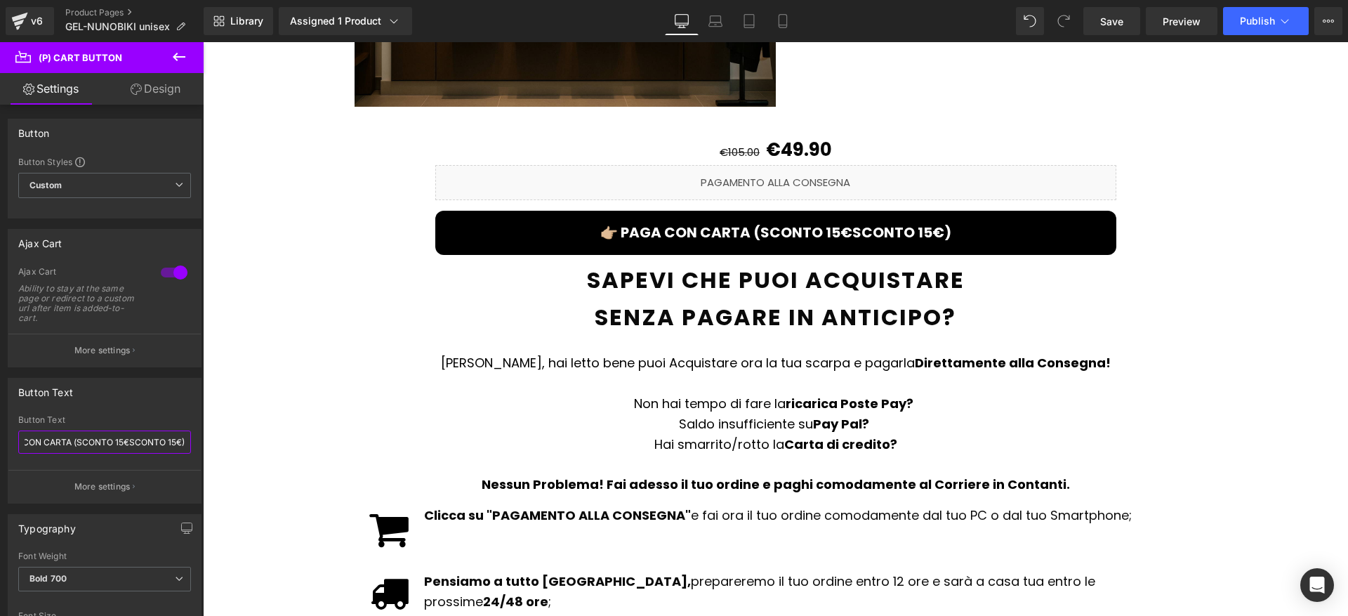
scroll to position [2064, 0]
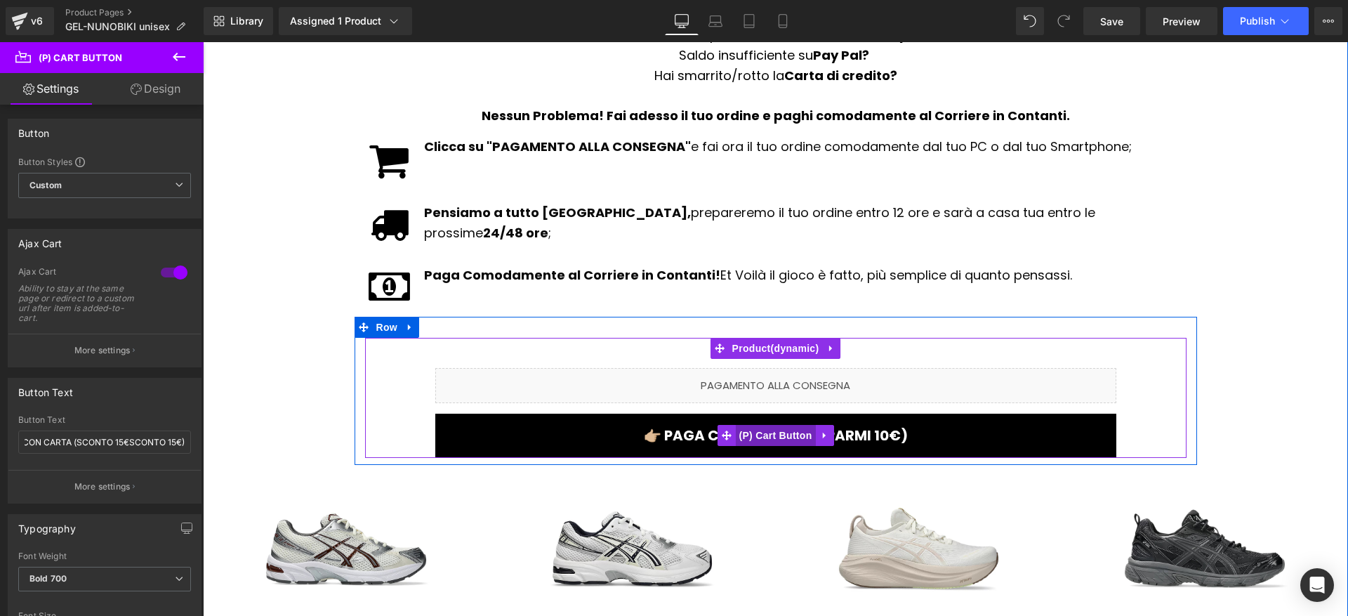
click at [754, 425] on span "(P) Cart Button" at bounding box center [775, 435] width 80 height 21
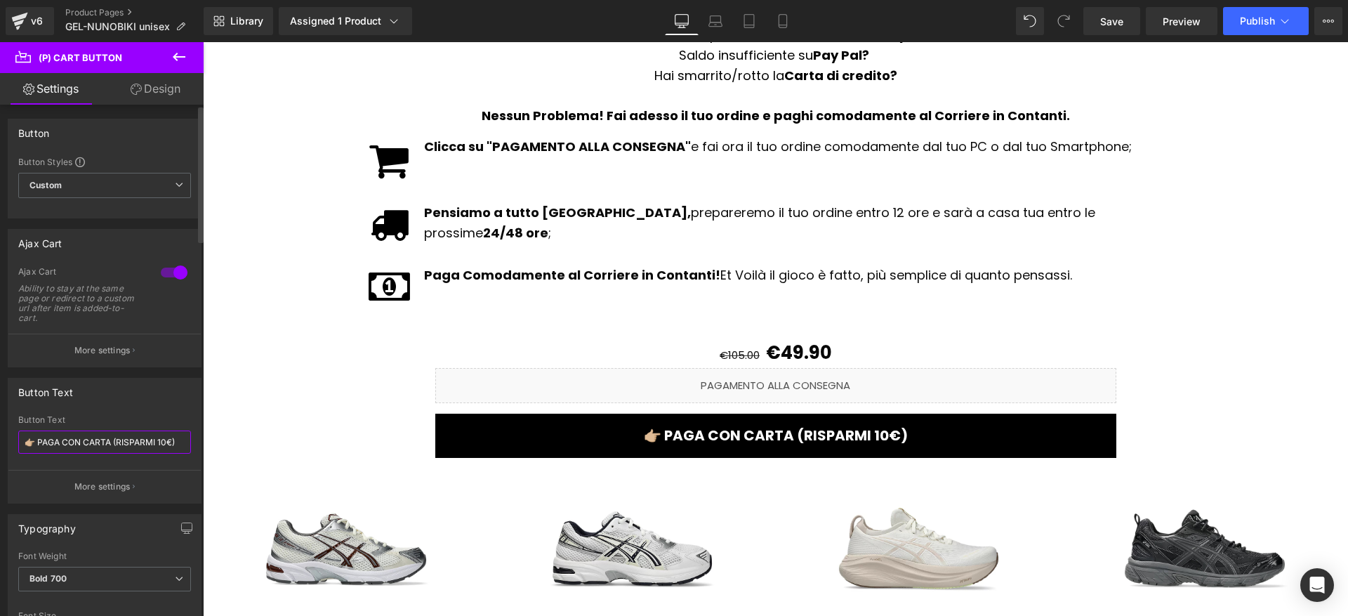
drag, startPoint x: 117, startPoint y: 442, endPoint x: 170, endPoint y: 444, distance: 53.4
click at [170, 444] on input "👉🏼 PAGA CON CARTA (RISPARMI 10€)" at bounding box center [104, 441] width 173 height 23
paste input "SCONTO 15"
type input "👉🏼 PAGA CON CARTA (SCONTO 15€)"
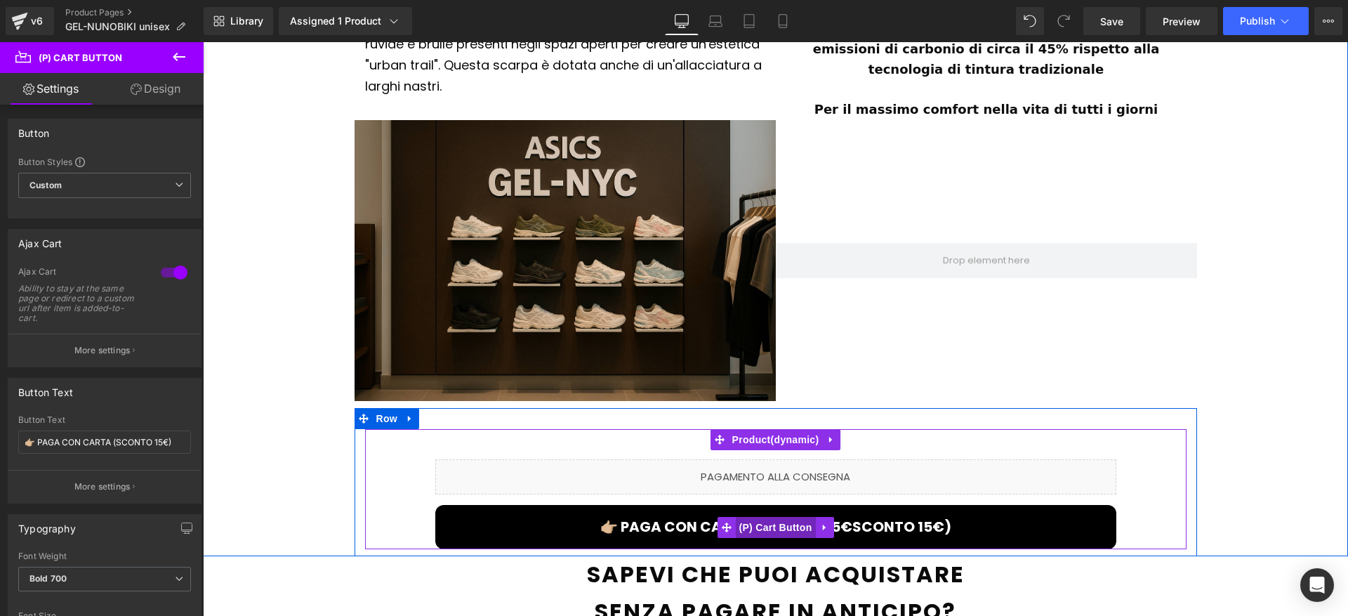
click at [779, 517] on span "(P) Cart Button" at bounding box center [775, 527] width 80 height 21
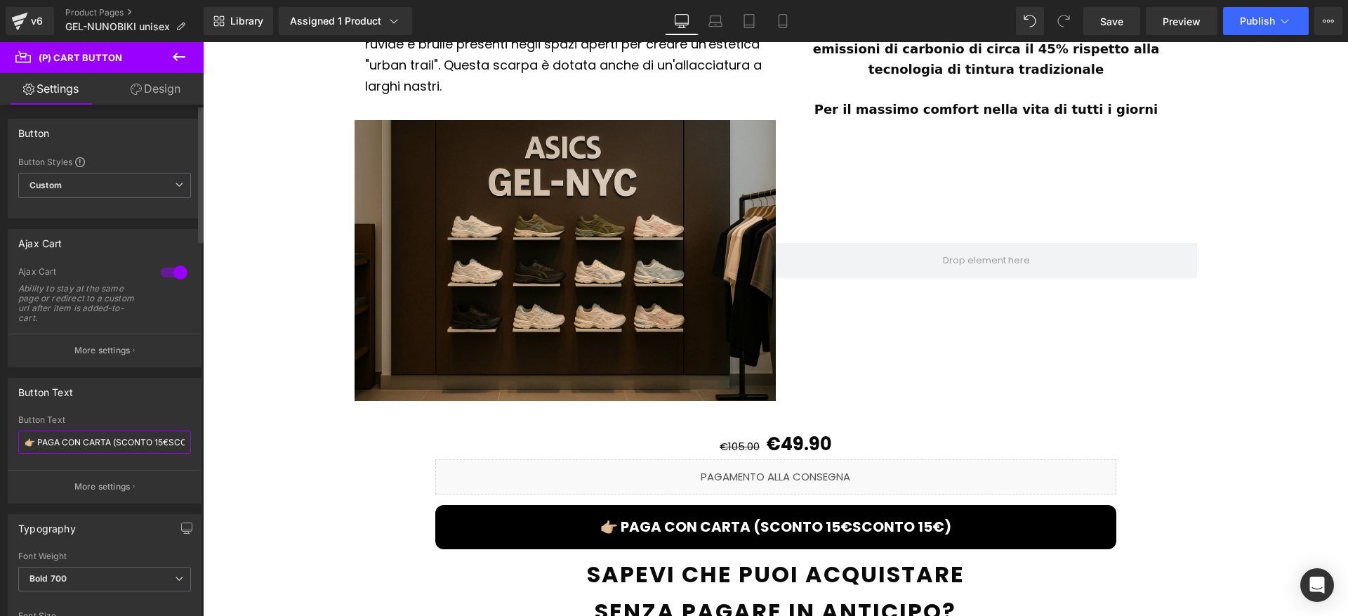
scroll to position [0, 46]
drag, startPoint x: 117, startPoint y: 443, endPoint x: 173, endPoint y: 443, distance: 56.1
click at [173, 443] on input "👉🏼 PAGA CON CARTA (SCONTO 15€SCONTO 15€)" at bounding box center [104, 441] width 173 height 23
paste input "text"
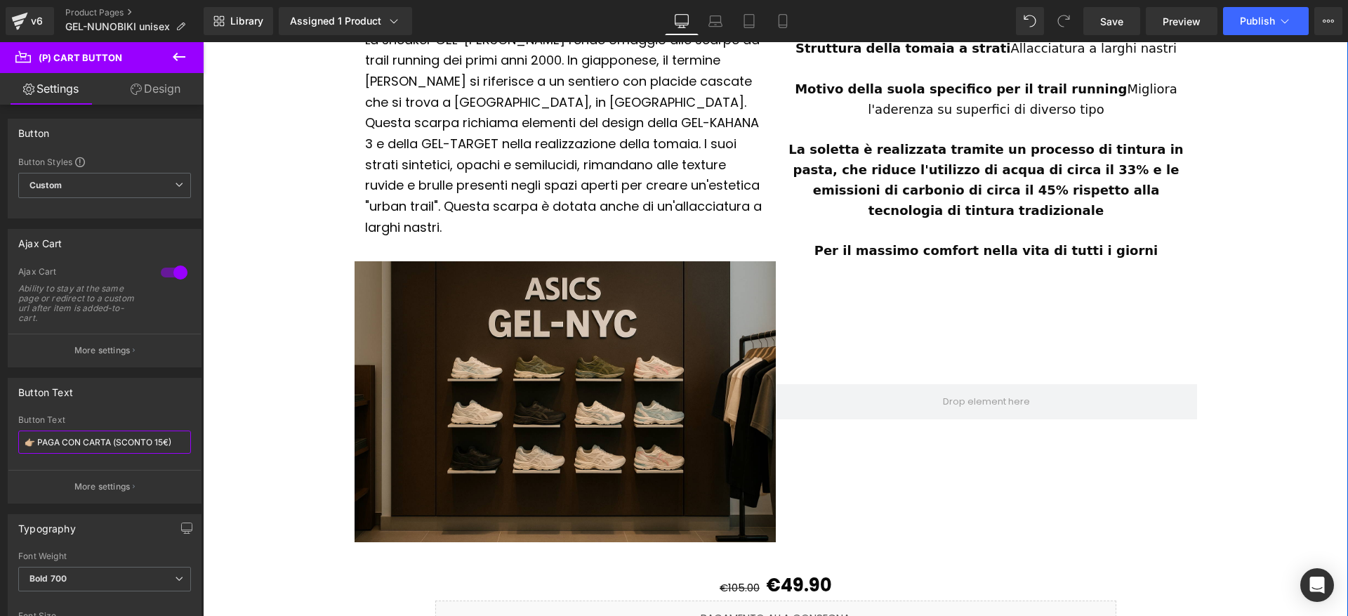
scroll to position [1927, 0]
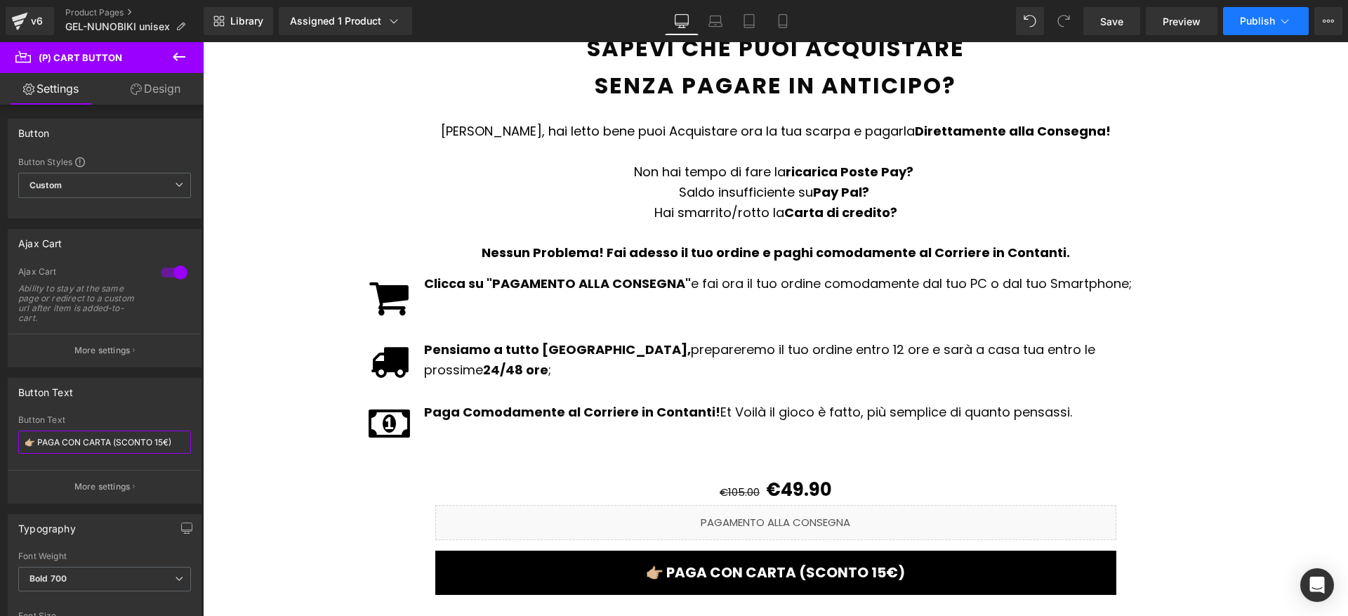
type input "👉🏼 PAGA CON CARTA (SCONTO 15€)"
click at [1298, 27] on button "Publish" at bounding box center [1266, 21] width 86 height 28
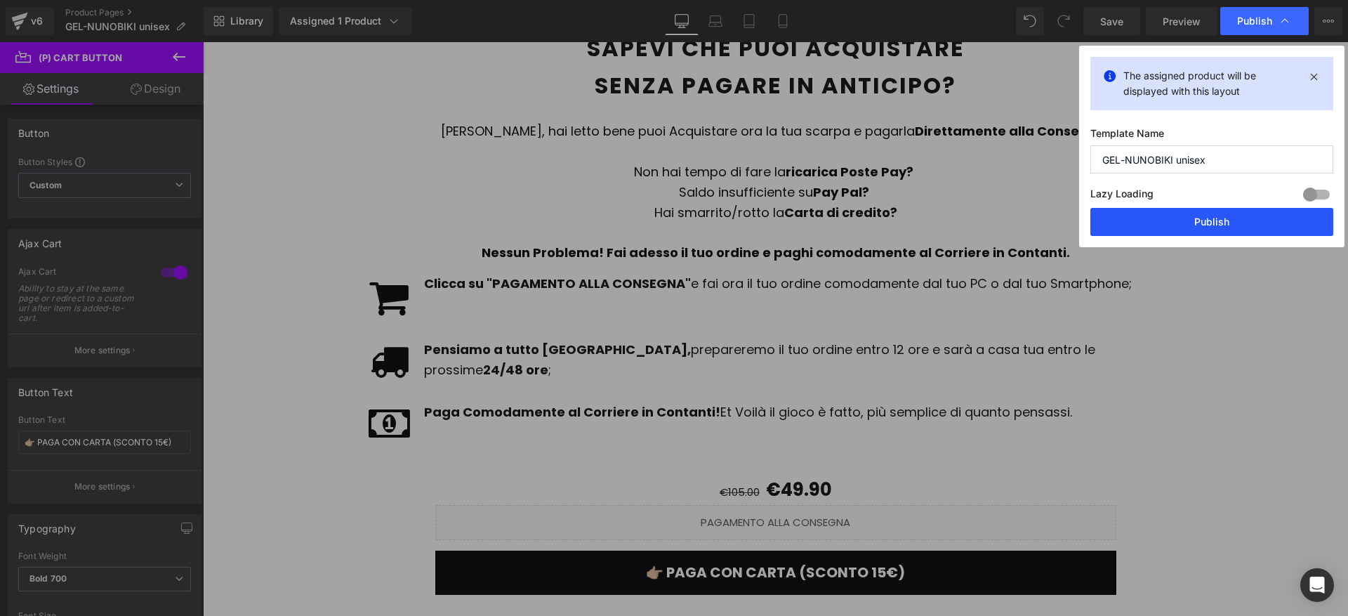
click at [1213, 208] on button "Publish" at bounding box center [1211, 222] width 243 height 28
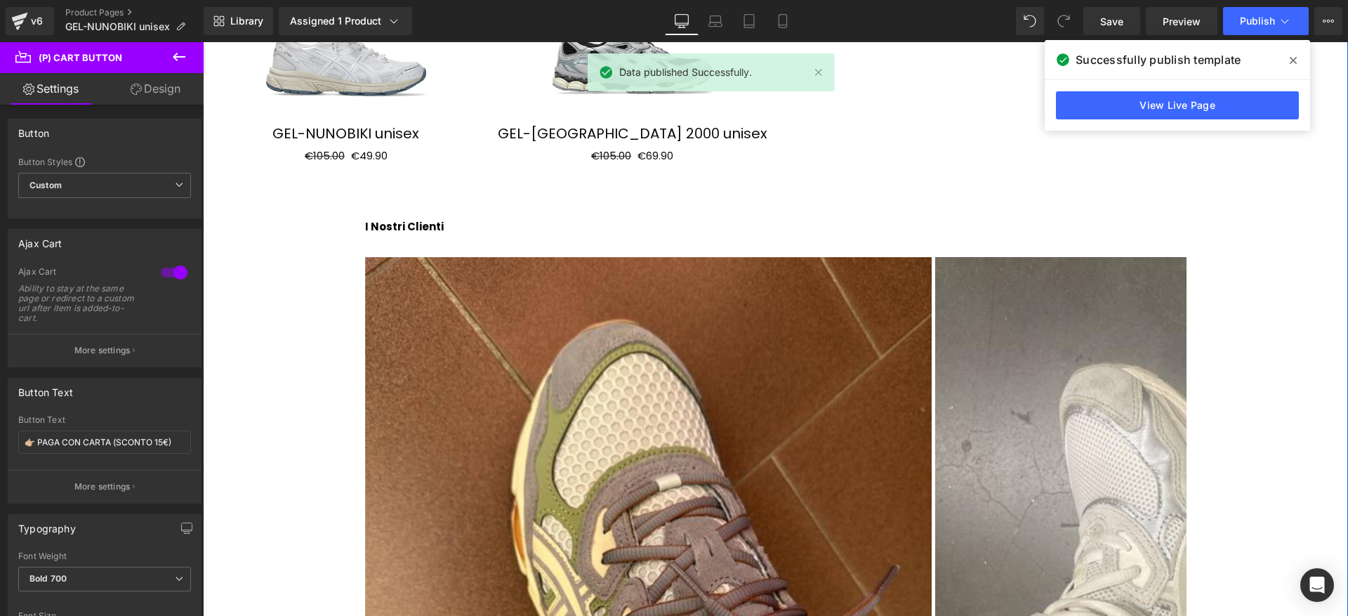
scroll to position [2889, 0]
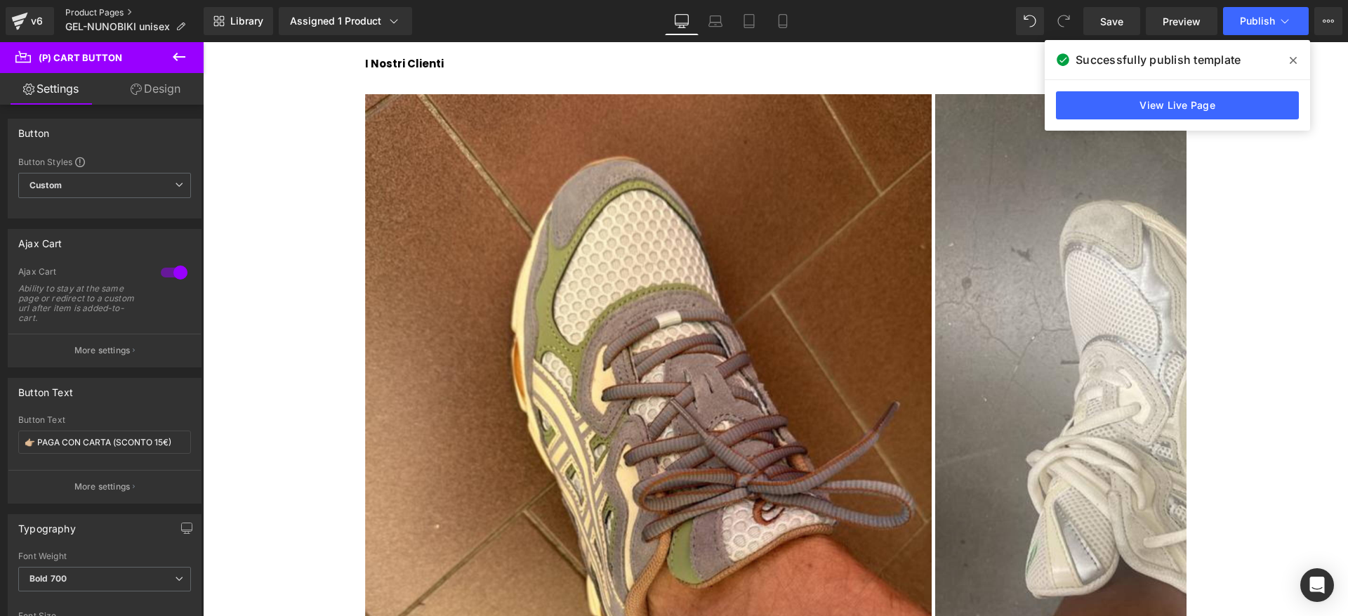
click at [85, 14] on link "Product Pages" at bounding box center [134, 12] width 138 height 11
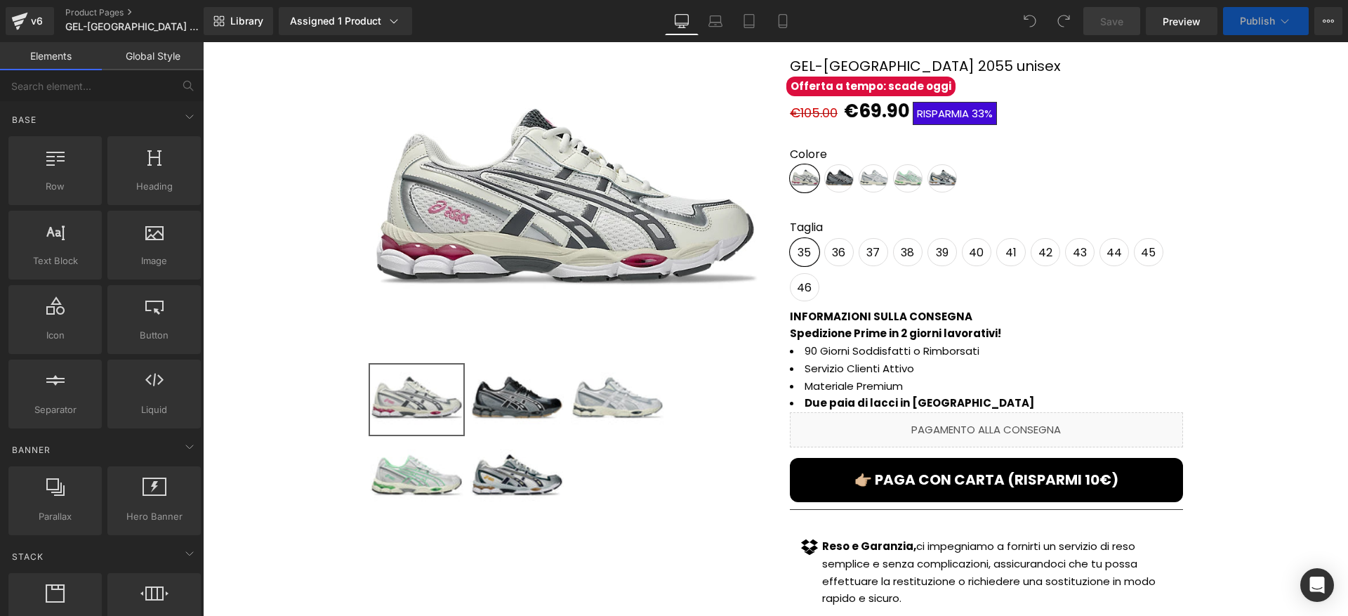
scroll to position [411, 0]
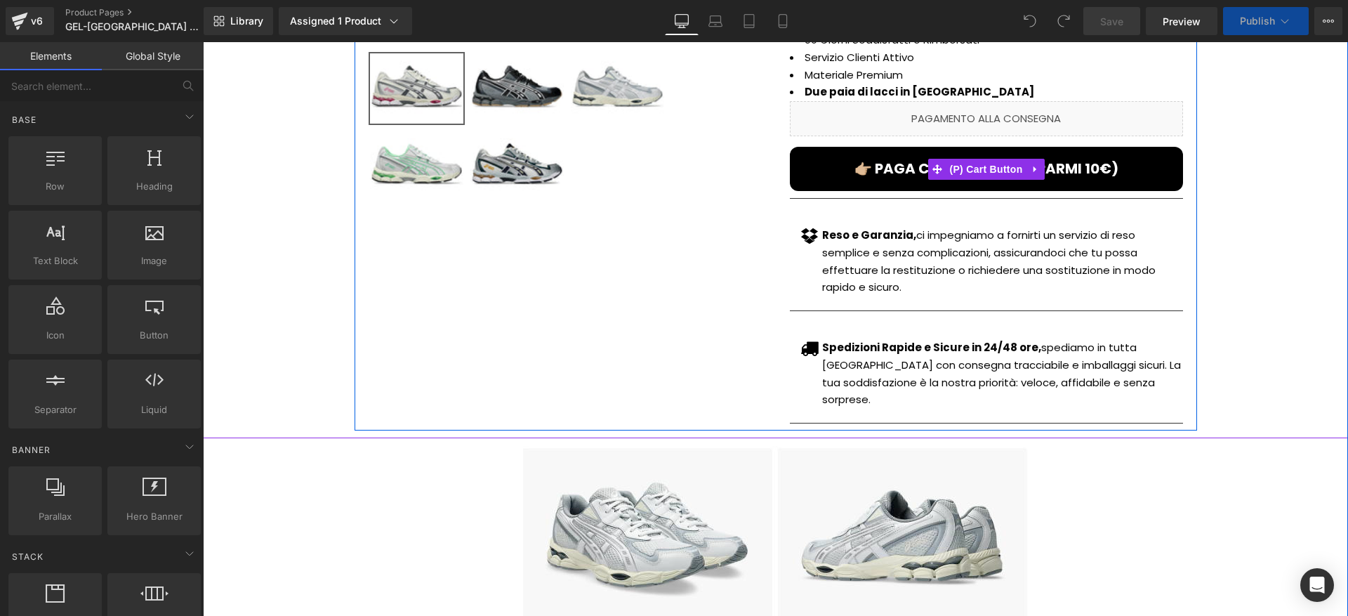
drag, startPoint x: 990, startPoint y: 168, endPoint x: 359, endPoint y: 368, distance: 662.1
click at [990, 168] on span "(P) Cart Button" at bounding box center [985, 169] width 80 height 21
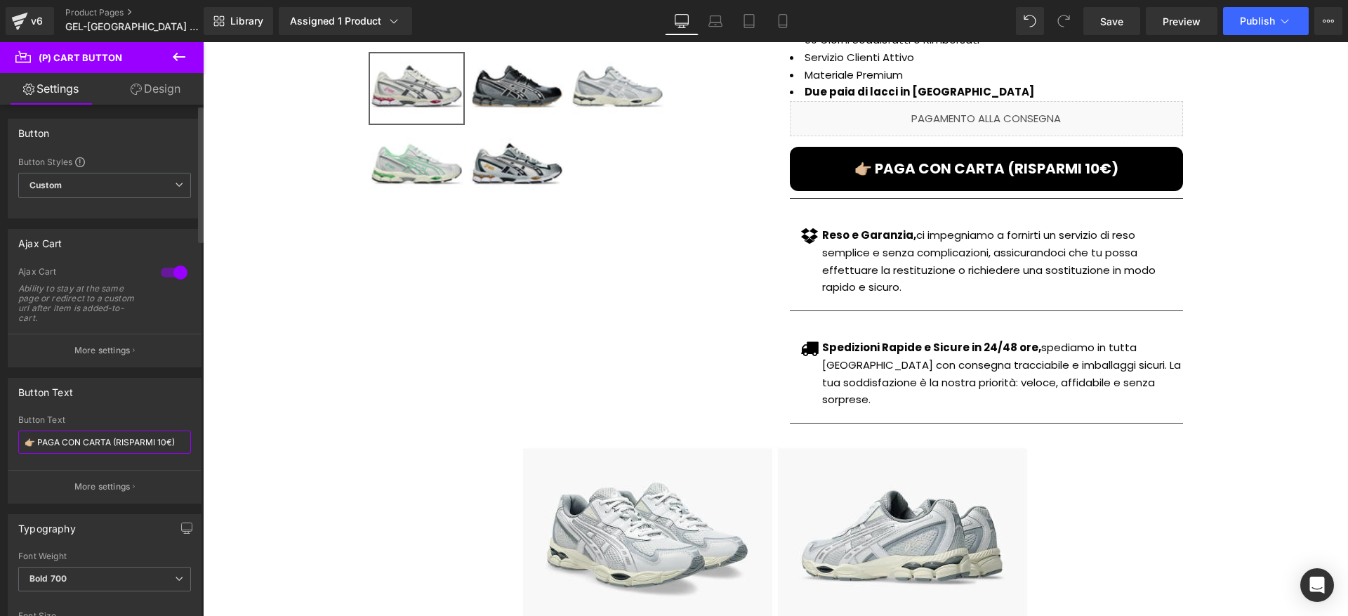
drag, startPoint x: 117, startPoint y: 443, endPoint x: 171, endPoint y: 447, distance: 54.2
click at [171, 447] on input "👉🏼 PAGA CON CARTA (RISPARMI 10€)" at bounding box center [104, 441] width 173 height 23
paste input "SCONTO 15"
type input "👉🏼 PAGA CON CARTA (SCONTO 15€)"
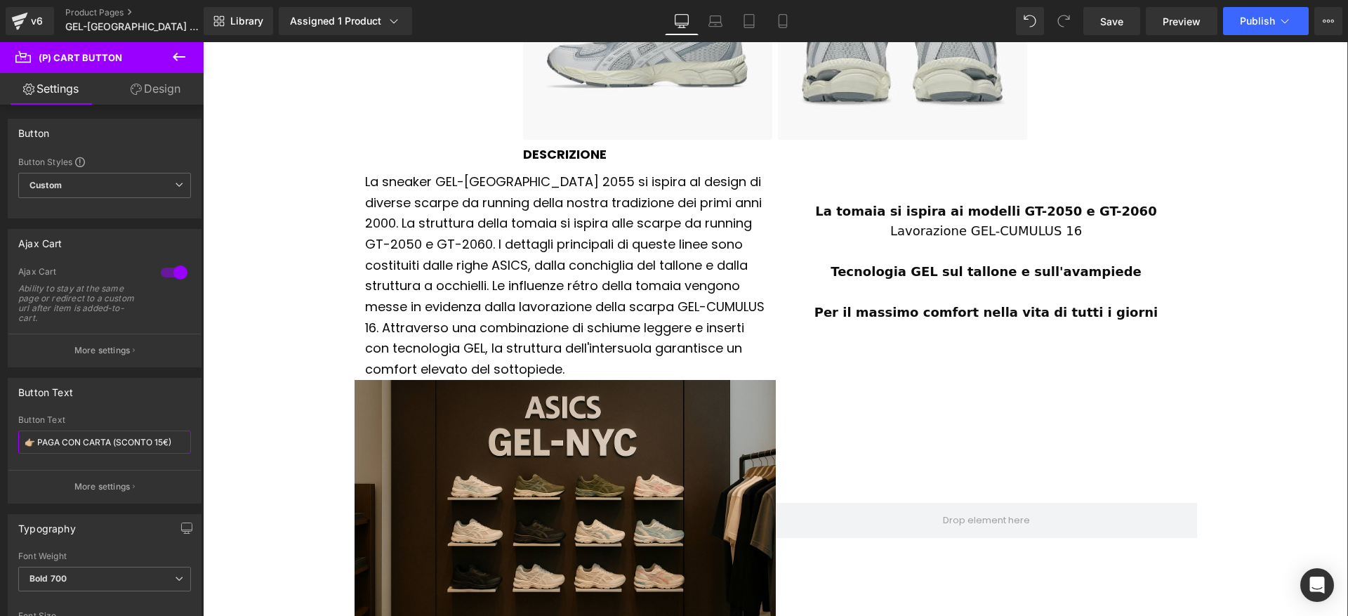
scroll to position [1380, 0]
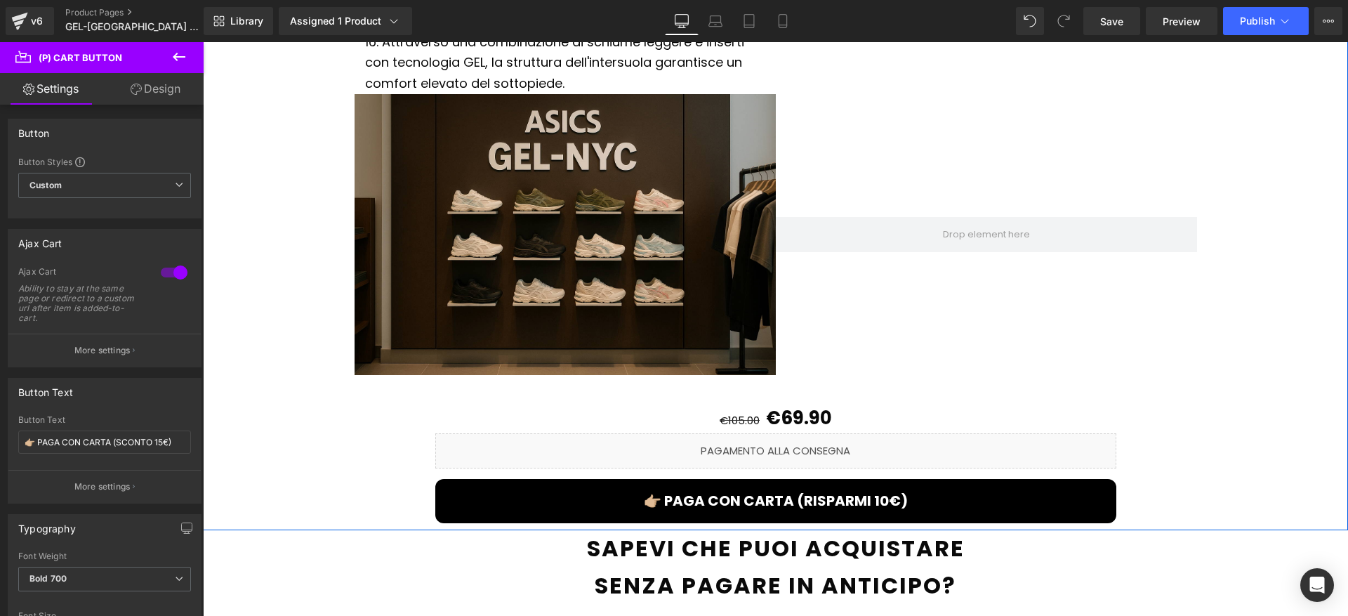
click at [743, 492] on span "(P) Cart Button" at bounding box center [775, 500] width 64 height 17
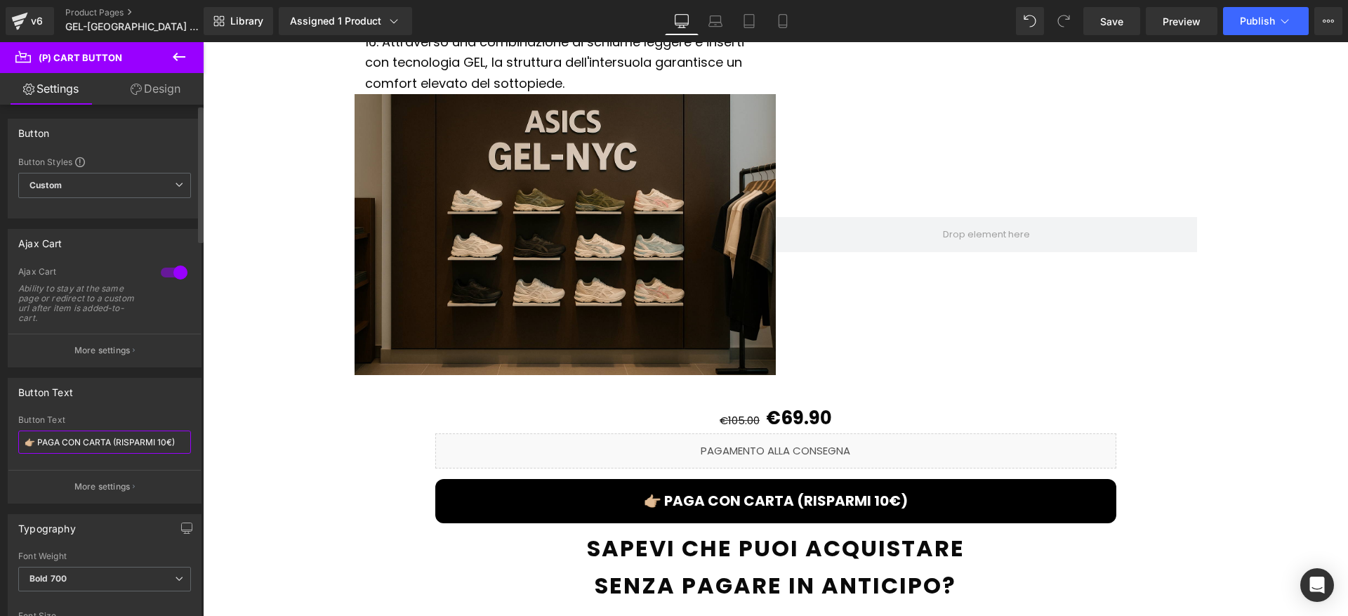
drag, startPoint x: 116, startPoint y: 441, endPoint x: 172, endPoint y: 447, distance: 56.4
click at [172, 447] on input "👉🏼 PAGA CON CARTA (RISPARMI 10€)" at bounding box center [104, 441] width 173 height 23
paste input "SCONTO 15"
type input "👉🏼 PAGA CON CARTA (SCONTO 15€)"
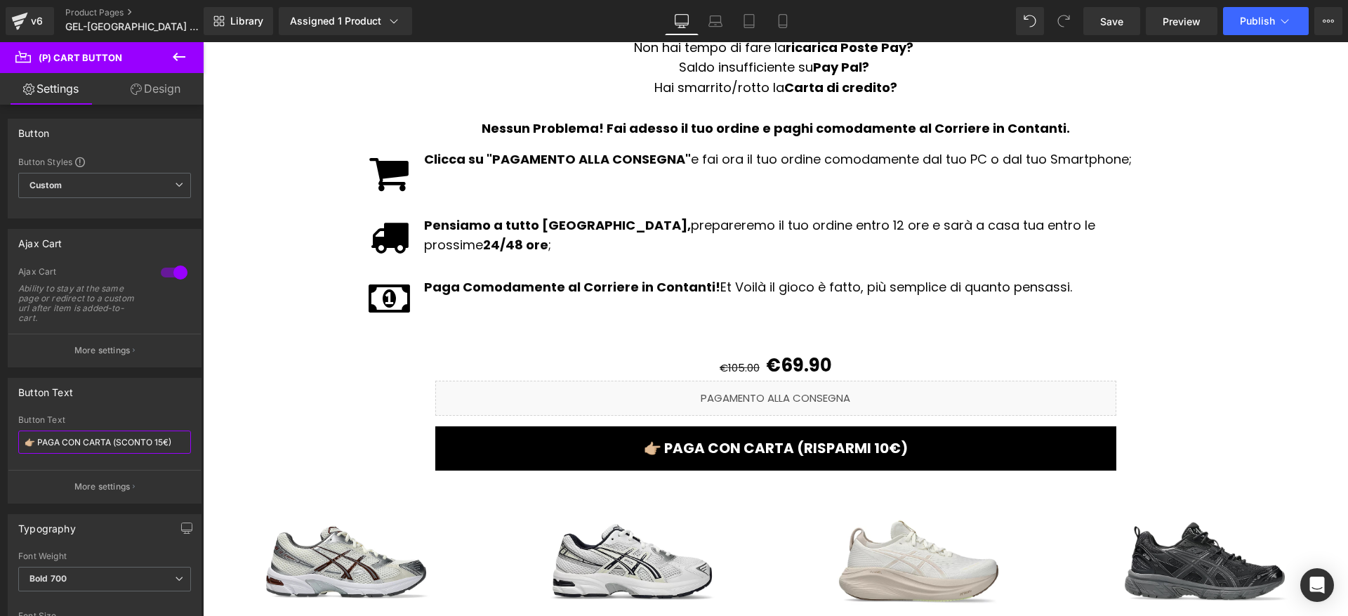
scroll to position [2338, 0]
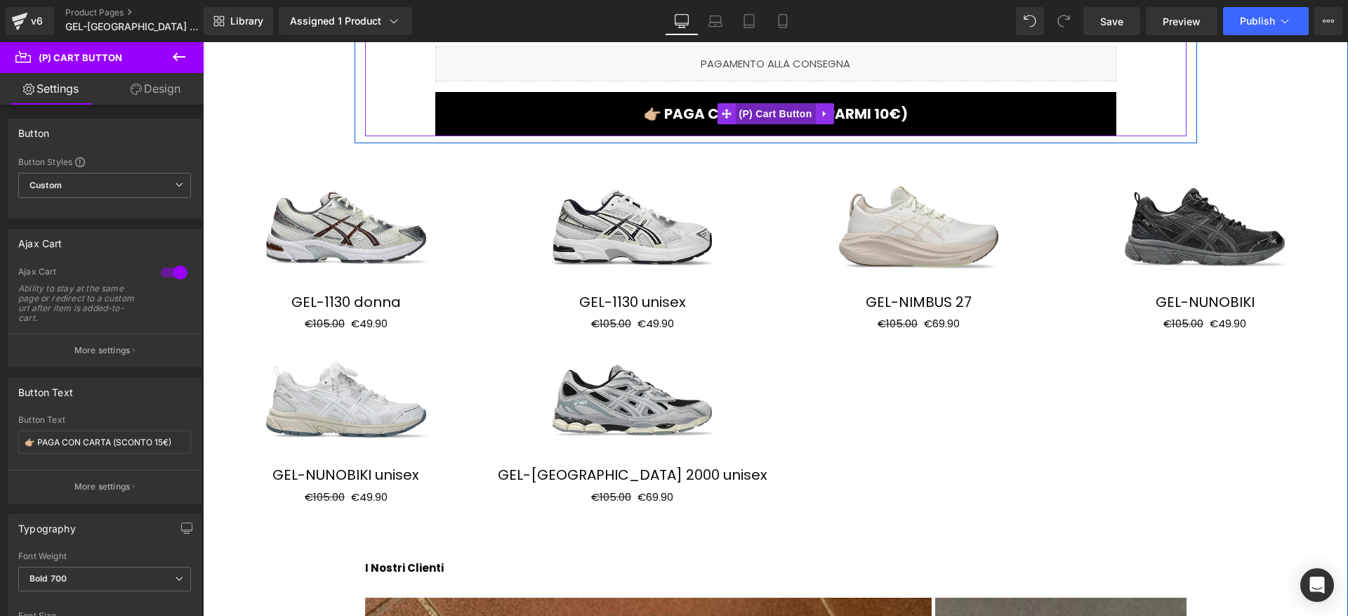
click at [746, 103] on span "(P) Cart Button" at bounding box center [775, 113] width 80 height 21
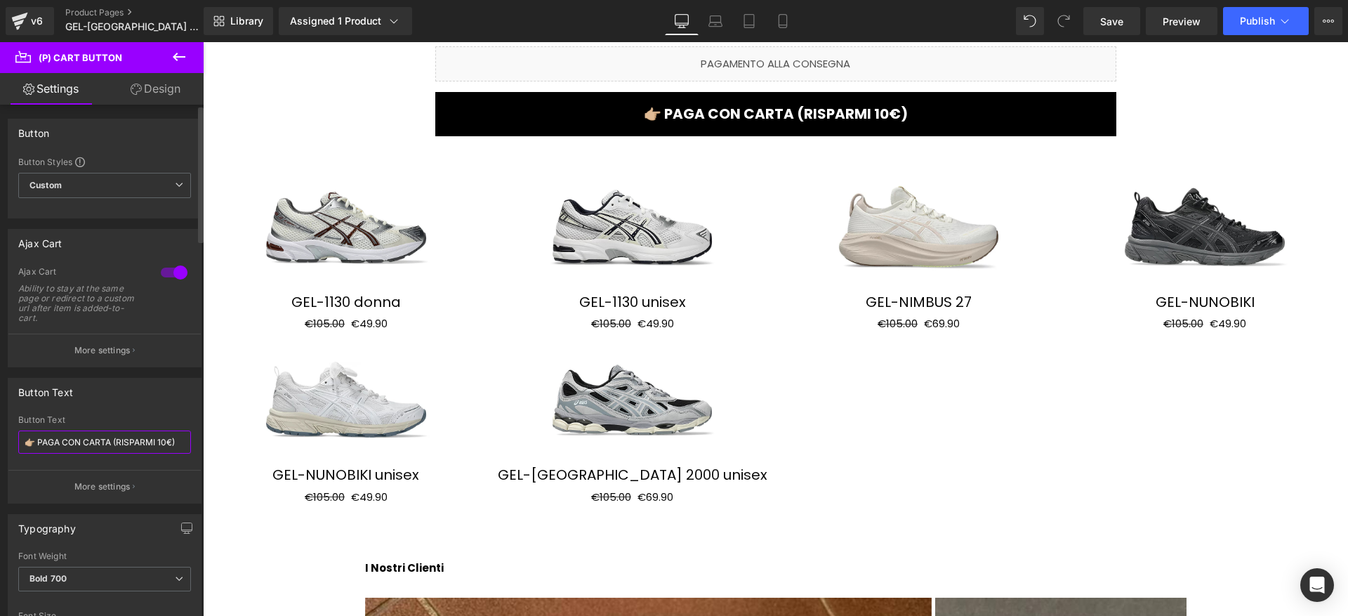
drag, startPoint x: 117, startPoint y: 442, endPoint x: 171, endPoint y: 444, distance: 54.1
click at [171, 444] on input "👉🏼 PAGA CON CARTA (RISPARMI 10€)" at bounding box center [104, 441] width 173 height 23
paste input "SCONTO 15"
type input "👉🏼 PAGA CON CARTA (SCONTO 15€)"
click at [1256, 26] on span "Publish" at bounding box center [1256, 20] width 35 height 11
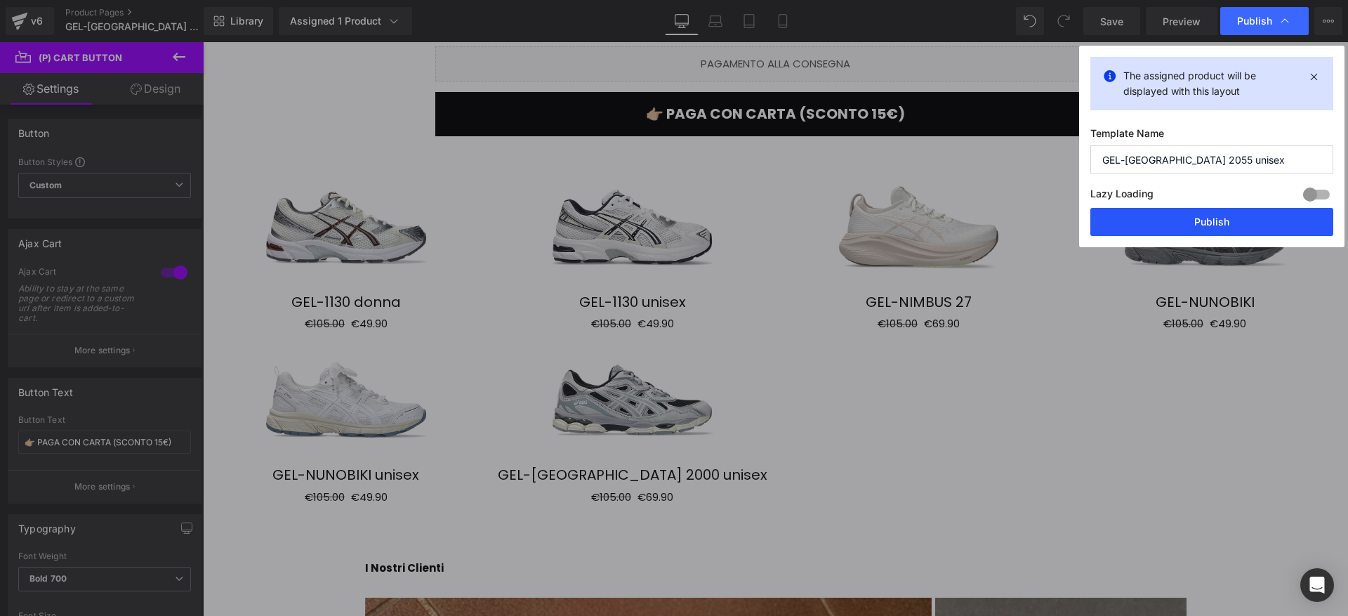
click at [1146, 215] on button "Publish" at bounding box center [1211, 222] width 243 height 28
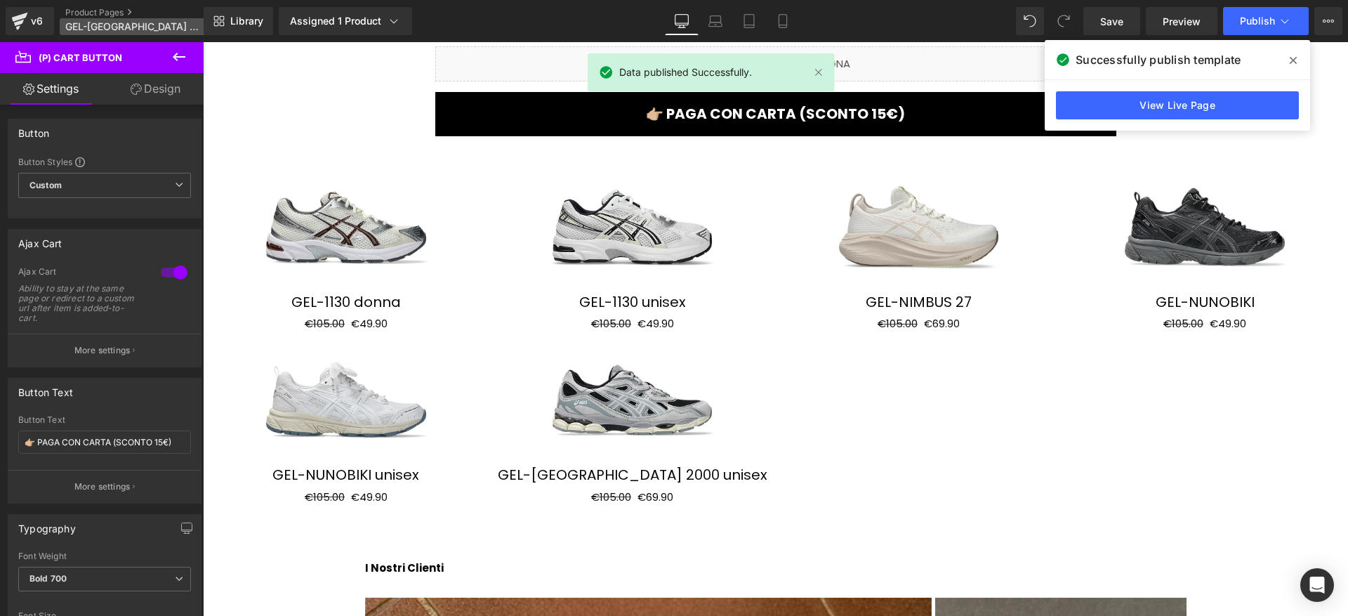
click at [86, 23] on span "GEL-[GEOGRAPHIC_DATA] 2055 unisex" at bounding box center [132, 26] width 135 height 11
click at [98, 11] on link "Product Pages" at bounding box center [145, 12] width 161 height 11
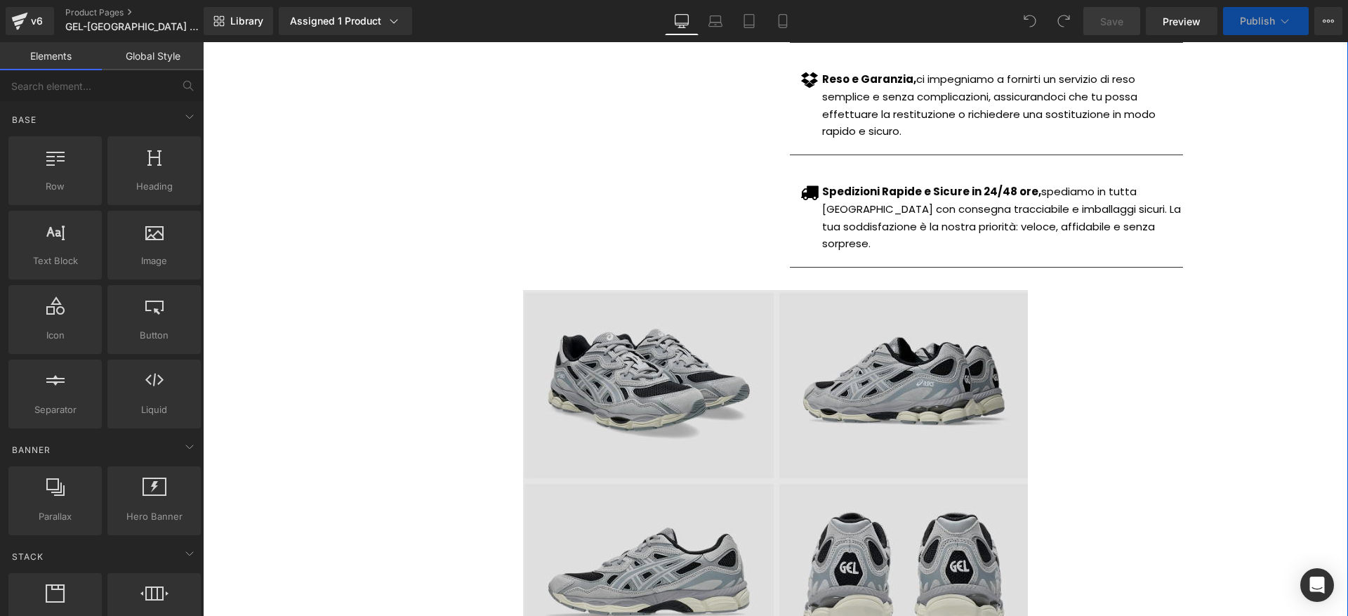
scroll to position [495, 0]
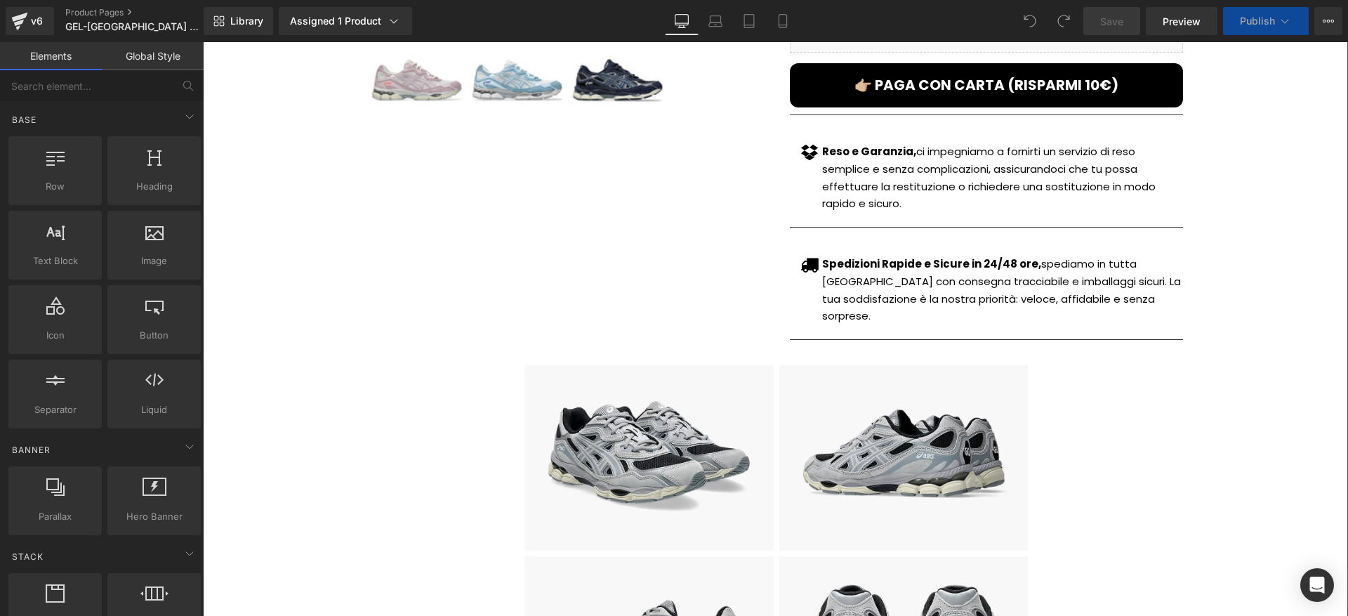
click at [976, 95] on div "👉🏼 PAGA CON CARTA (RISPARMI 10€) (P) Cart Button" at bounding box center [986, 85] width 393 height 44
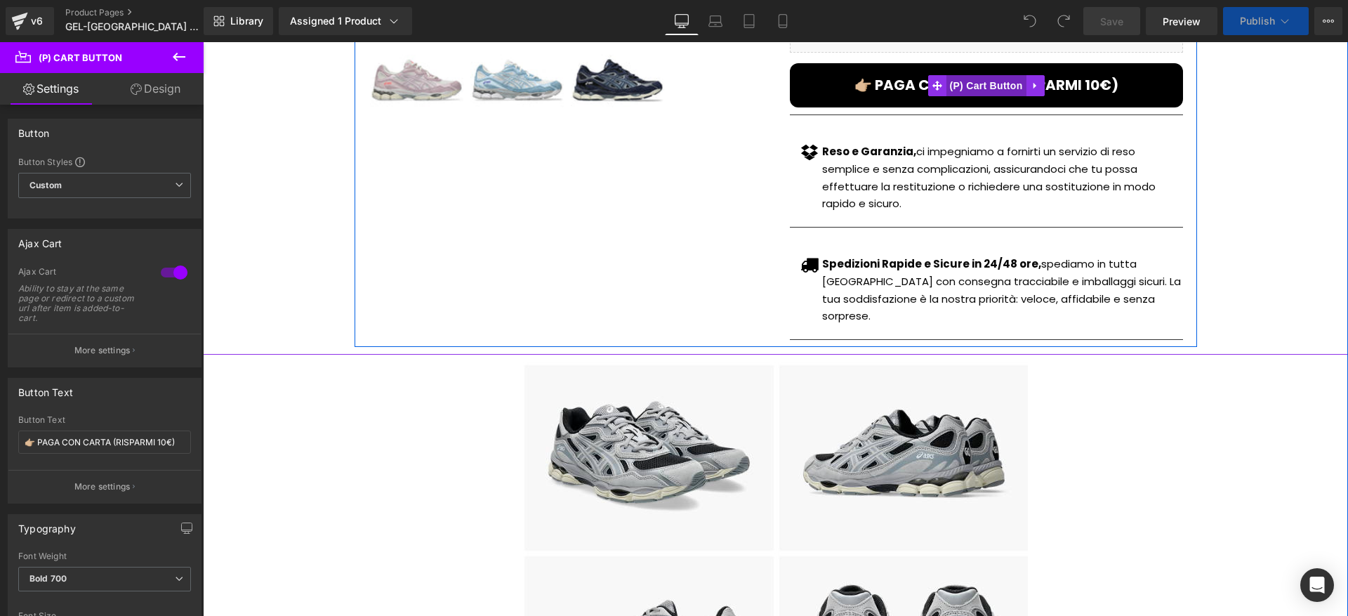
click at [974, 88] on span "(P) Cart Button" at bounding box center [985, 85] width 80 height 21
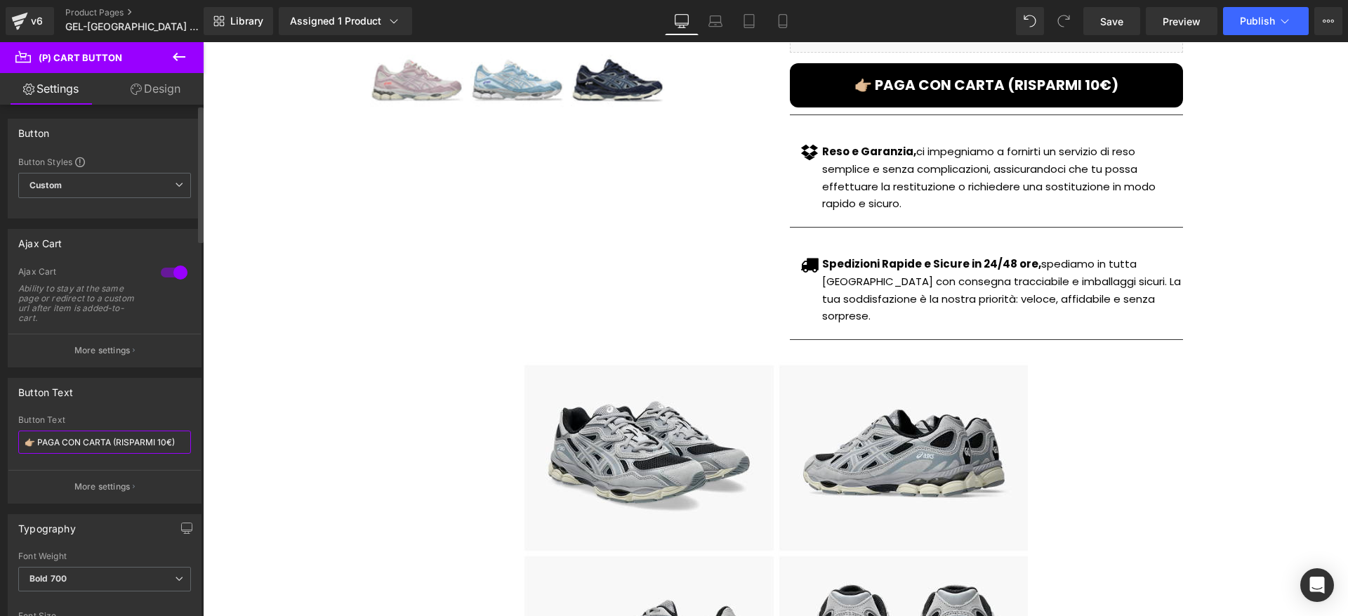
drag, startPoint x: 119, startPoint y: 441, endPoint x: 170, endPoint y: 439, distance: 51.3
click at [170, 439] on input "👉🏼 PAGA CON CARTA (RISPARMI 10€)" at bounding box center [104, 441] width 173 height 23
paste input "SCONTO 15"
type input "👉🏼 PAGA CON CARTA (SCONTO 15€)"
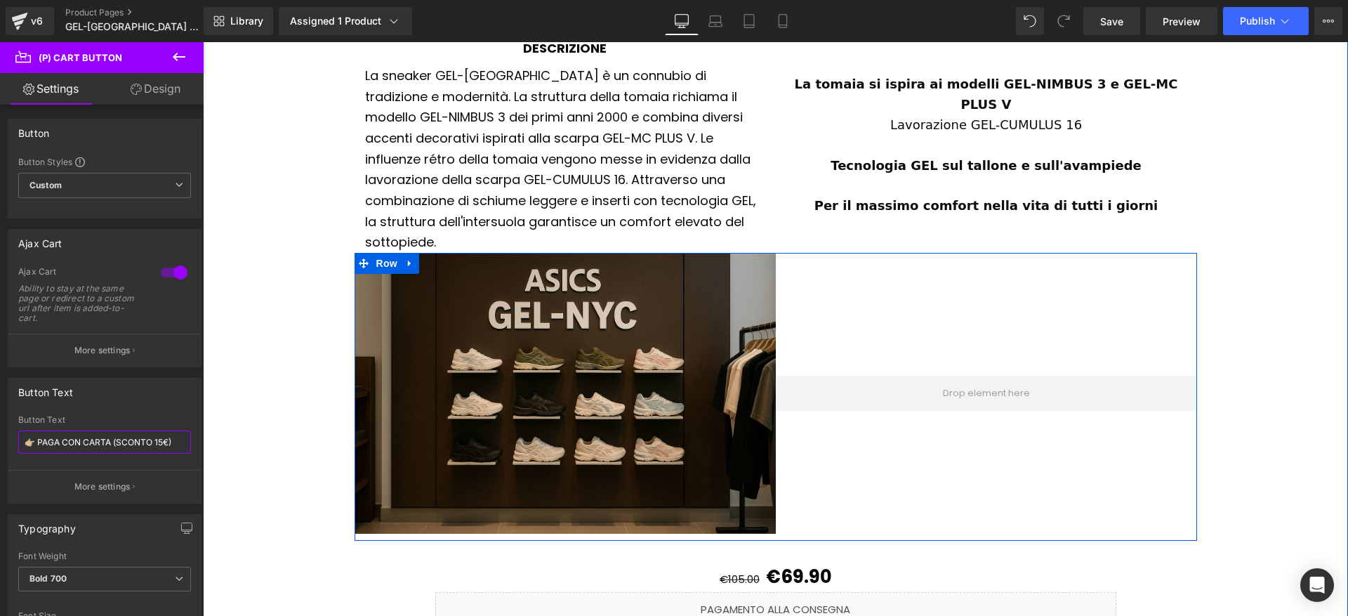
scroll to position [1635, 0]
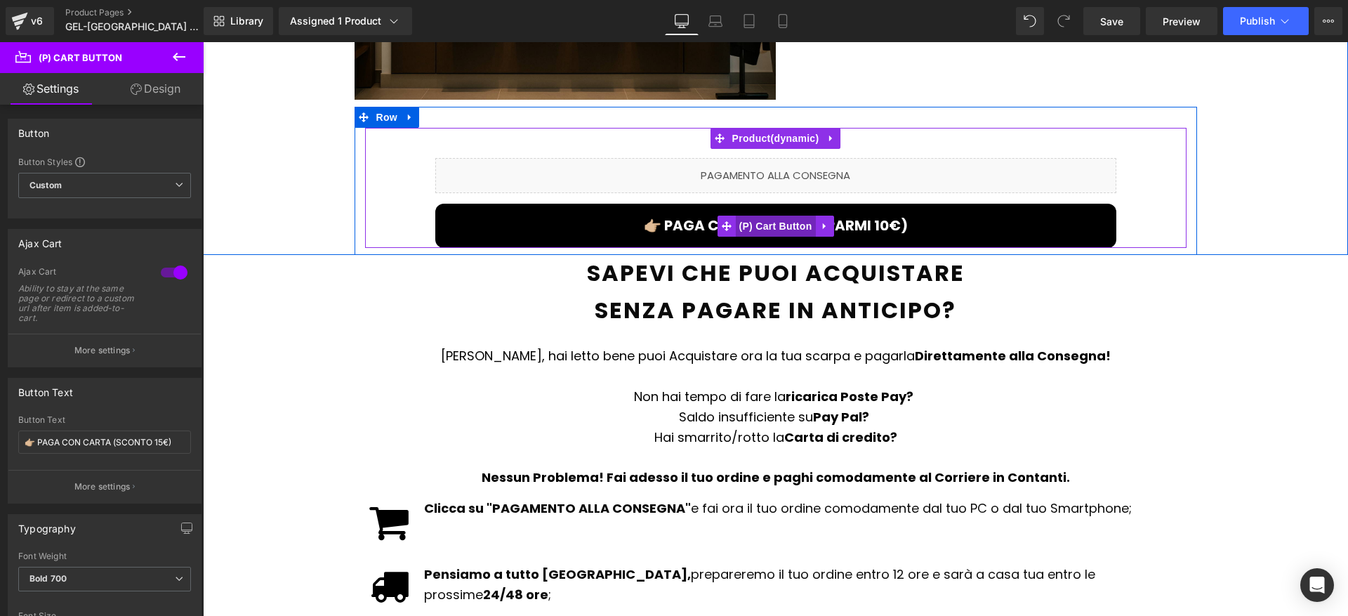
click at [748, 215] on span "(P) Cart Button" at bounding box center [775, 225] width 80 height 21
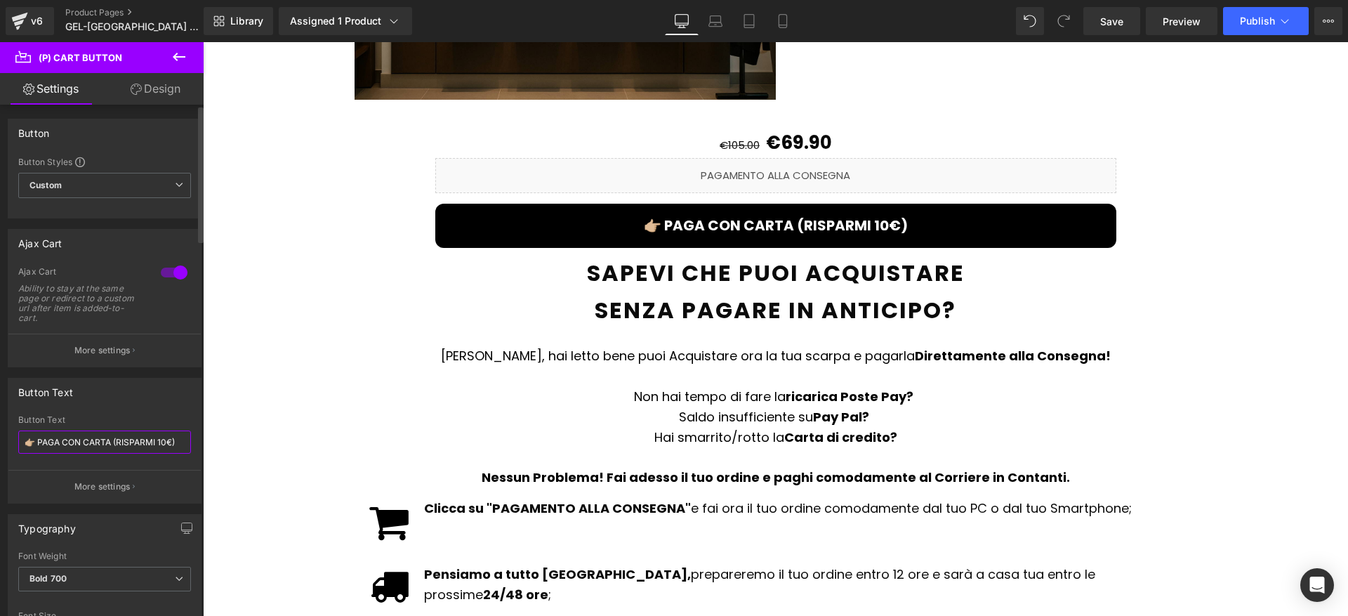
drag, startPoint x: 117, startPoint y: 444, endPoint x: 171, endPoint y: 446, distance: 53.4
click at [171, 446] on input "👉🏼 PAGA CON CARTA (RISPARMI 10€)" at bounding box center [104, 441] width 173 height 23
paste input "SCONTO 15"
type input "👉🏼 PAGA CON CARTA (SCONTO 15€)"
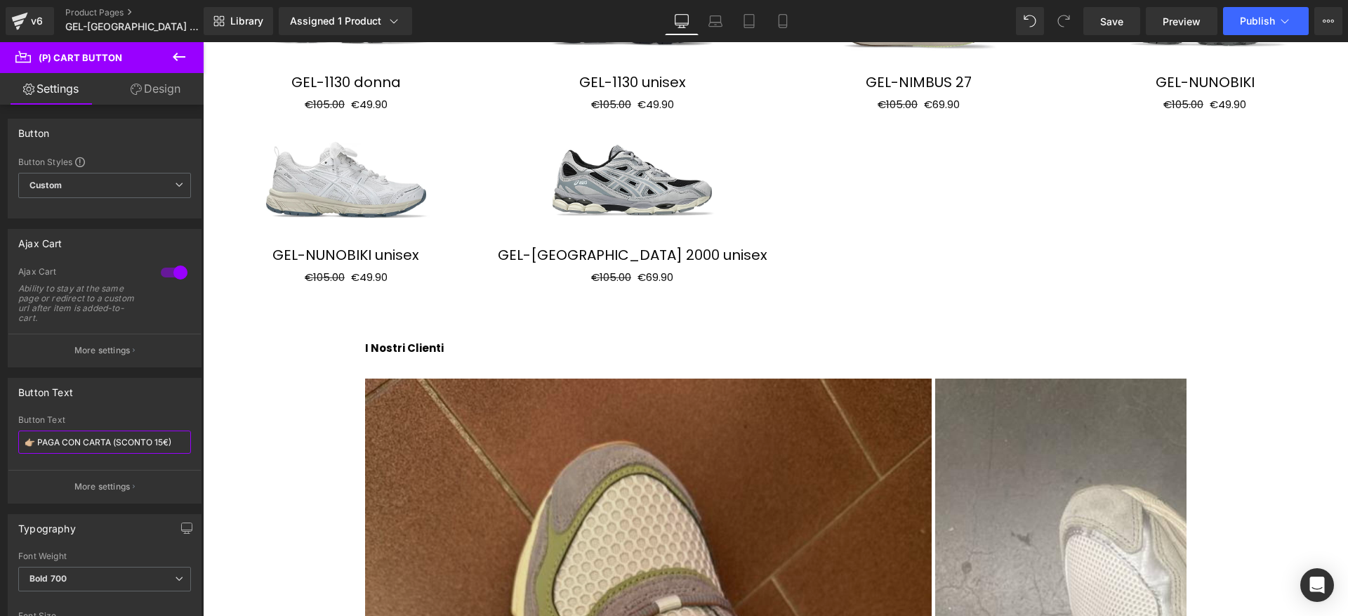
scroll to position [2243, 0]
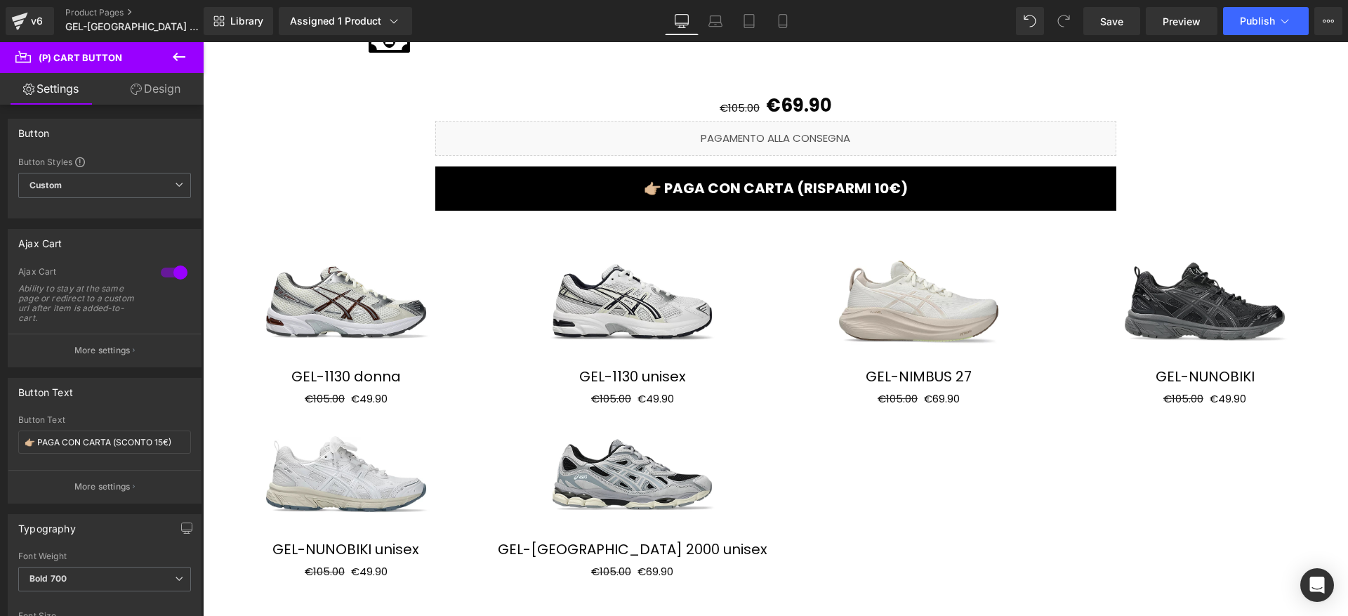
click at [774, 180] on span "(P) Cart Button" at bounding box center [775, 188] width 64 height 17
drag, startPoint x: 117, startPoint y: 442, endPoint x: 171, endPoint y: 448, distance: 53.7
click at [171, 448] on input "👉🏼 PAGA CON CARTA (RISPARMI 10€)" at bounding box center [104, 441] width 173 height 23
paste input "SCONTO 15"
type input "👉🏼 PAGA CON CARTA (SCONTO 15€)"
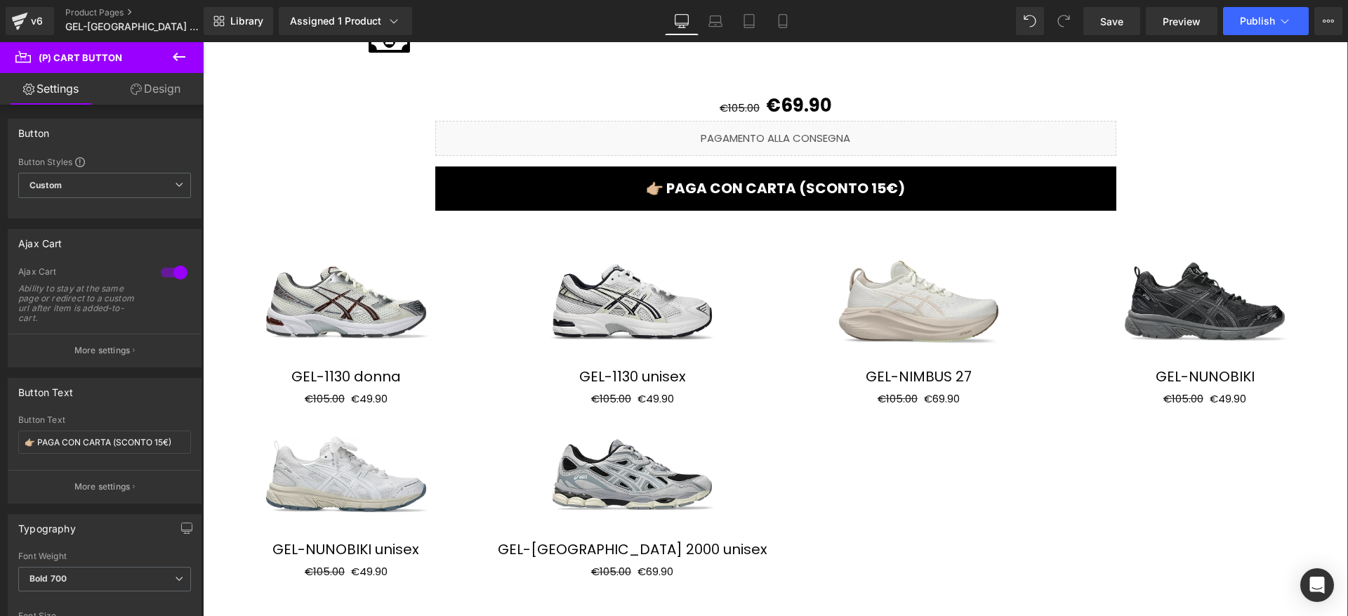
click at [1286, 37] on div "Library Assigned 1 Product Product Preview GEL-NYC 2000 unisex Manage assigned …" at bounding box center [776, 21] width 1144 height 42
click at [1286, 29] on button "Publish" at bounding box center [1266, 21] width 86 height 28
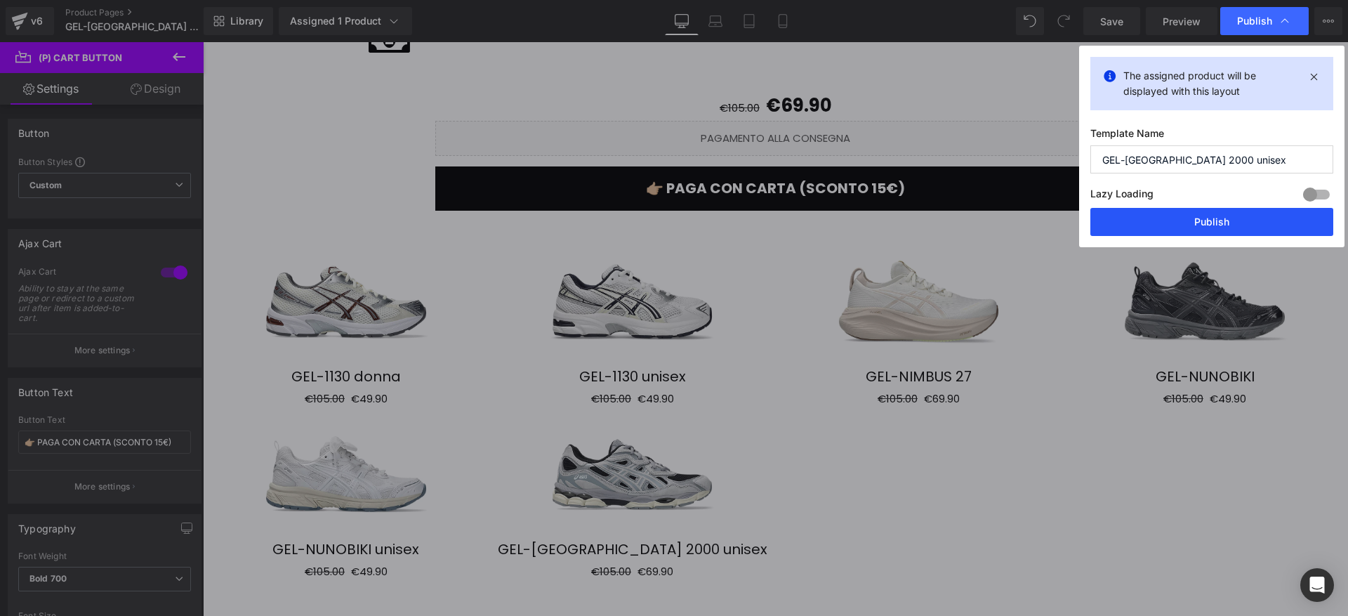
click at [1193, 213] on button "Publish" at bounding box center [1211, 222] width 243 height 28
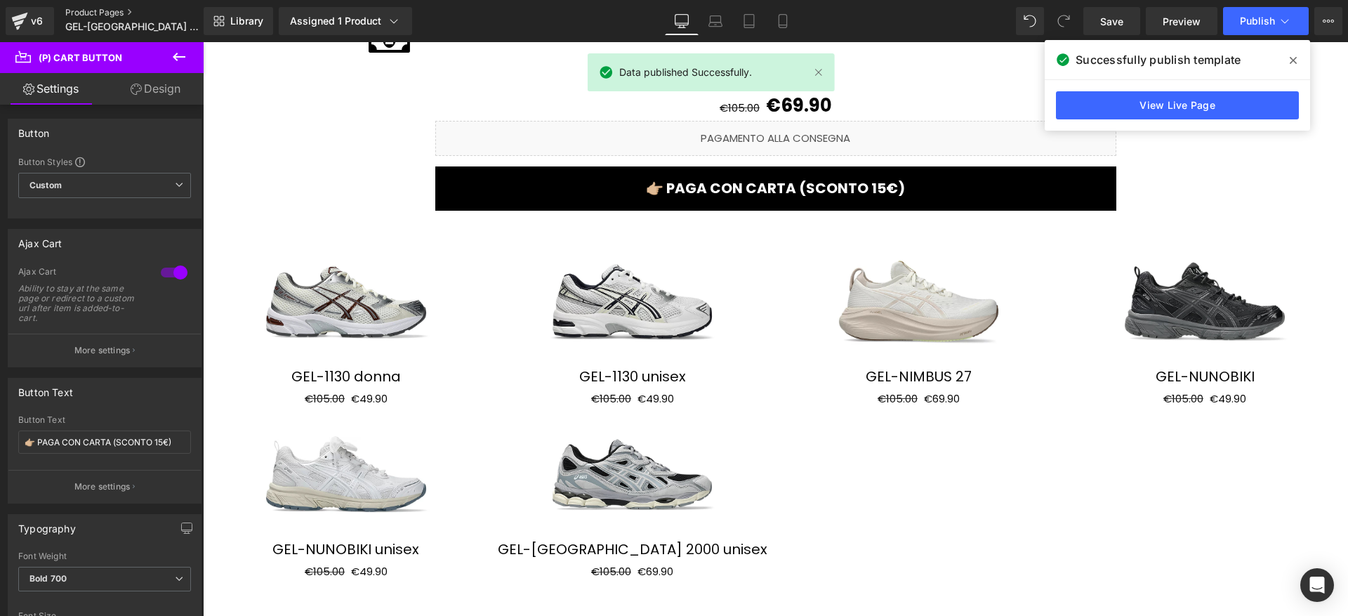
click at [100, 10] on link "Product Pages" at bounding box center [145, 12] width 161 height 11
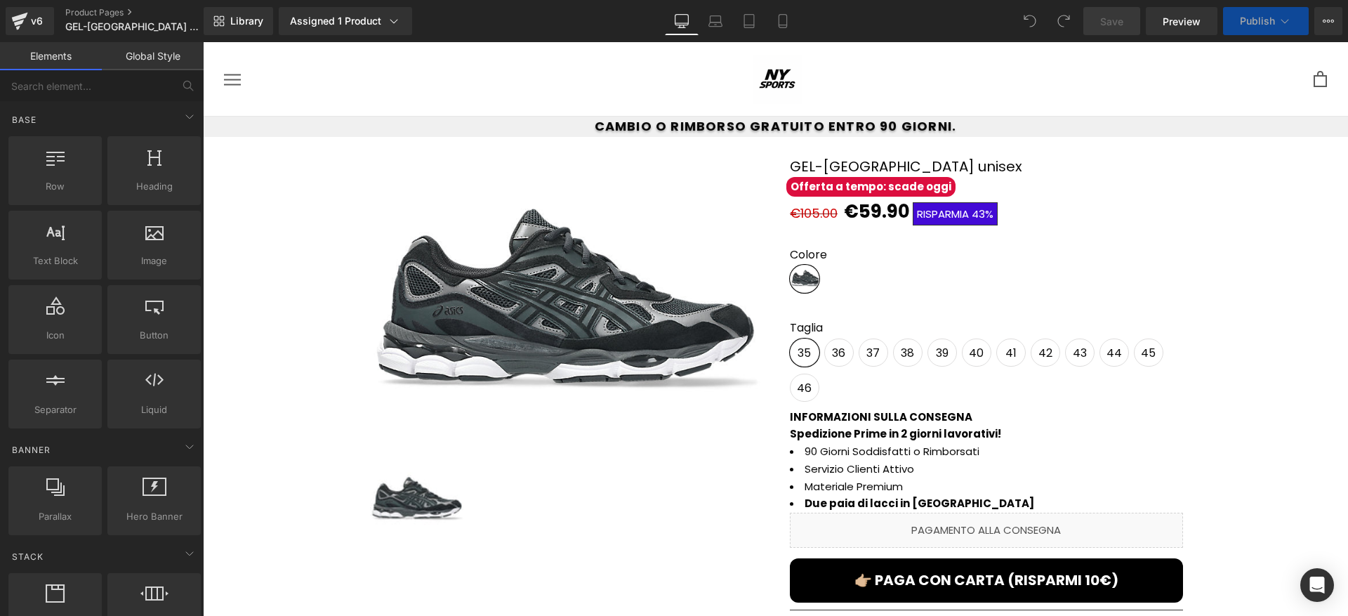
click at [983, 573] on span "(P) Cart Button" at bounding box center [986, 580] width 64 height 17
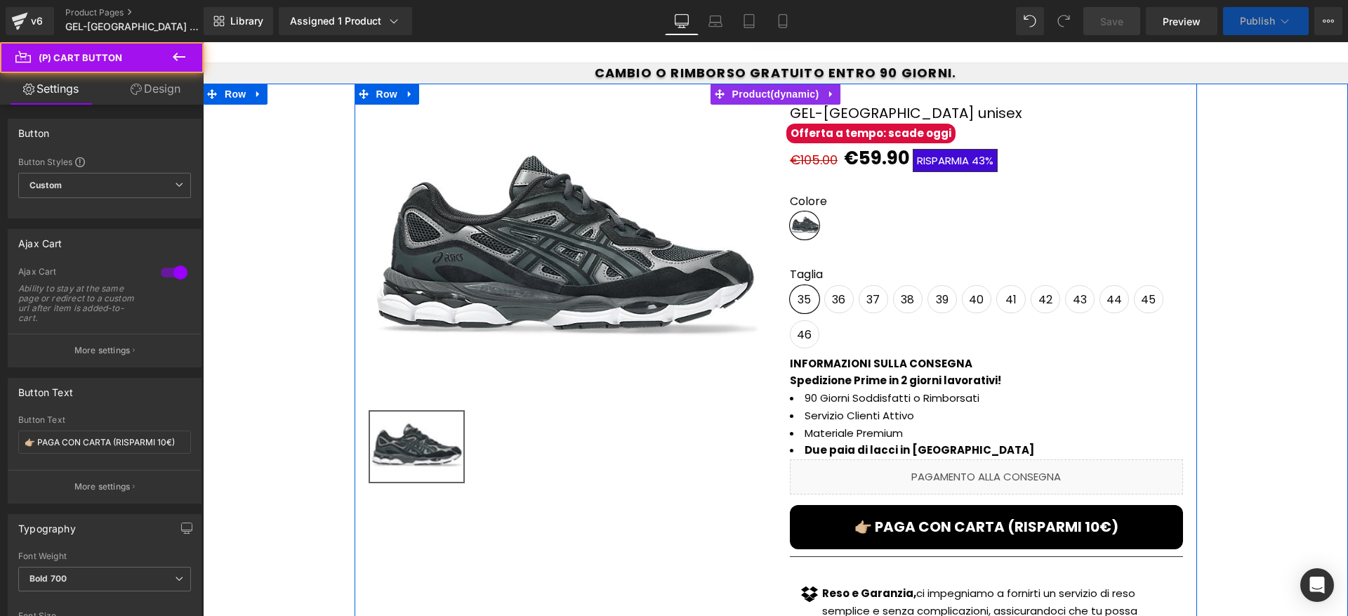
scroll to position [157, 0]
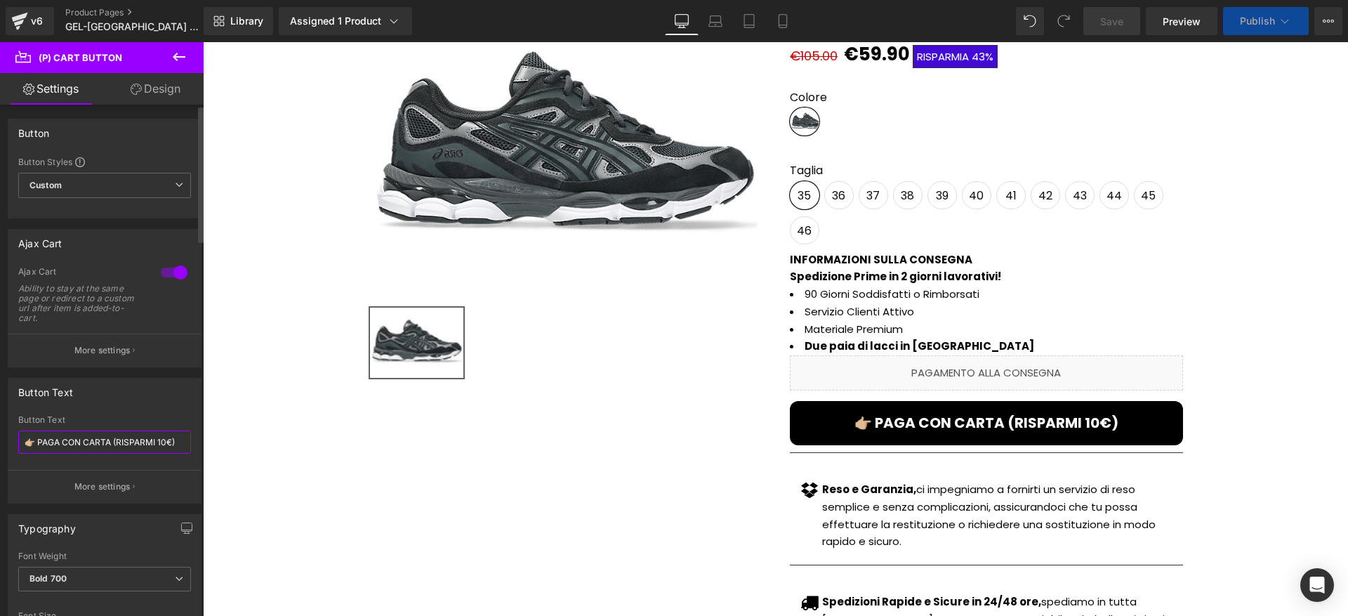
drag, startPoint x: 118, startPoint y: 442, endPoint x: 170, endPoint y: 443, distance: 51.9
click at [170, 443] on input "👉🏼 PAGA CON CARTA (RISPARMI 10€)" at bounding box center [104, 441] width 173 height 23
paste input "SCONTO 15"
type input "👉🏼 PAGA CON CARTA (SCONTO 15€)"
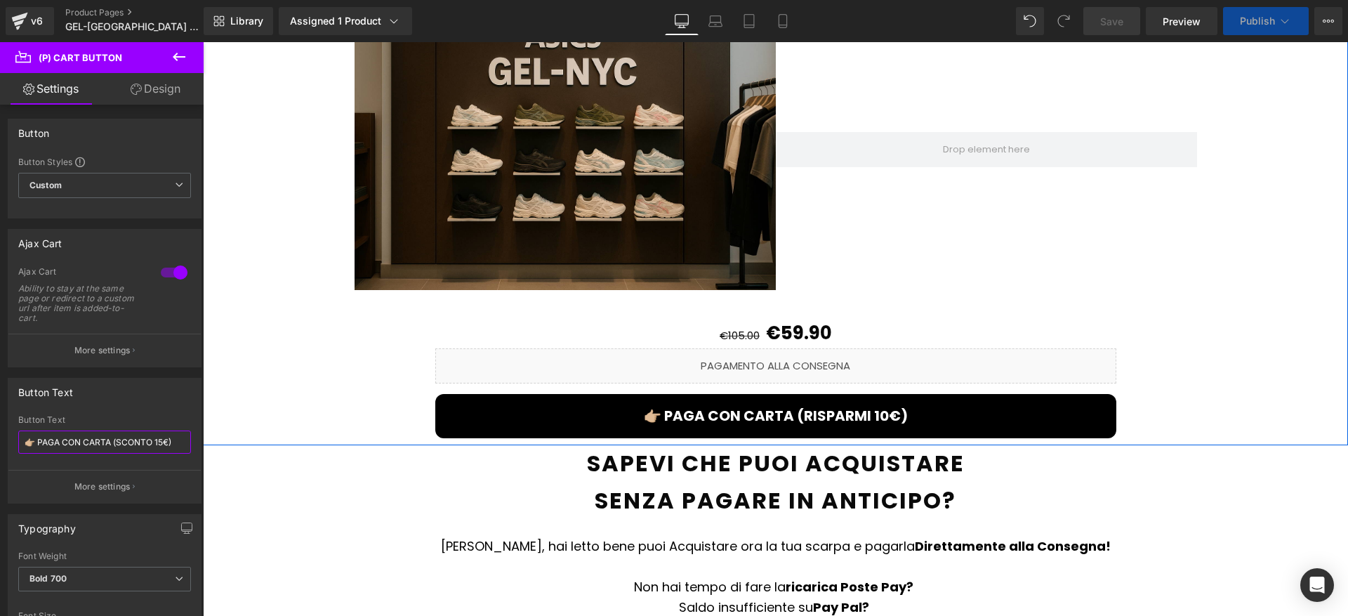
scroll to position [1561, 0]
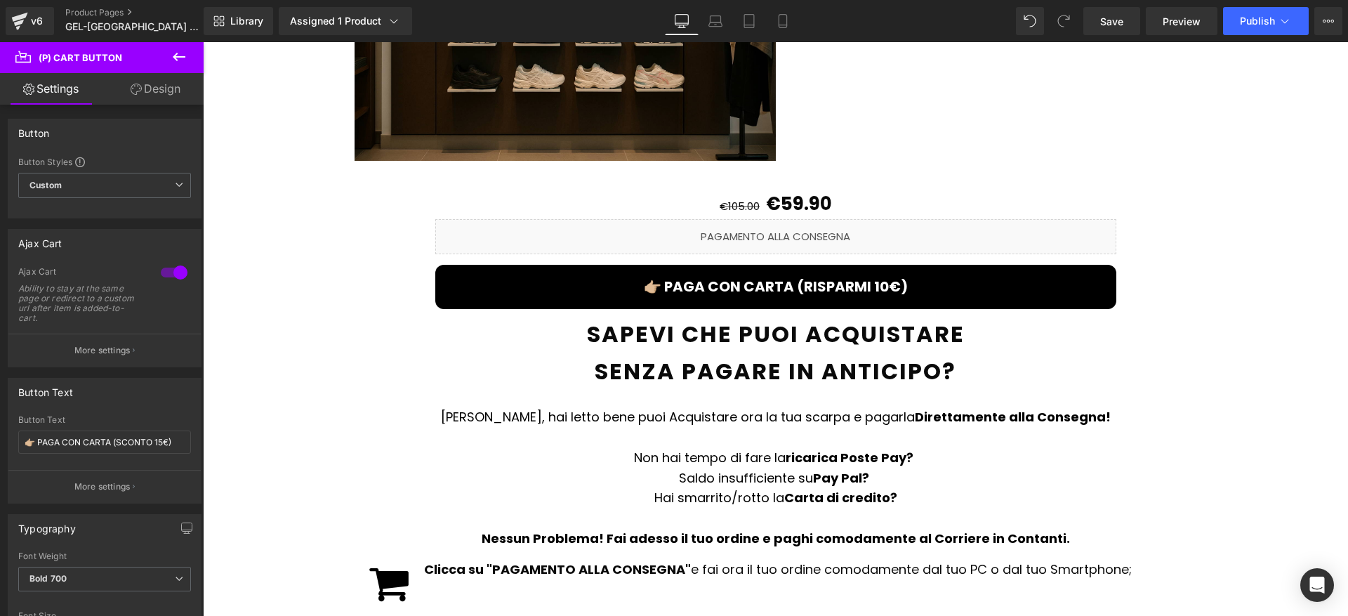
click at [773, 278] on div "👉🏼 PAGA CON CARTA (RISPARMI 10€) (P) Cart Button" at bounding box center [775, 287] width 681 height 44
click at [765, 265] on button "👉🏼 PAGA CON CARTA (RISPARMI 10€)" at bounding box center [775, 287] width 681 height 44
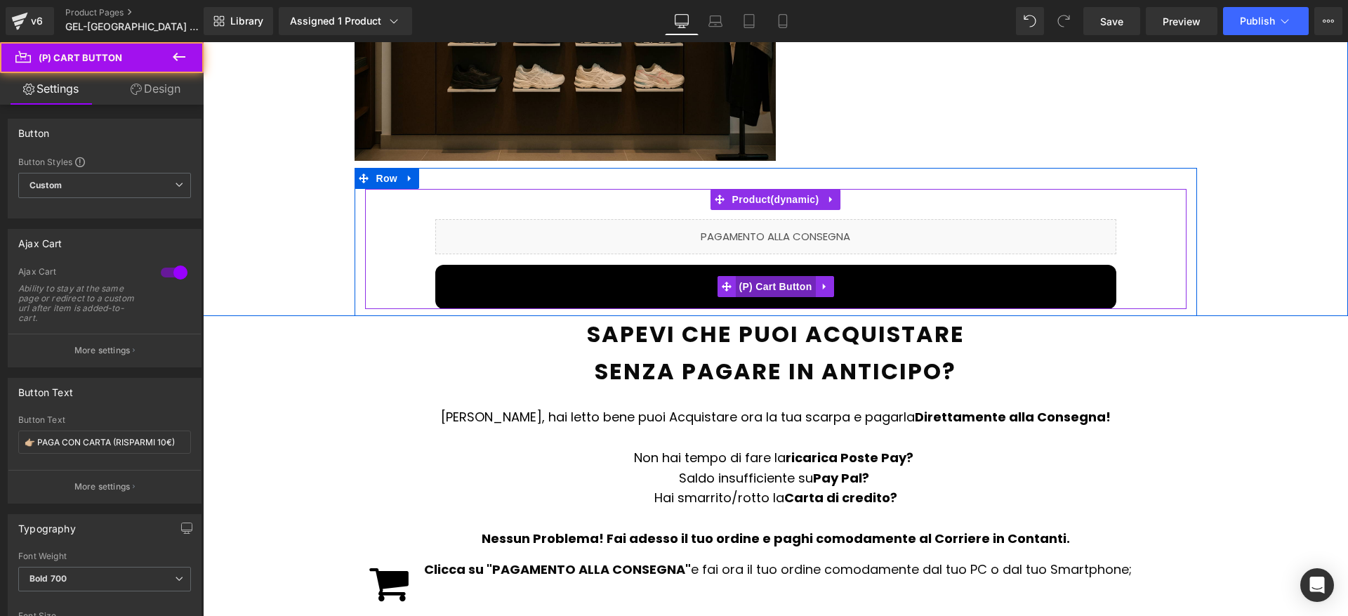
click at [762, 276] on span "(P) Cart Button" at bounding box center [775, 286] width 80 height 21
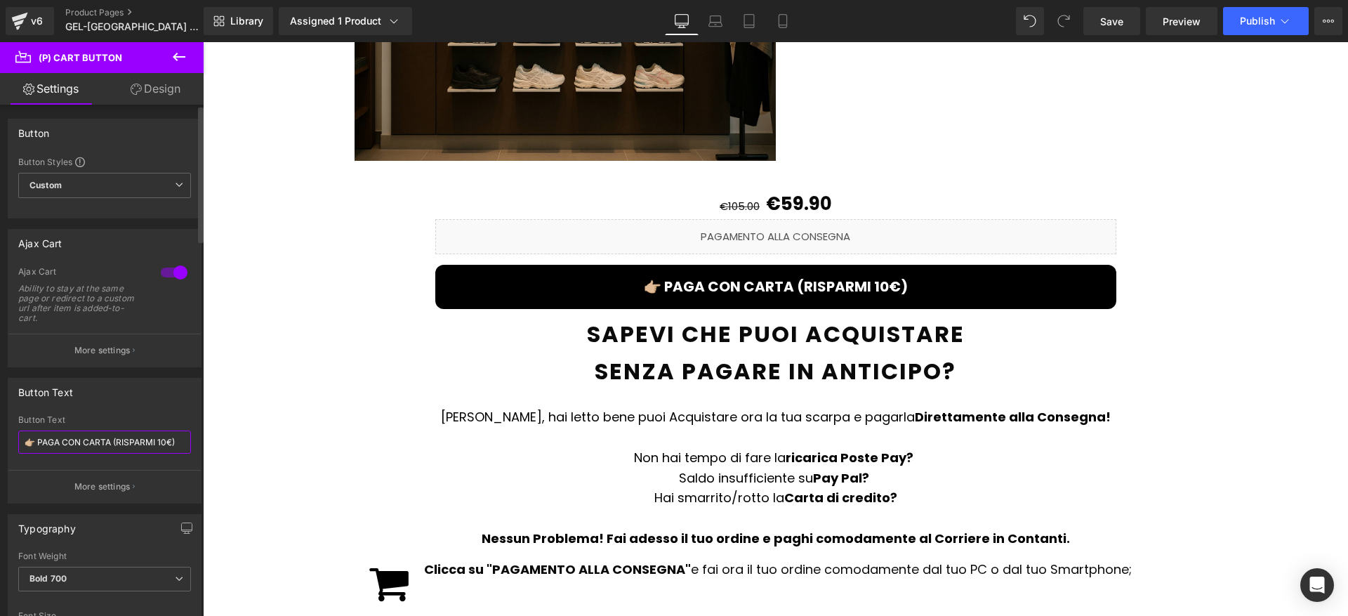
drag, startPoint x: 149, startPoint y: 443, endPoint x: 171, endPoint y: 446, distance: 21.9
click at [171, 446] on input "👉🏼 PAGA CON CARTA (RISPARMI 10€)" at bounding box center [104, 441] width 173 height 23
paste input "SCONTO 15"
type input "👉🏼 PAGA CON CARTA (SCONTO 15€)"
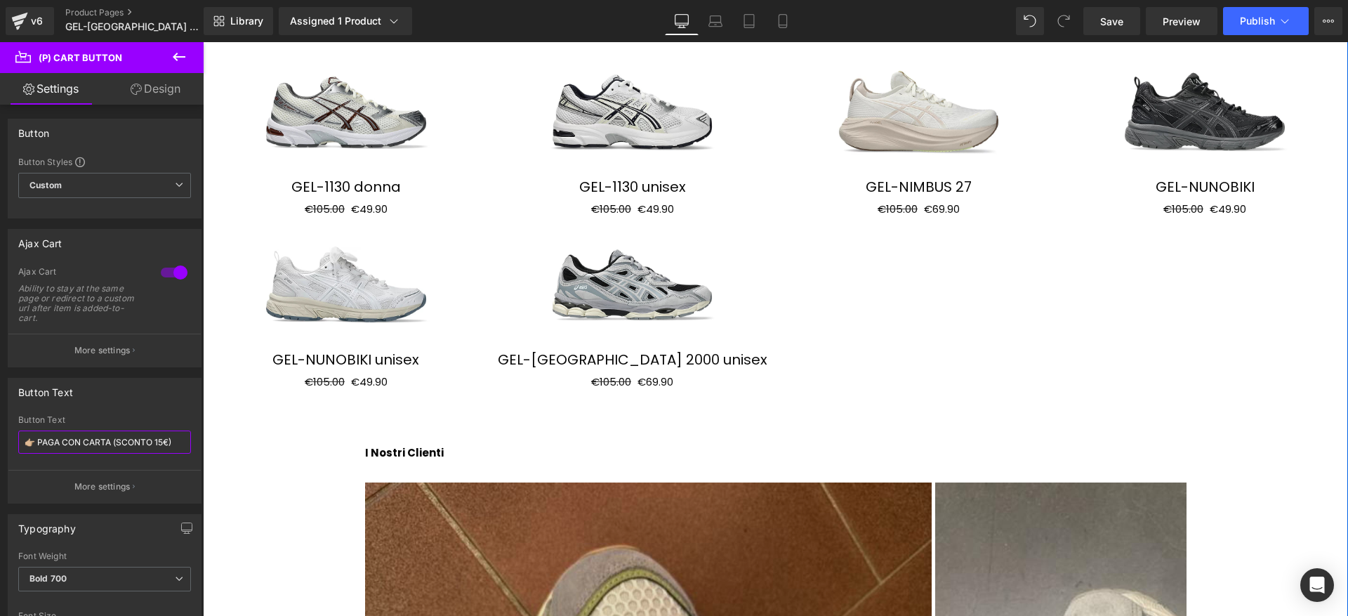
scroll to position [2169, 0]
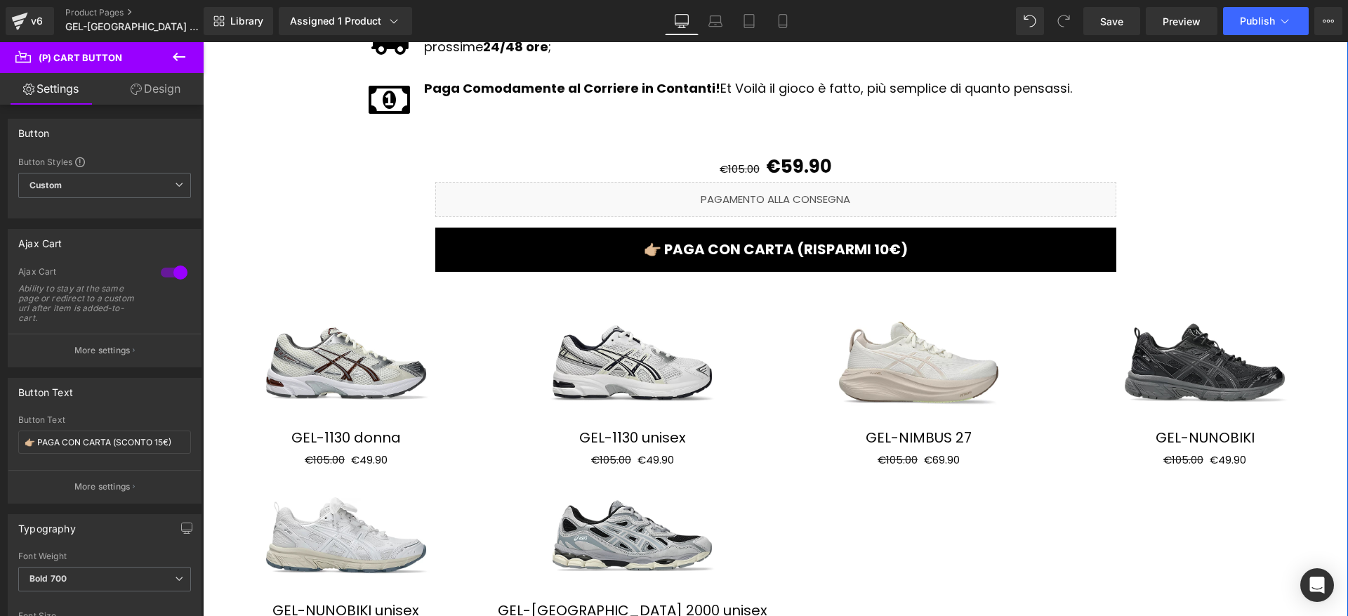
click at [765, 241] on span "(P) Cart Button" at bounding box center [775, 249] width 64 height 17
drag, startPoint x: 121, startPoint y: 442, endPoint x: 170, endPoint y: 446, distance: 48.6
click at [170, 446] on input "👉🏼 PAGA CON CARTA (RISPARMI 10€)" at bounding box center [104, 441] width 173 height 23
paste input "SCONTO 15"
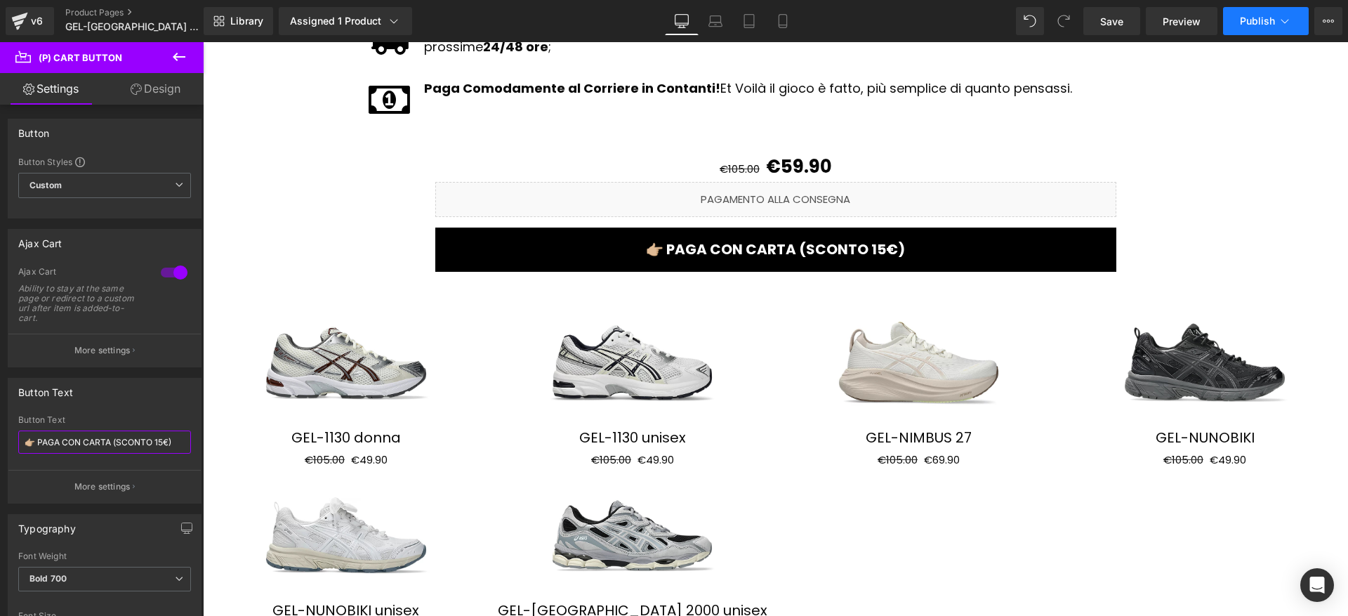
type input "👉🏼 PAGA CON CARTA (SCONTO 15€)"
click at [1271, 23] on span "Publish" at bounding box center [1256, 20] width 35 height 11
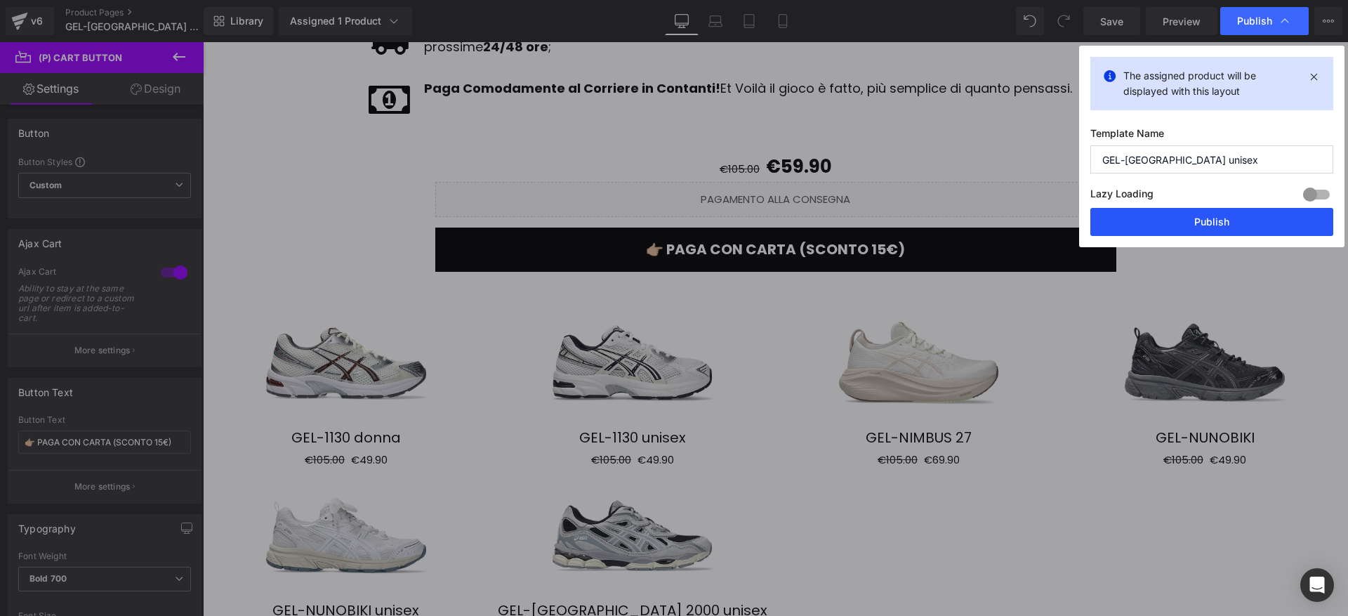
drag, startPoint x: 1199, startPoint y: 215, endPoint x: 846, endPoint y: 270, distance: 357.8
click at [1199, 215] on button "Publish" at bounding box center [1211, 222] width 243 height 28
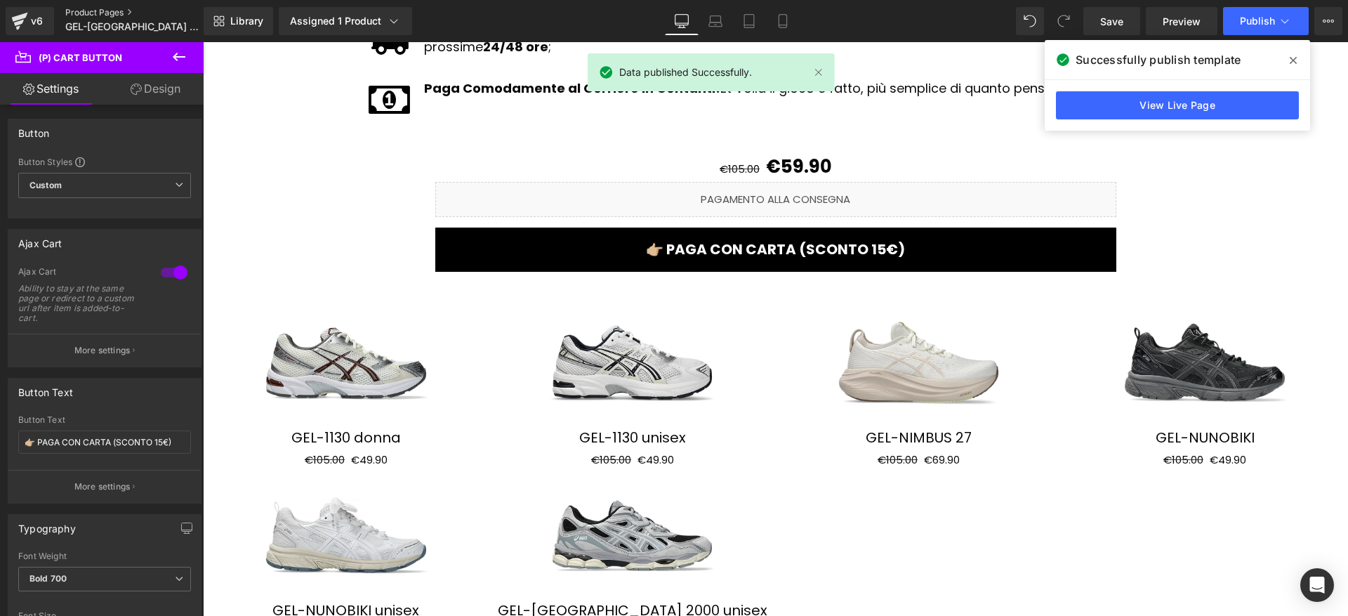
click at [100, 12] on link "Product Pages" at bounding box center [145, 12] width 161 height 11
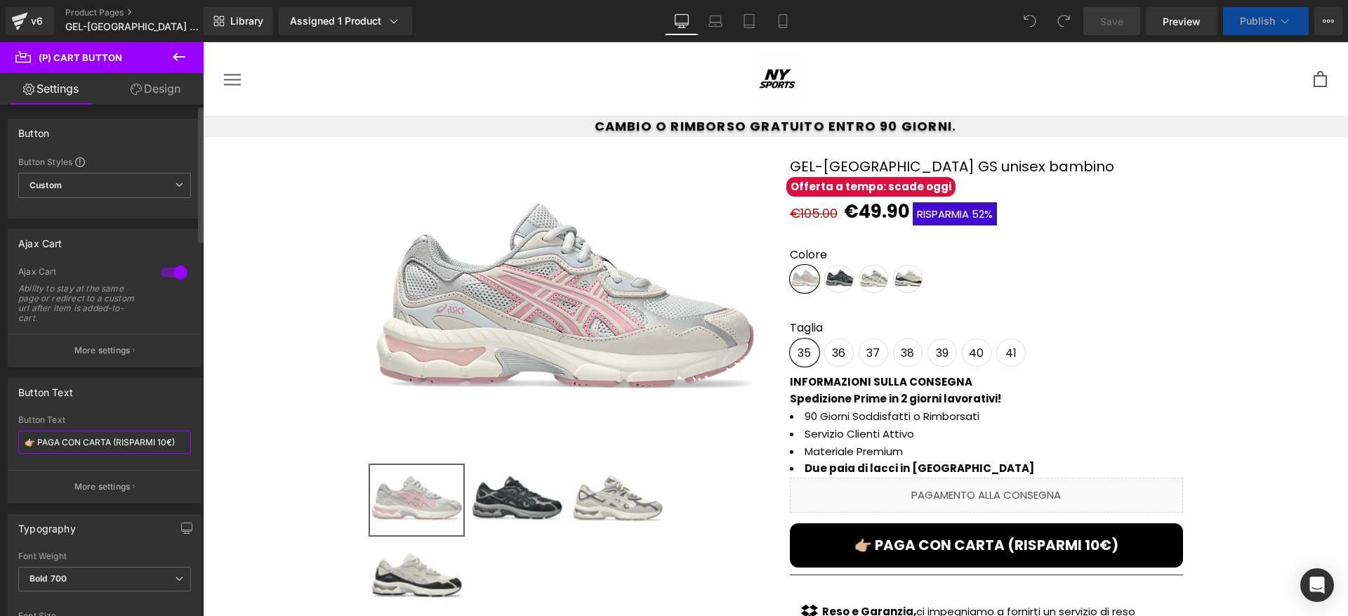
drag, startPoint x: 140, startPoint y: 444, endPoint x: 171, endPoint y: 447, distance: 31.7
click at [171, 447] on input "👉🏼 PAGA CON CARTA (RISPARMI 10€)" at bounding box center [104, 441] width 173 height 23
type input "👉🏼 PAGA CON CARTA (SCONTO 15€)"
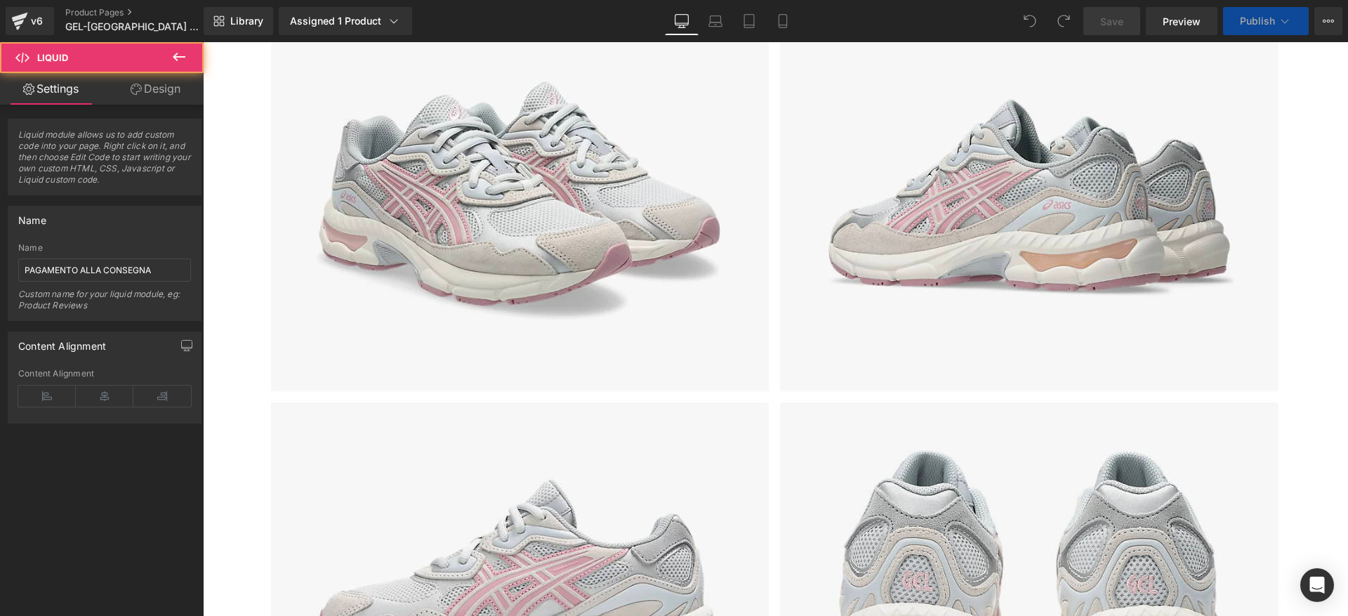
scroll to position [1993, 0]
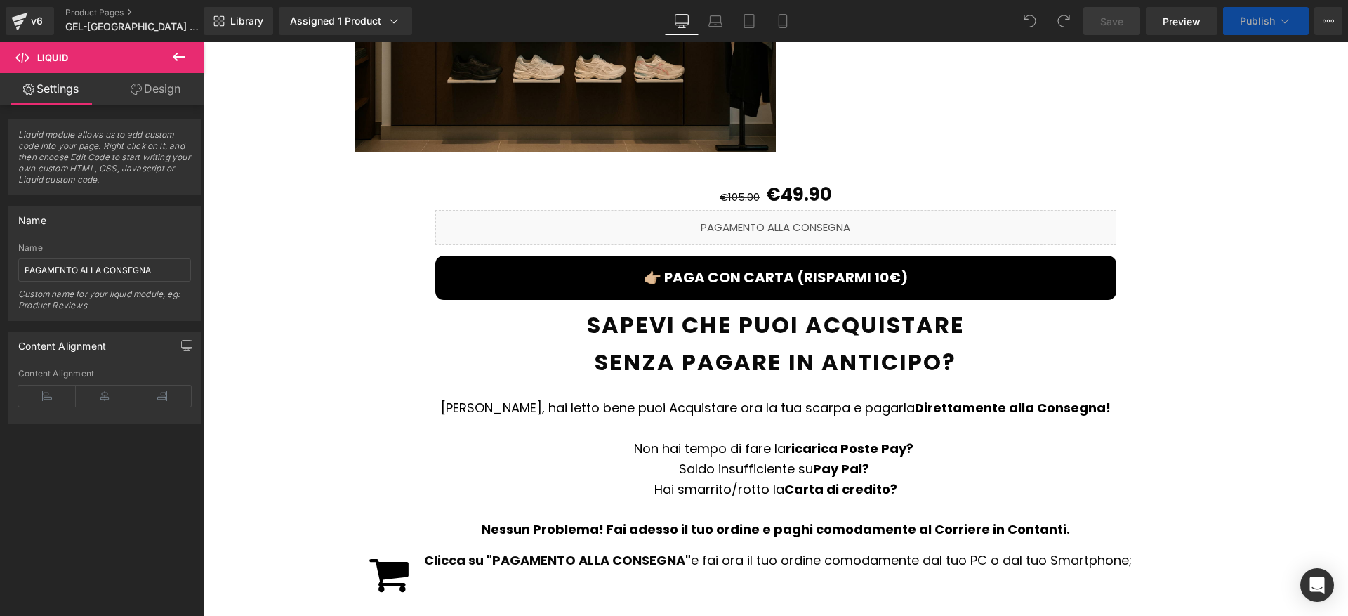
click at [779, 255] on div "👉🏼 PAGA CON CARTA (RISPARMI 10€) (P) Cart Button" at bounding box center [775, 277] width 681 height 44
click at [778, 270] on span "(P) Cart Button" at bounding box center [775, 278] width 64 height 17
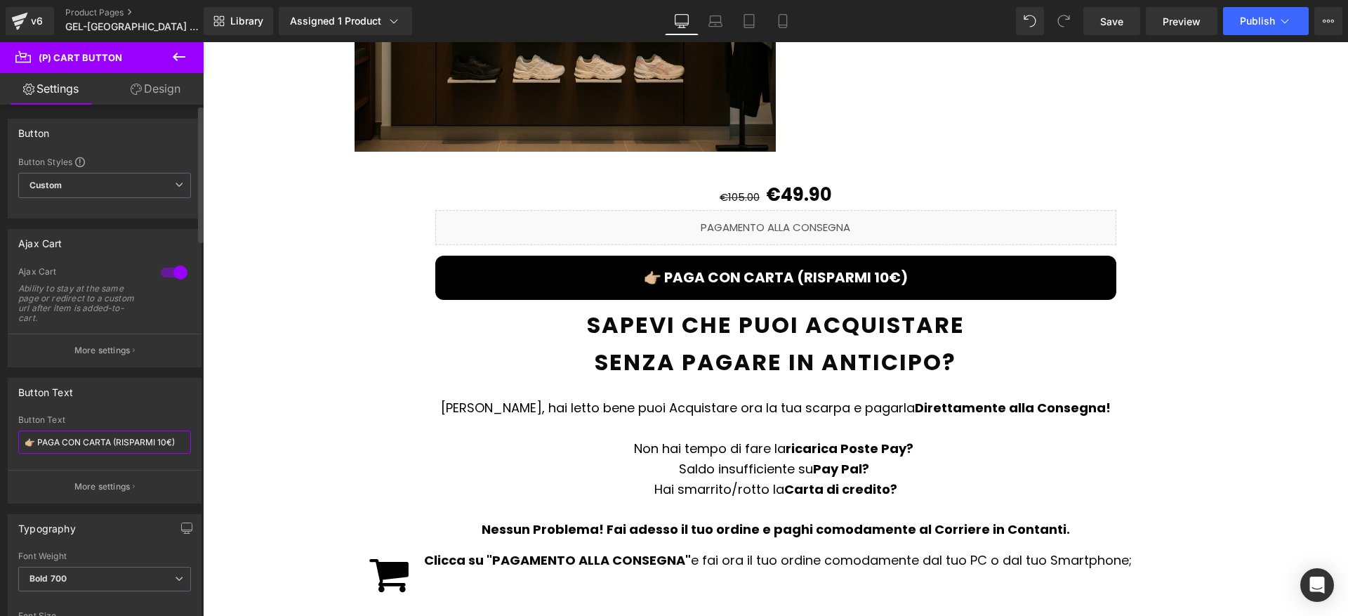
click at [171, 446] on input "👉🏼 PAGA CON CARTA (RISPARMI 10€)" at bounding box center [104, 441] width 173 height 23
type input "👉🏼 PAGA CON CARTA (SCONTO 15€)"
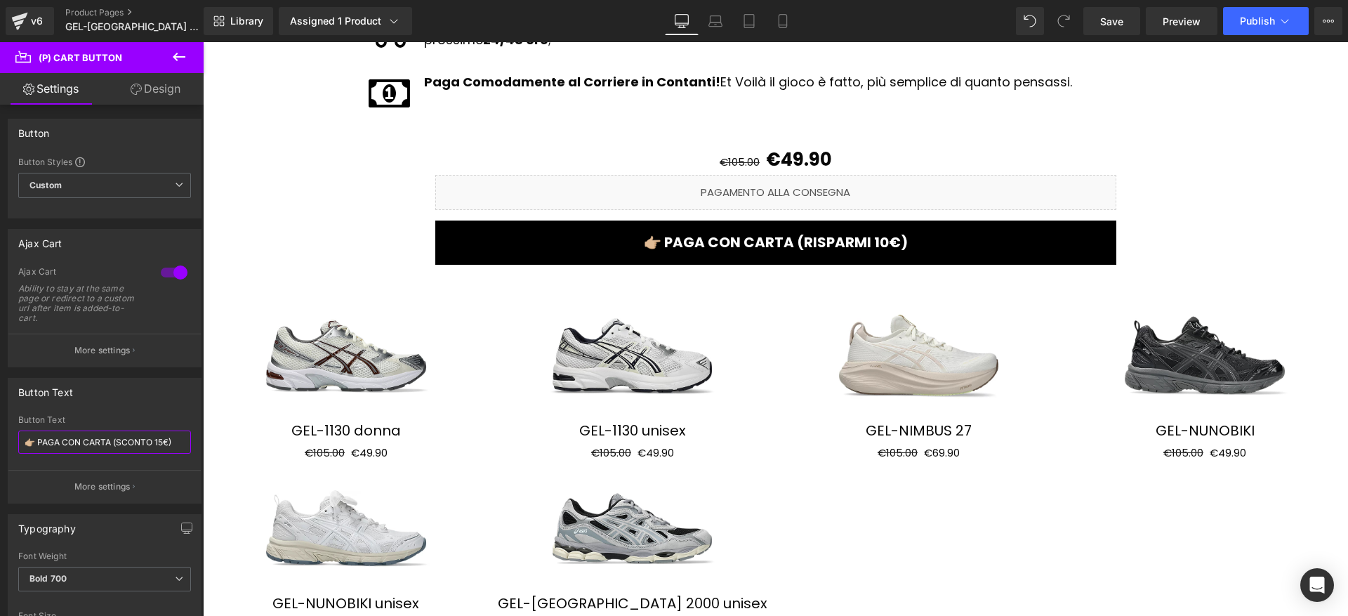
scroll to position [2579, 0]
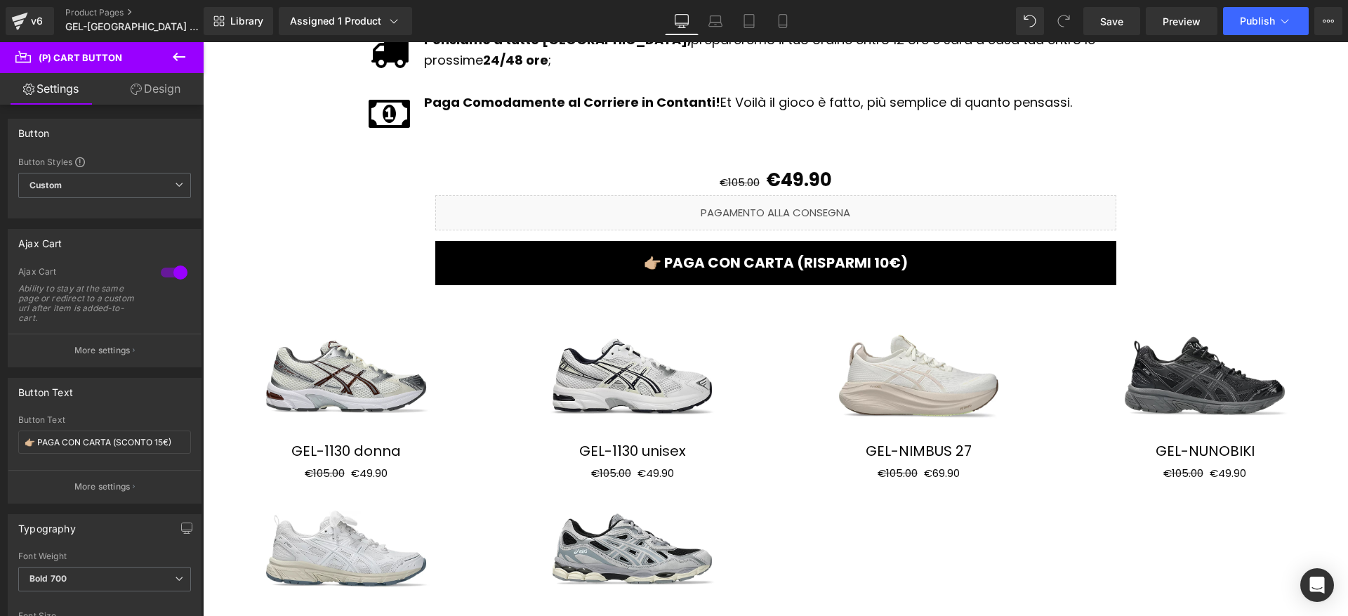
click at [772, 241] on button "👉🏼 PAGA CON CARTA (RISPARMI 10€)" at bounding box center [775, 263] width 681 height 44
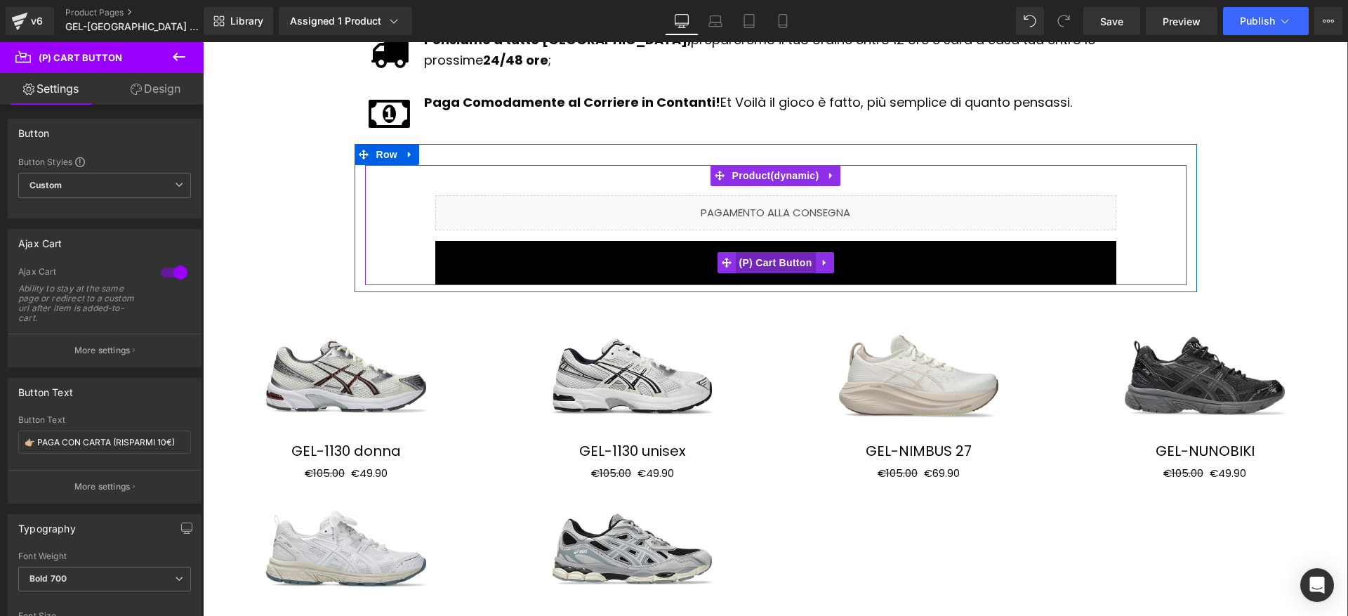
click at [764, 252] on span "(P) Cart Button" at bounding box center [775, 262] width 80 height 21
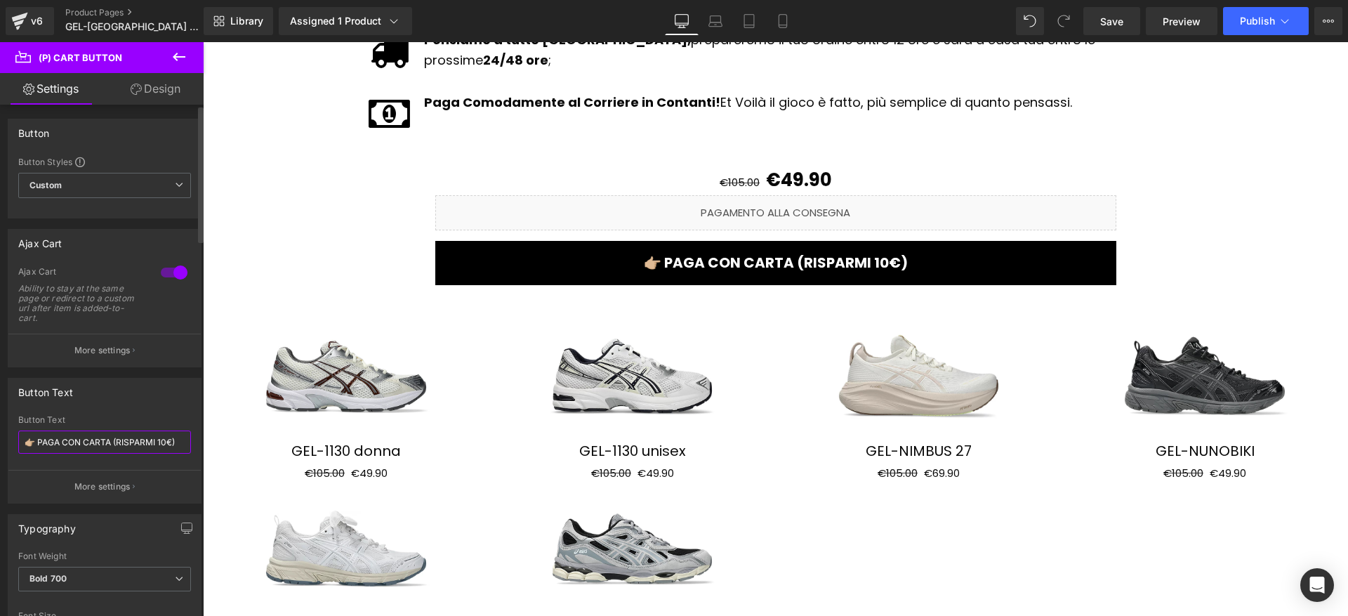
drag, startPoint x: 117, startPoint y: 441, endPoint x: 170, endPoint y: 444, distance: 52.7
click at [170, 444] on input "👉🏼 PAGA CON CARTA (RISPARMI 10€)" at bounding box center [104, 441] width 173 height 23
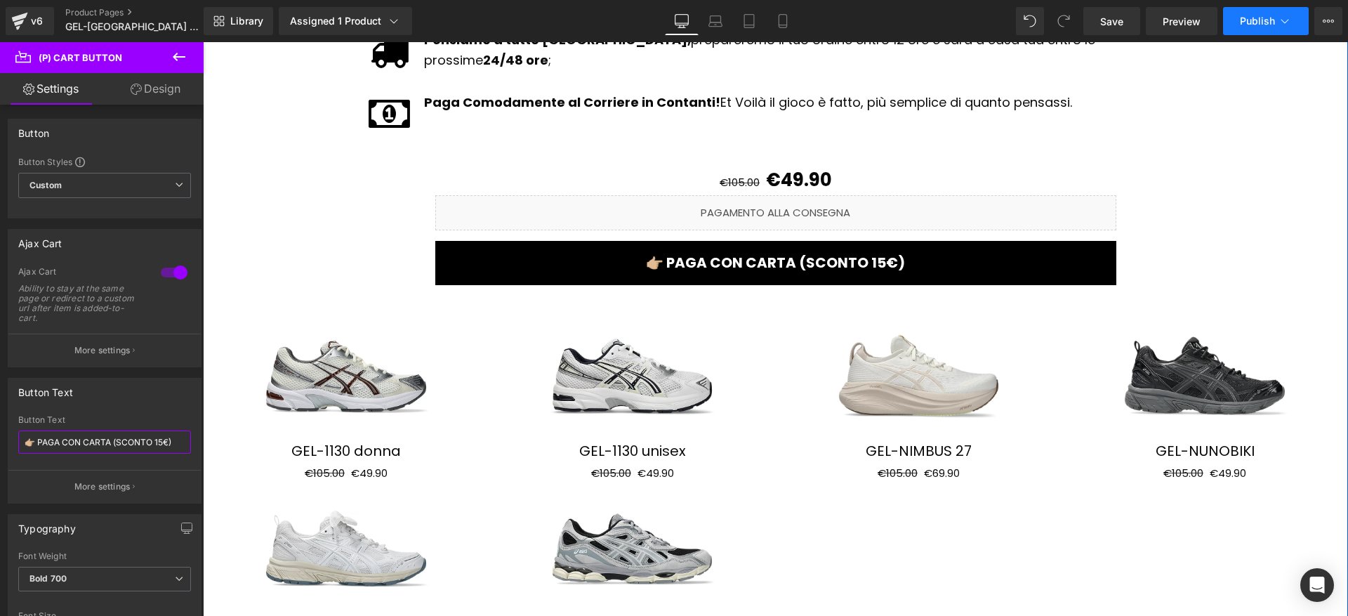
type input "👉🏼 PAGA CON CARTA (SCONTO 15€)"
click at [1230, 33] on button "Publish" at bounding box center [1266, 21] width 86 height 28
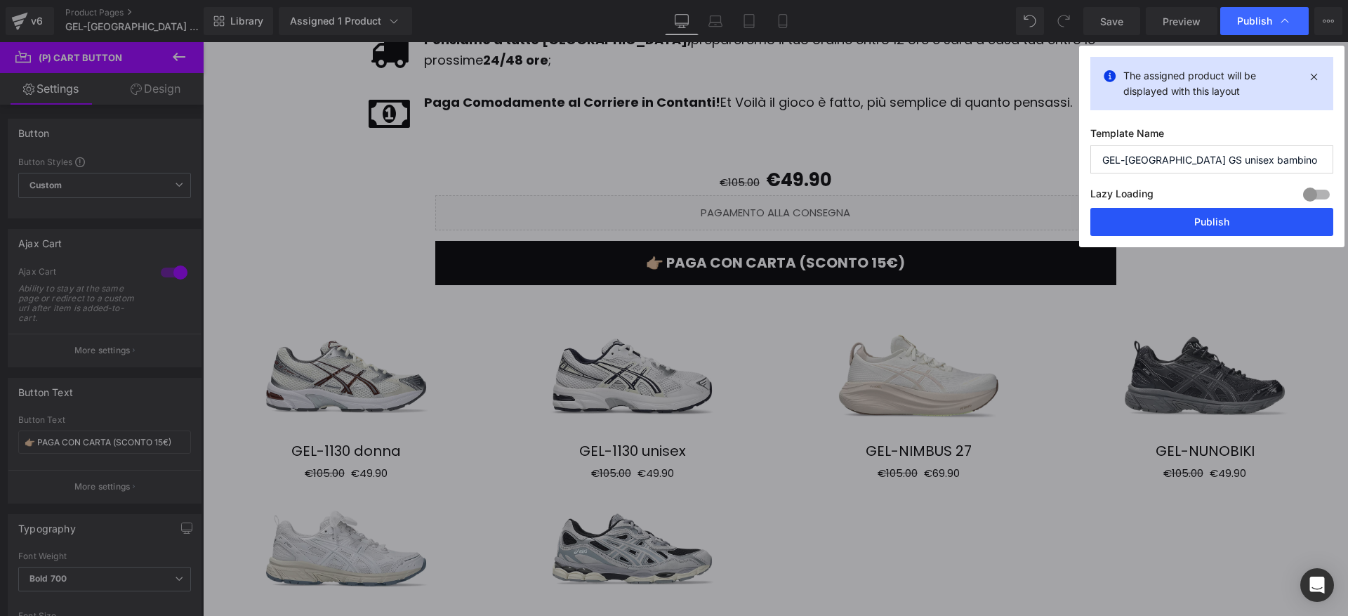
click at [1180, 221] on button "Publish" at bounding box center [1211, 222] width 243 height 28
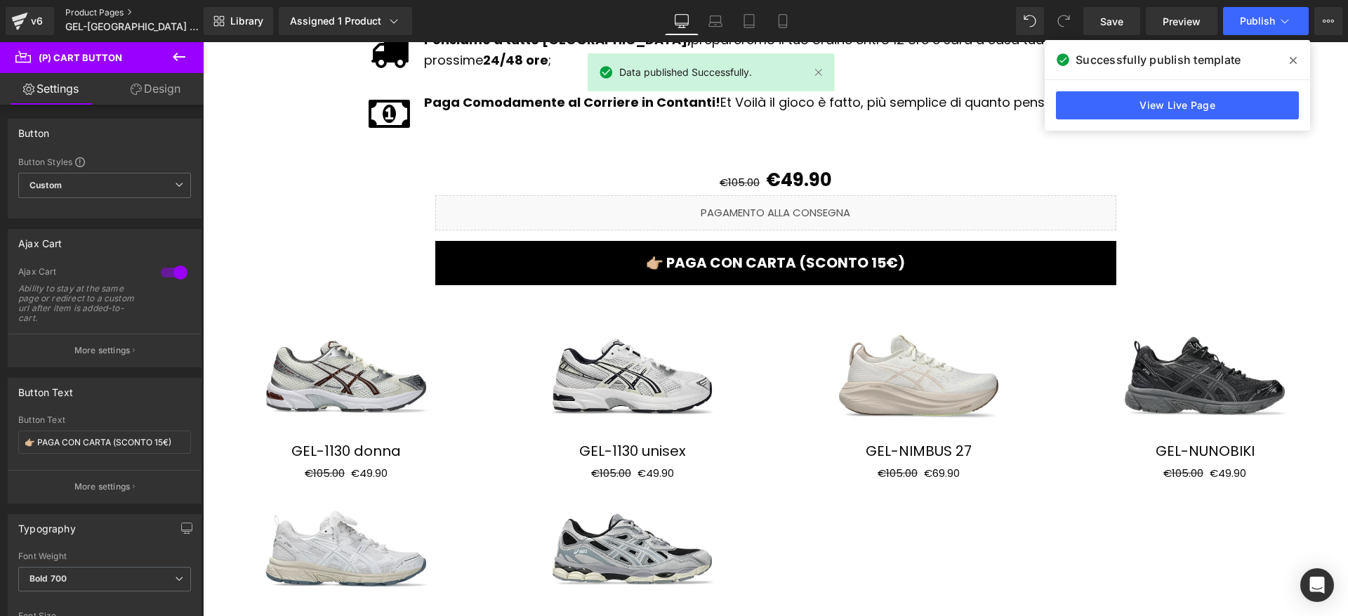
click at [100, 9] on link "Product Pages" at bounding box center [145, 12] width 161 height 11
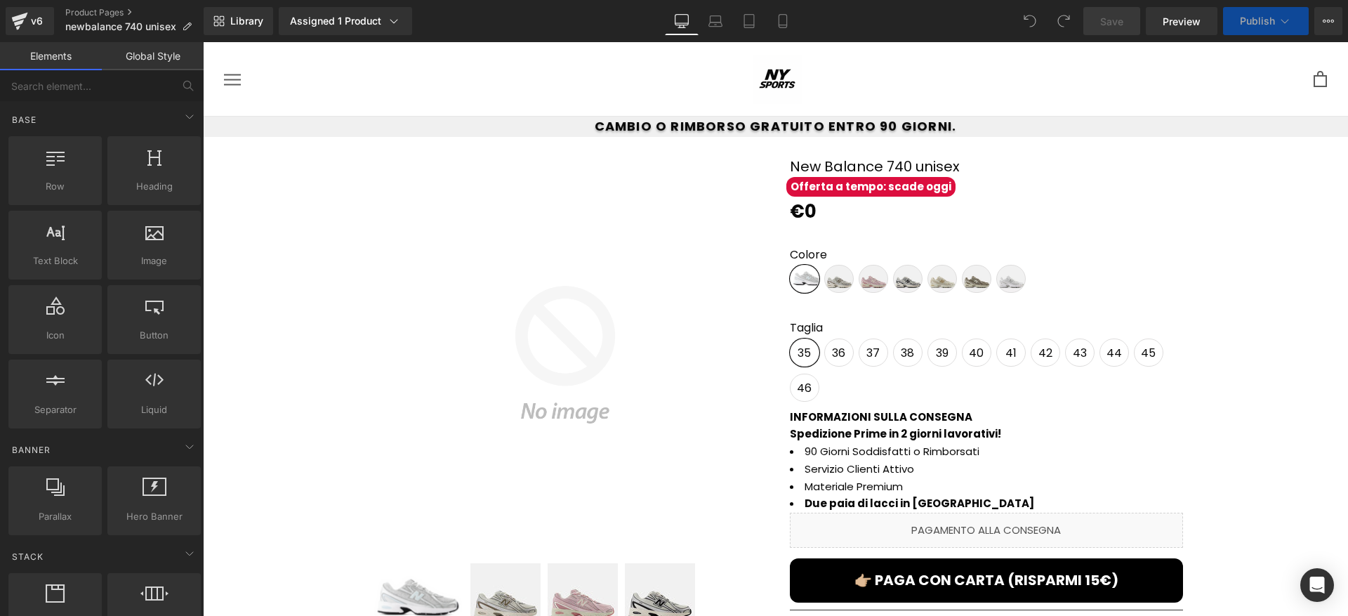
scroll to position [187, 0]
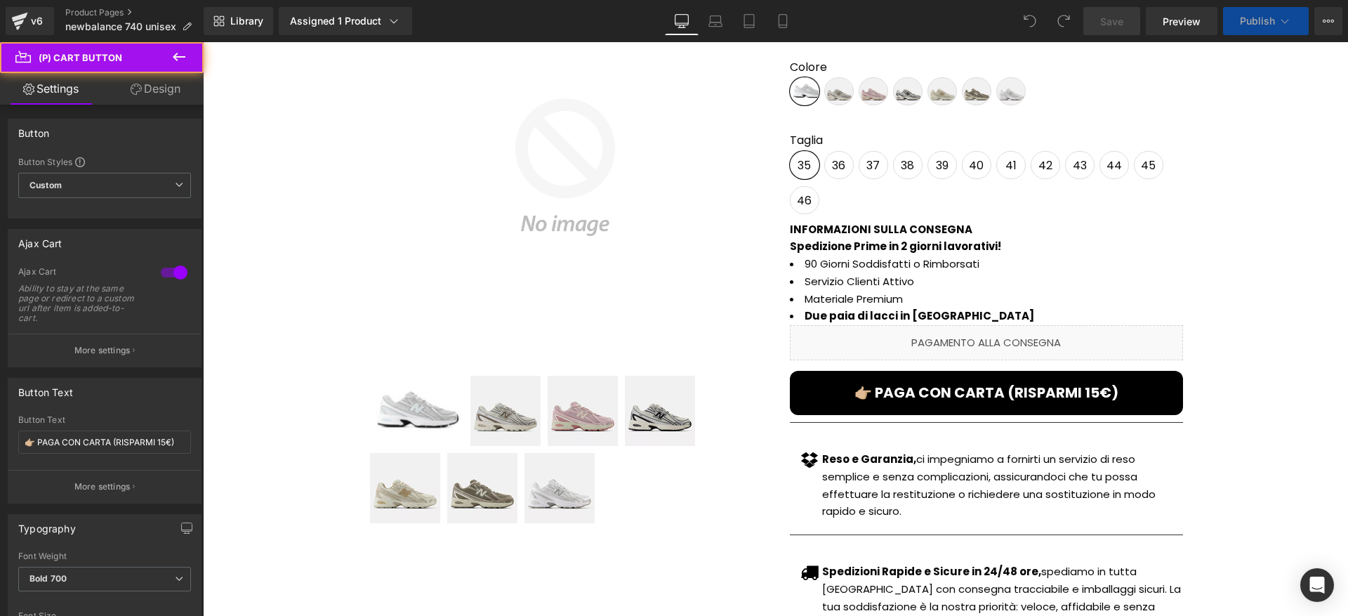
click at [976, 394] on div "👉🏼 PAGA CON CARTA (RISPARMI 15€) (P) Cart Button" at bounding box center [986, 393] width 393 height 44
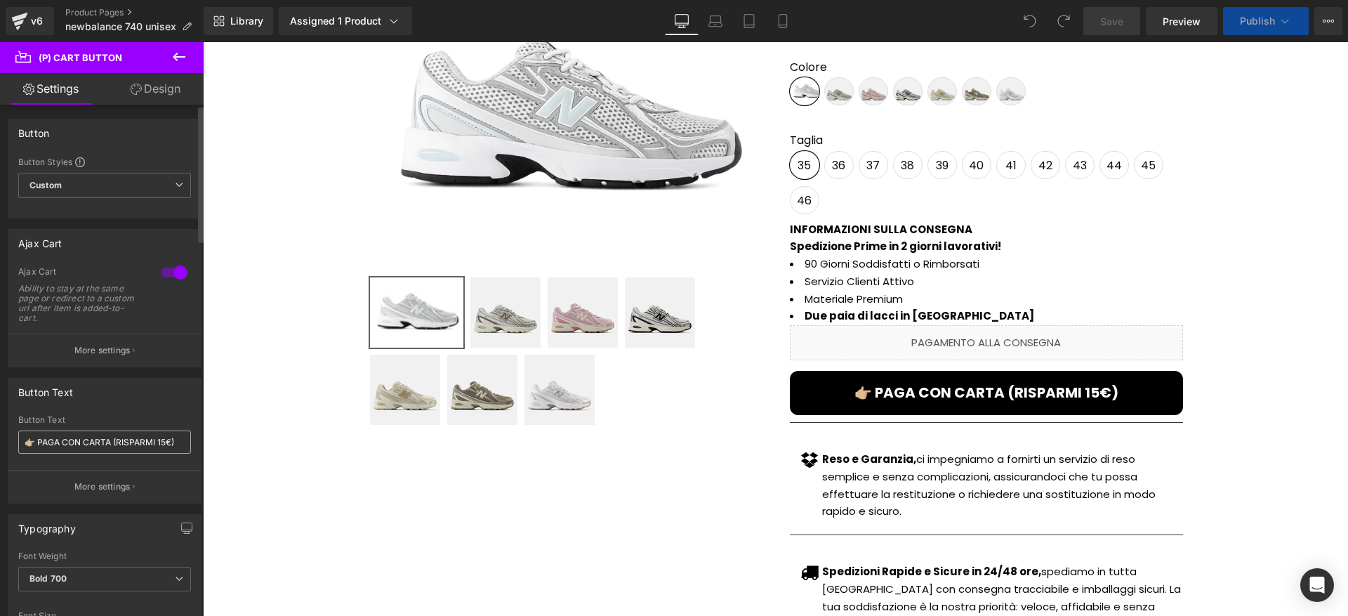
scroll to position [0, 0]
drag, startPoint x: 117, startPoint y: 441, endPoint x: 169, endPoint y: 443, distance: 52.7
click at [169, 443] on input "👉🏼 PAGA CON CARTA (RISPARMI 15€)" at bounding box center [104, 441] width 173 height 23
paste input "SCONTO"
type input "👉🏼 PAGA CON CARTA (SCONTO 15€)"
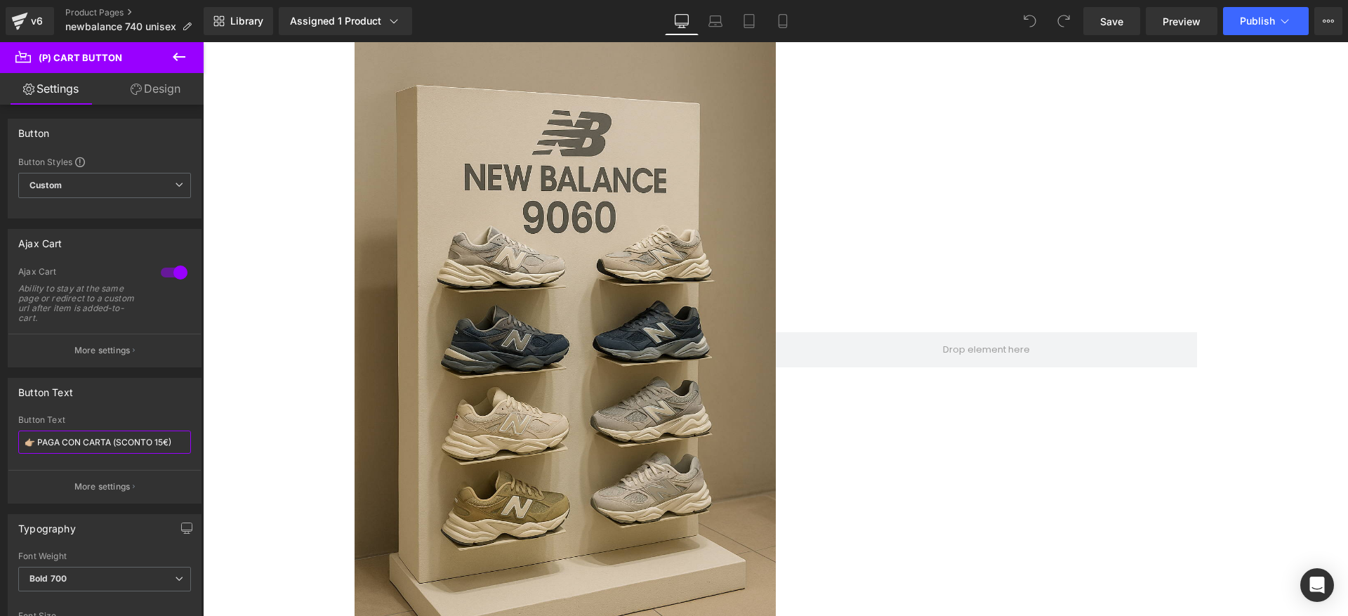
scroll to position [2023, 0]
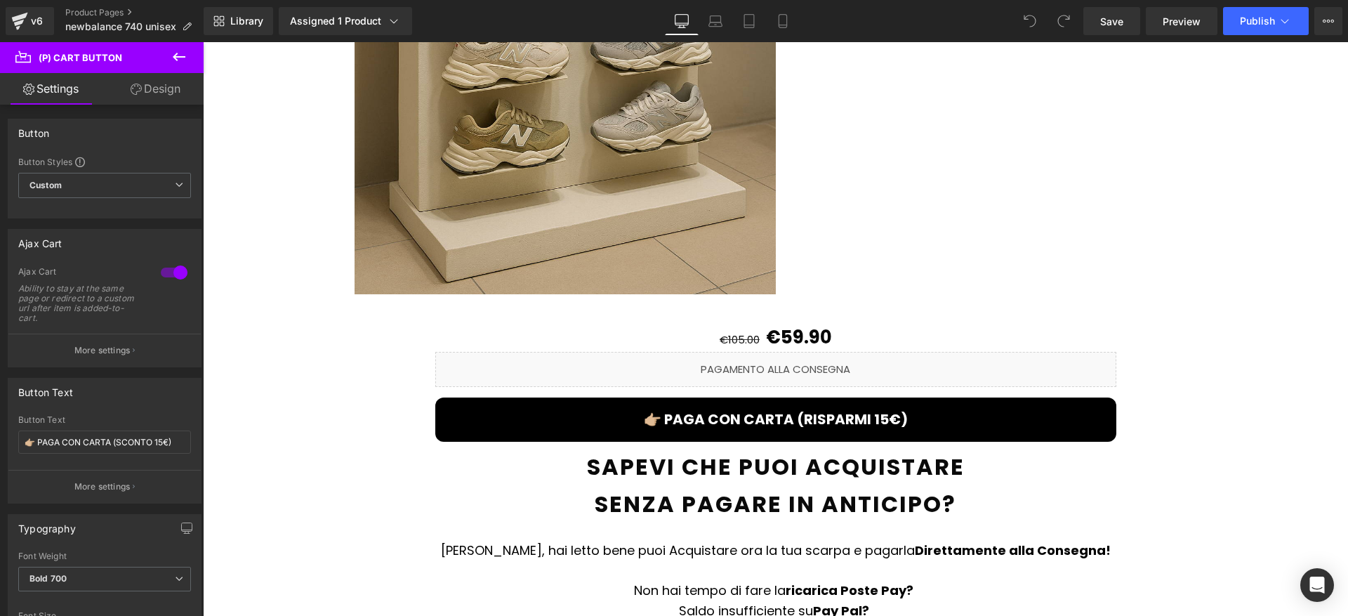
click at [768, 406] on div "👉🏼 PAGA CON CARTA (RISPARMI 15€) (P) Cart Button" at bounding box center [775, 419] width 681 height 44
drag, startPoint x: 118, startPoint y: 441, endPoint x: 169, endPoint y: 446, distance: 51.5
click at [169, 446] on input "👉🏼 PAGA CON CARTA (RISPARMI 15€)" at bounding box center [104, 441] width 173 height 23
type input "👉🏼 PAGA CON CARTA (SCONTO 15€)"
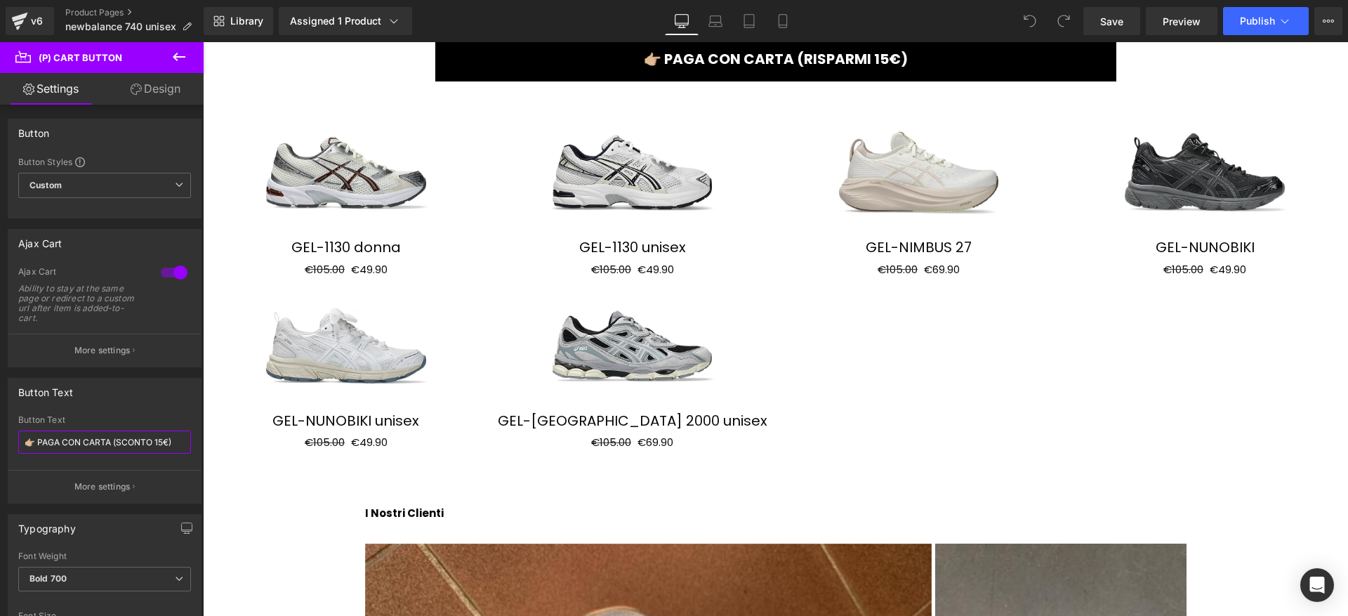
scroll to position [2933, 0]
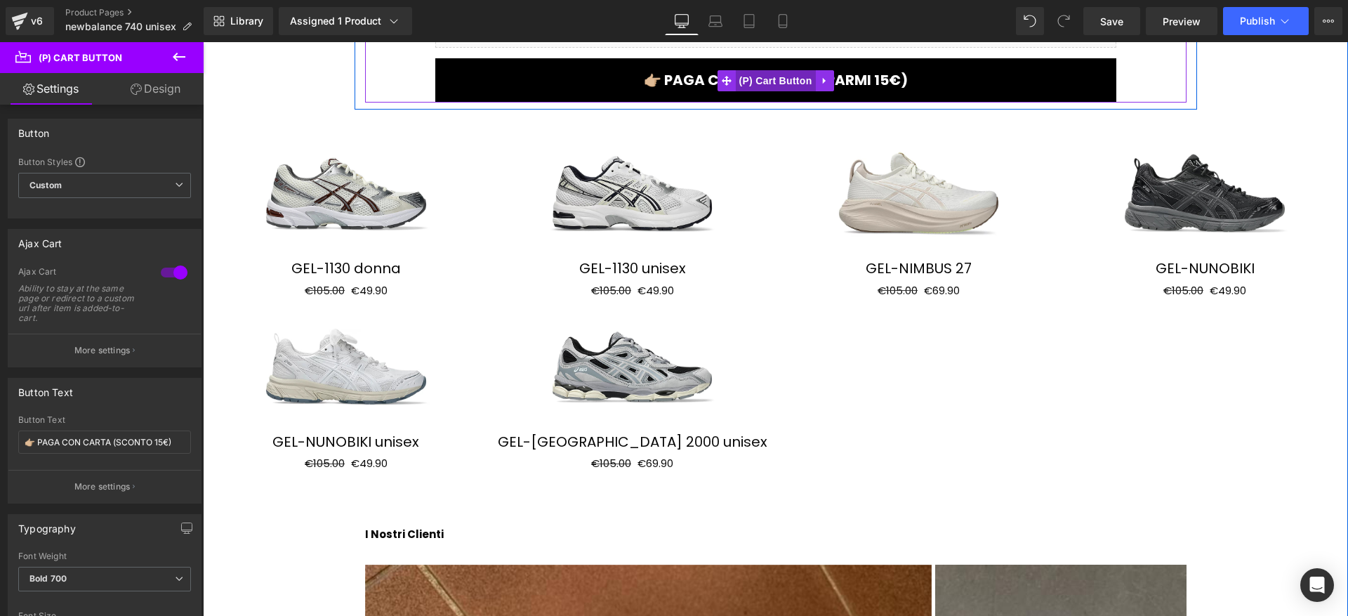
click at [759, 70] on span "(P) Cart Button" at bounding box center [775, 80] width 80 height 21
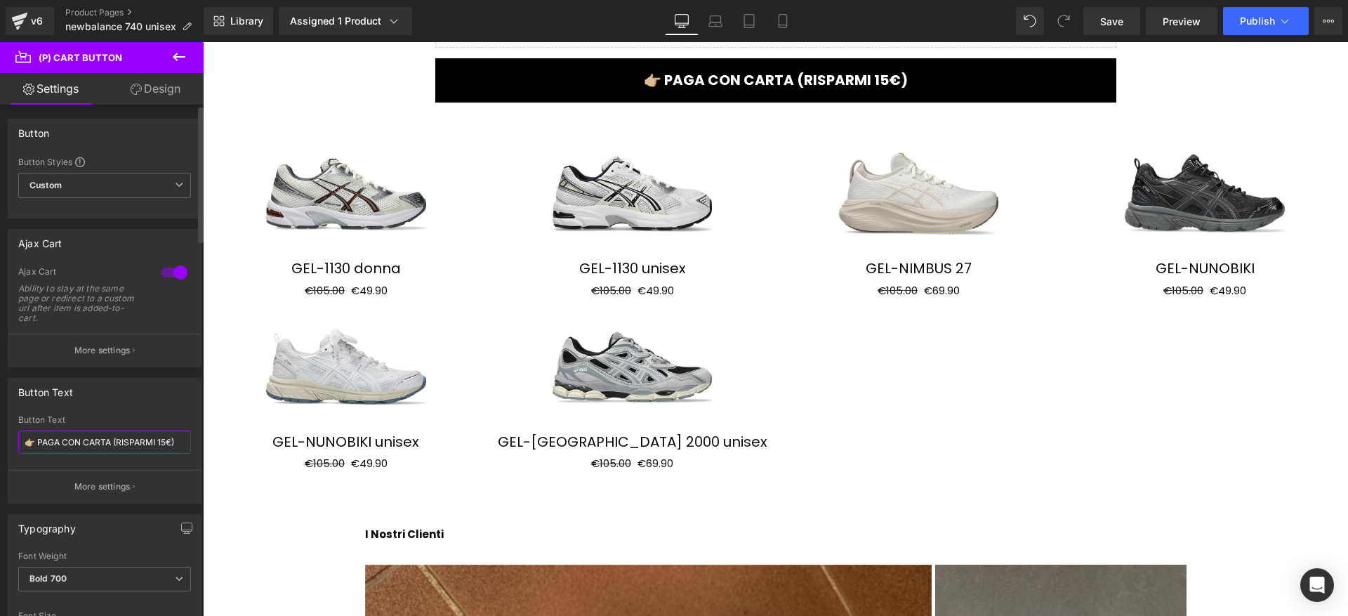
drag, startPoint x: 119, startPoint y: 444, endPoint x: 168, endPoint y: 446, distance: 49.2
click at [168, 446] on input "👉🏼 PAGA CON CARTA (RISPARMI 15€)" at bounding box center [104, 441] width 173 height 23
paste input "SCONTO 15€"
type input "👉🏼 PAGA CON CARTA (SCONTO 15€)"
click at [1247, 20] on span "Publish" at bounding box center [1256, 20] width 35 height 11
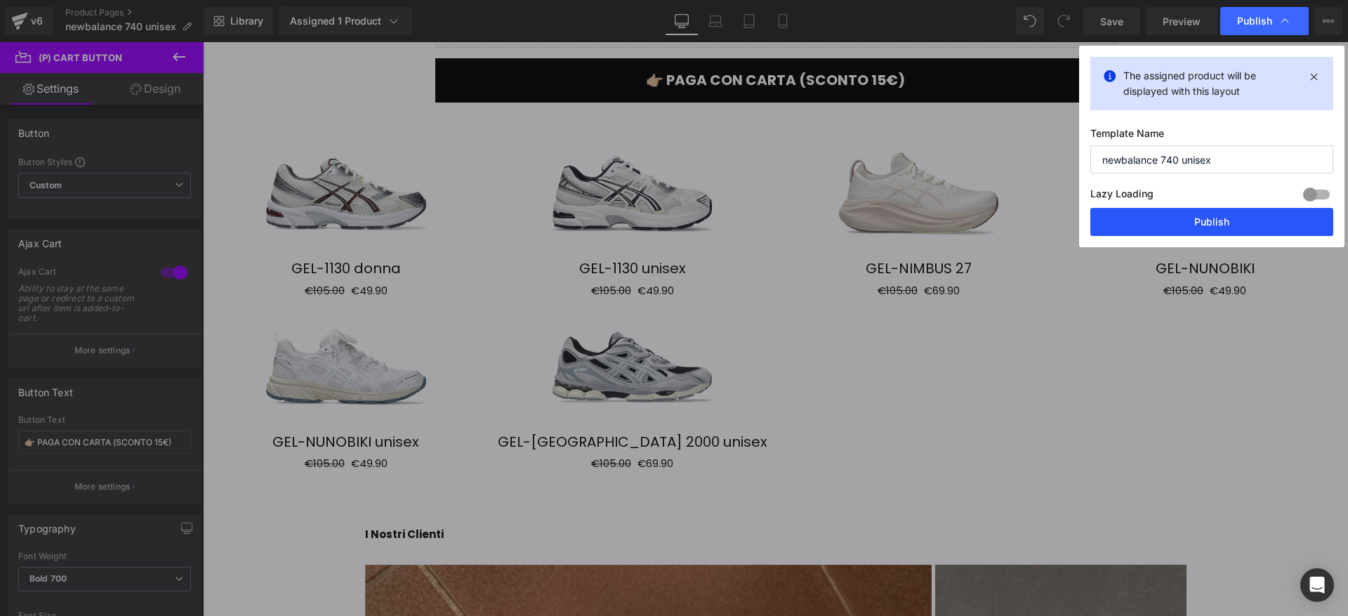
drag, startPoint x: 1157, startPoint y: 218, endPoint x: 950, endPoint y: 176, distance: 211.3
click at [1157, 218] on button "Publish" at bounding box center [1211, 222] width 243 height 28
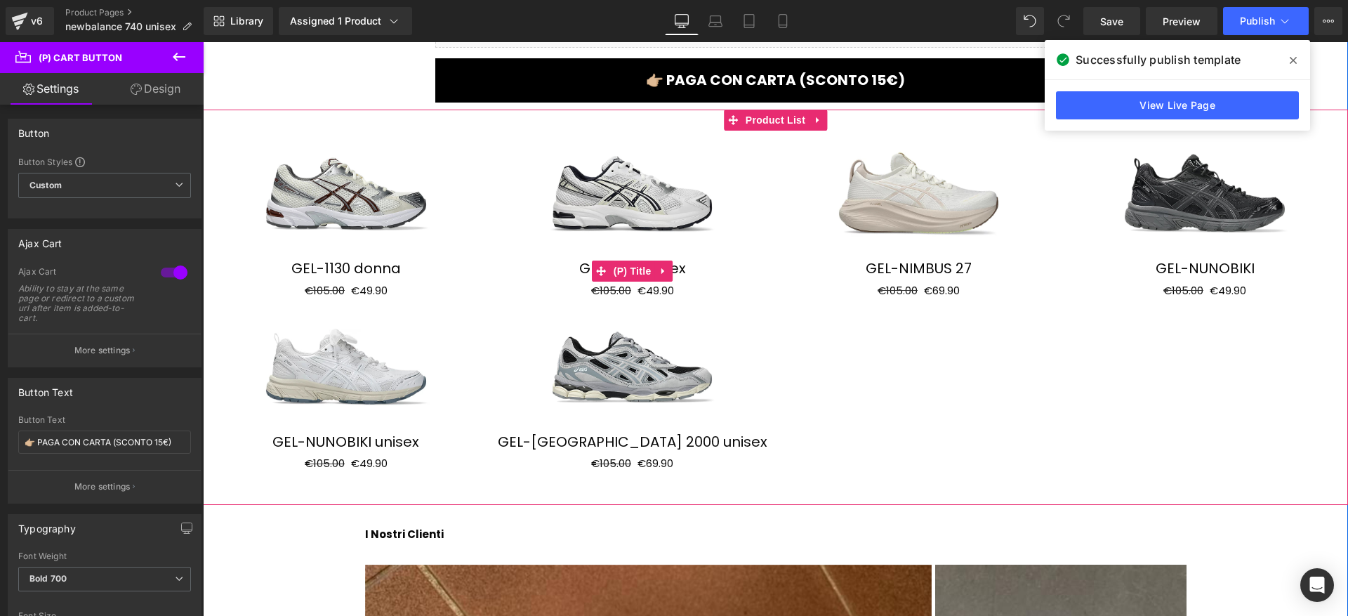
scroll to position [2757, 0]
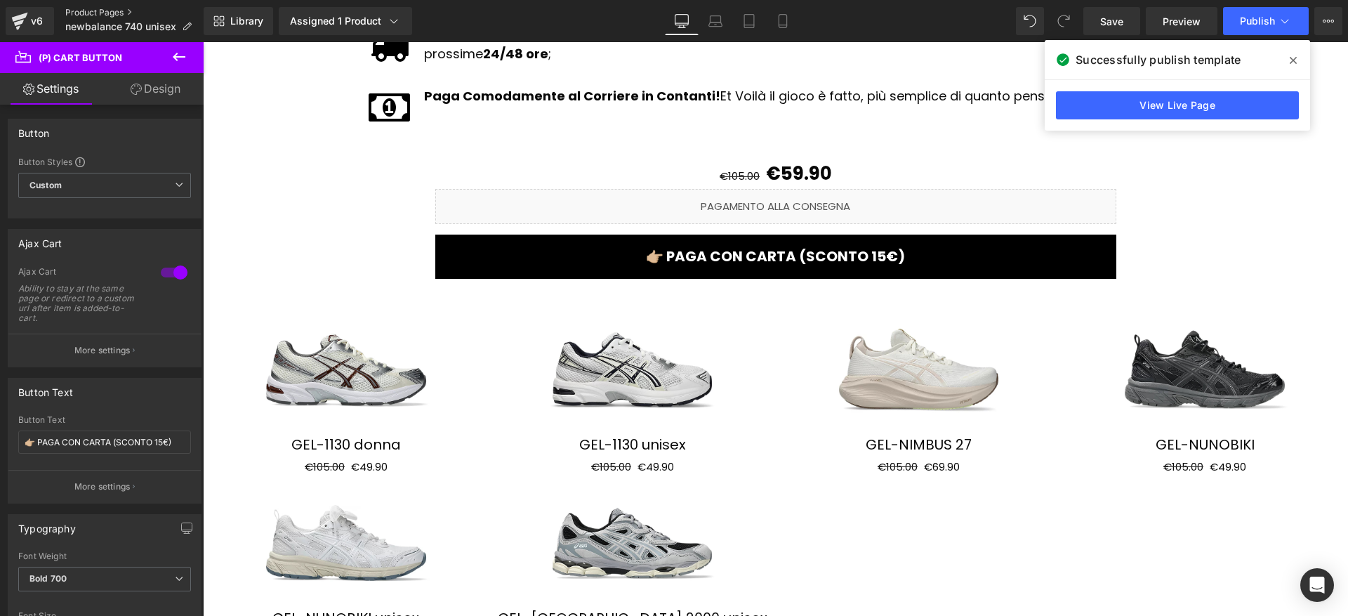
click at [97, 12] on link "Product Pages" at bounding box center [134, 12] width 138 height 11
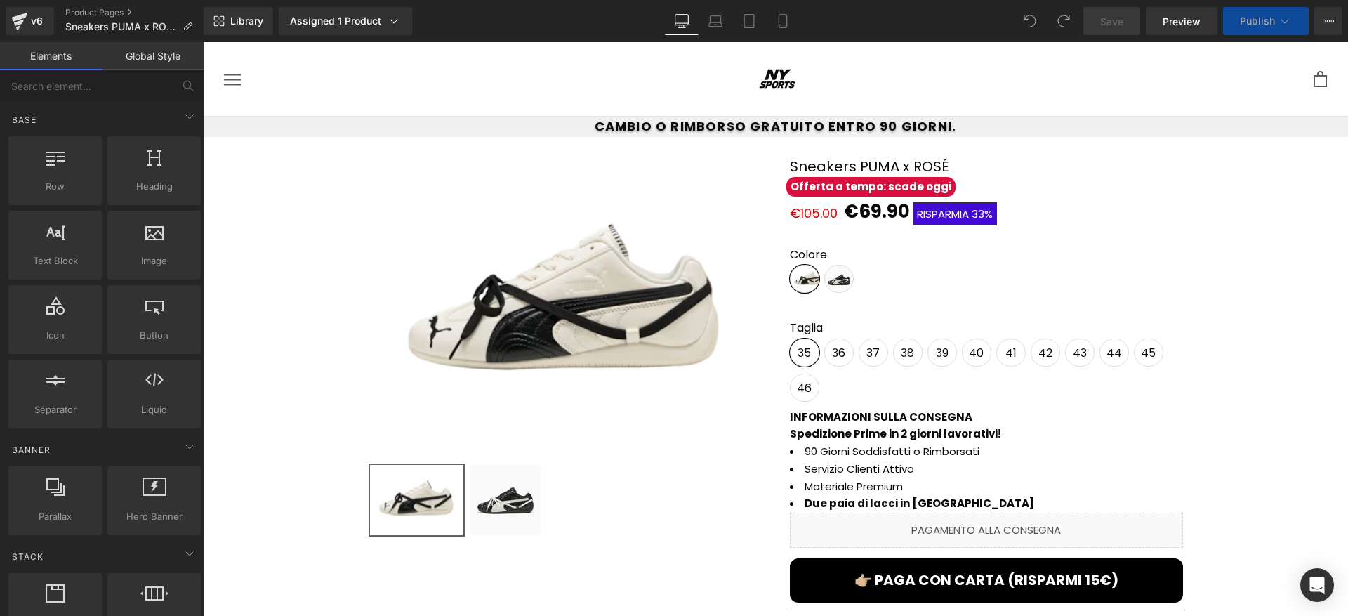
scroll to position [134, 0]
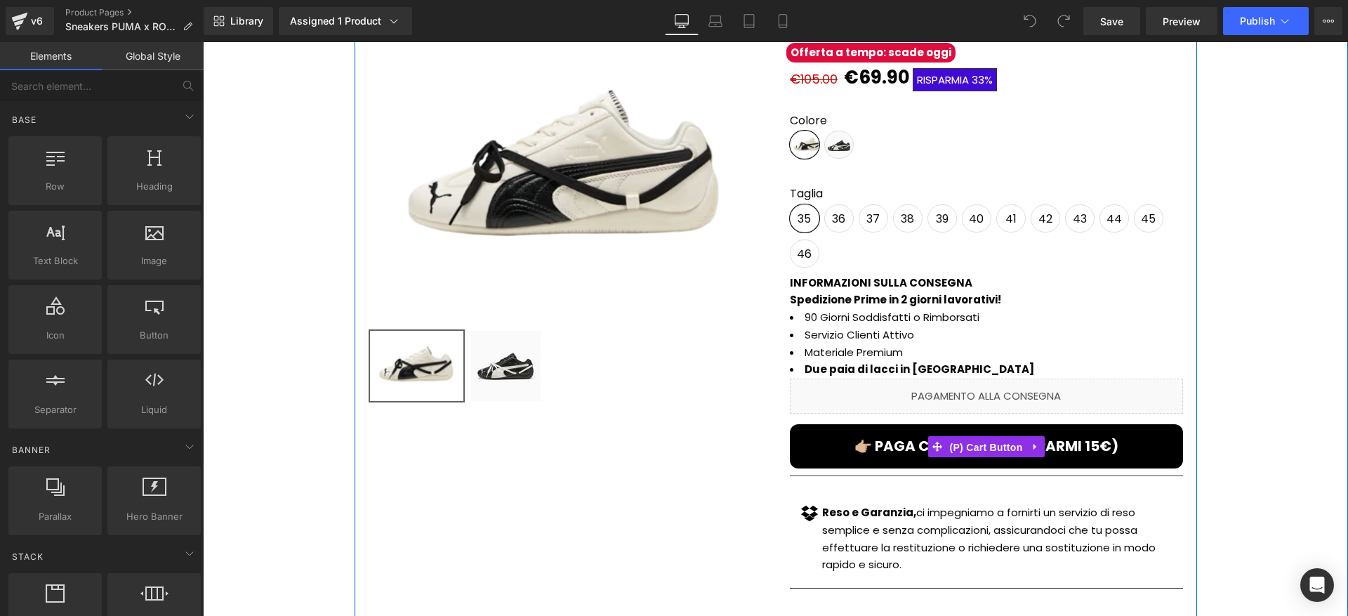
click at [980, 442] on span "(P) Cart Button" at bounding box center [985, 447] width 80 height 21
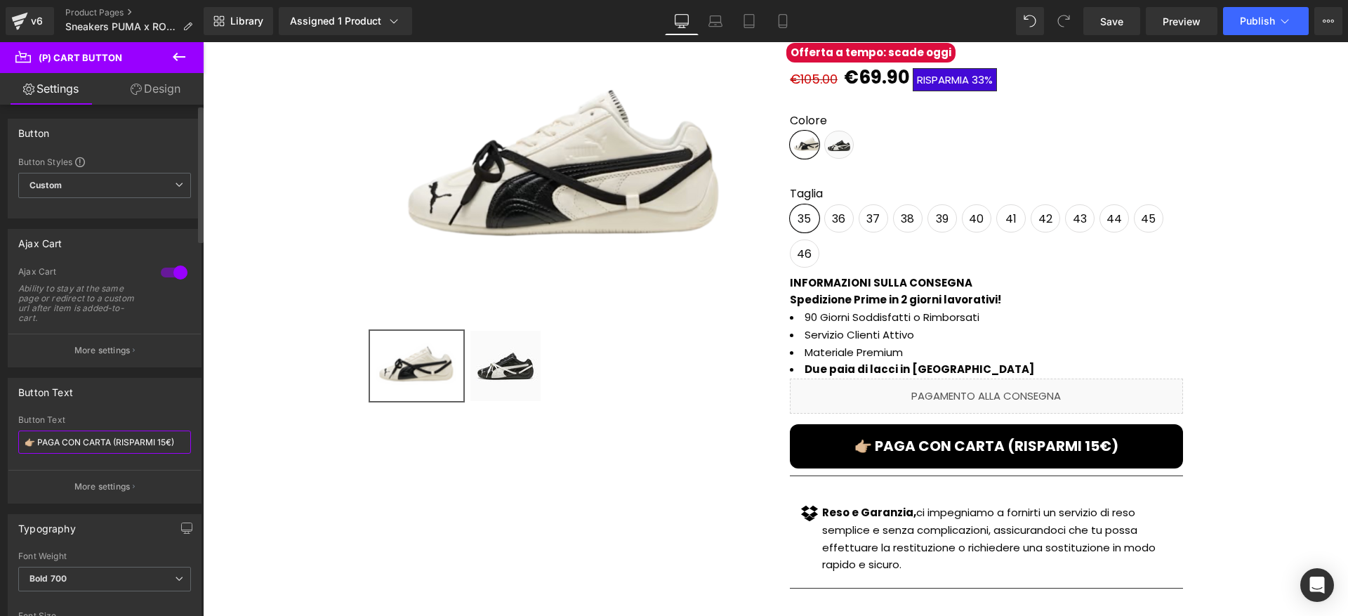
drag, startPoint x: 117, startPoint y: 441, endPoint x: 171, endPoint y: 444, distance: 54.1
click at [171, 444] on input "👉🏼 PAGA CON CARTA (RISPARMI 15€)" at bounding box center [104, 441] width 173 height 23
paste input "SCONTO"
type input "👉🏼 PAGA CON CARTA (SCONTO 15€)"
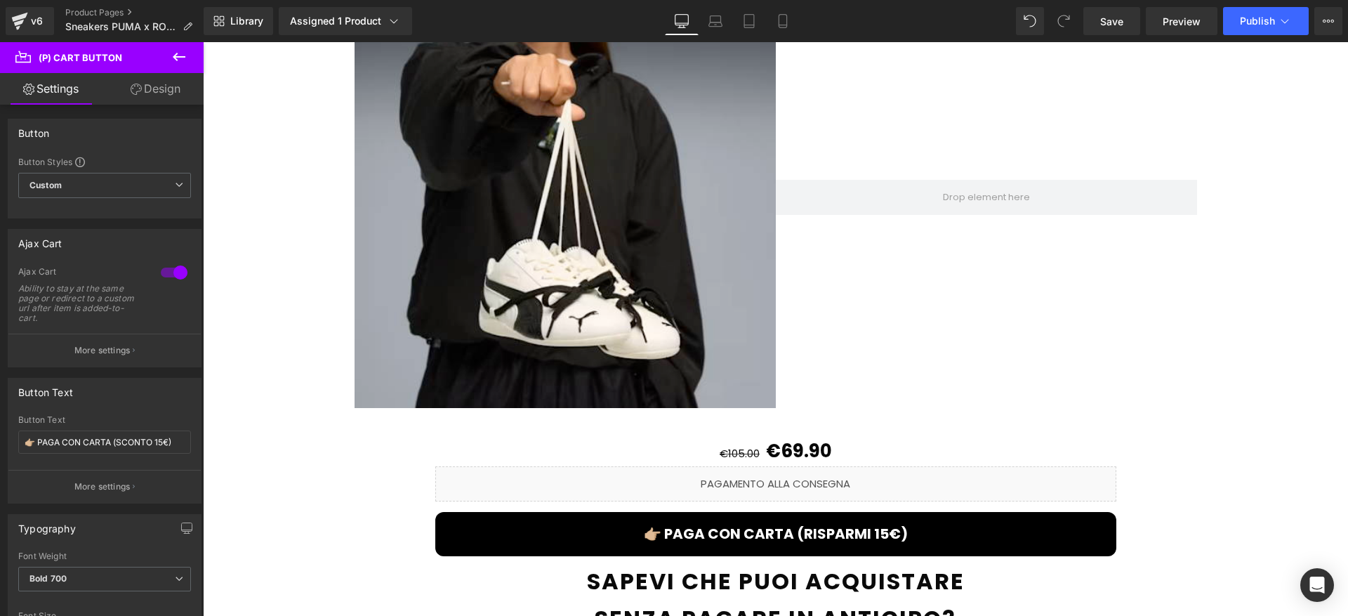
scroll to position [1566, 0]
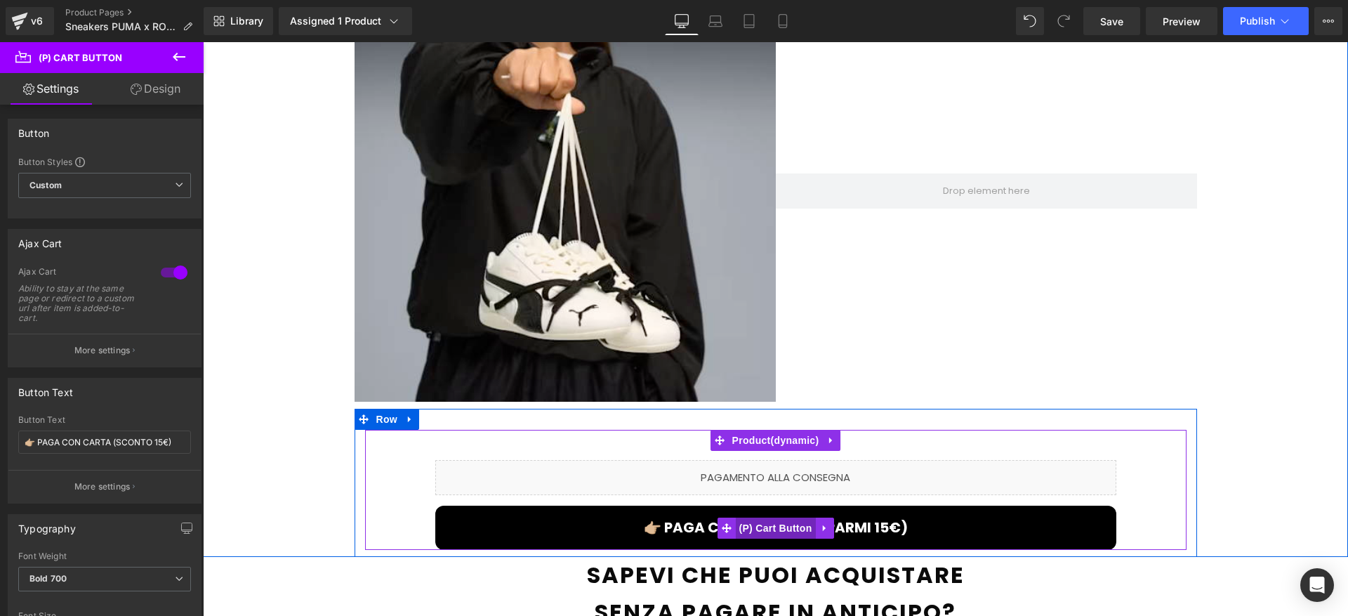
click at [754, 517] on span "(P) Cart Button" at bounding box center [775, 527] width 80 height 21
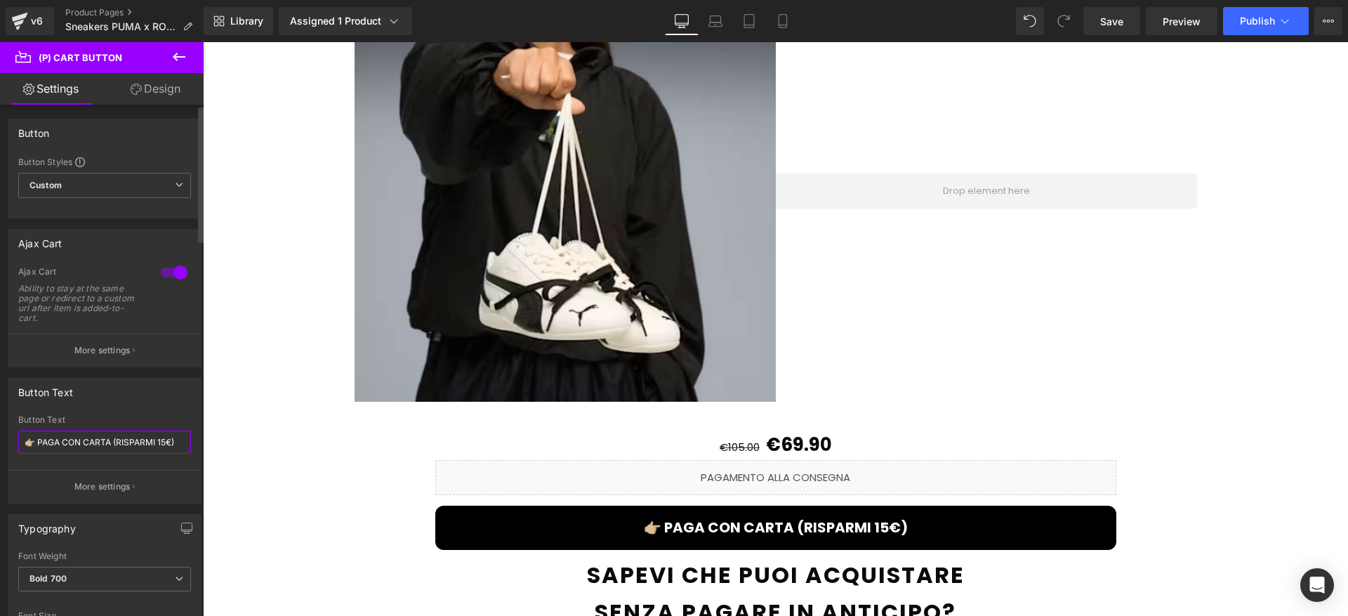
drag, startPoint x: 117, startPoint y: 441, endPoint x: 173, endPoint y: 444, distance: 55.5
click at [173, 444] on input "👉🏼 PAGA CON CARTA (RISPARMI 15€)" at bounding box center [104, 441] width 173 height 23
paste input "SCONTO"
type input "👉🏼 PAGA CON CARTA (SCONTO 15€)"
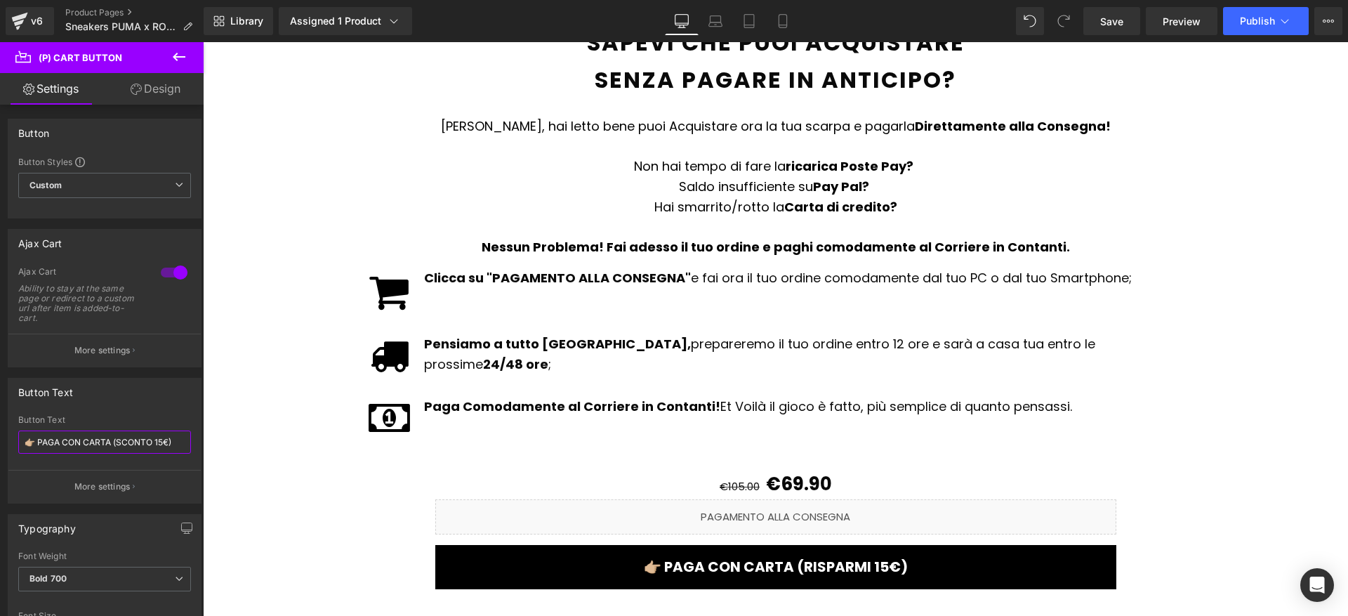
scroll to position [2176, 0]
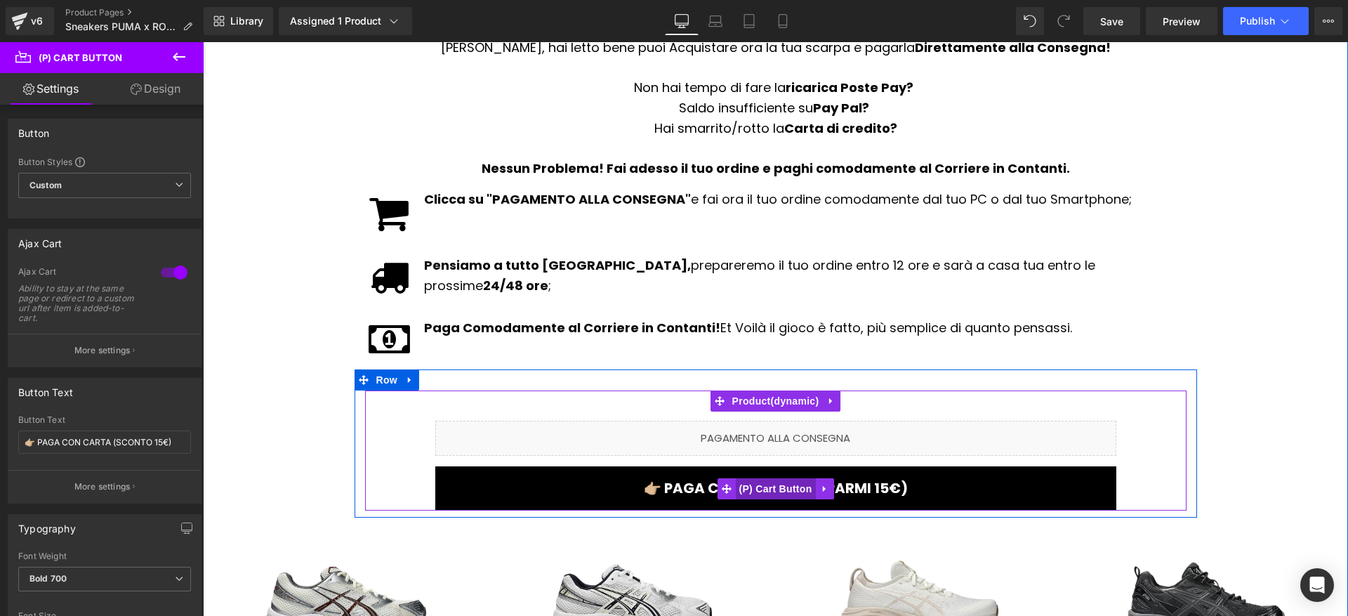
click at [763, 478] on span "(P) Cart Button" at bounding box center [775, 488] width 80 height 21
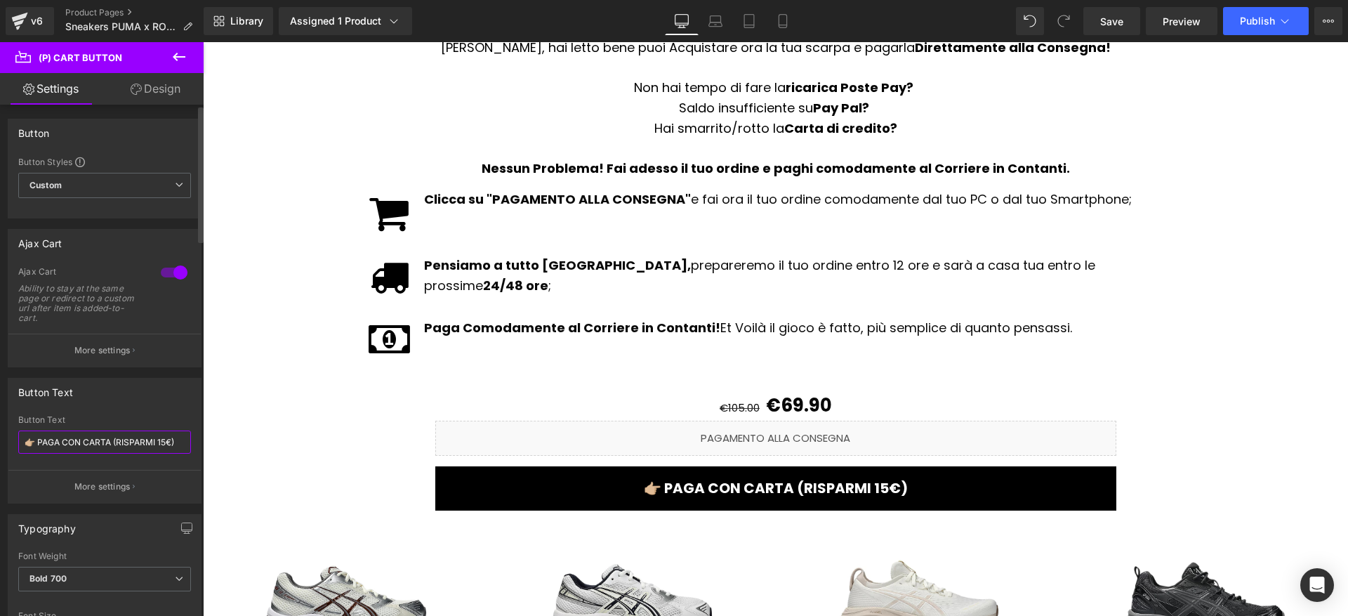
drag, startPoint x: 118, startPoint y: 444, endPoint x: 170, endPoint y: 444, distance: 51.9
click at [170, 444] on input "👉🏼 PAGA CON CARTA (RISPARMI 15€)" at bounding box center [104, 441] width 173 height 23
paste input "SCONTO"
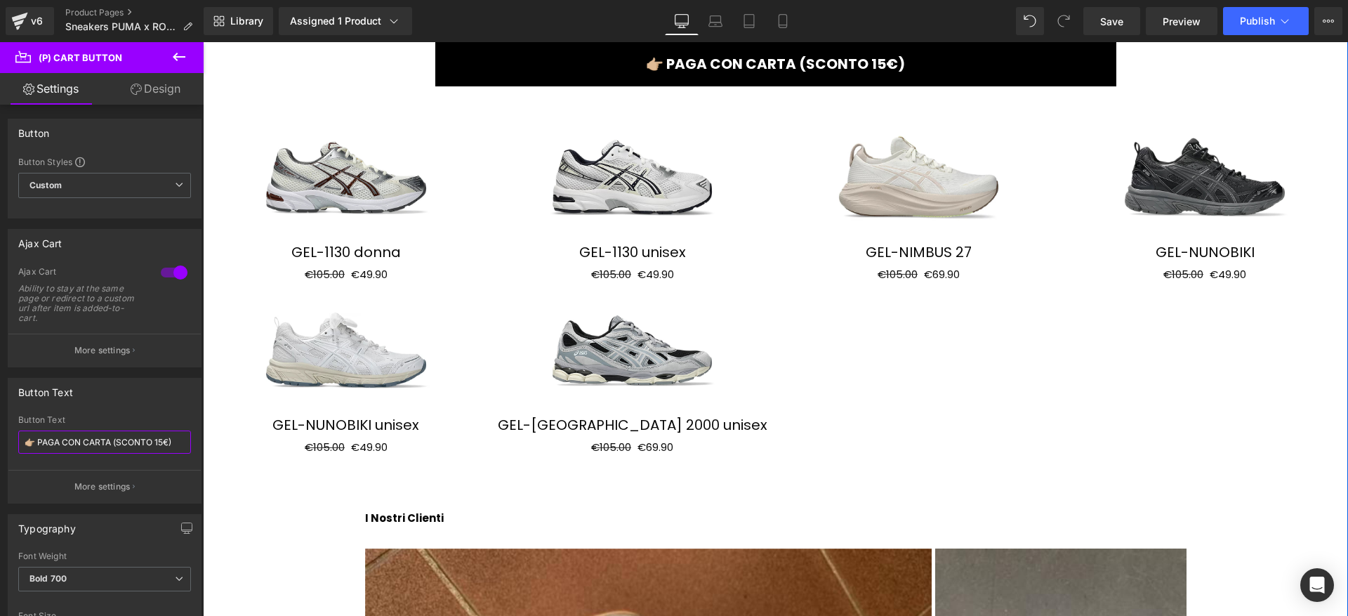
scroll to position [2475, 0]
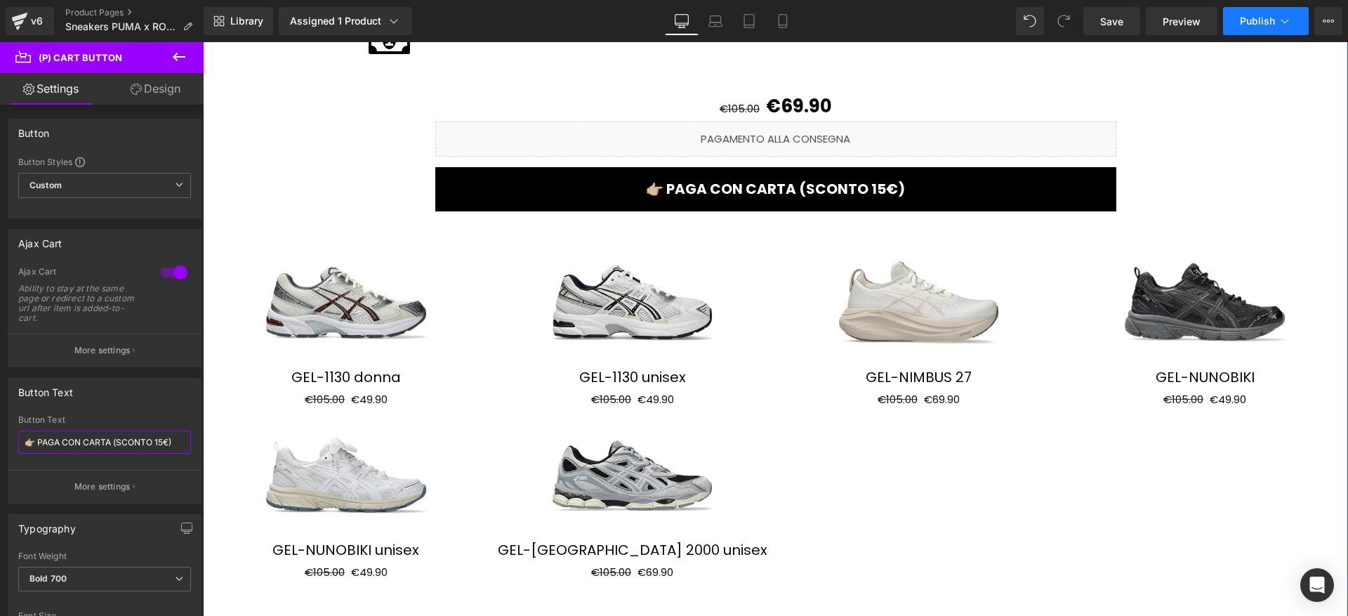
type input "👉🏼 PAGA CON CARTA (SCONTO 15€)"
click at [1275, 30] on button "Publish" at bounding box center [1266, 21] width 86 height 28
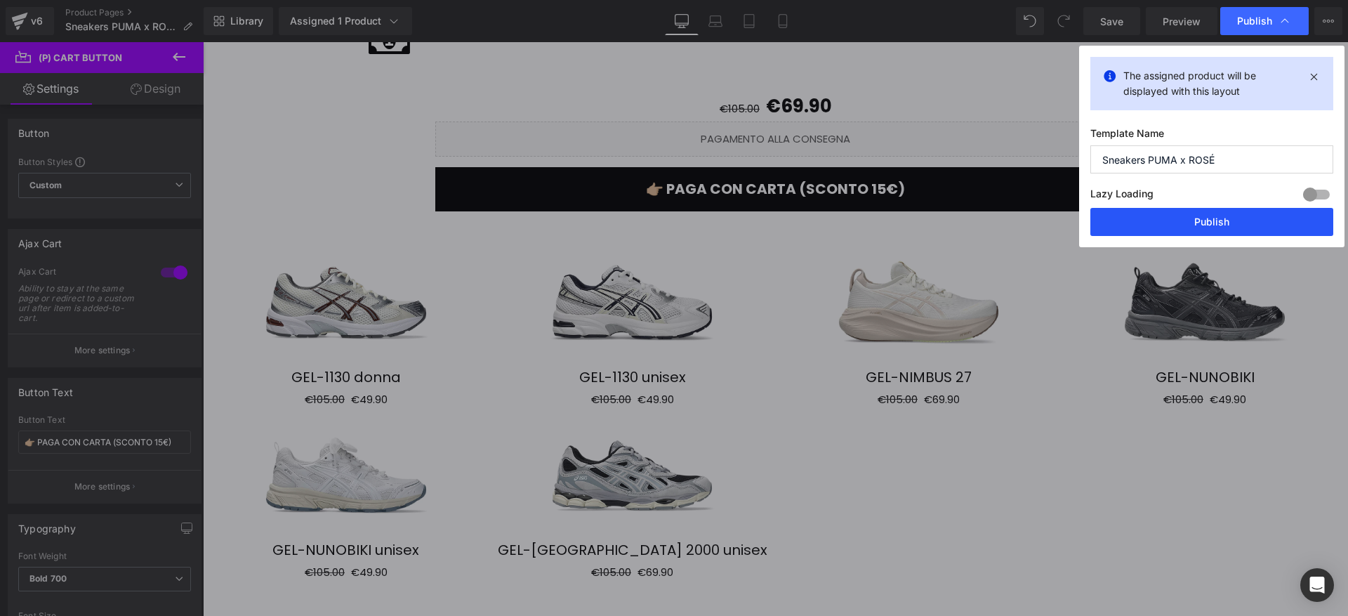
click at [1159, 222] on button "Publish" at bounding box center [1211, 222] width 243 height 28
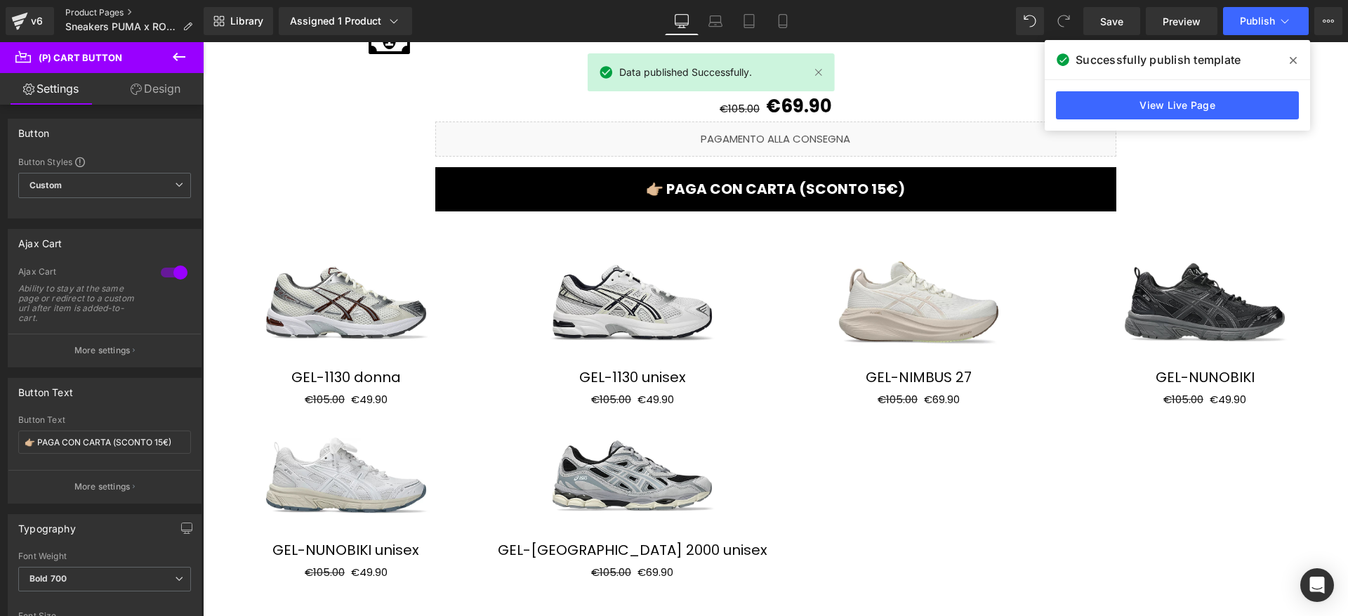
click at [102, 9] on link "Product Pages" at bounding box center [134, 12] width 138 height 11
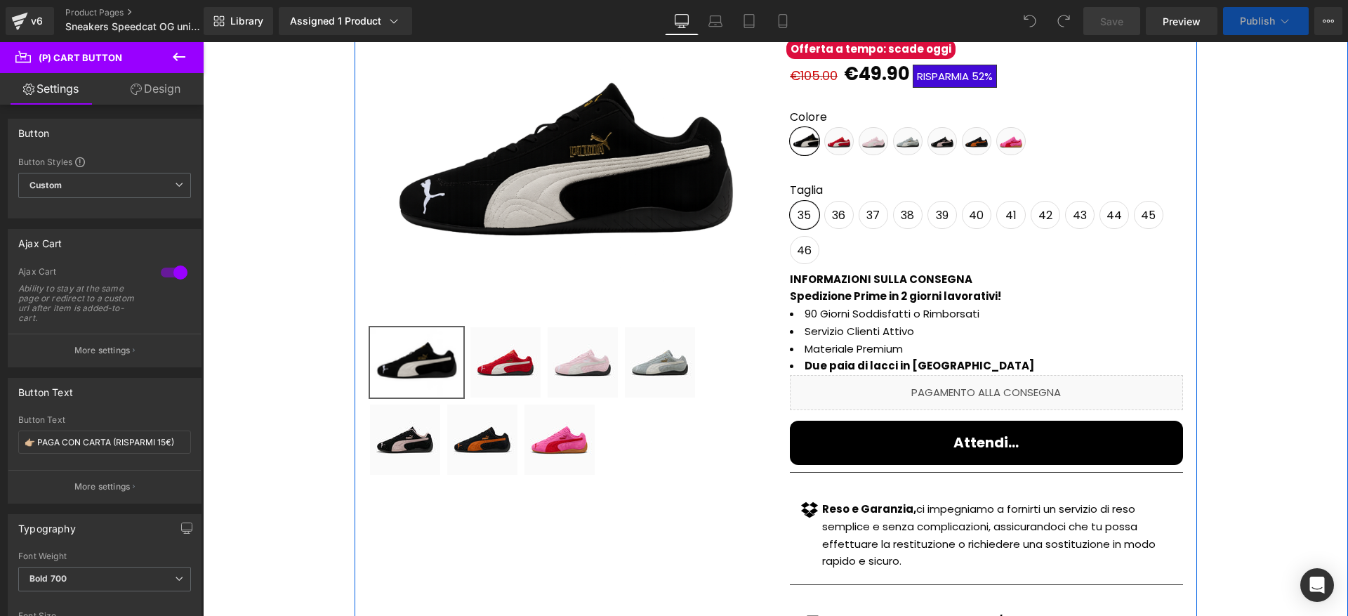
scroll to position [187, 0]
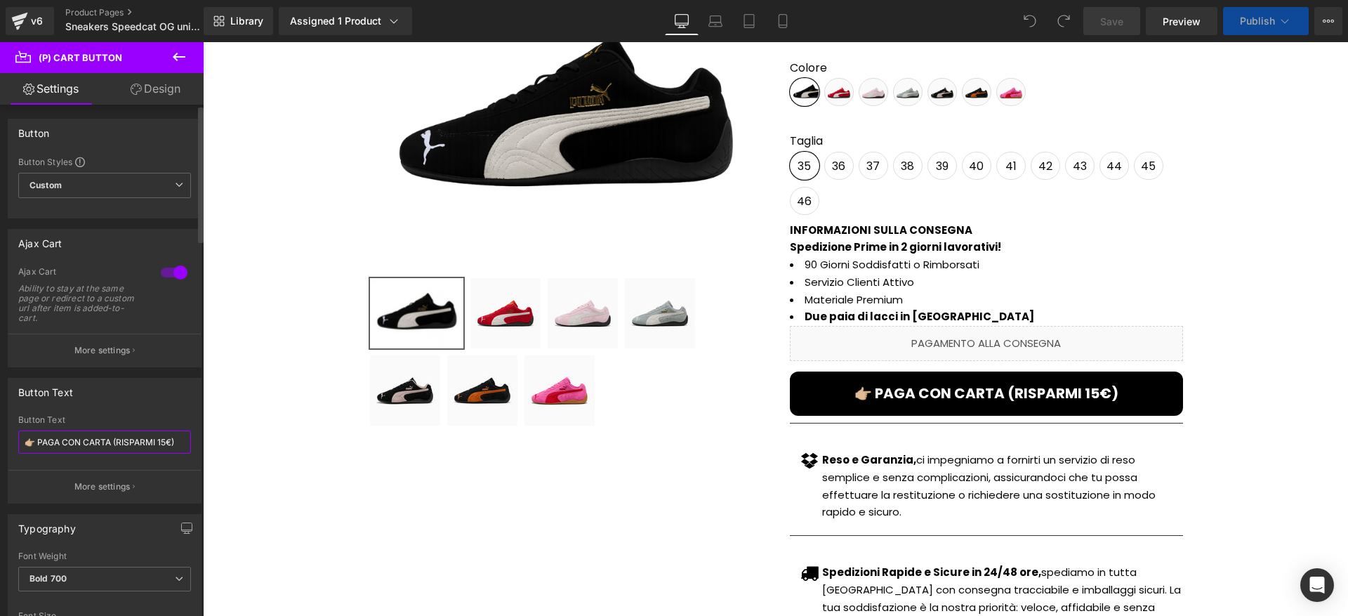
drag, startPoint x: 153, startPoint y: 444, endPoint x: 170, endPoint y: 444, distance: 16.9
click at [170, 444] on input "👉🏼 PAGA CON CARTA (RISPARMI 15€)" at bounding box center [104, 441] width 173 height 23
paste input "SCONTO"
type input "👉🏼 PAGA CON CARTA (SCONTO 15€)"
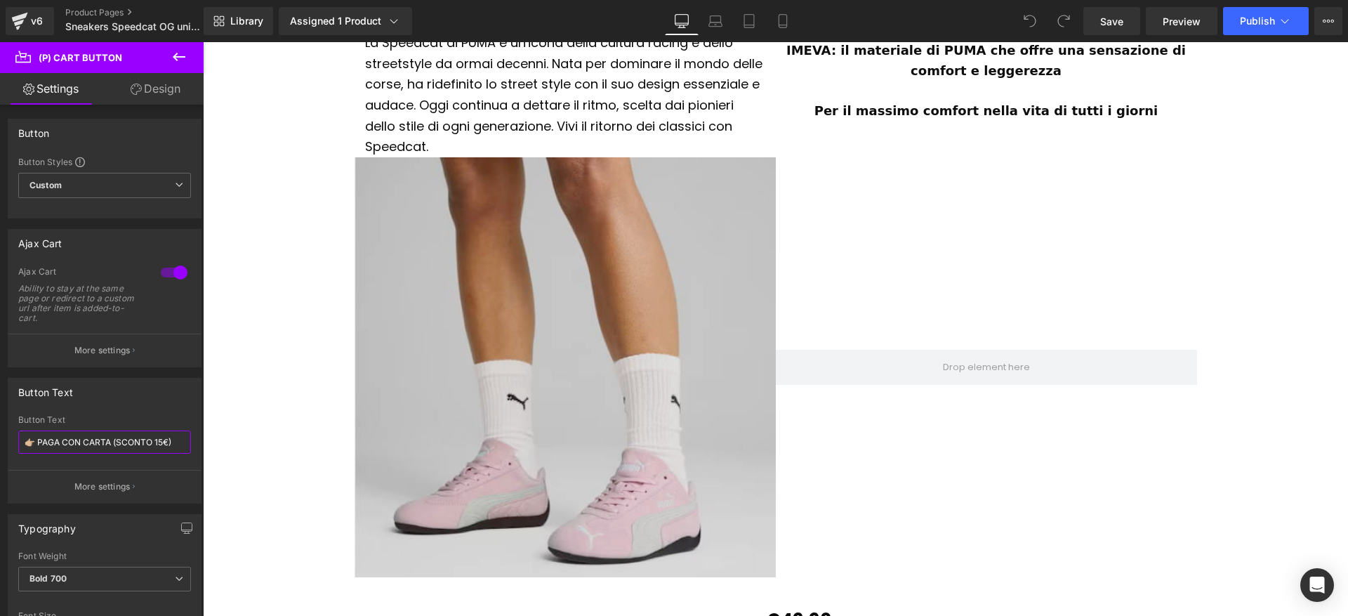
scroll to position [1658, 0]
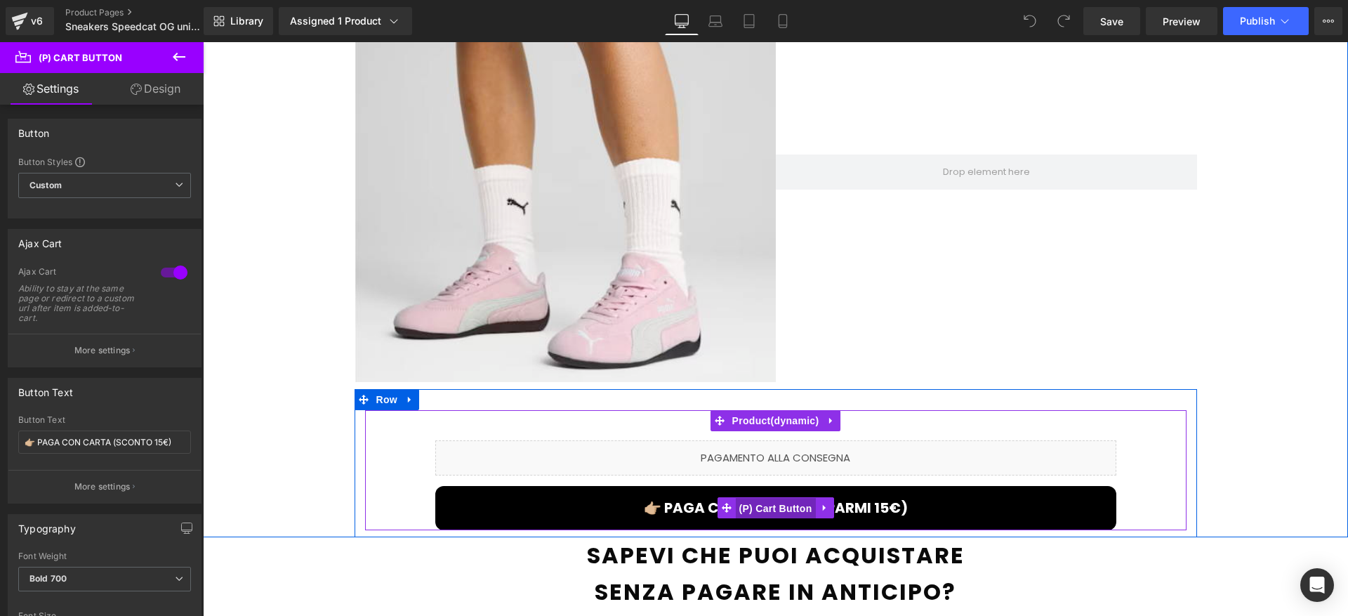
click at [769, 498] on span "(P) Cart Button" at bounding box center [775, 508] width 80 height 21
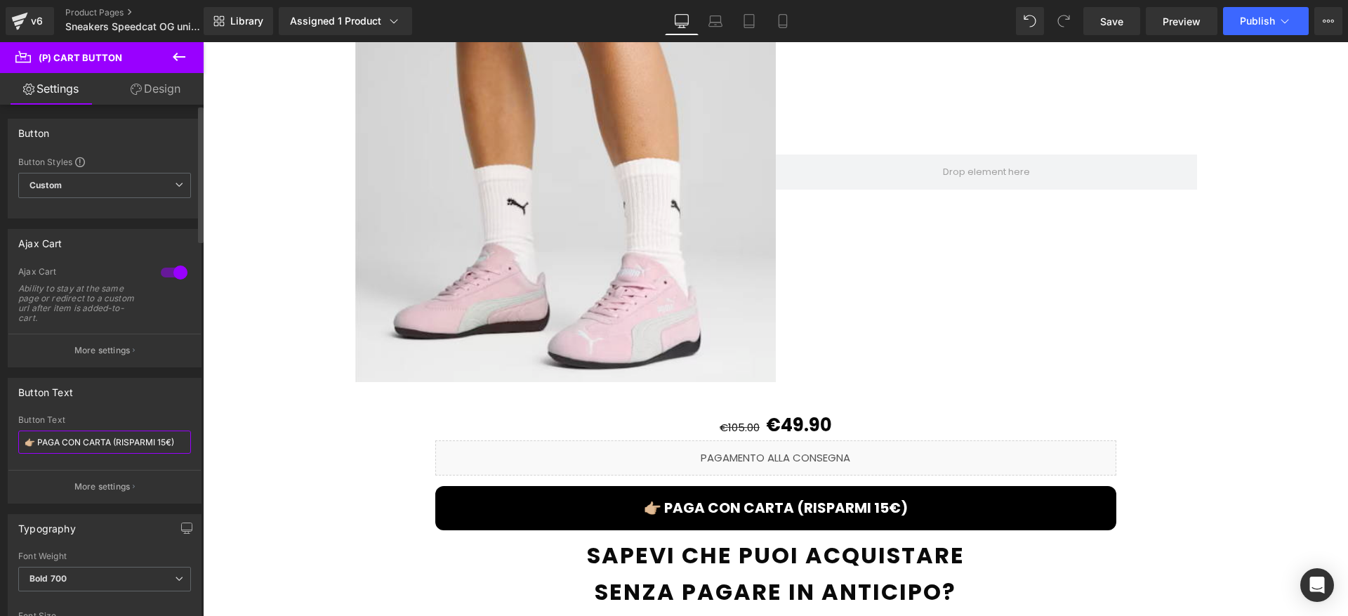
drag, startPoint x: 117, startPoint y: 441, endPoint x: 169, endPoint y: 444, distance: 52.0
click at [169, 444] on input "👉🏼 PAGA CON CARTA (RISPARMI 15€)" at bounding box center [104, 441] width 173 height 23
paste input "SCONTO"
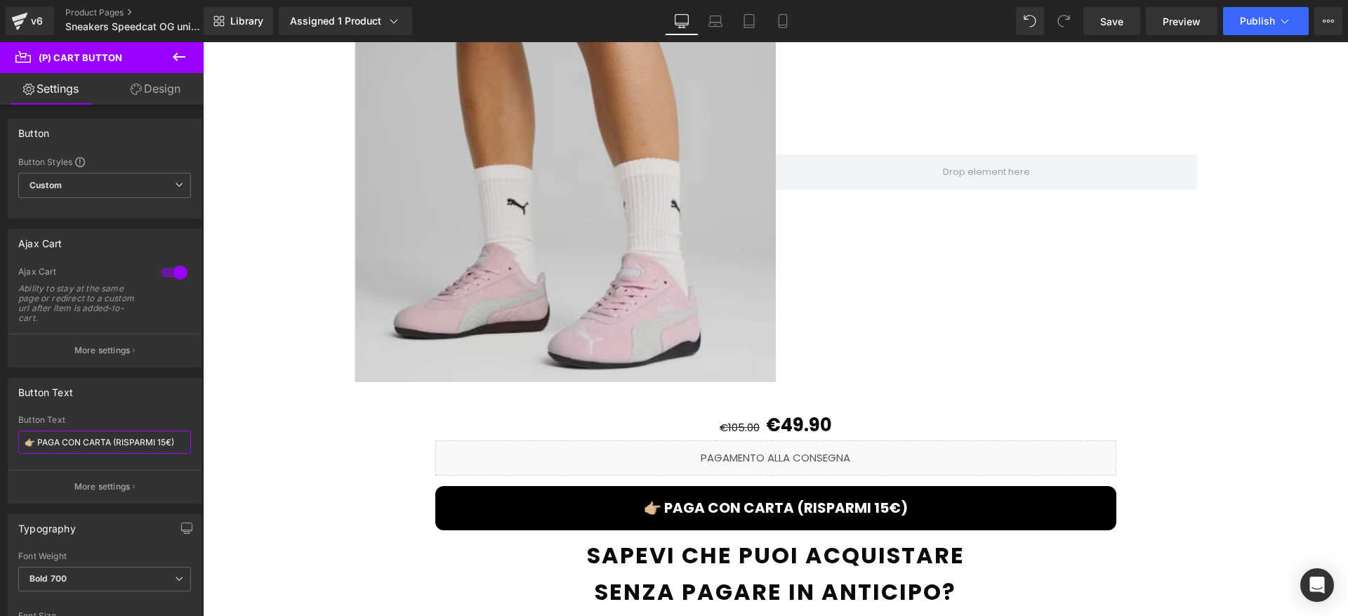
type input "👉🏼 PAGA CON CARTA (SCONTO 15€)"
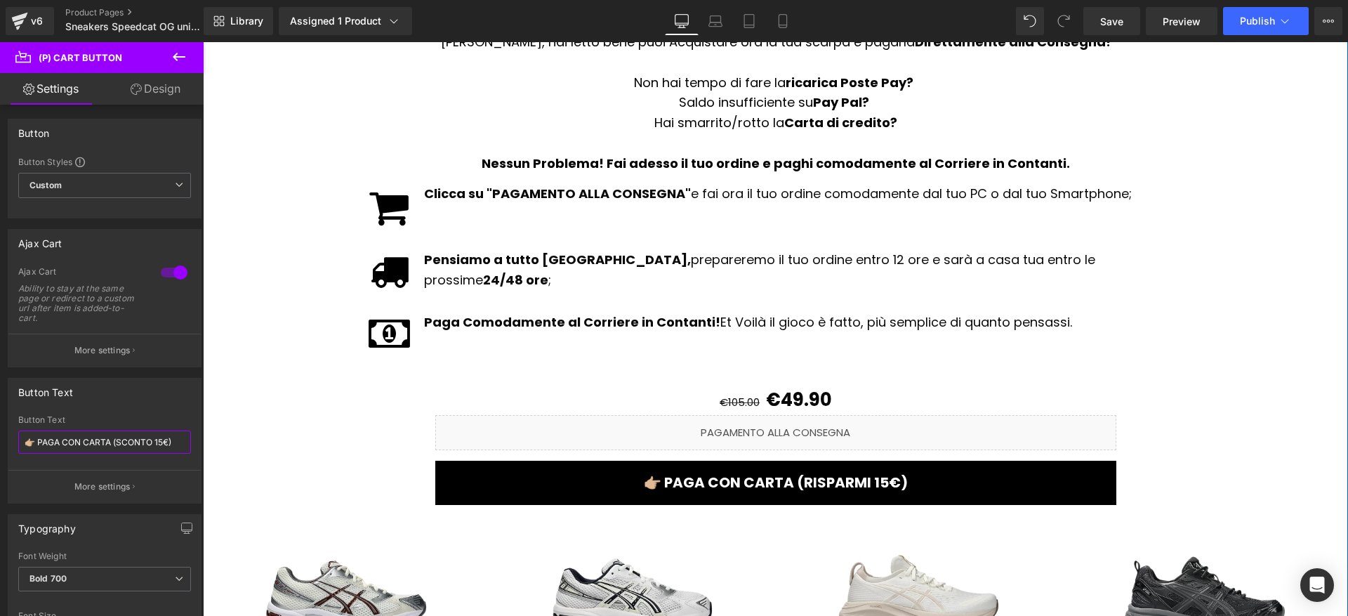
scroll to position [2362, 0]
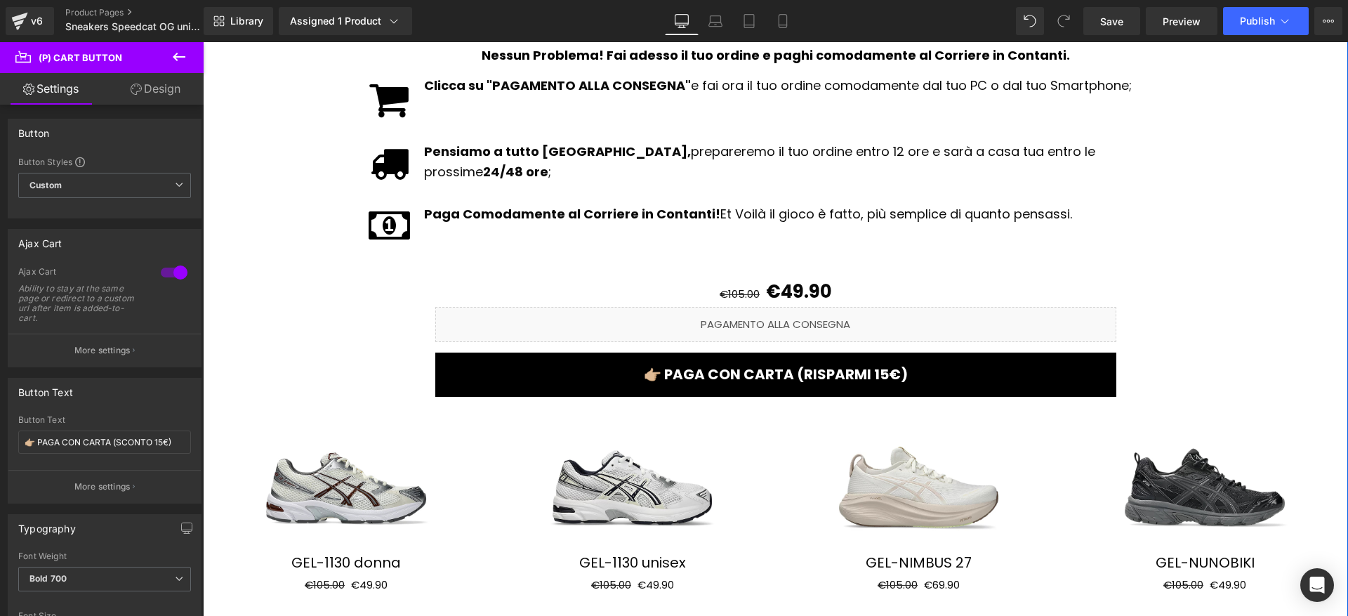
click at [764, 380] on div "€105.00 €49.90 (P) Price Liquid 👉🏼 PAGA CON CARTA (RISPARMI 15€) (P) Cart Butto…" at bounding box center [775, 329] width 842 height 148
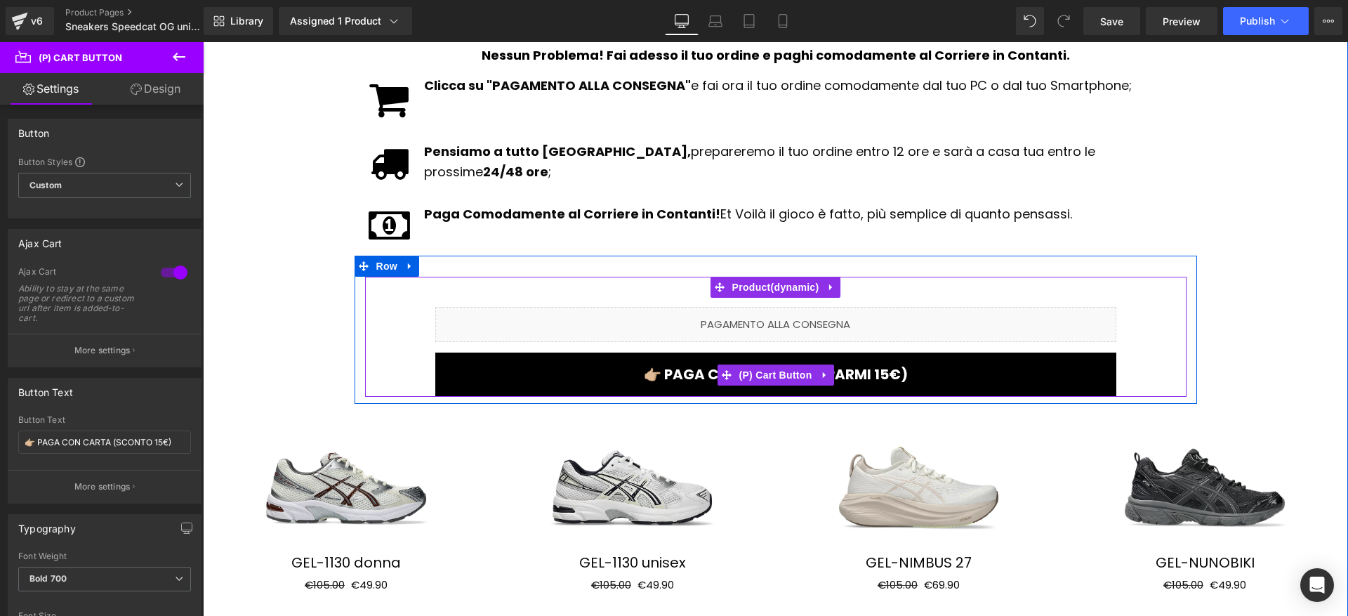
click at [764, 360] on div "👉🏼 PAGA CON CARTA (RISPARMI 15€) (P) Cart Button" at bounding box center [775, 374] width 681 height 44
click at [792, 364] on span "(P) Cart Button" at bounding box center [775, 374] width 80 height 21
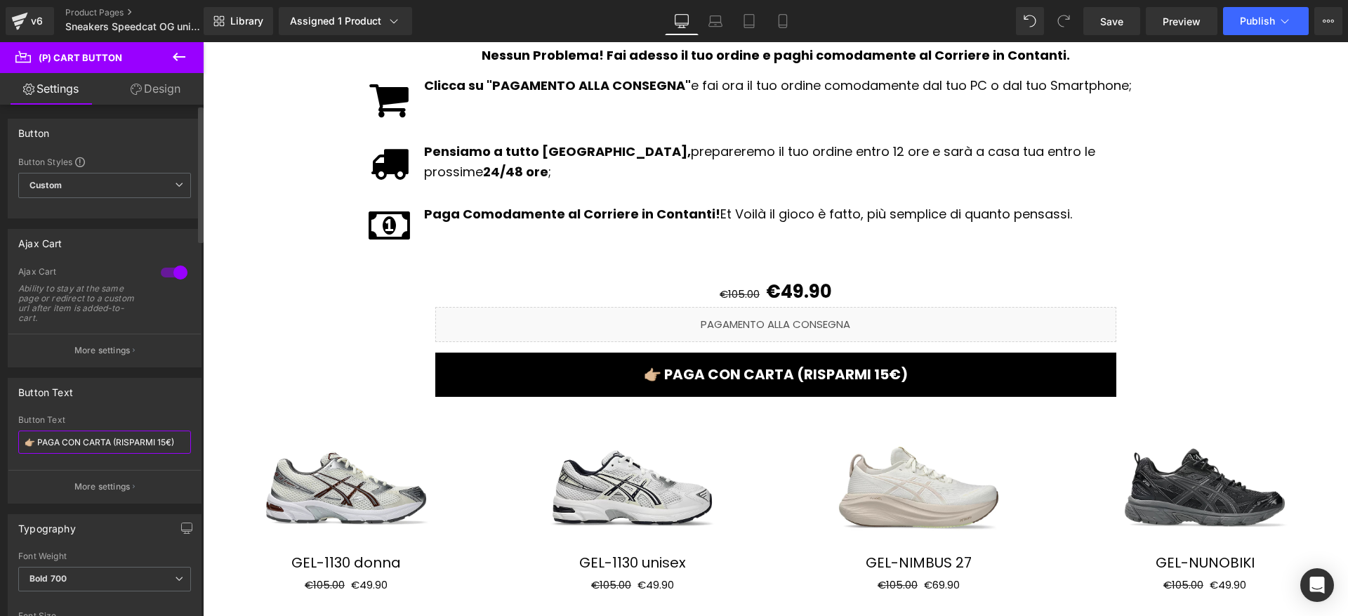
drag, startPoint x: 117, startPoint y: 443, endPoint x: 172, endPoint y: 441, distance: 54.8
click at [171, 441] on input "👉🏼 PAGA CON CARTA (RISPARMI 15€)" at bounding box center [104, 441] width 173 height 23
paste input "SCONTO"
type input "👉🏼 PAGA CON CARTA (SCONTO 15€)"
click at [1253, 27] on button "Publish" at bounding box center [1266, 21] width 86 height 28
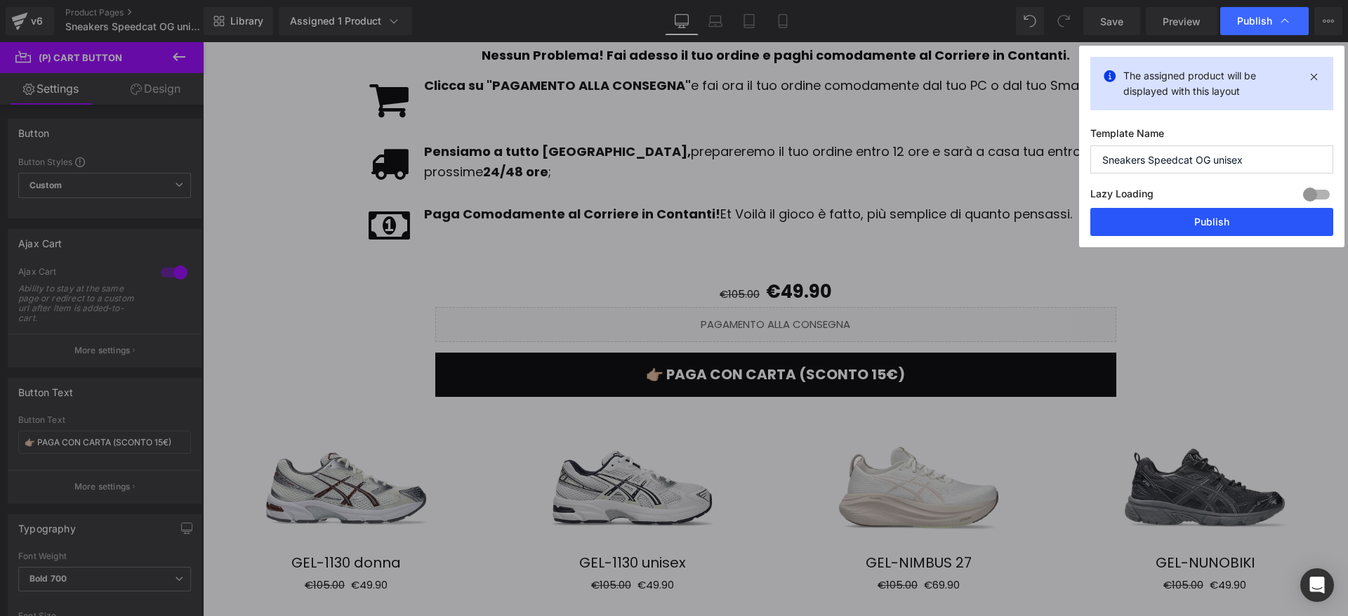
click at [1202, 214] on button "Publish" at bounding box center [1211, 222] width 243 height 28
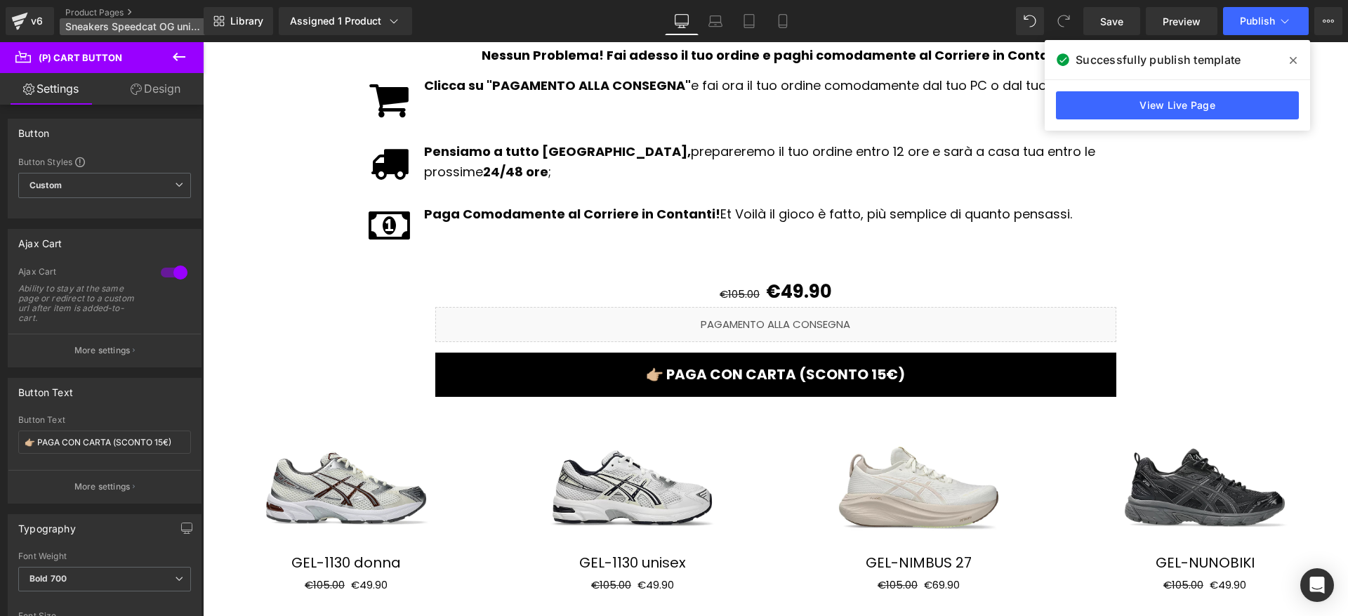
click at [109, 19] on p "Sneakers Speedcat OG unisex" at bounding box center [140, 26] width 161 height 17
click at [100, 13] on link "Product Pages" at bounding box center [145, 12] width 161 height 11
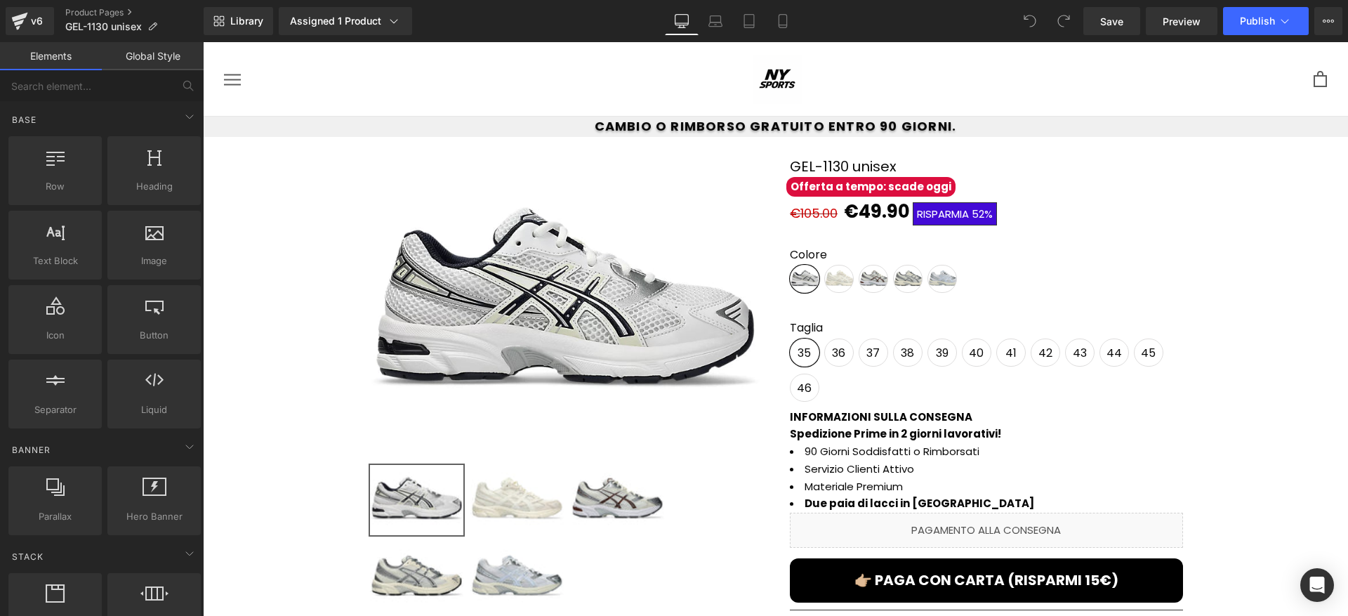
scroll to position [116, 0]
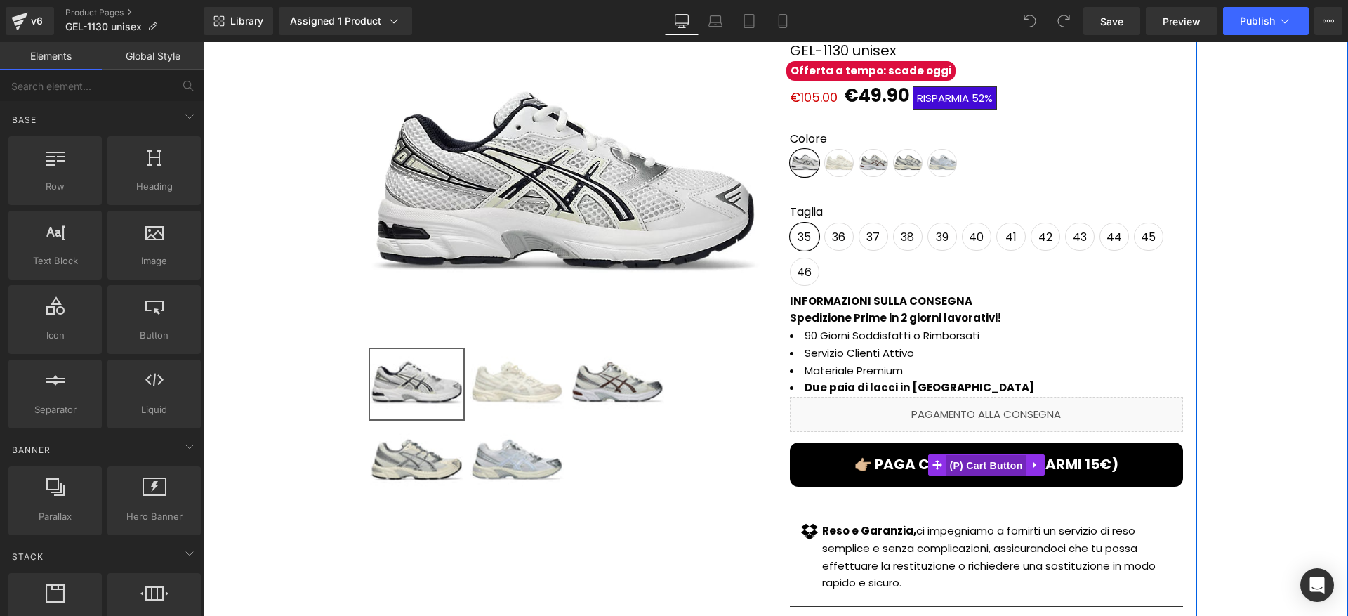
click at [1004, 469] on span "(P) Cart Button" at bounding box center [985, 465] width 80 height 21
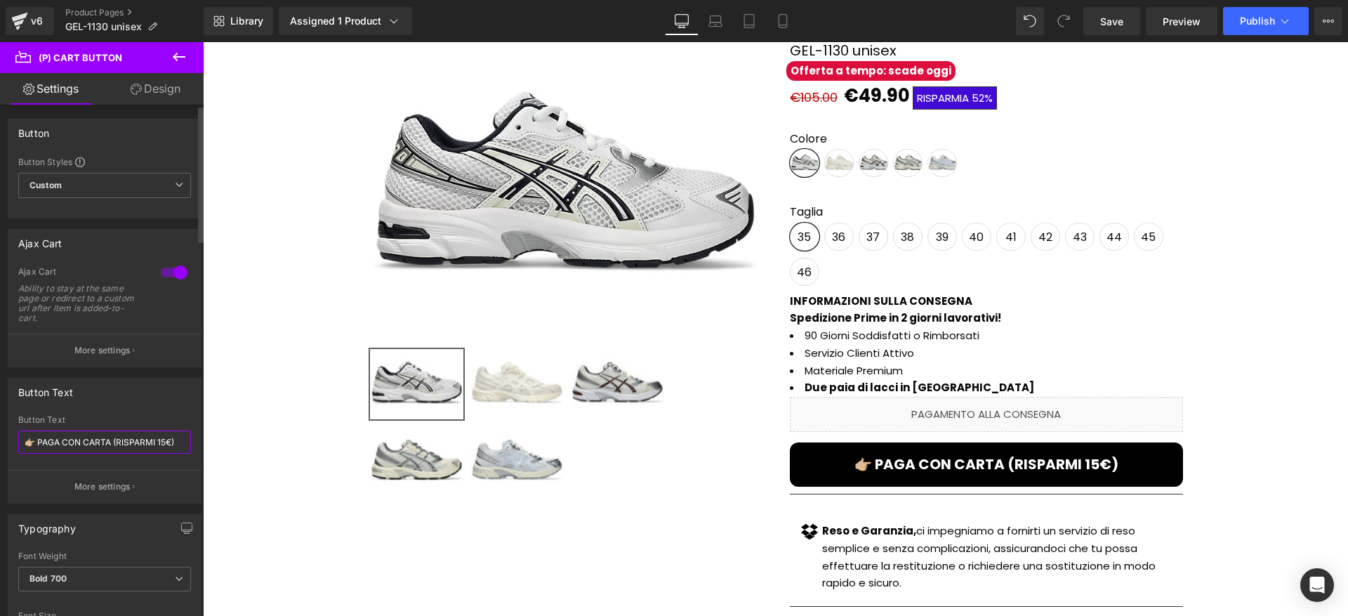
drag, startPoint x: 119, startPoint y: 441, endPoint x: 116, endPoint y: 366, distance: 75.8
click at [170, 446] on input "👉🏼 PAGA CON CARTA (RISPARMI 15€)" at bounding box center [104, 441] width 173 height 23
paste input "SCONTO"
type input "👉🏼 PAGA CON CARTA (SCONTO 15€)"
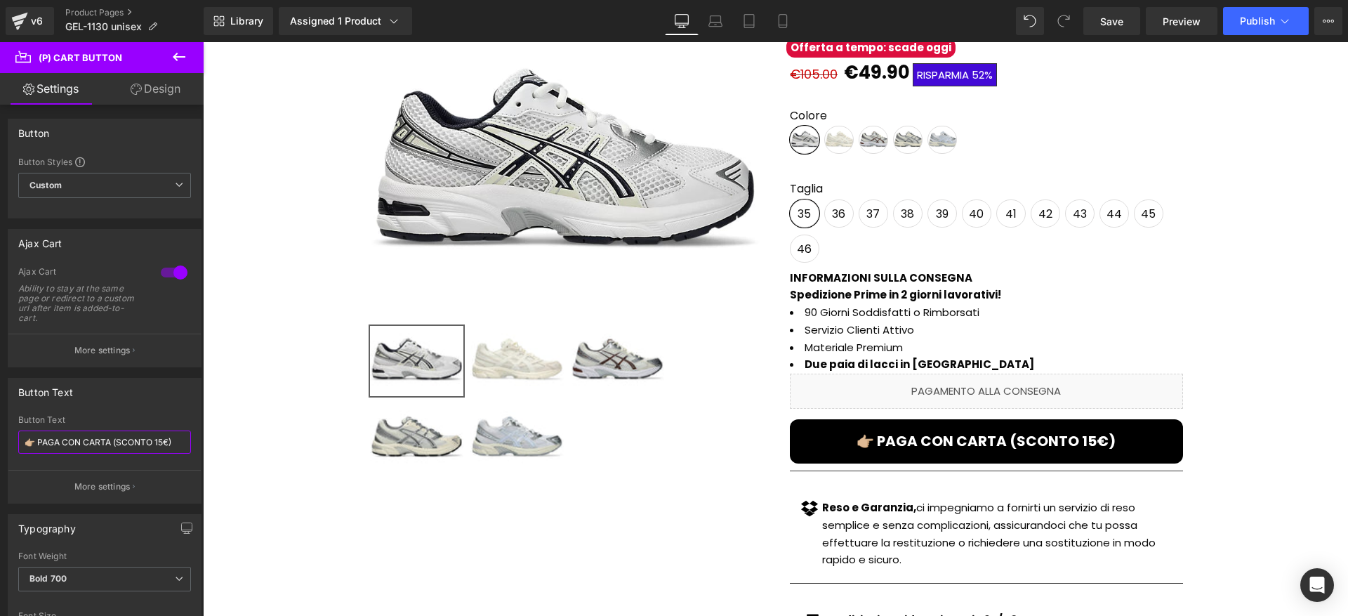
scroll to position [1371, 0]
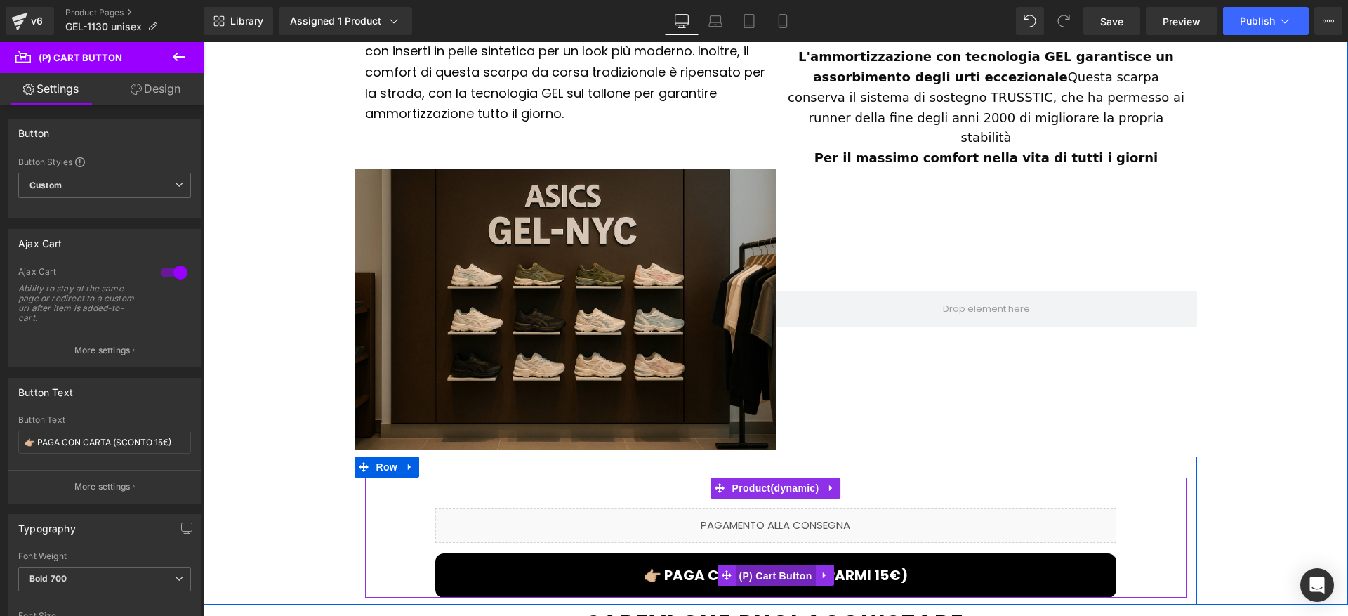
click at [776, 565] on span "(P) Cart Button" at bounding box center [775, 575] width 80 height 21
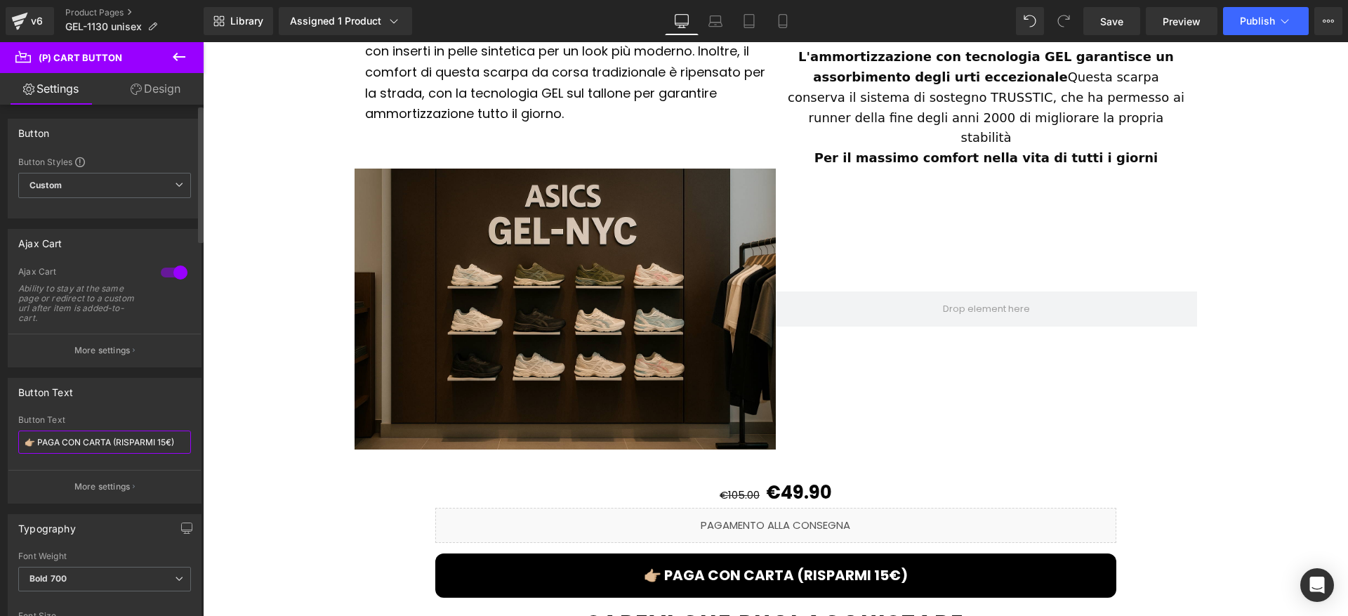
drag, startPoint x: 116, startPoint y: 439, endPoint x: 170, endPoint y: 441, distance: 54.1
click at [170, 441] on input "👉🏼 PAGA CON CARTA (RISPARMI 15€)" at bounding box center [104, 441] width 173 height 23
paste input "SCONTO"
type input "👉🏼 PAGA CON CARTA (SCONTO 15€)"
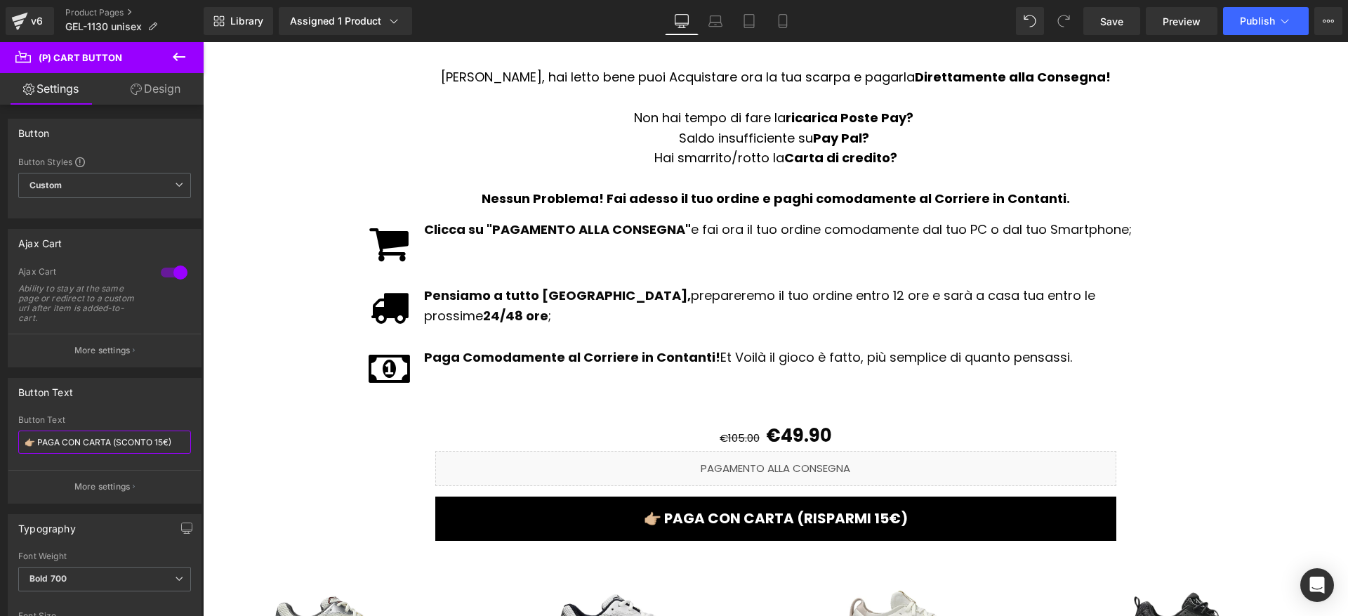
scroll to position [2305, 0]
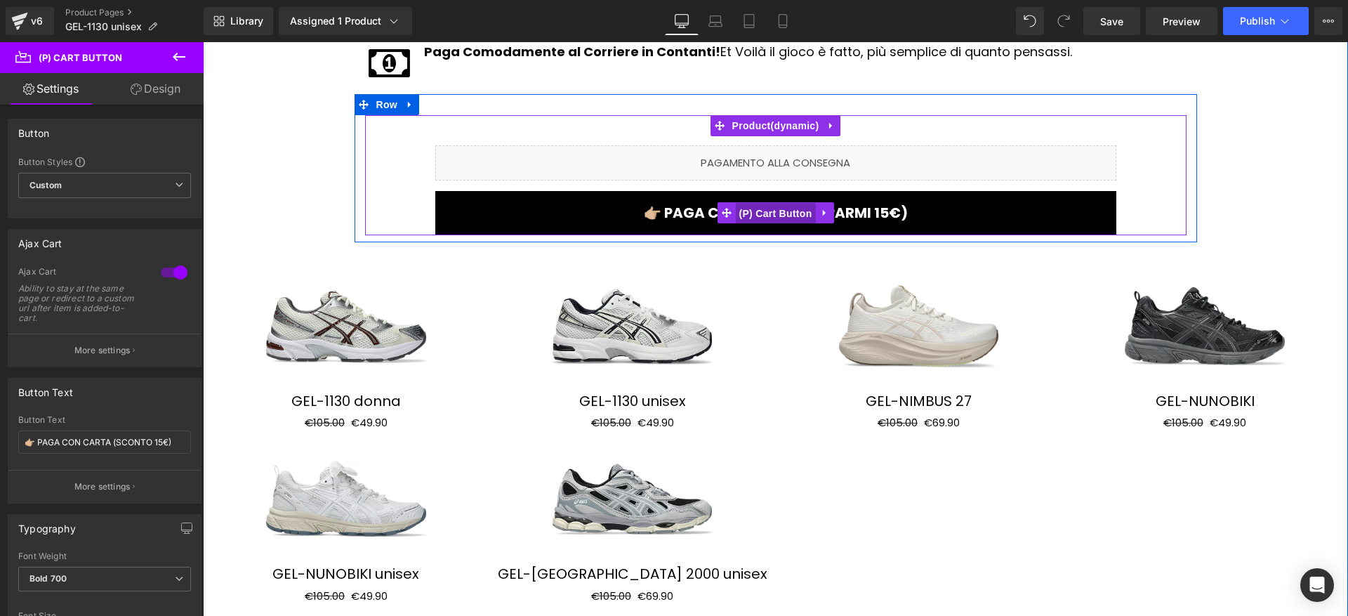
click at [778, 203] on span "(P) Cart Button" at bounding box center [775, 213] width 80 height 21
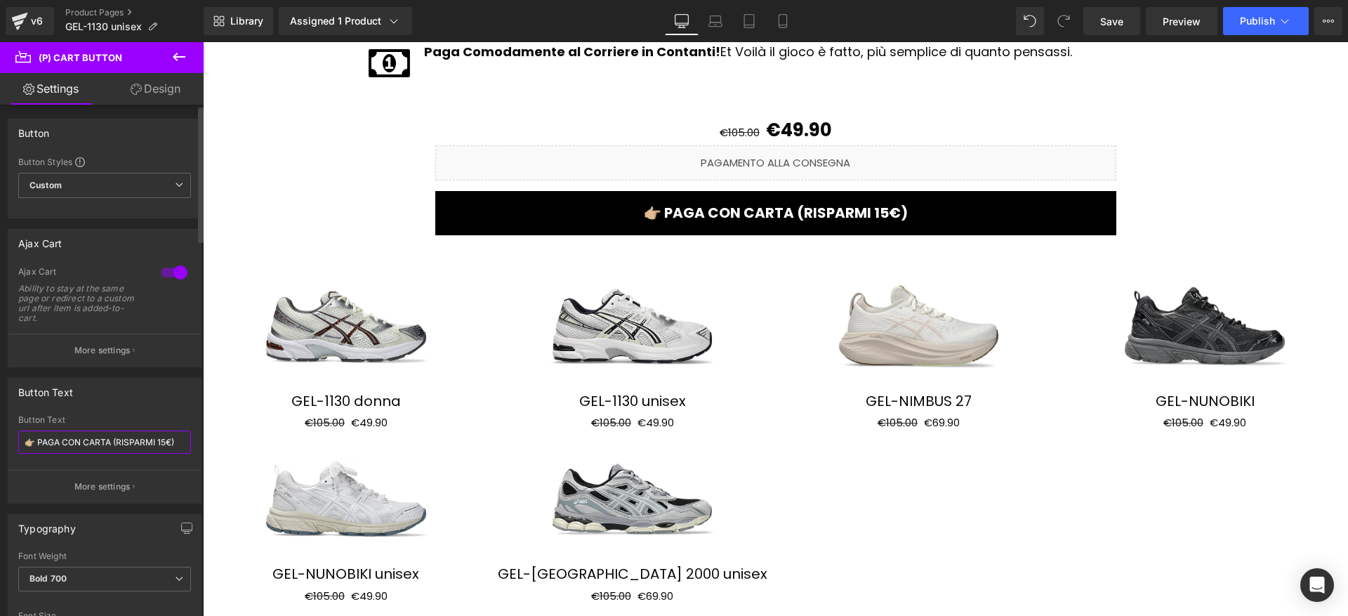
drag, startPoint x: 116, startPoint y: 443, endPoint x: 173, endPoint y: 445, distance: 57.6
click at [173, 445] on input "👉🏼 PAGA CON CARTA (RISPARMI 15€)" at bounding box center [104, 441] width 173 height 23
paste input "SCONTO"
type input "👉🏼 PAGA CON CARTA (SCONTO 15€)"
click at [1306, 32] on button "Publish" at bounding box center [1266, 21] width 86 height 28
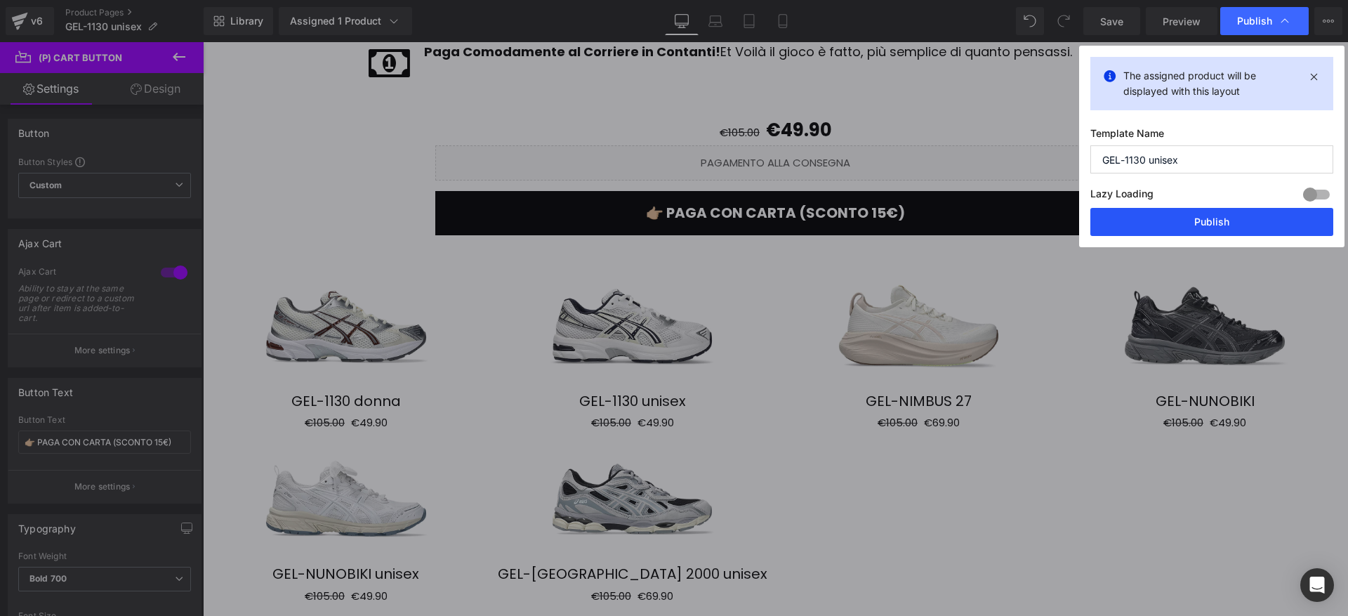
click at [1206, 222] on button "Publish" at bounding box center [1211, 222] width 243 height 28
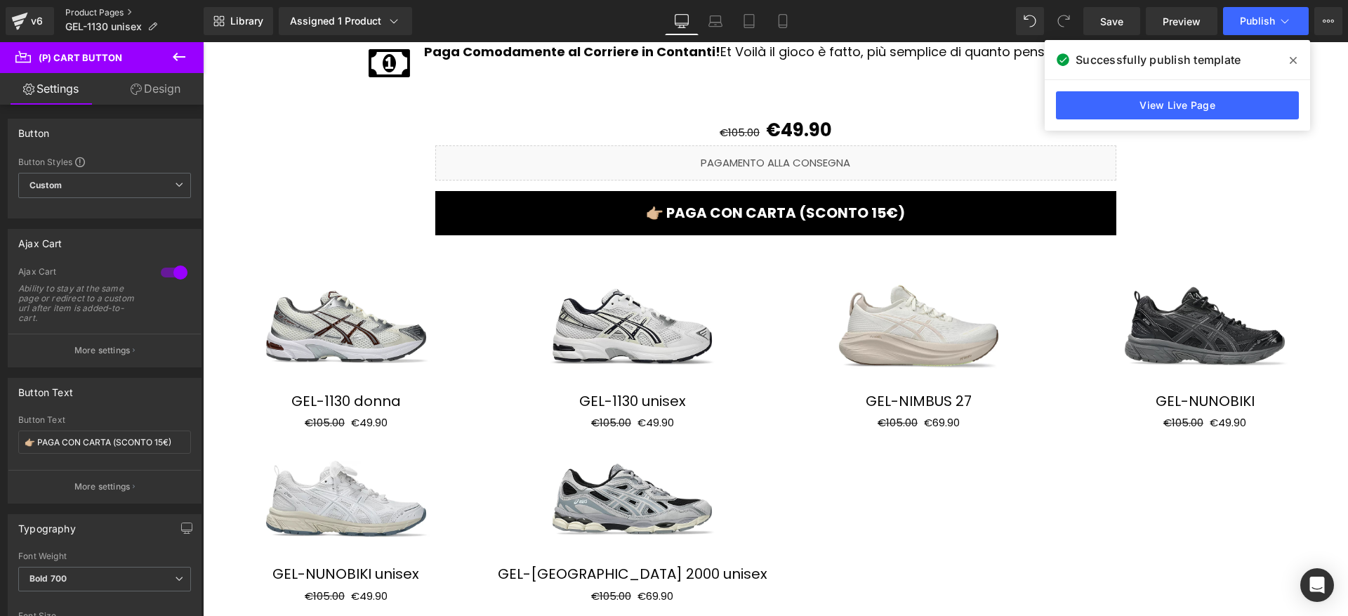
click at [84, 7] on link "Product Pages" at bounding box center [134, 12] width 138 height 11
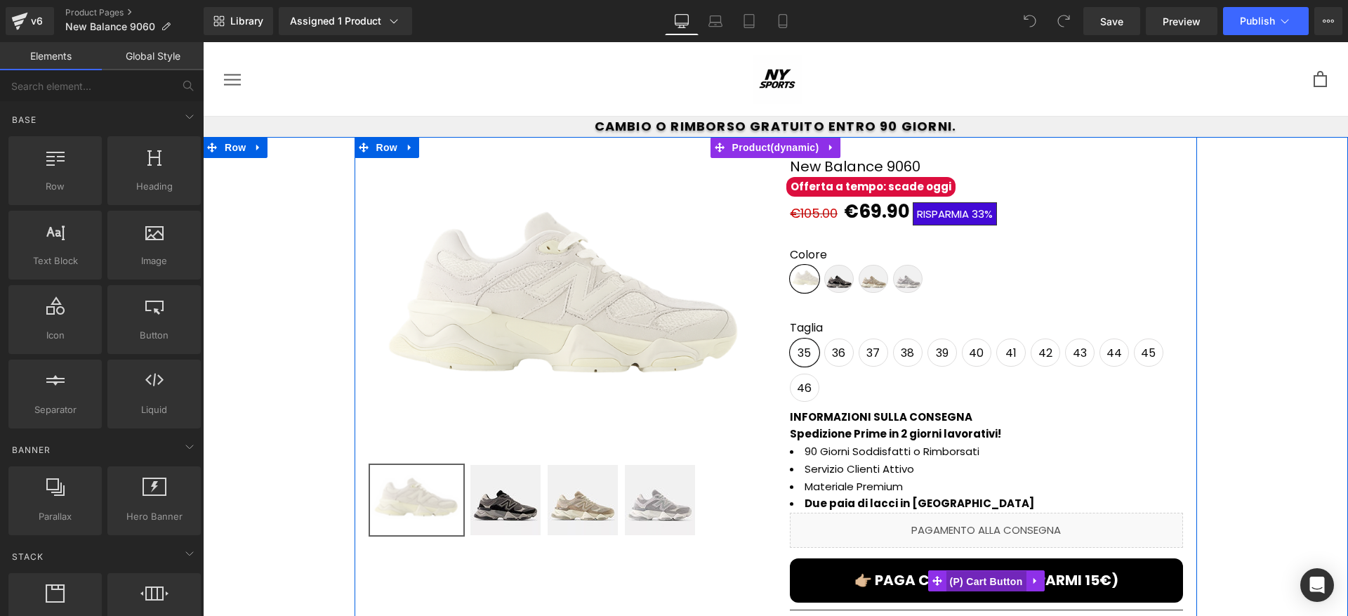
click at [947, 587] on span "(P) Cart Button" at bounding box center [985, 581] width 80 height 21
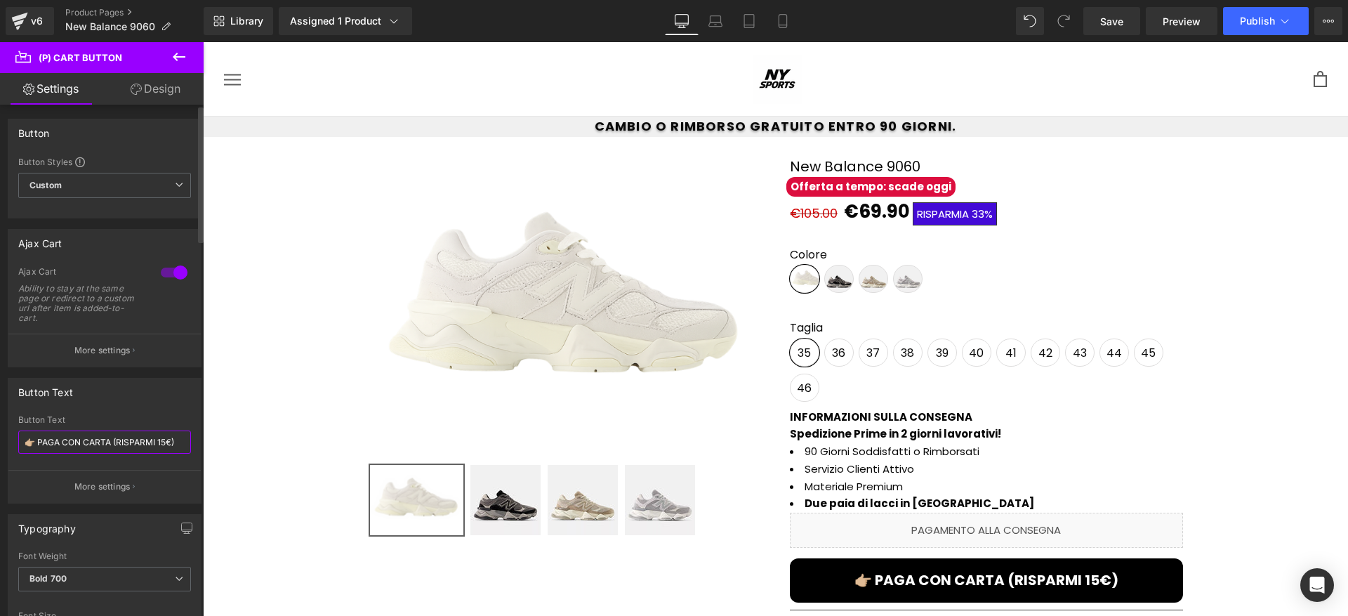
drag, startPoint x: 121, startPoint y: 439, endPoint x: 151, endPoint y: 445, distance: 30.0
click at [142, 444] on input "👉🏼 PAGA CON CARTA (RISPARMI 15€)" at bounding box center [104, 441] width 173 height 23
drag, startPoint x: 168, startPoint y: 445, endPoint x: 118, endPoint y: 441, distance: 50.7
click at [118, 441] on input "👉🏼 PAGA CON CARTA (RISPARMI 15€)" at bounding box center [104, 441] width 173 height 23
paste input "SCONTO 15€"
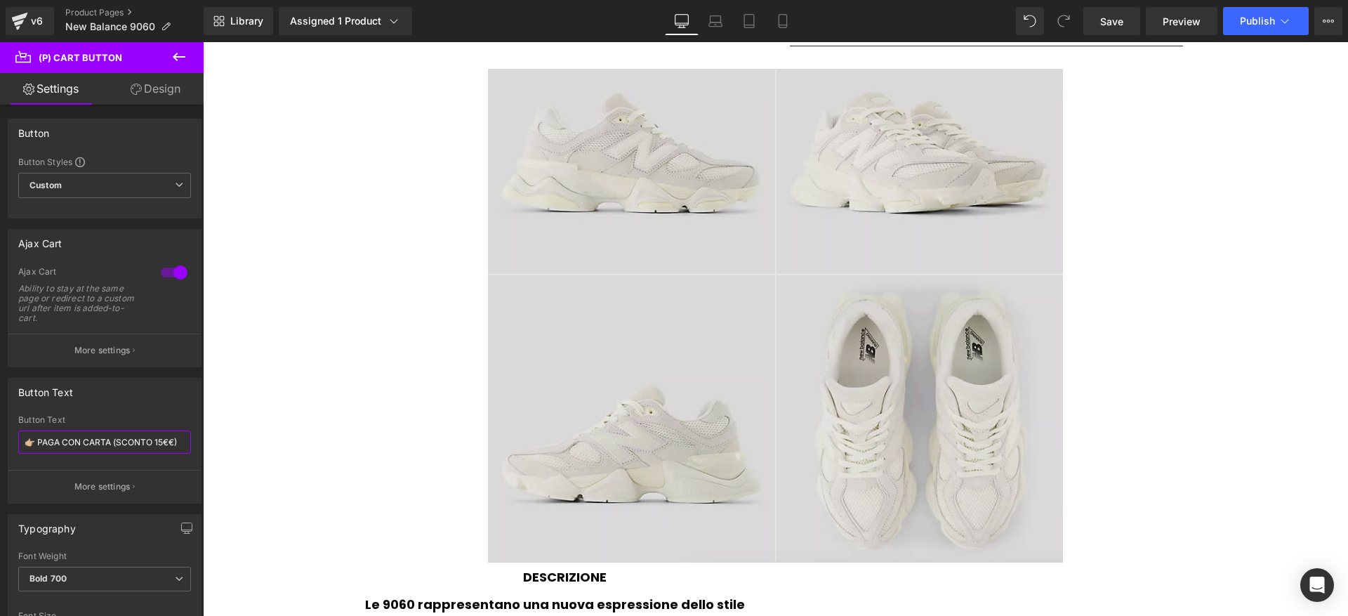
scroll to position [951, 0]
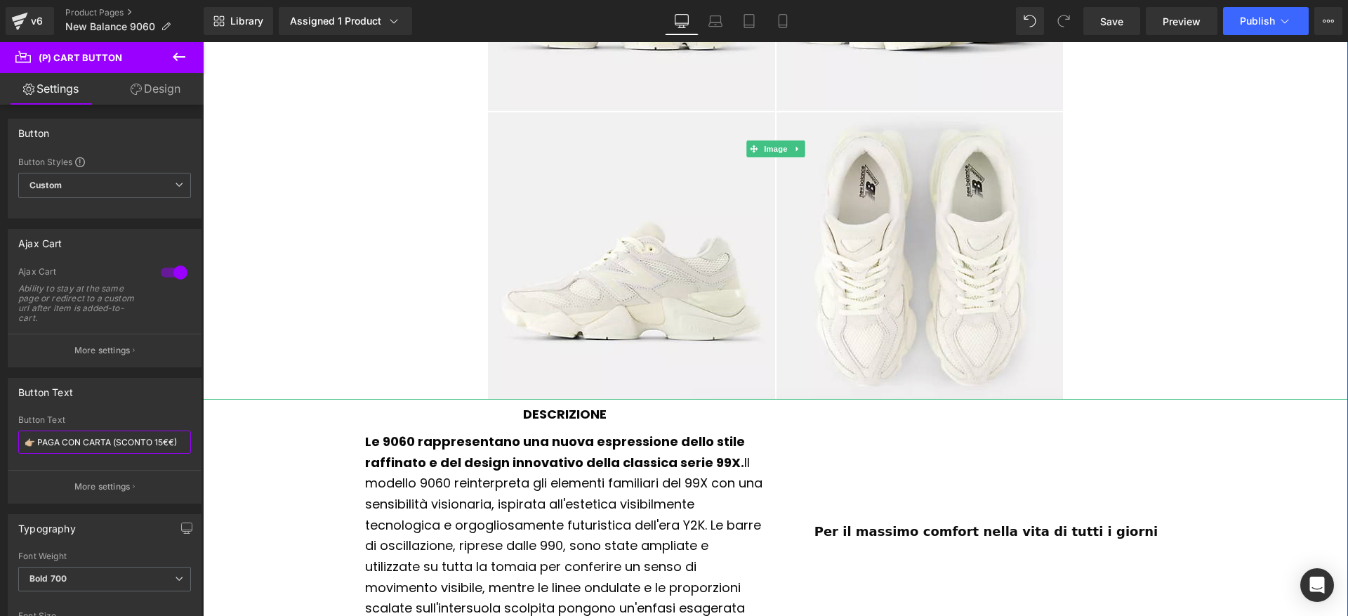
type input "👉🏼 PAGA CON CARTA (SCONTO 15€)"
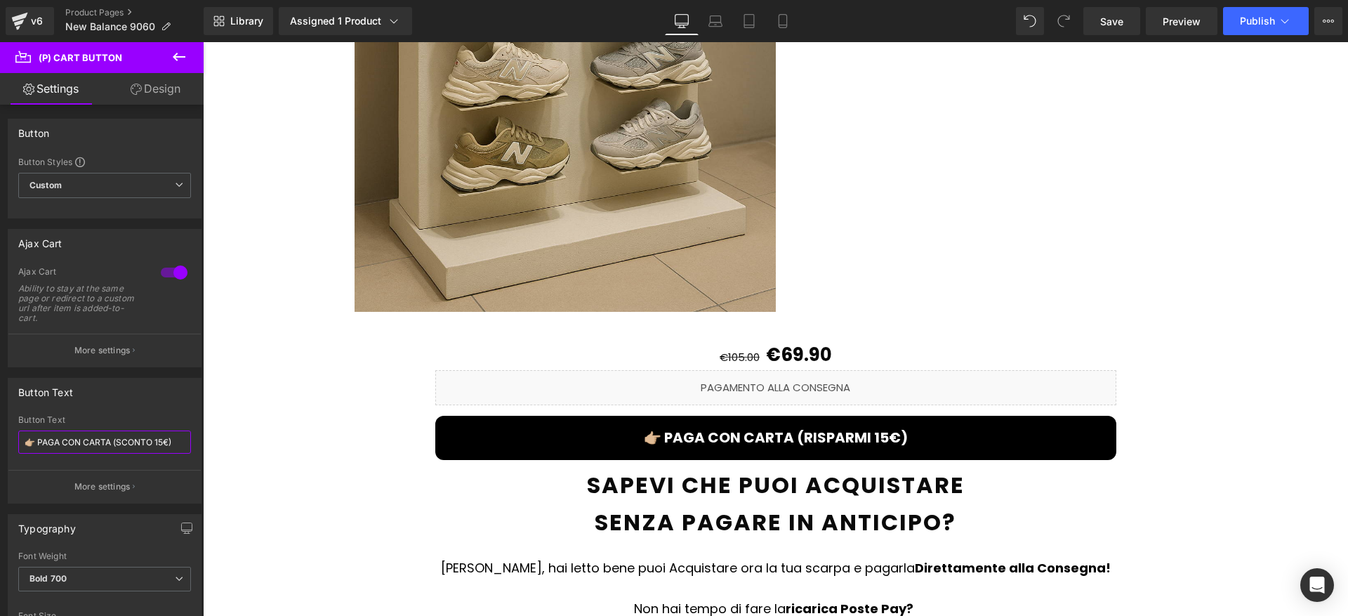
scroll to position [1988, 0]
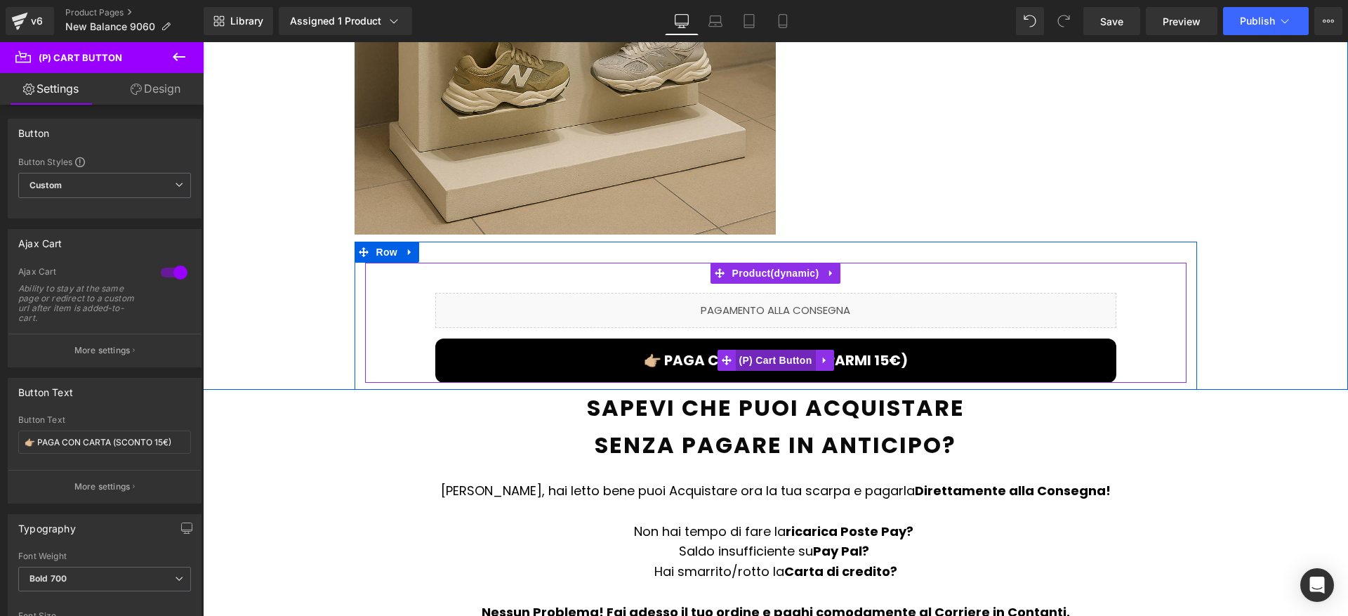
click at [780, 350] on span "(P) Cart Button" at bounding box center [775, 360] width 80 height 21
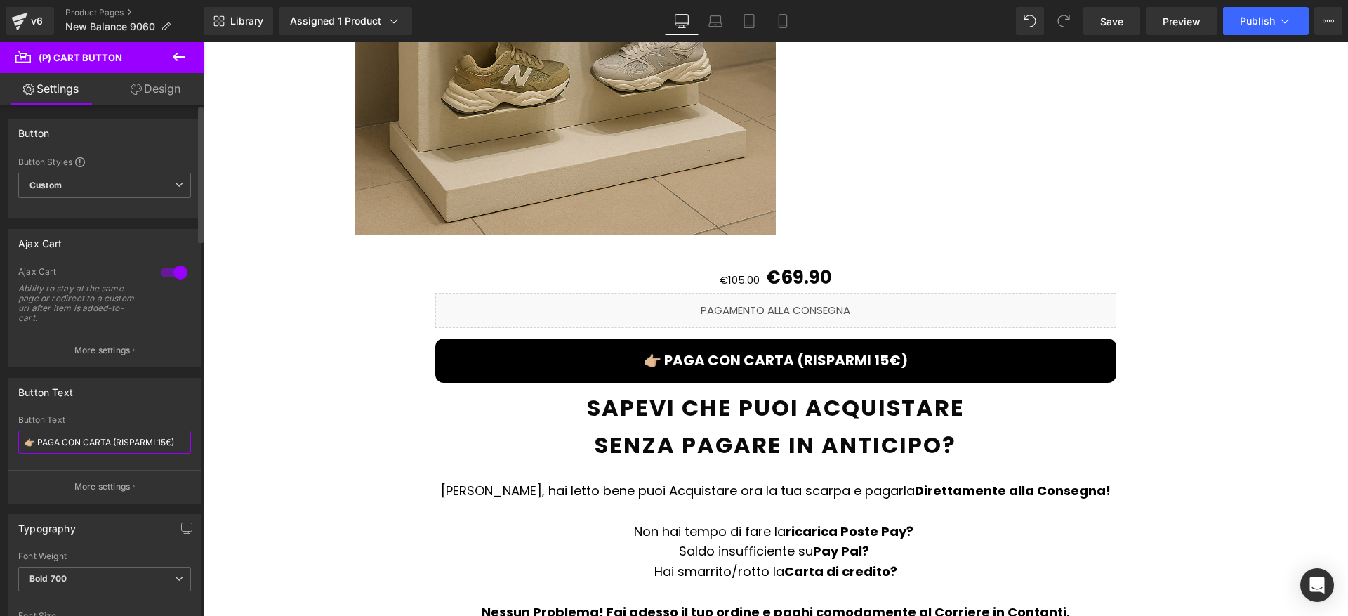
click at [118, 443] on input "👉🏼 PAGA CON CARTA (RISPARMI 15€)" at bounding box center [104, 441] width 173 height 23
drag, startPoint x: 118, startPoint y: 443, endPoint x: 169, endPoint y: 423, distance: 54.9
click at [168, 444] on input "👉🏼 PAGA CON CARTA (RISPARMI 15€)" at bounding box center [104, 441] width 173 height 23
paste input "SCONTO"
type input "👉🏼 PAGA CON CARTA (SCONTO 15€)"
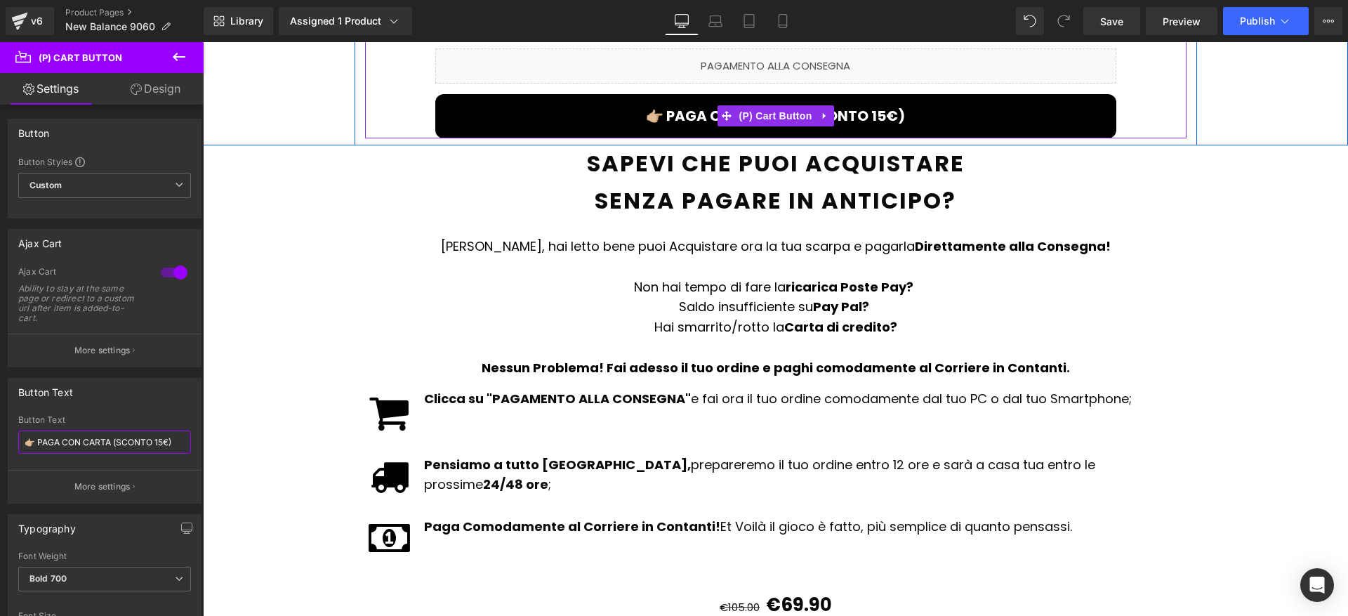
scroll to position [2676, 0]
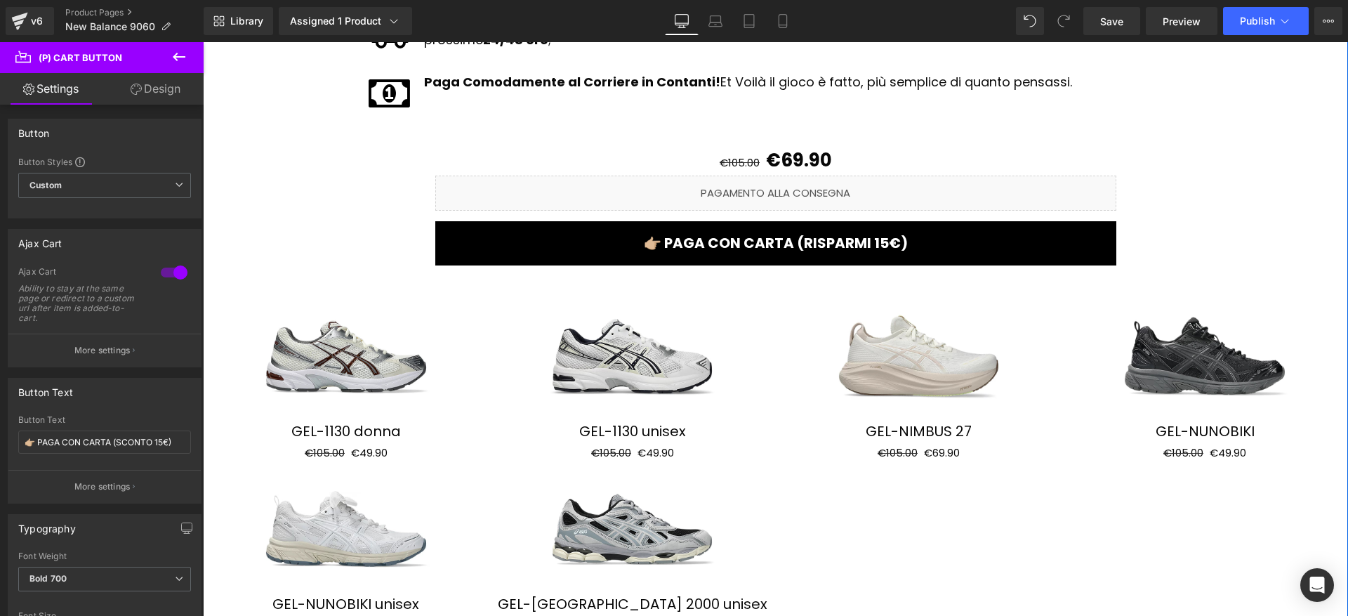
click at [758, 234] on span "(P) Cart Button" at bounding box center [775, 242] width 64 height 17
drag, startPoint x: 117, startPoint y: 444, endPoint x: 170, endPoint y: 446, distance: 53.4
click at [170, 446] on input "👉🏼 PAGA CON CARTA (RISPARMI 15€)" at bounding box center [104, 441] width 173 height 23
paste input "SCONTO"
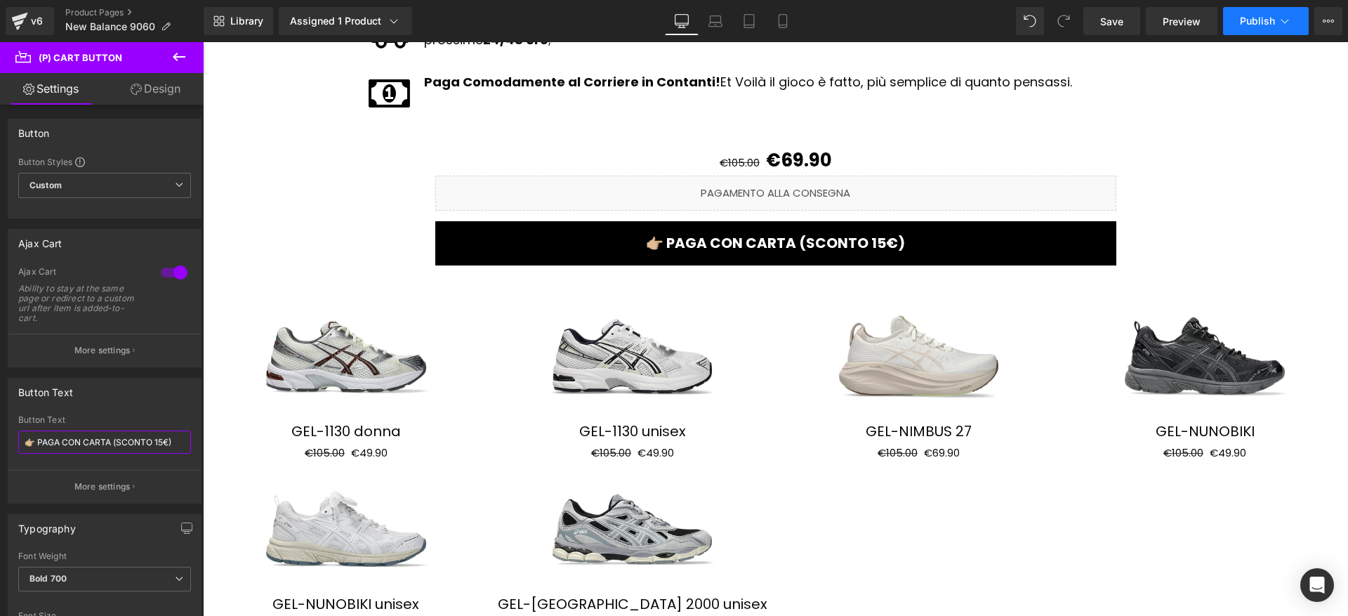
type input "👉🏼 PAGA CON CARTA (SCONTO 15€)"
click at [1244, 20] on span "Publish" at bounding box center [1256, 20] width 35 height 11
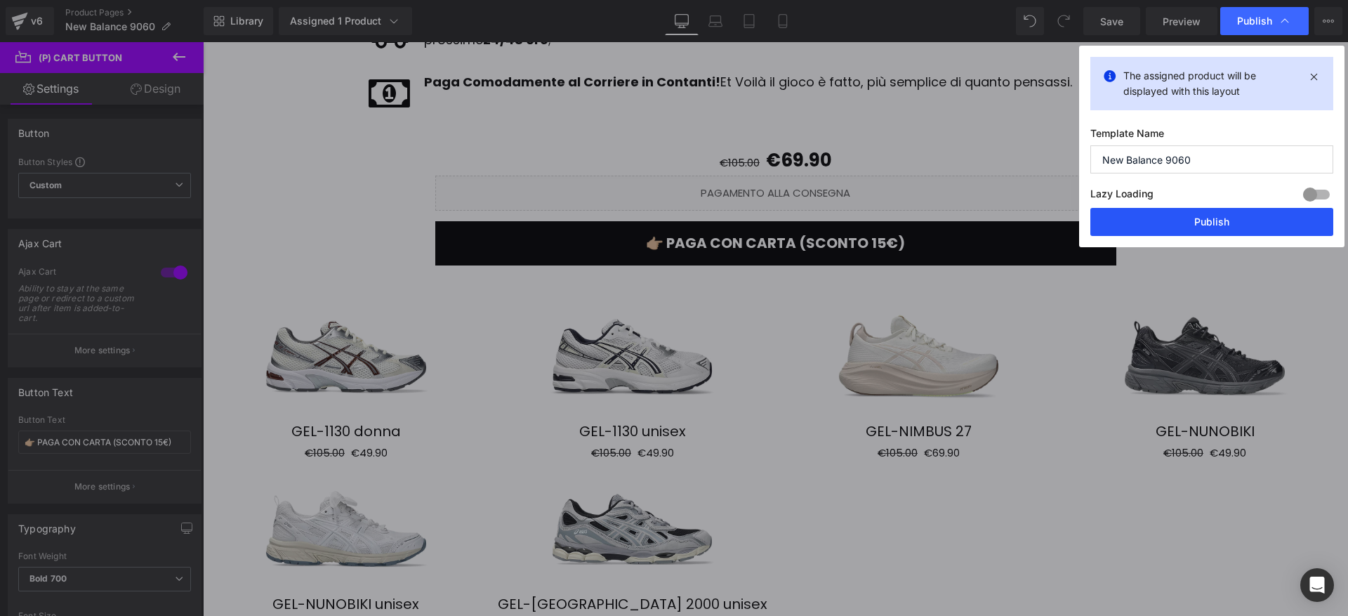
click at [1180, 221] on button "Publish" at bounding box center [1211, 222] width 243 height 28
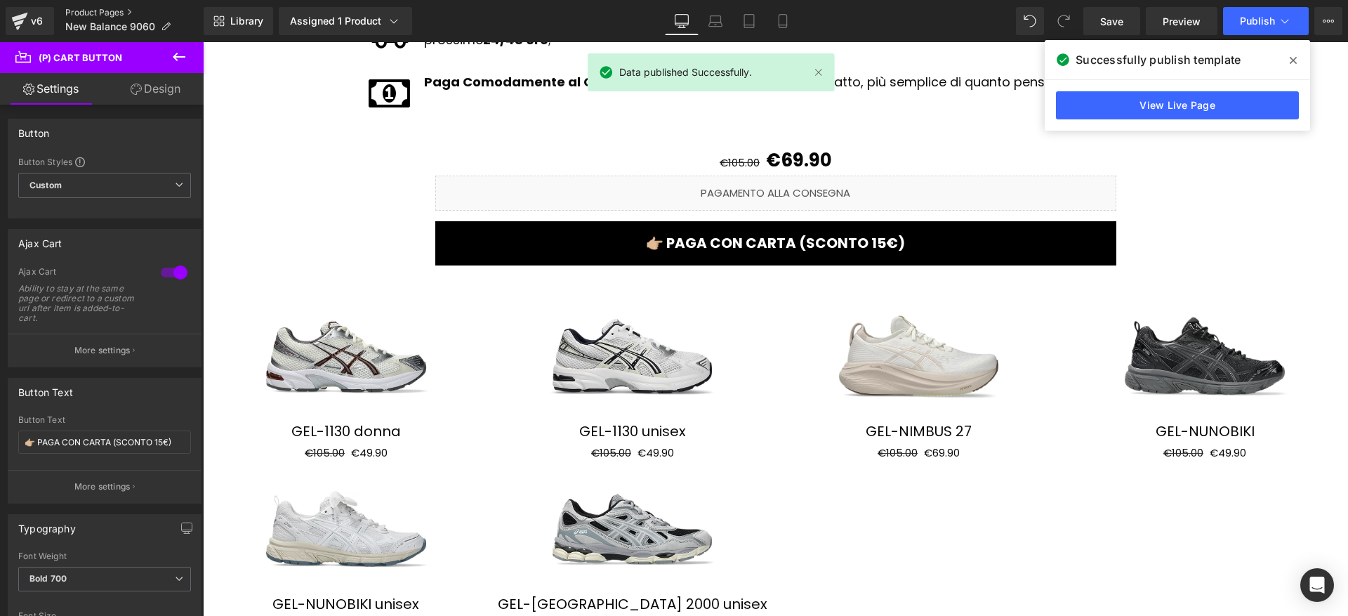
click at [93, 8] on link "Product Pages" at bounding box center [134, 12] width 138 height 11
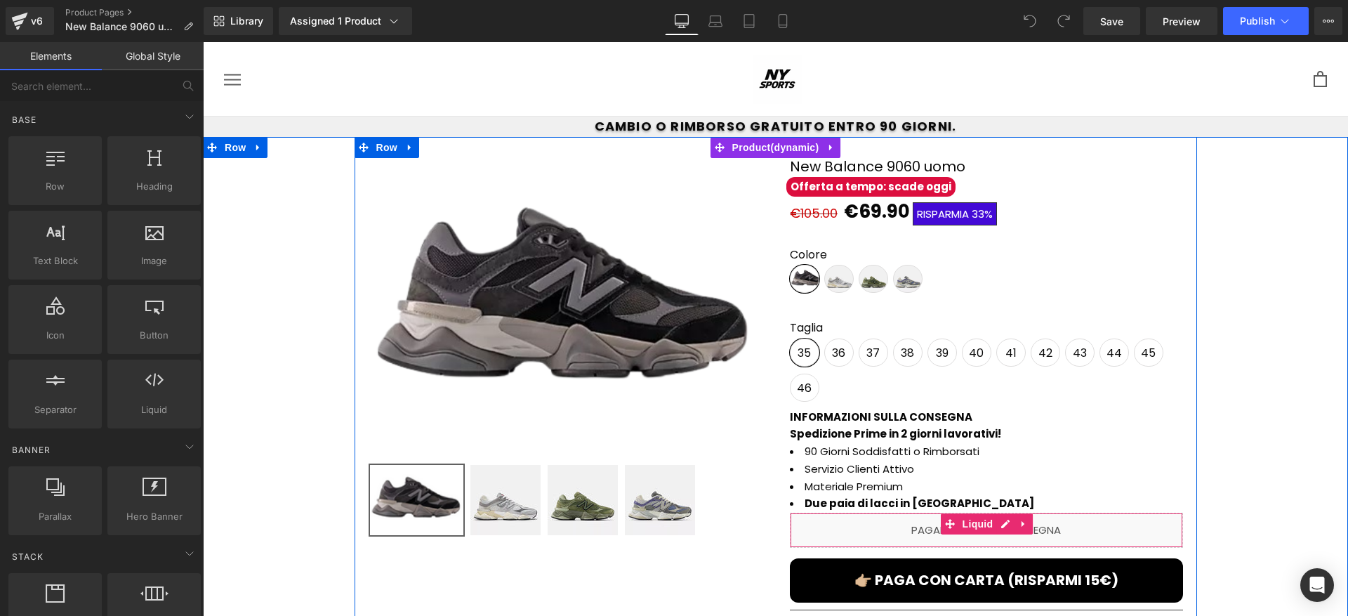
click at [953, 540] on div "Liquid" at bounding box center [986, 529] width 393 height 35
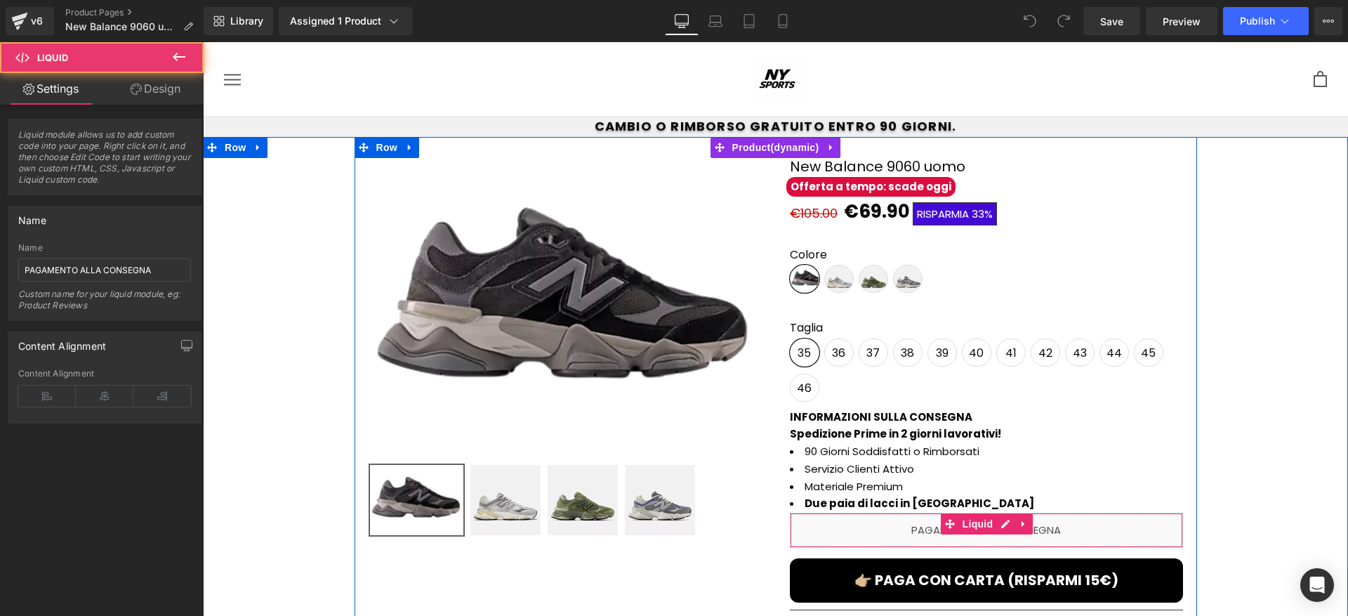
click at [957, 582] on div "👉🏼 PAGA CON CARTA (RISPARMI 15€) (P) Cart Button" at bounding box center [986, 580] width 393 height 44
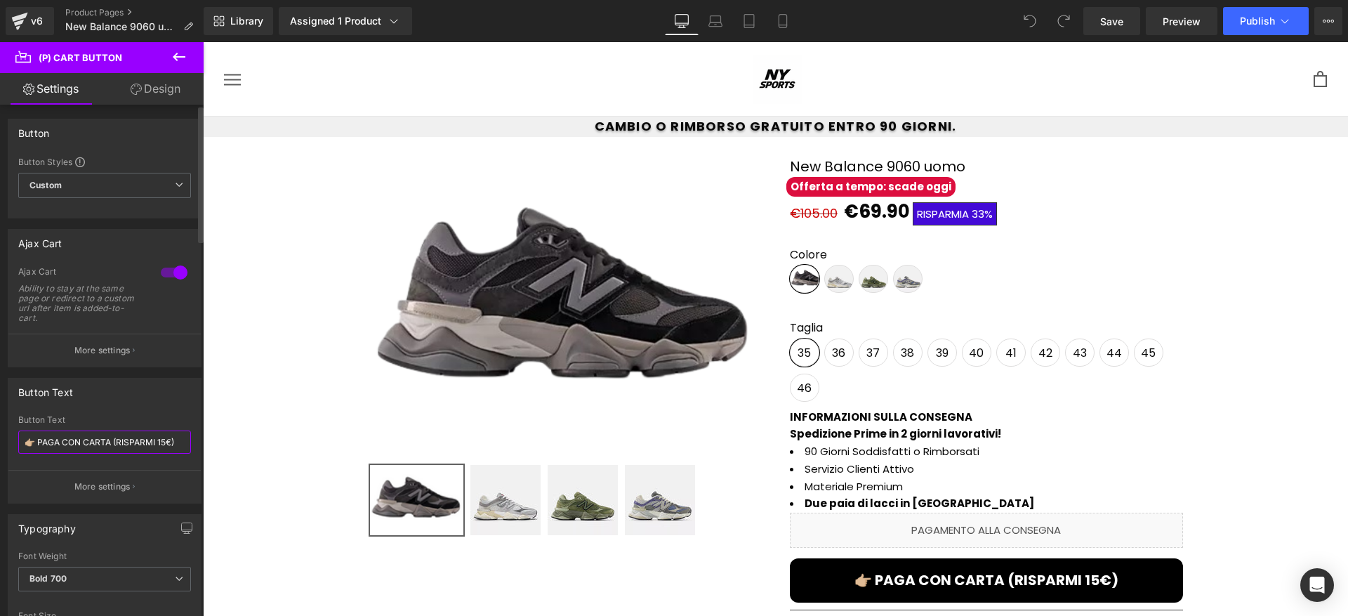
drag, startPoint x: 115, startPoint y: 441, endPoint x: 172, endPoint y: 447, distance: 57.1
click at [173, 448] on input "👉🏼 PAGA CON CARTA (RISPARMI 15€)" at bounding box center [104, 441] width 173 height 23
type input "👉🏼 PAGA CON CARTA (SCONTO 15€)"
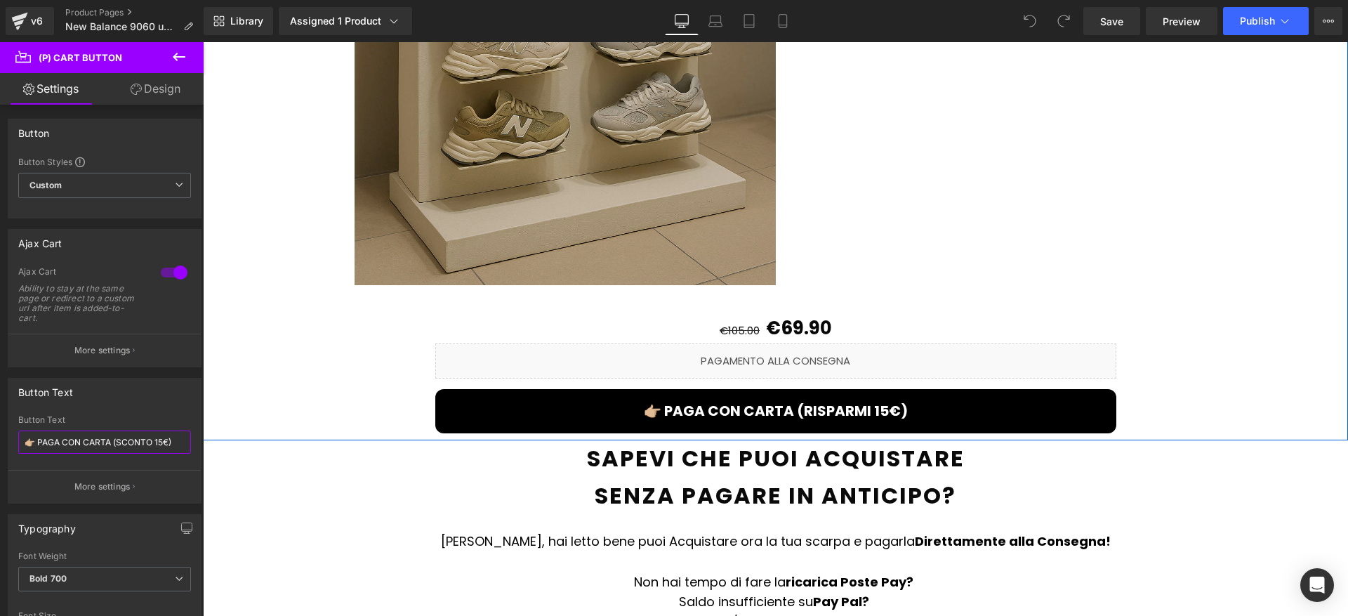
scroll to position [2025, 0]
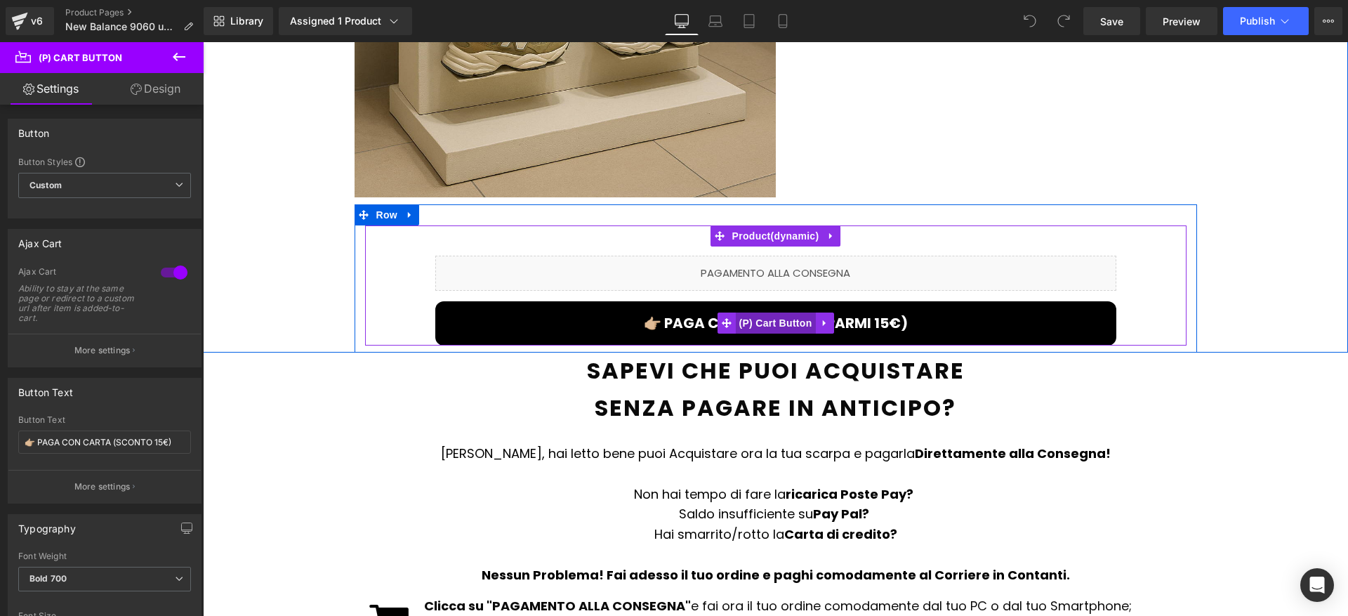
click at [759, 312] on span "(P) Cart Button" at bounding box center [775, 322] width 80 height 21
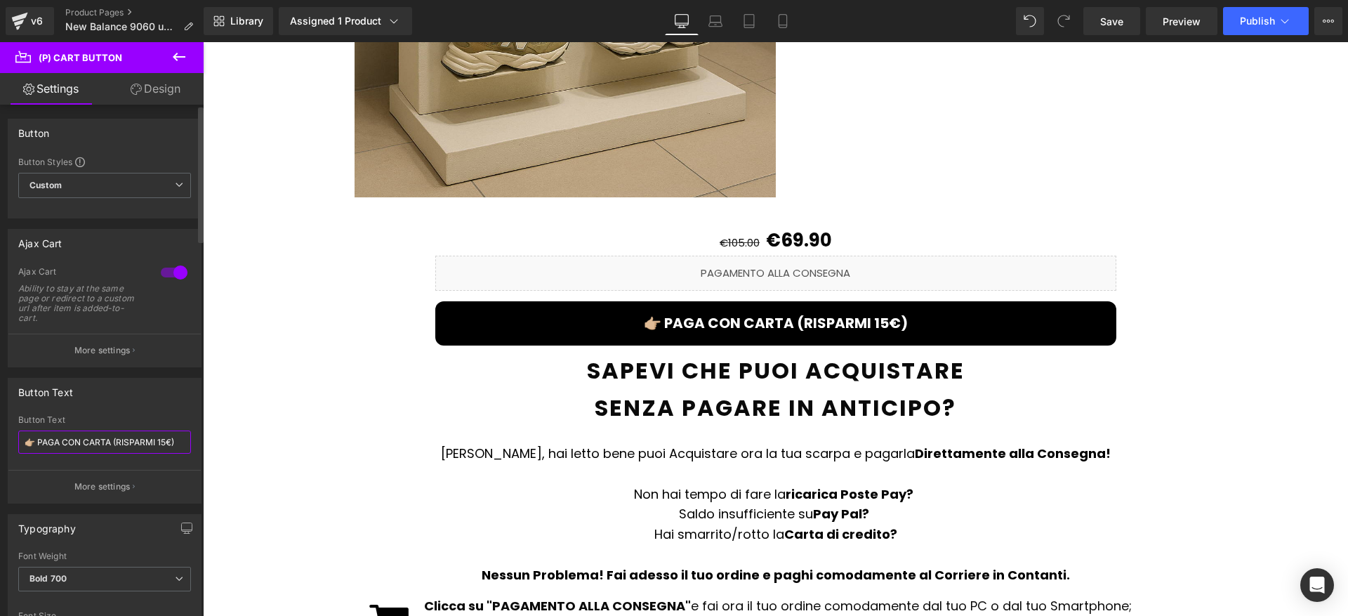
drag, startPoint x: 117, startPoint y: 444, endPoint x: 170, endPoint y: 445, distance: 53.4
click at [170, 445] on input "👉🏼 PAGA CON CARTA (RISPARMI 15€)" at bounding box center [104, 441] width 173 height 23
paste input "SCONTO"
type input "👉🏼 PAGA CON CARTA (SCONTO 15€)"
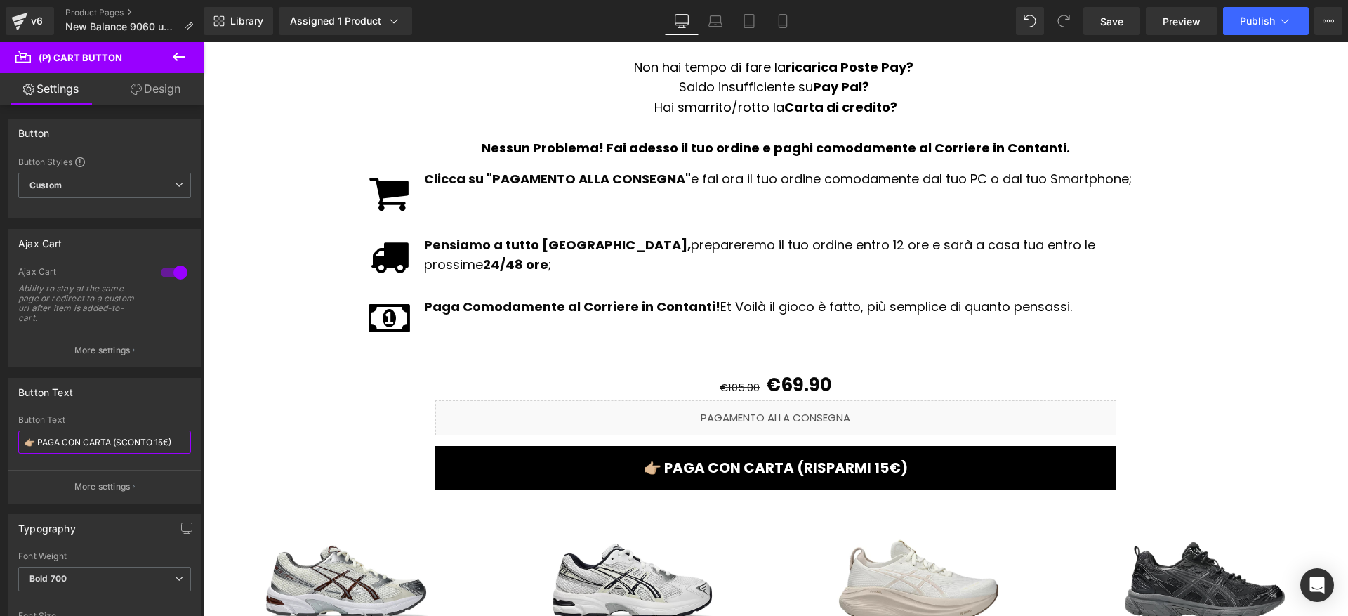
scroll to position [2309, 0]
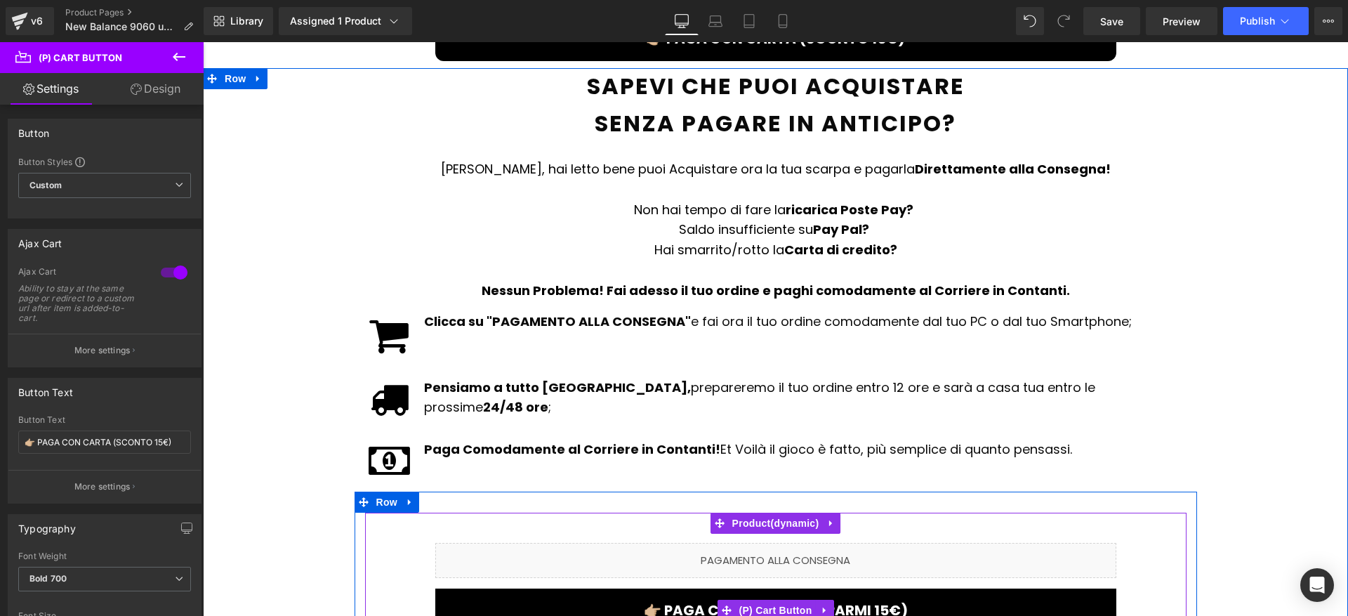
click at [752, 599] on span "(P) Cart Button" at bounding box center [775, 609] width 80 height 21
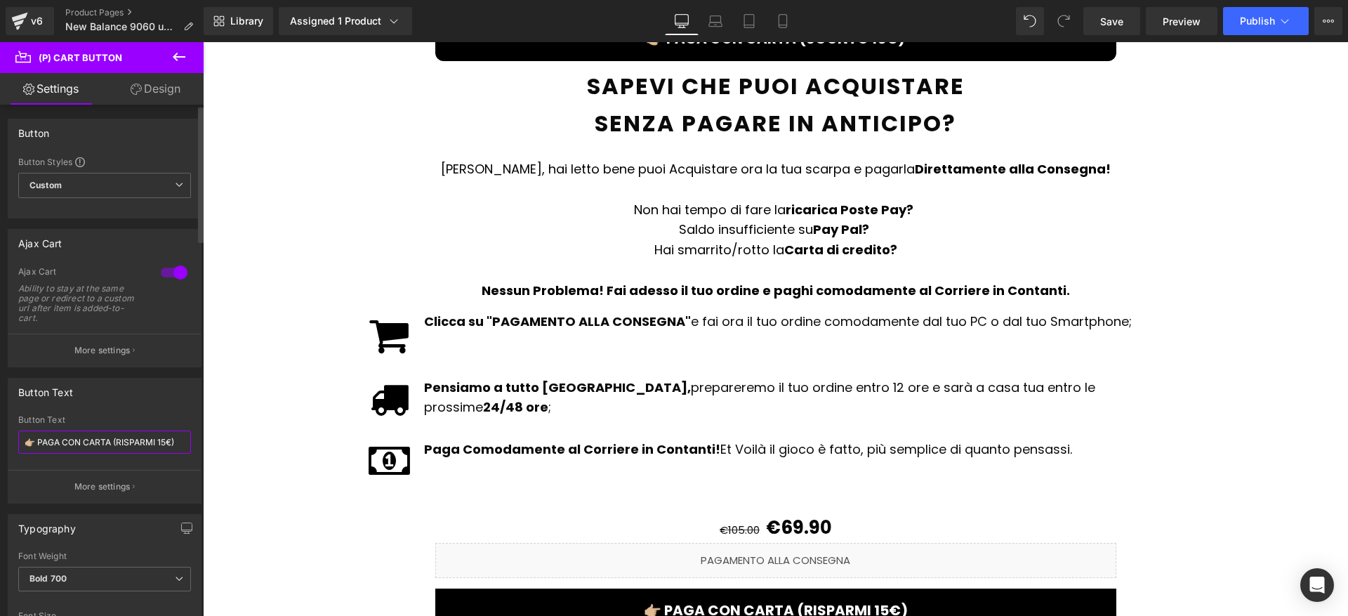
drag, startPoint x: 125, startPoint y: 444, endPoint x: 171, endPoint y: 444, distance: 45.6
click at [171, 444] on input "👉🏼 PAGA CON CARTA (RISPARMI 15€)" at bounding box center [104, 441] width 173 height 23
paste input "SCONTO"
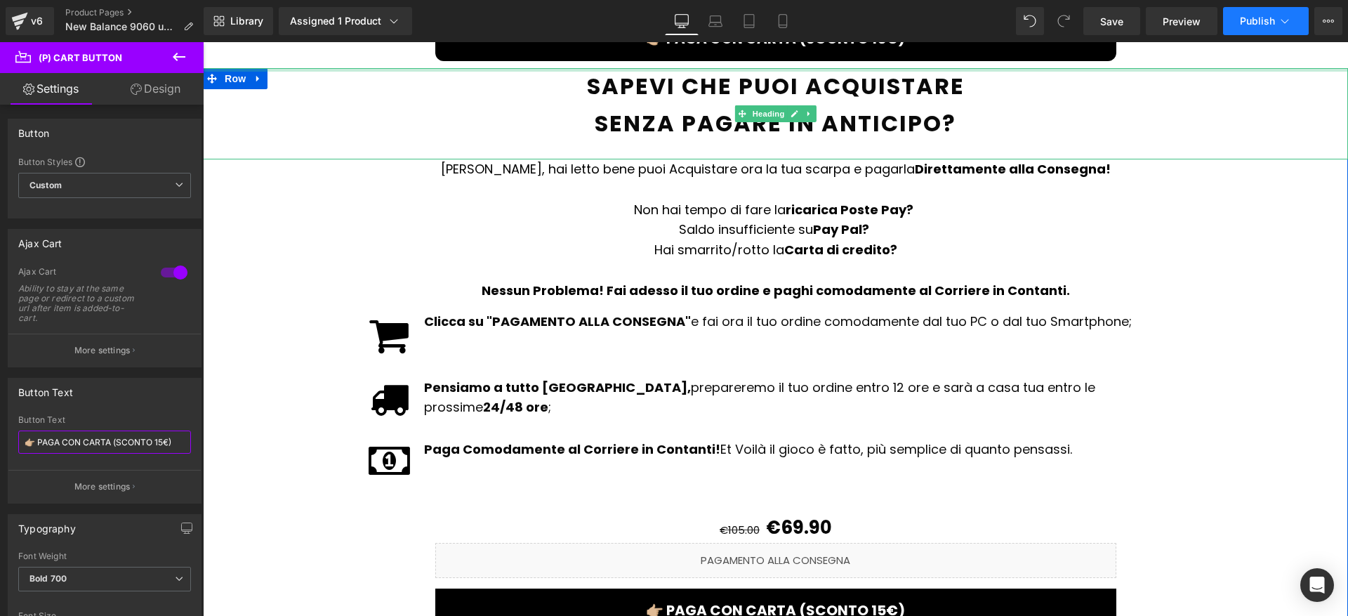
type input "👉🏼 PAGA CON CARTA (SCONTO 15€)"
click at [1291, 27] on button "Publish" at bounding box center [1266, 21] width 86 height 28
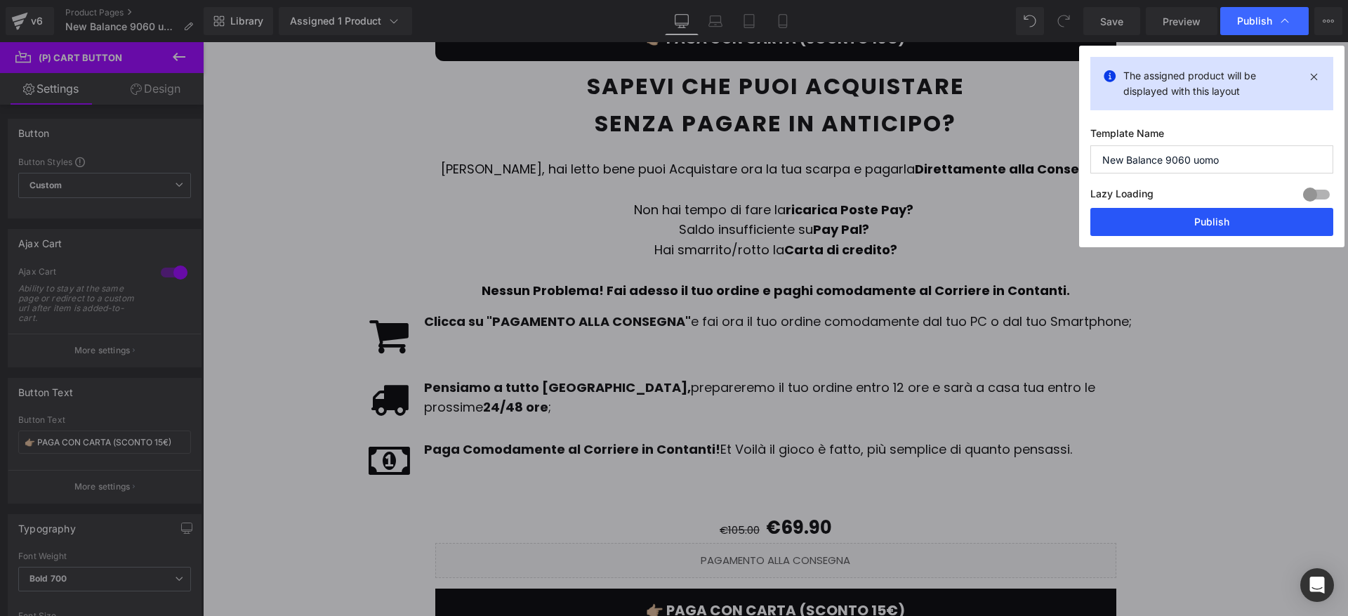
click at [1232, 209] on button "Publish" at bounding box center [1211, 222] width 243 height 28
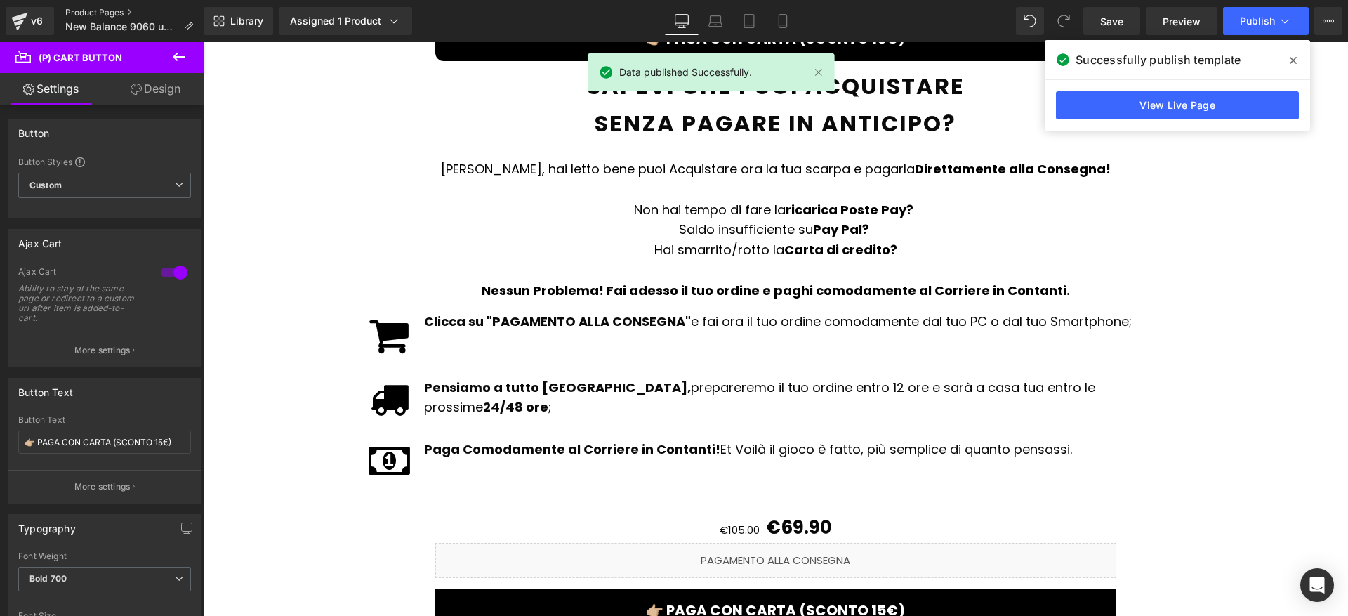
click at [84, 11] on link "Product Pages" at bounding box center [134, 12] width 139 height 11
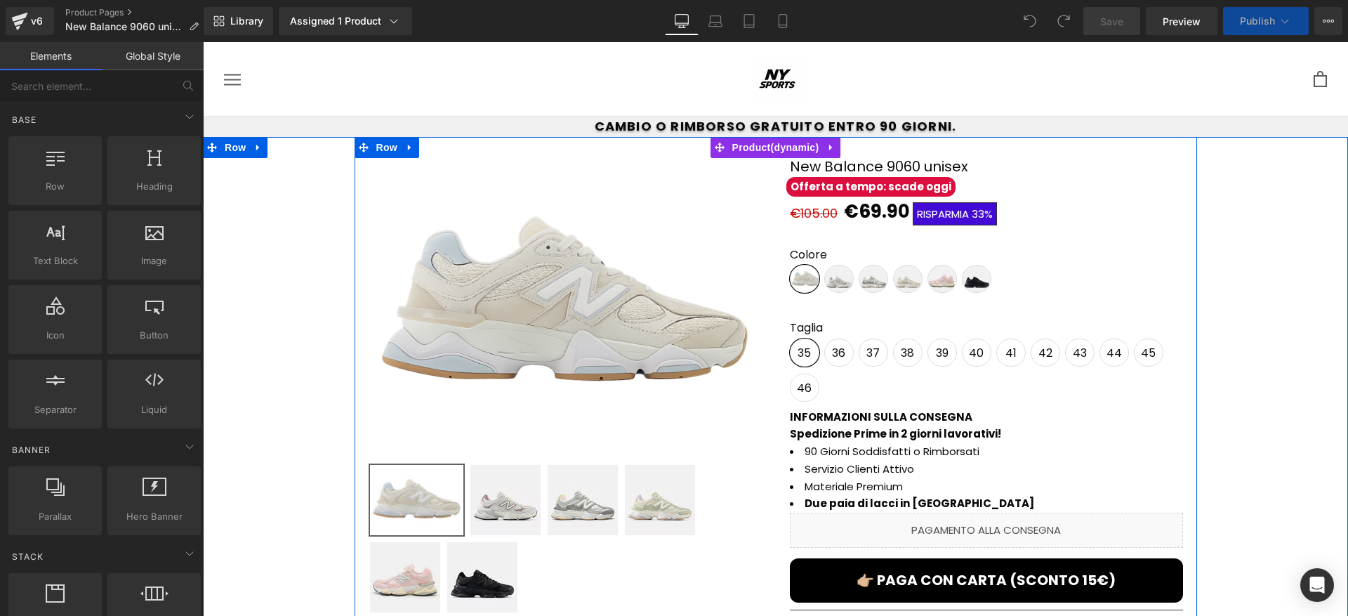
scroll to position [160, 0]
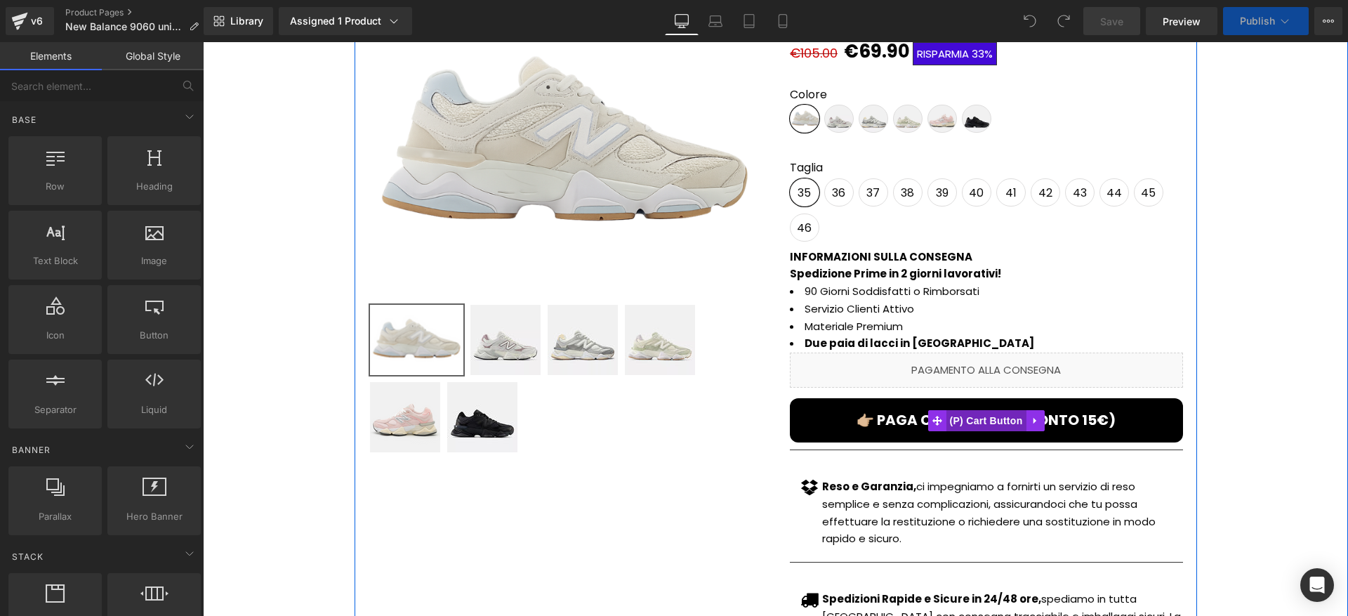
click at [963, 416] on span "(P) Cart Button" at bounding box center [985, 420] width 80 height 21
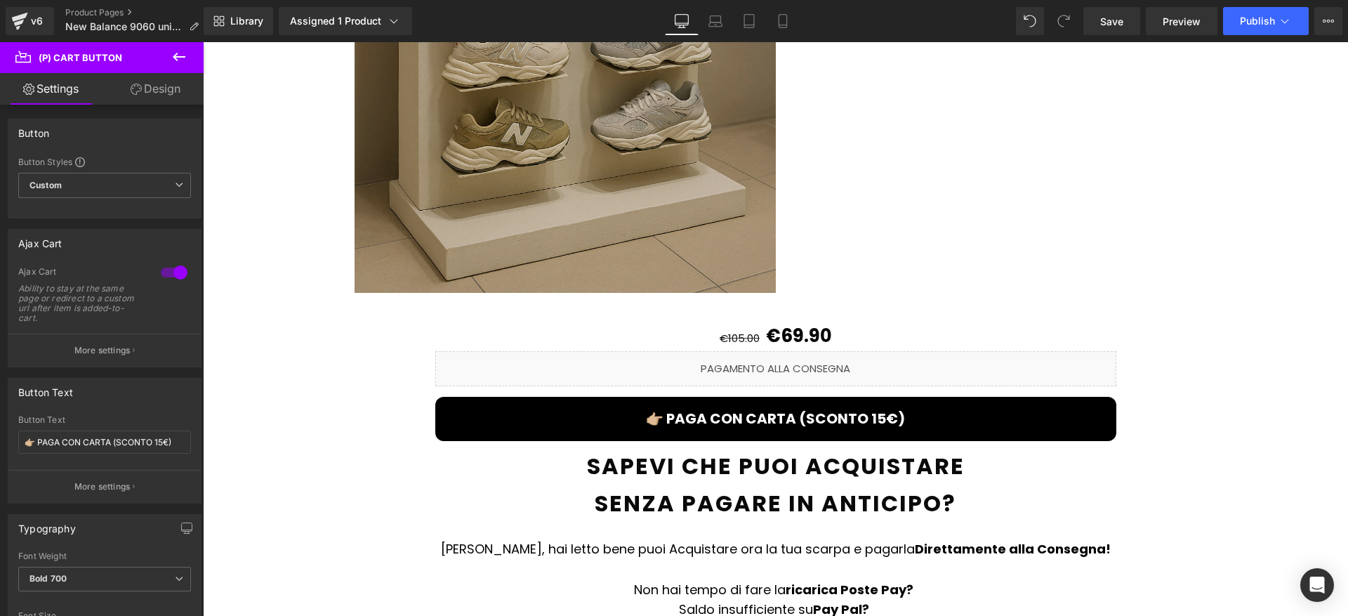
scroll to position [1980, 0]
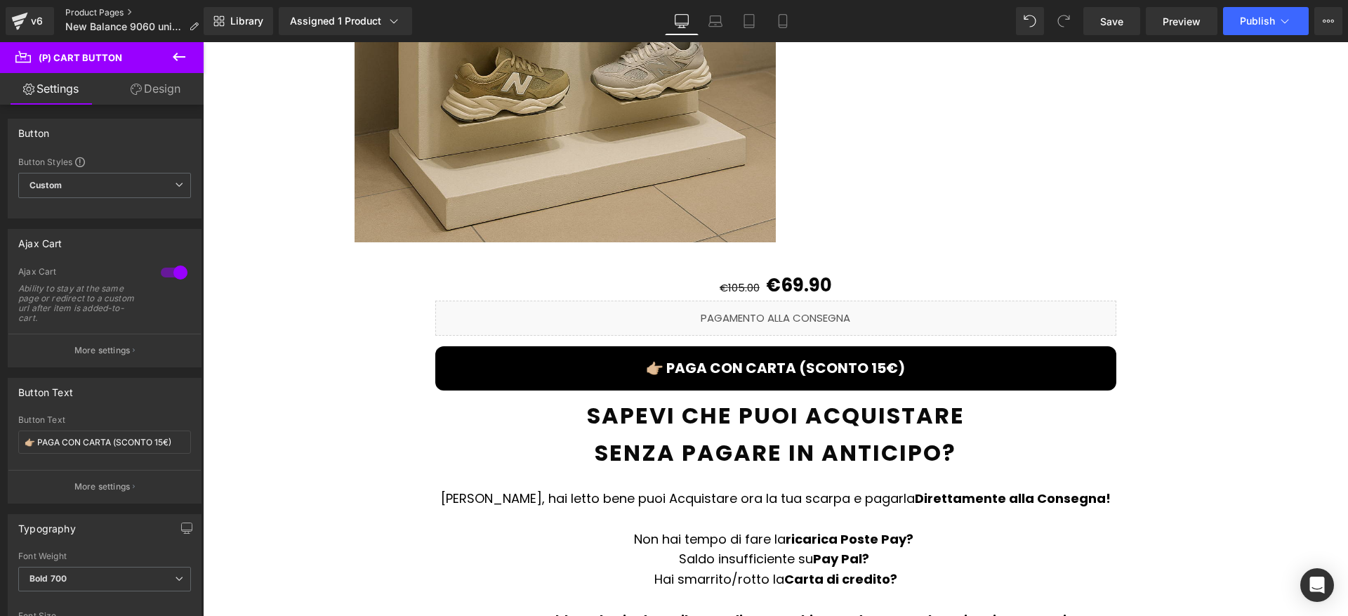
click at [111, 11] on link "Product Pages" at bounding box center [137, 12] width 145 height 11
